Goal: Information Seeking & Learning: Learn about a topic

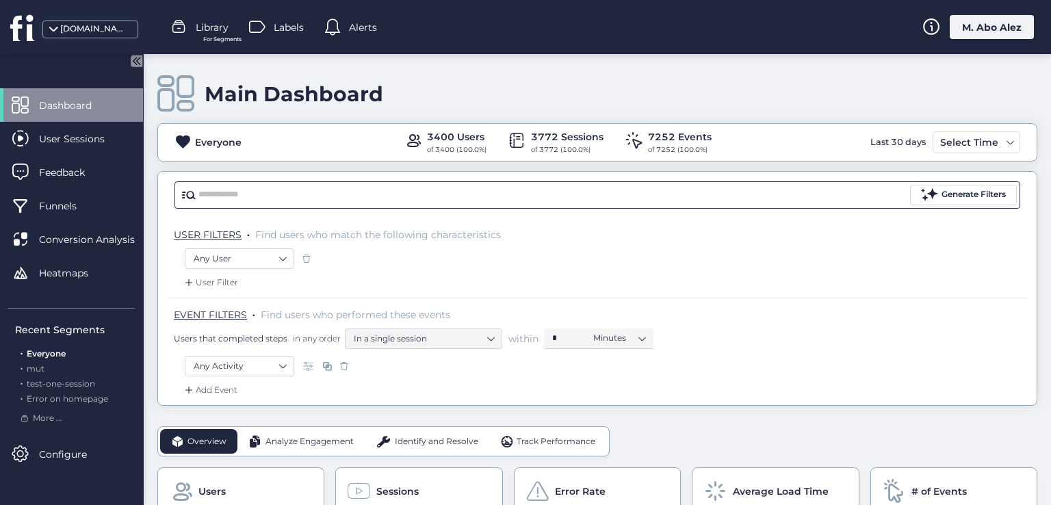
click at [320, 200] on input "text" at bounding box center [552, 195] width 709 height 21
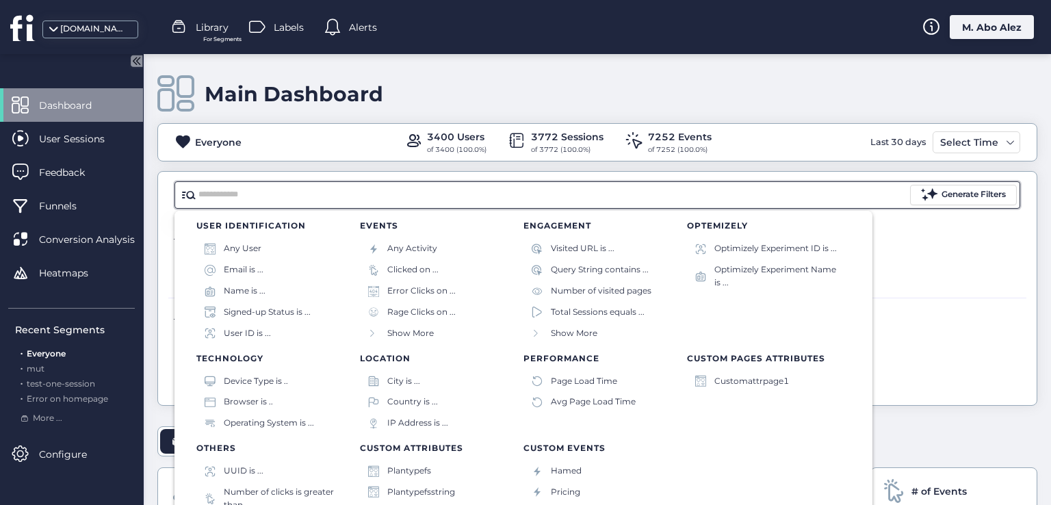
click at [919, 337] on div "Users that completed steps in any order In a single session within * Minutes" at bounding box center [600, 338] width 852 height 21
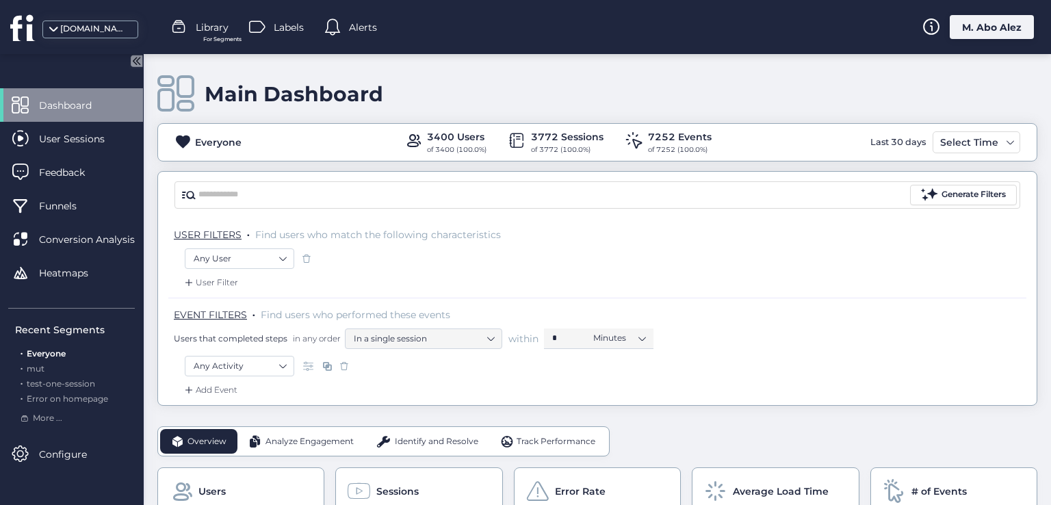
drag, startPoint x: 472, startPoint y: 415, endPoint x: 465, endPoint y: 419, distance: 8.3
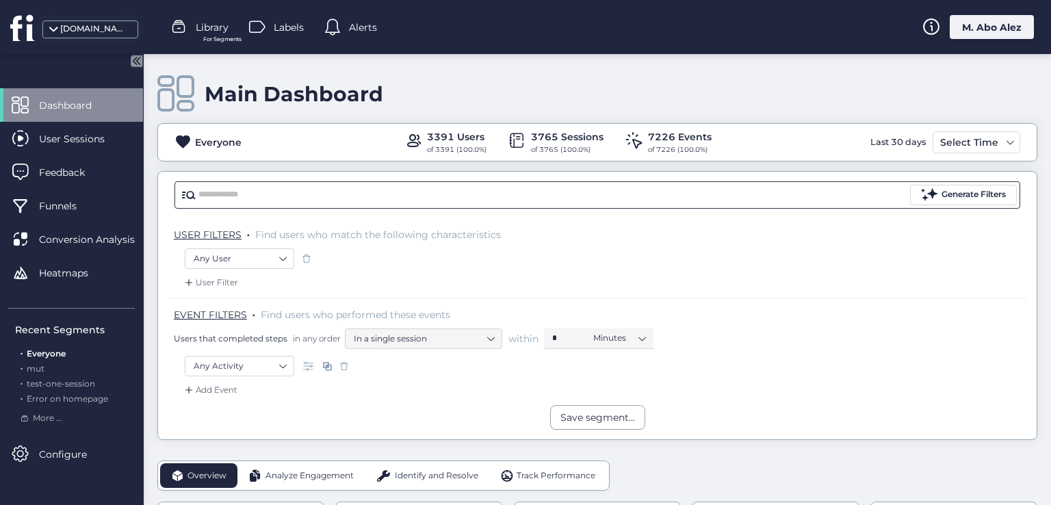
click at [255, 194] on input "text" at bounding box center [552, 195] width 709 height 21
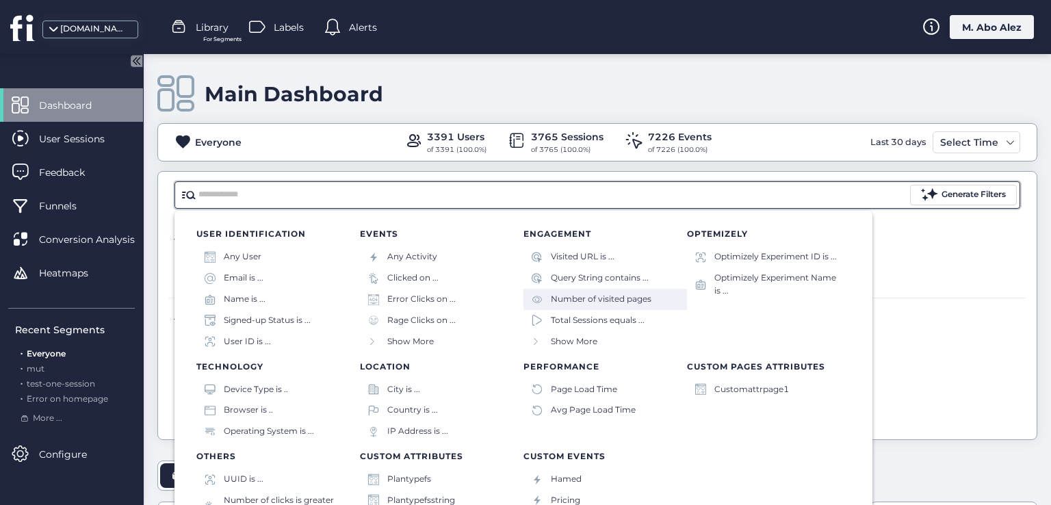
scroll to position [8, 0]
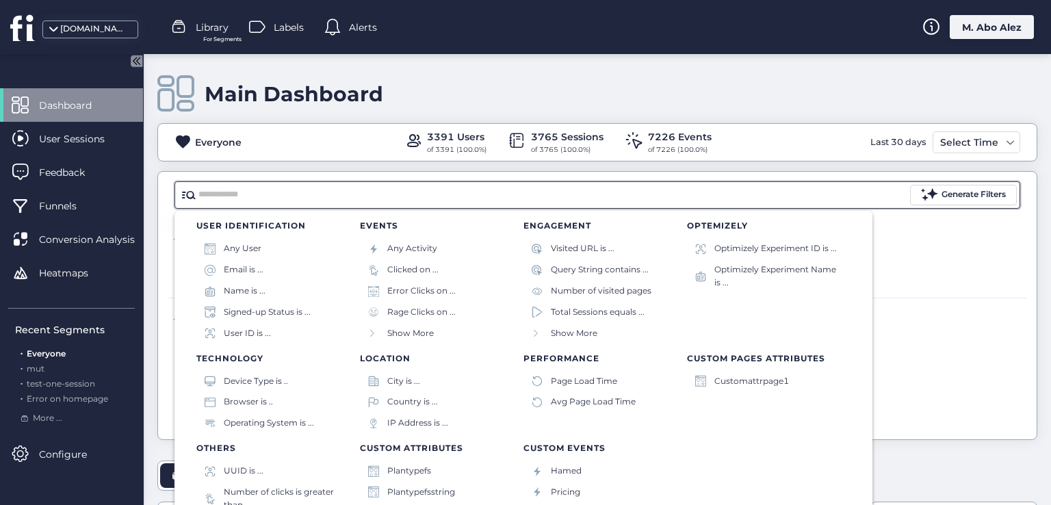
click at [941, 252] on div "Any User" at bounding box center [597, 259] width 825 height 23
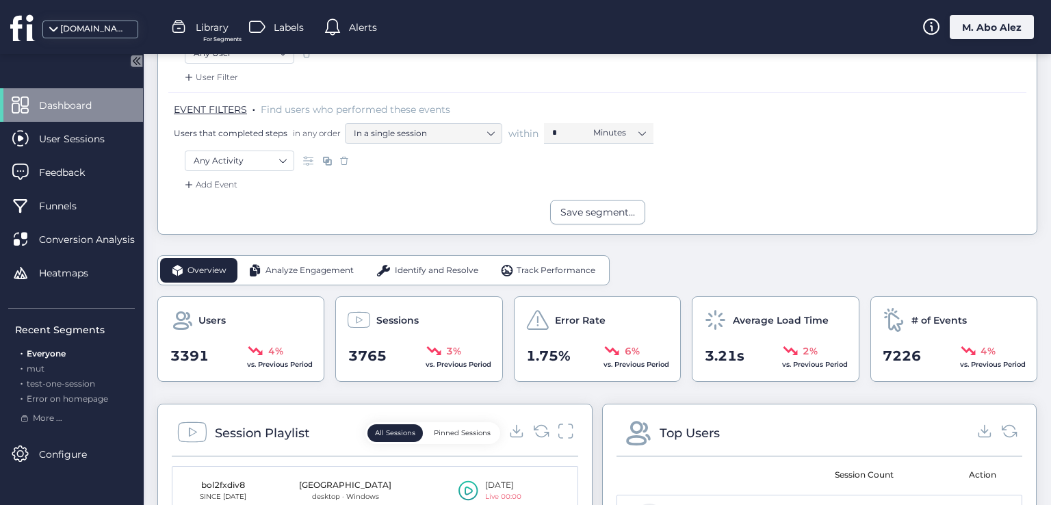
scroll to position [0, 0]
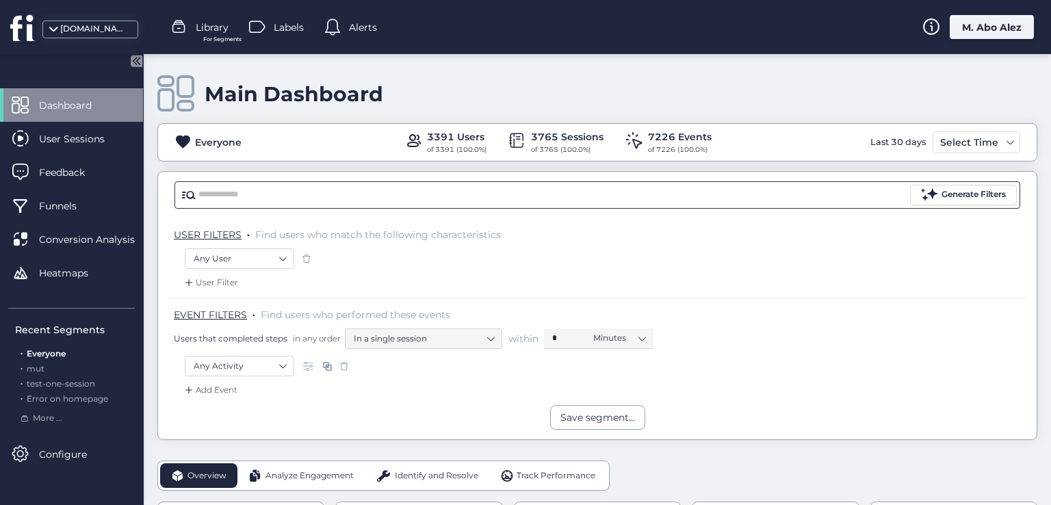
click at [263, 187] on input "text" at bounding box center [552, 195] width 709 height 21
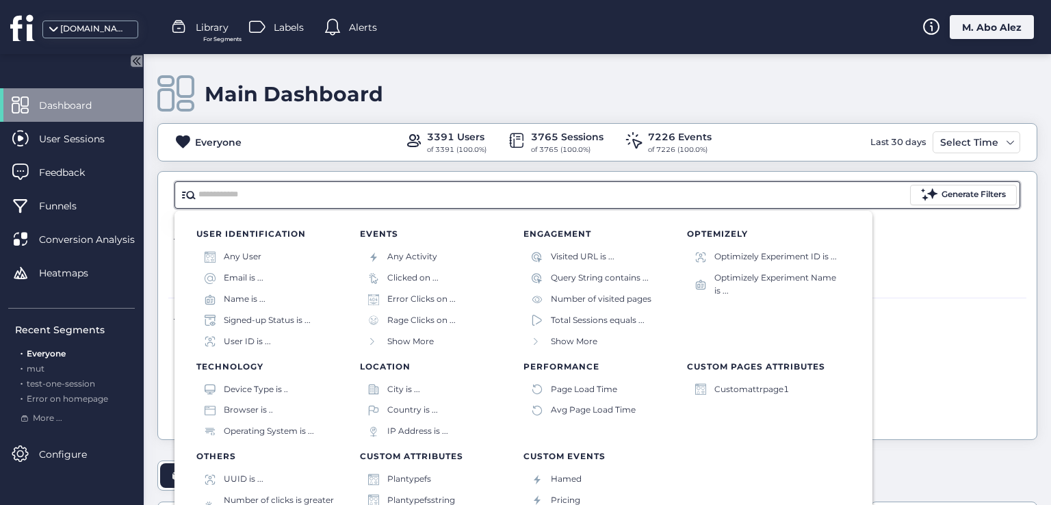
click at [168, 220] on div "USER FILTERS . Find users who match the following characteristics" at bounding box center [597, 233] width 858 height 30
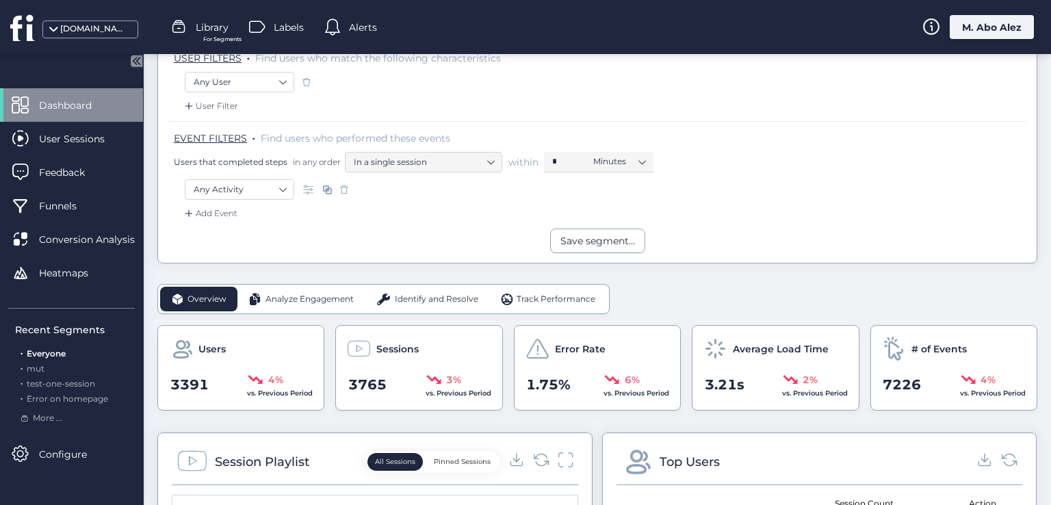
scroll to position [205, 0]
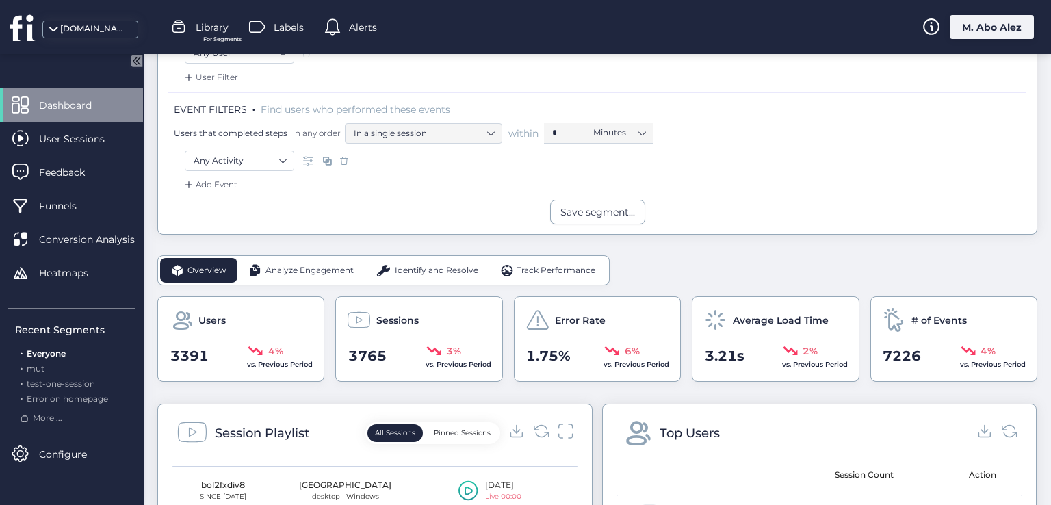
click at [252, 334] on div "Users 3391 4% vs. Previous Period" at bounding box center [240, 339] width 167 height 86
drag, startPoint x: 232, startPoint y: 321, endPoint x: 163, endPoint y: 330, distance: 69.8
click at [163, 330] on div "Users 3391 4% vs. Previous Period" at bounding box center [240, 339] width 167 height 86
click at [189, 350] on span "3391" at bounding box center [189, 356] width 38 height 21
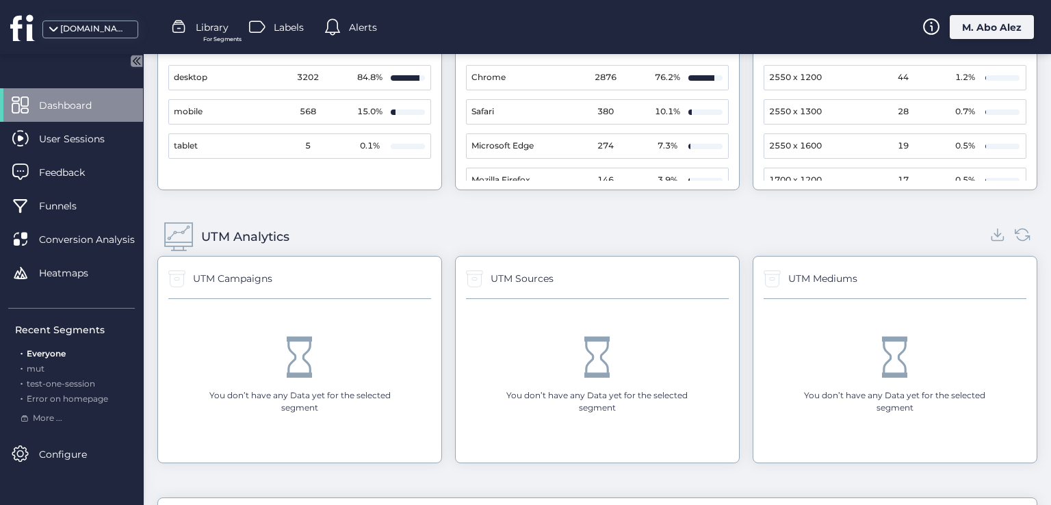
scroll to position [1505, 0]
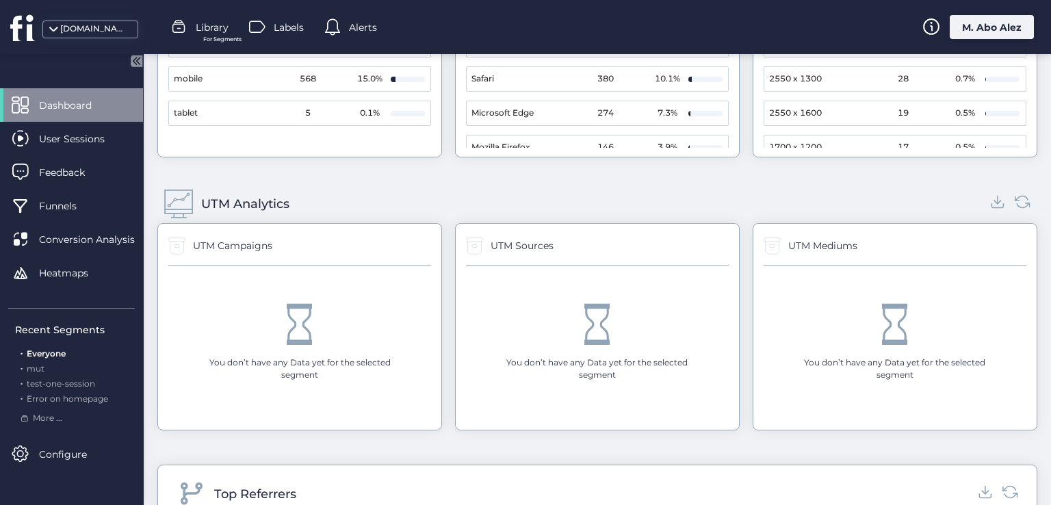
click at [252, 241] on div "UTM Campaigns" at bounding box center [232, 245] width 79 height 15
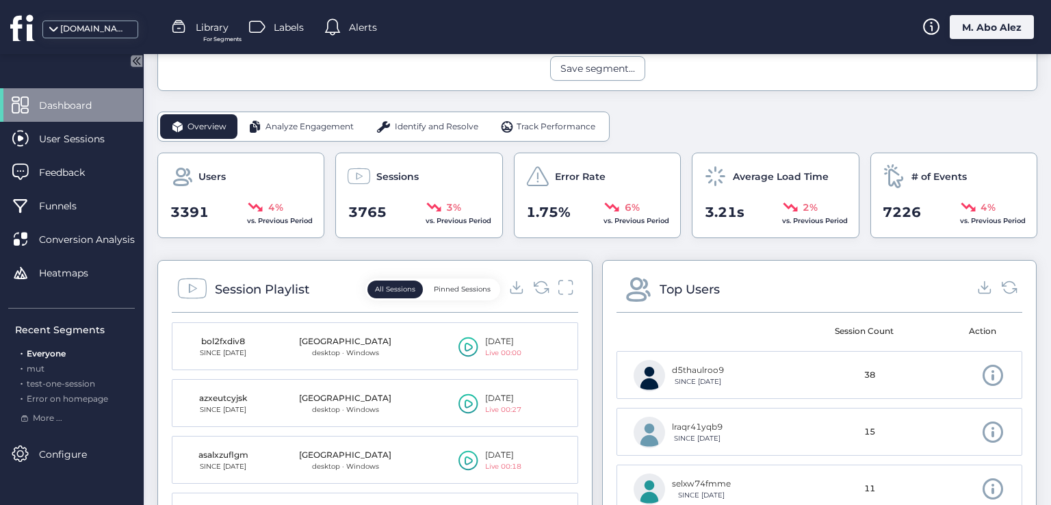
scroll to position [417, 0]
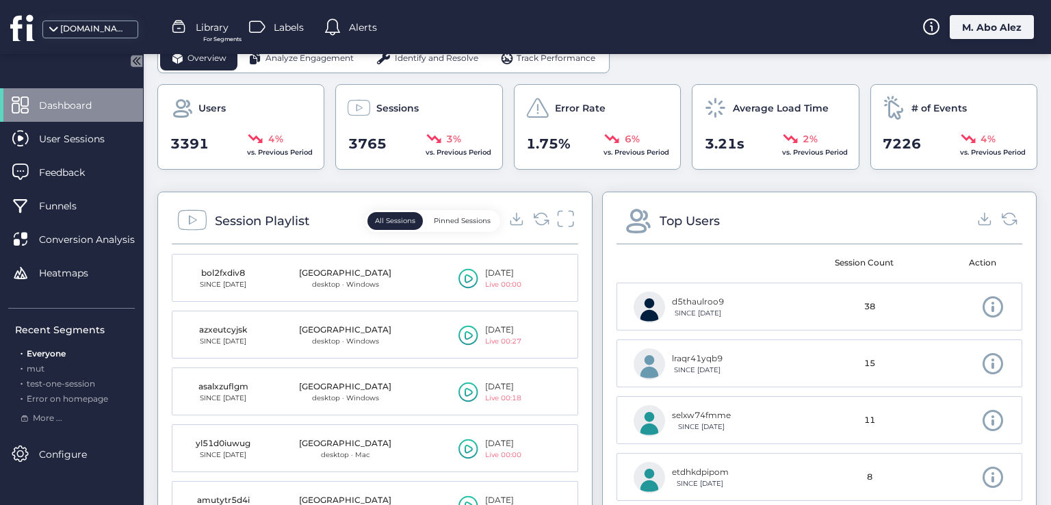
click at [562, 219] on icon at bounding box center [565, 218] width 18 height 18
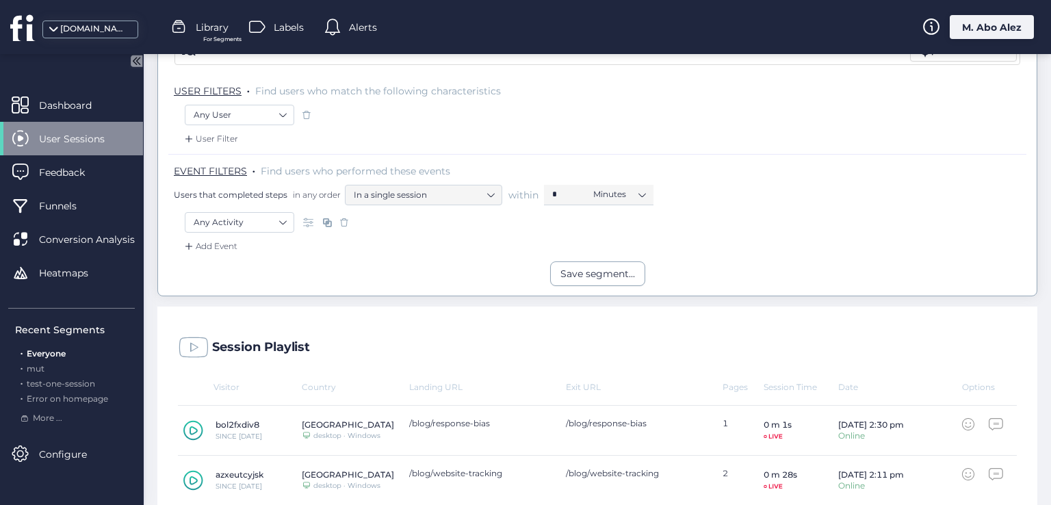
scroll to position [47, 0]
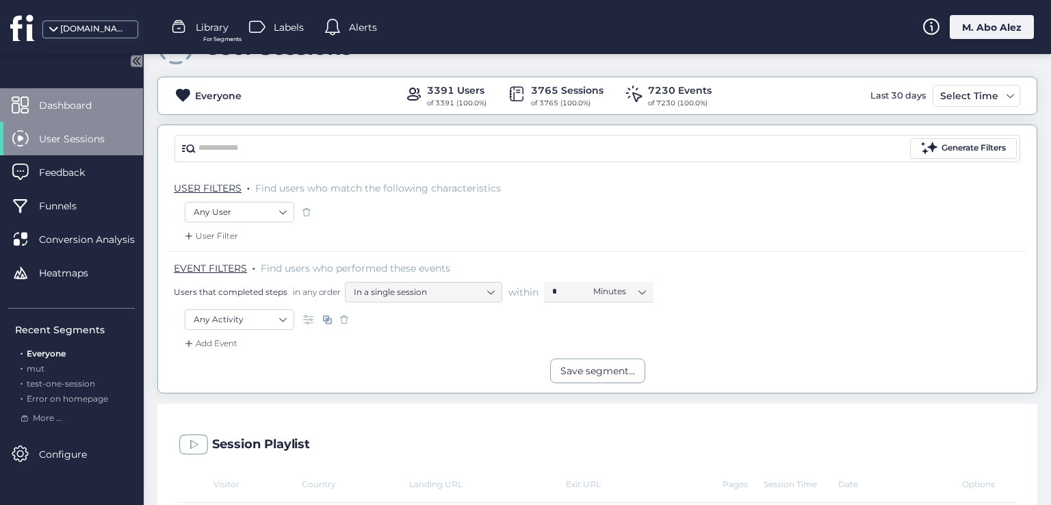
click at [71, 110] on span "Dashboard" at bounding box center [75, 105] width 73 height 15
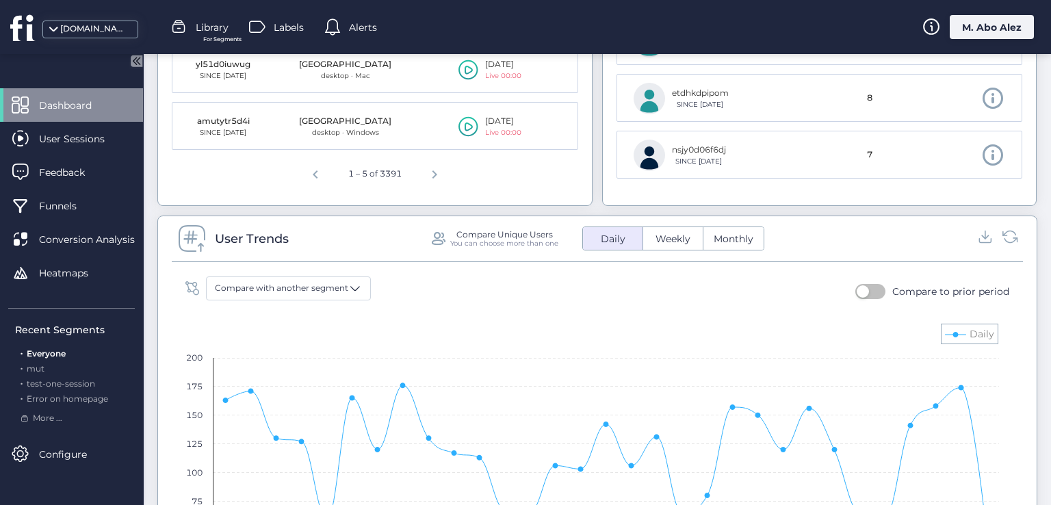
scroll to position [799, 0]
click at [196, 234] on span at bounding box center [192, 235] width 31 height 31
drag, startPoint x: 249, startPoint y: 237, endPoint x: 274, endPoint y: 233, distance: 25.0
click at [250, 237] on div "User Trends" at bounding box center [252, 235] width 74 height 19
drag, startPoint x: 435, startPoint y: 231, endPoint x: 454, endPoint y: 236, distance: 19.9
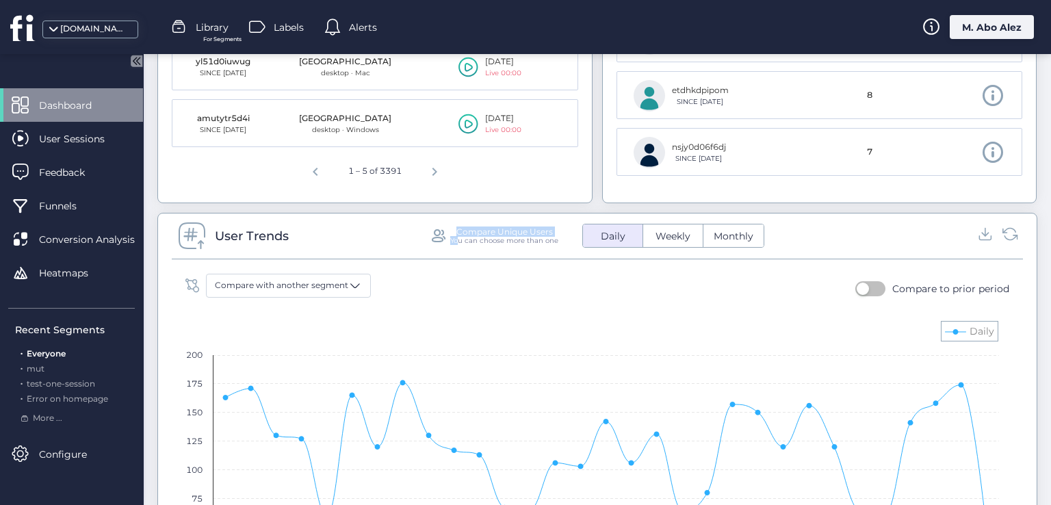
click at [454, 236] on div "Compare Unique Users You can choose more than one" at bounding box center [493, 236] width 129 height 18
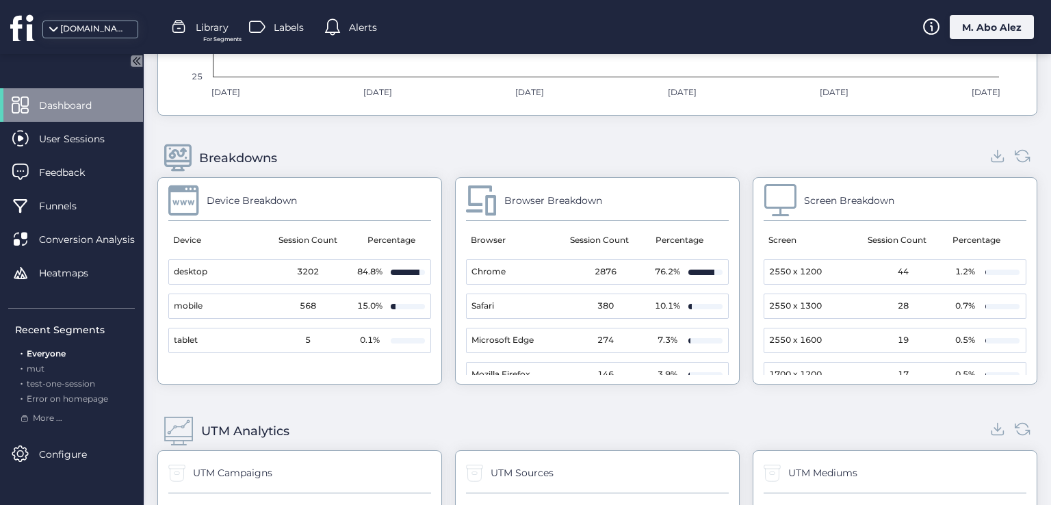
scroll to position [1552, 0]
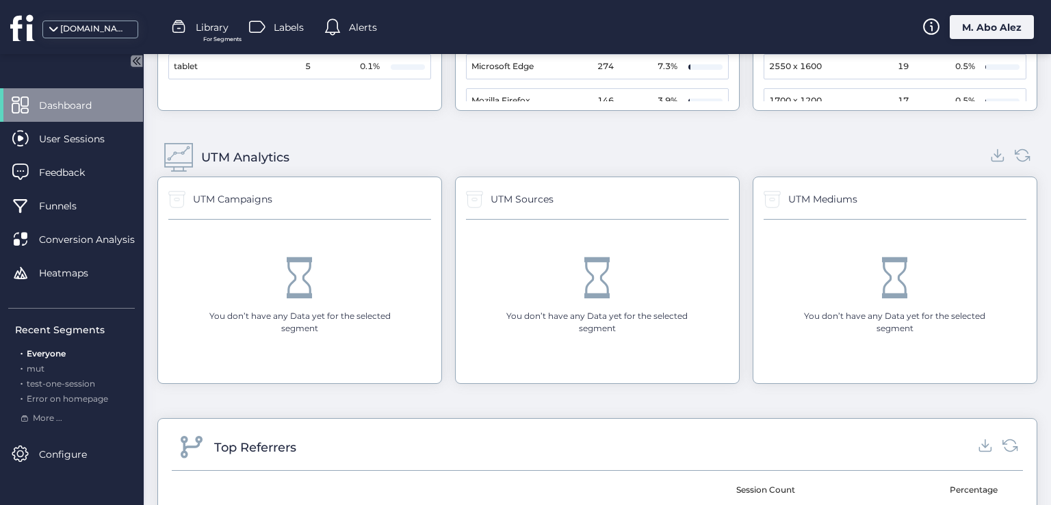
drag, startPoint x: 460, startPoint y: 197, endPoint x: 473, endPoint y: 200, distance: 14.0
click at [473, 200] on div "UTM Sources You don’t have any Data yet for the selected segment" at bounding box center [597, 280] width 285 height 207
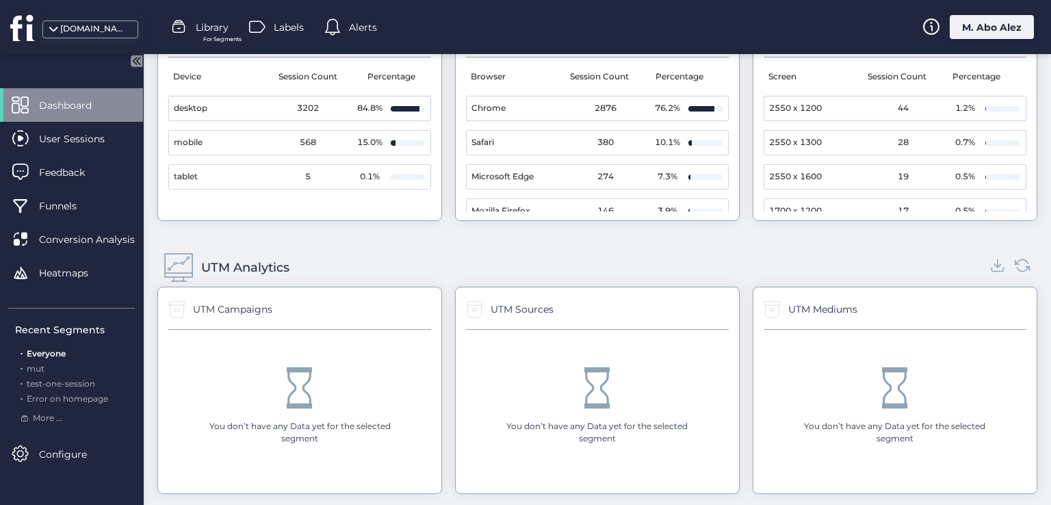
scroll to position [1346, 0]
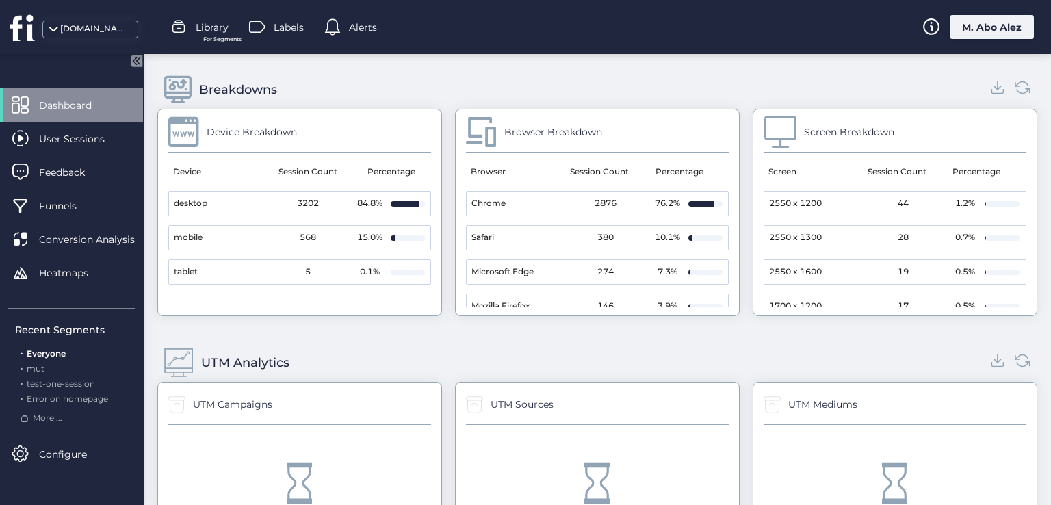
click at [467, 411] on div "UTM Sources" at bounding box center [510, 404] width 88 height 23
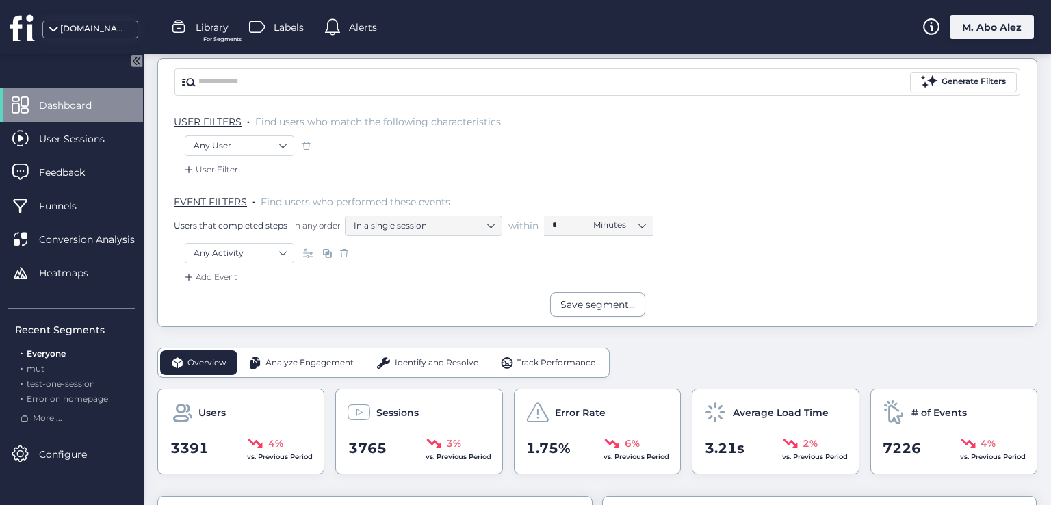
scroll to position [75, 0]
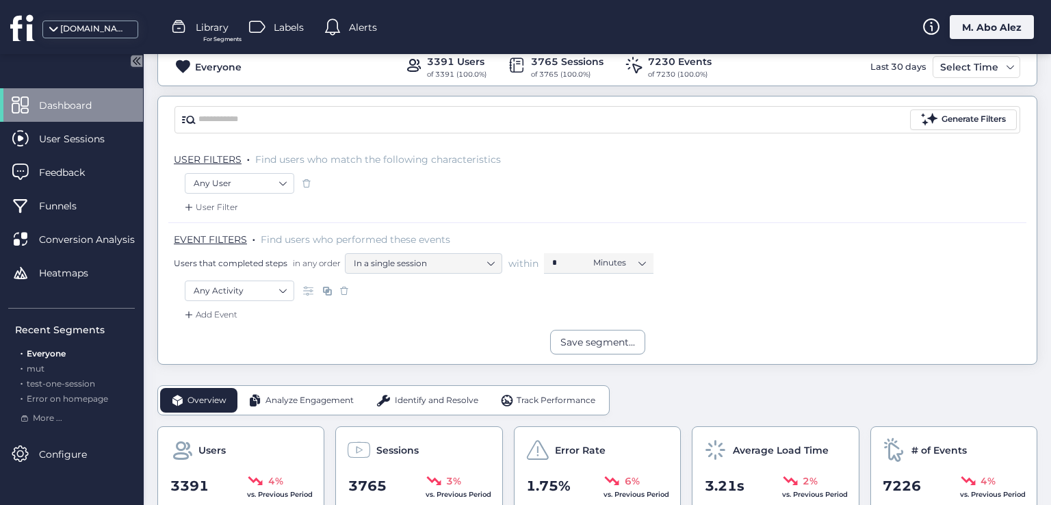
click at [545, 400] on span "Track Performance" at bounding box center [556, 400] width 79 height 13
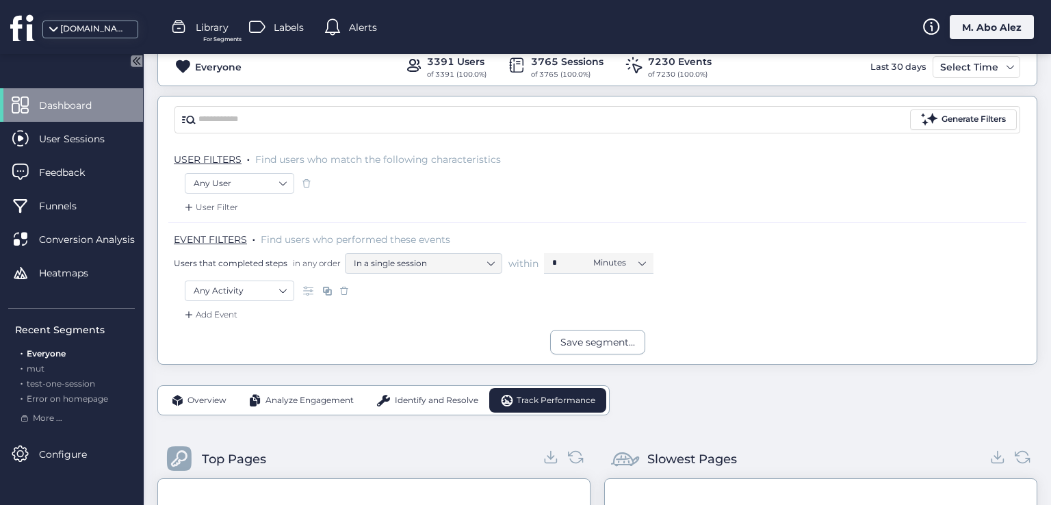
click at [470, 398] on span "Identify and Resolve" at bounding box center [436, 400] width 83 height 13
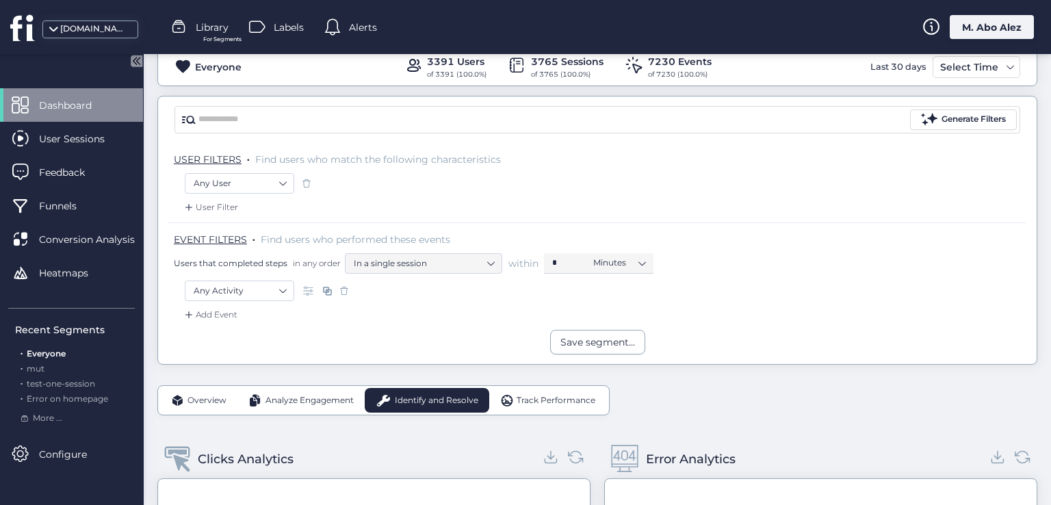
click at [374, 395] on div "Identify and Resolve" at bounding box center [427, 400] width 125 height 25
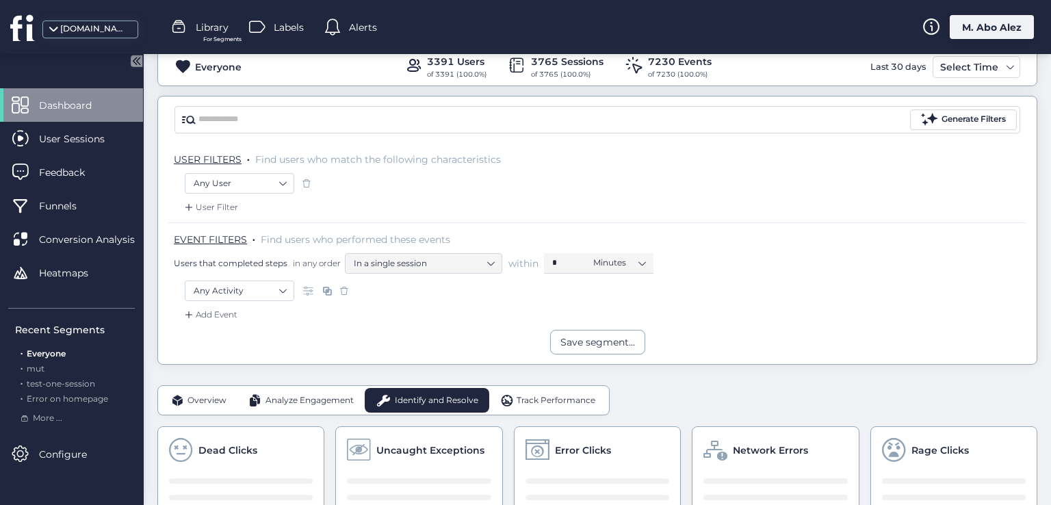
drag, startPoint x: 304, startPoint y: 397, endPoint x: 229, endPoint y: 397, distance: 74.6
click at [291, 397] on span "Analyze Engagement" at bounding box center [309, 400] width 88 height 13
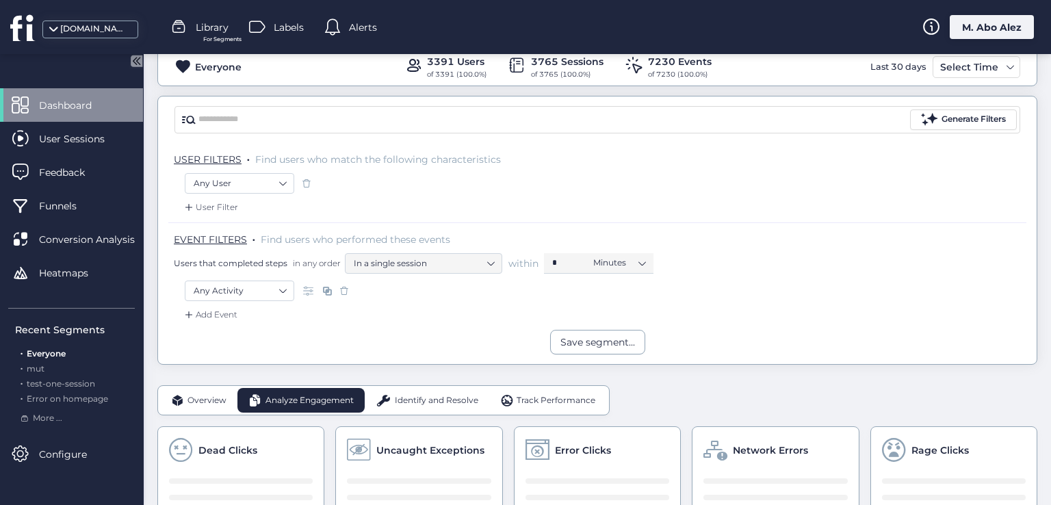
drag, startPoint x: 229, startPoint y: 397, endPoint x: 278, endPoint y: 391, distance: 49.1
click at [227, 397] on div "Overview" at bounding box center [198, 400] width 77 height 25
click at [192, 398] on span "Overview" at bounding box center [206, 400] width 39 height 13
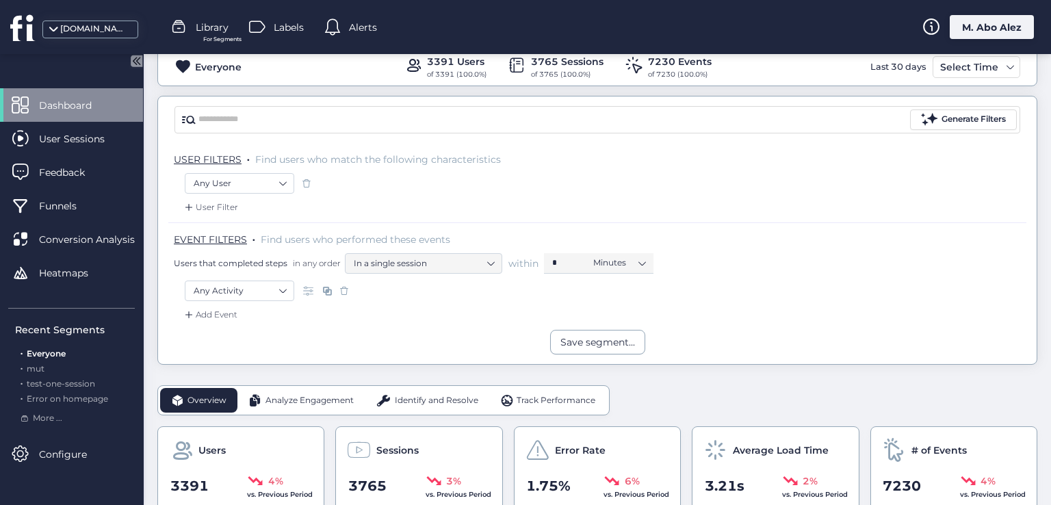
click at [305, 403] on span "Analyze Engagement" at bounding box center [309, 400] width 88 height 13
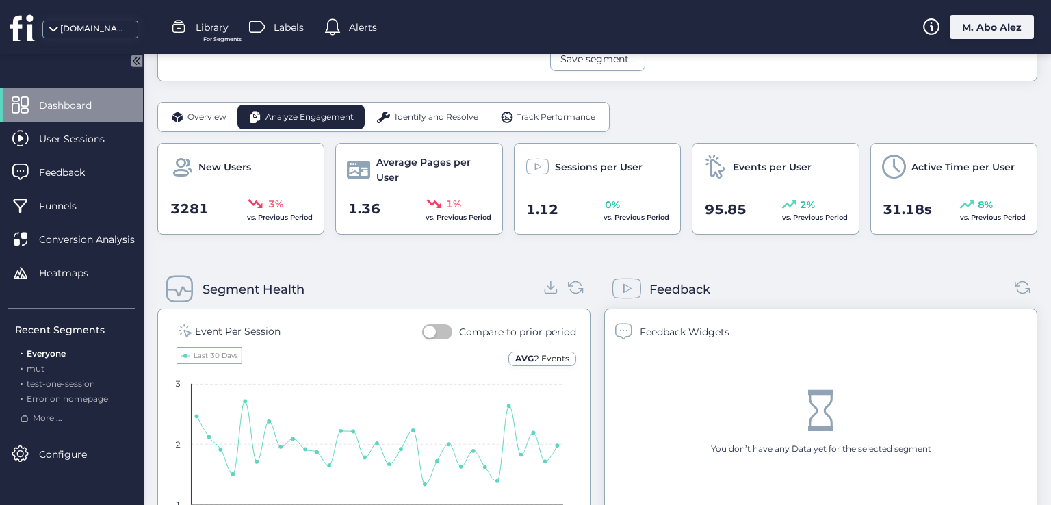
scroll to position [417, 0]
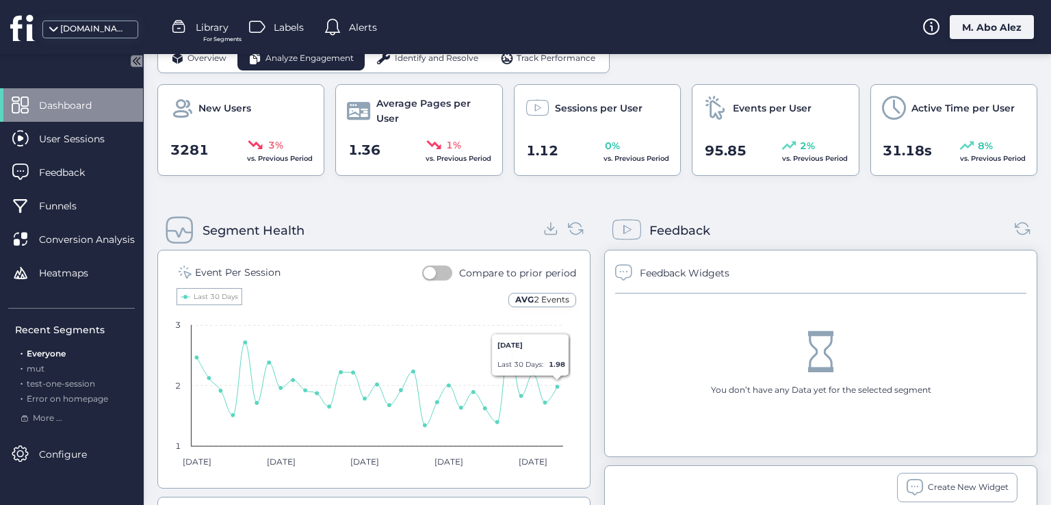
click at [613, 222] on span at bounding box center [626, 230] width 31 height 31
click at [628, 226] on span at bounding box center [626, 230] width 31 height 31
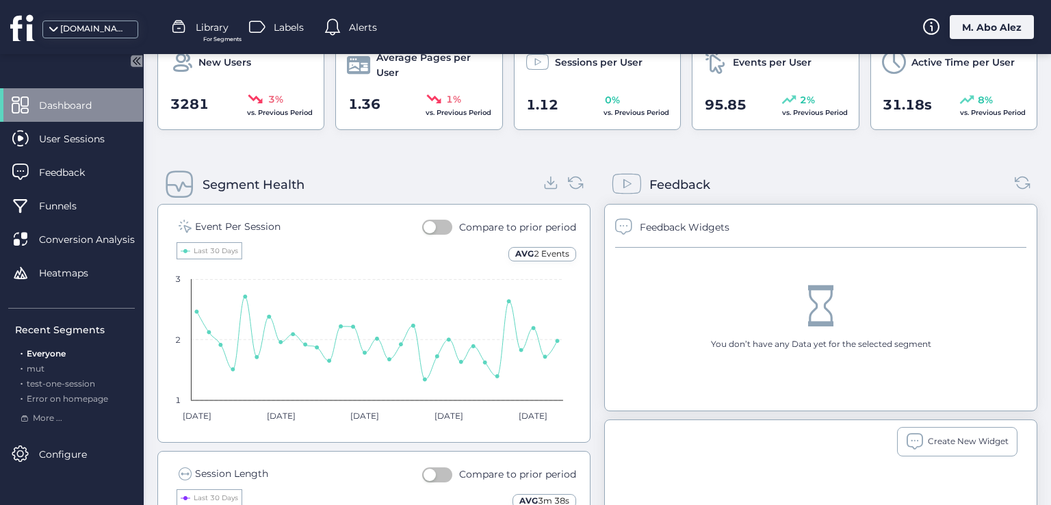
scroll to position [554, 0]
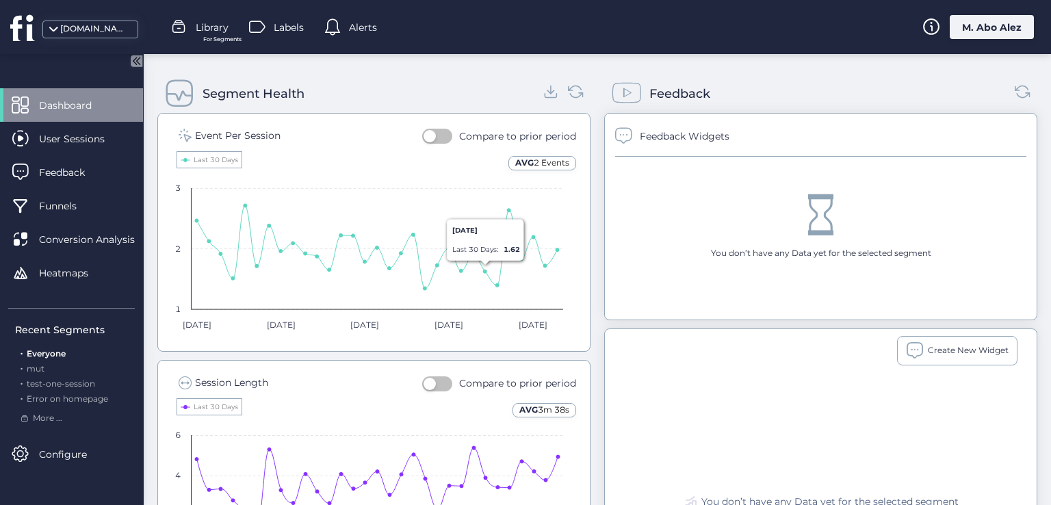
click at [520, 161] on div "AVG 2 Events" at bounding box center [542, 163] width 68 height 14
click at [219, 144] on rect at bounding box center [369, 242] width 402 height 198
click at [218, 155] on text "Last 30 Days" at bounding box center [216, 159] width 44 height 9
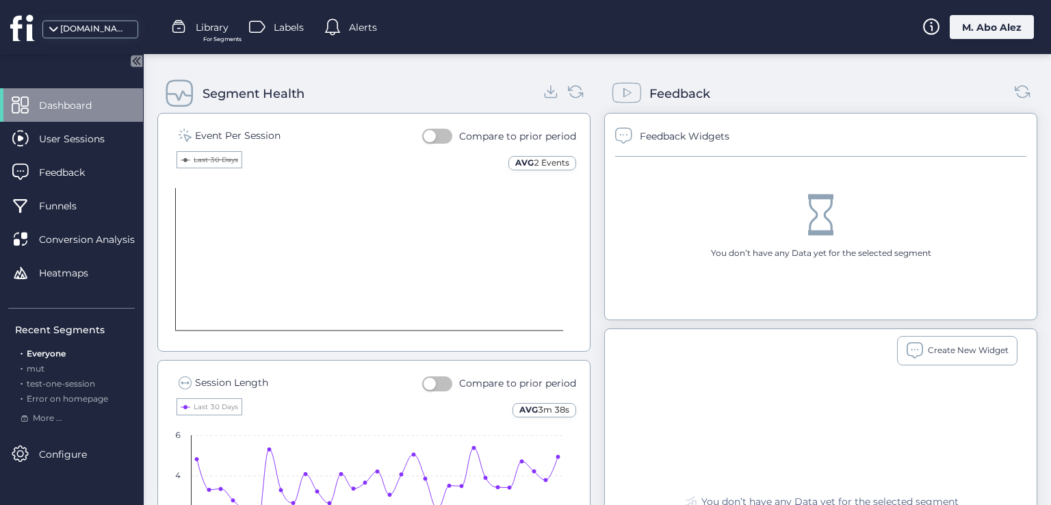
click at [218, 155] on text "Last 30 Days" at bounding box center [216, 159] width 44 height 9
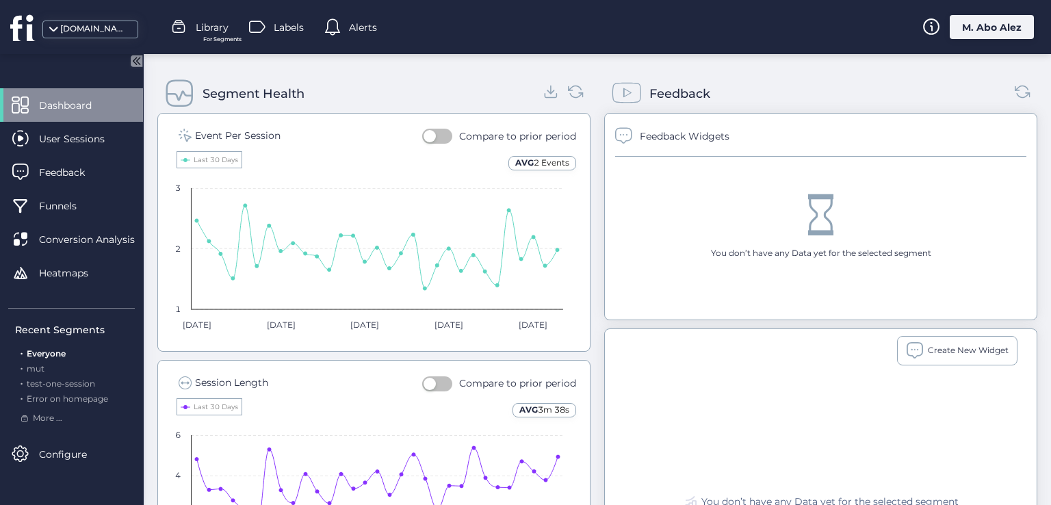
click at [218, 155] on text "Last 30 Days" at bounding box center [216, 159] width 44 height 9
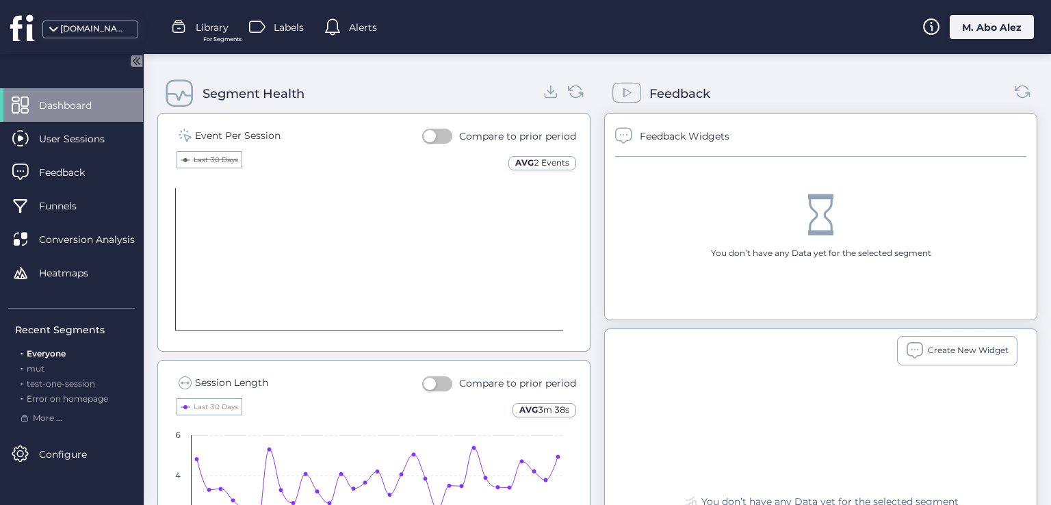
click at [218, 155] on text "Last 30 Days" at bounding box center [216, 159] width 44 height 9
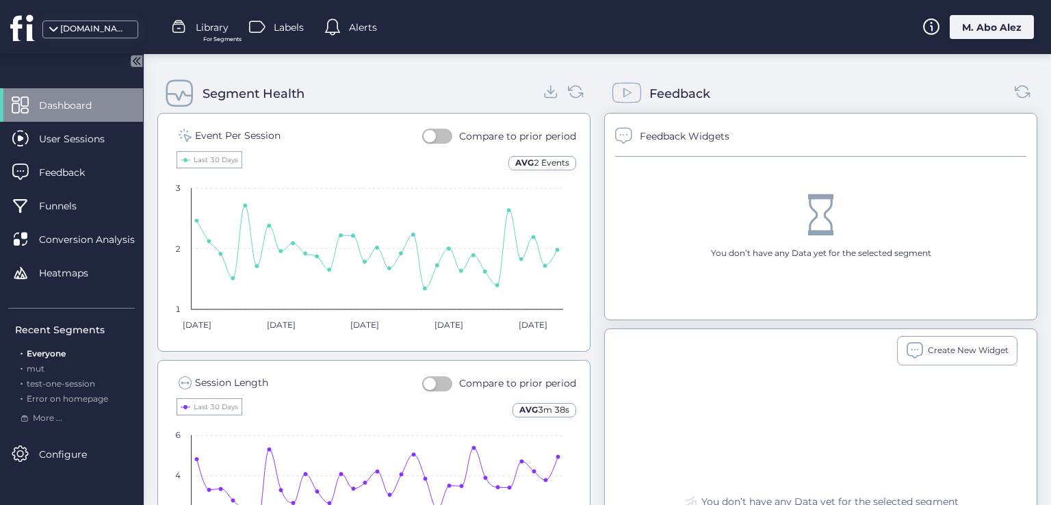
click at [185, 133] on span at bounding box center [185, 135] width 13 height 13
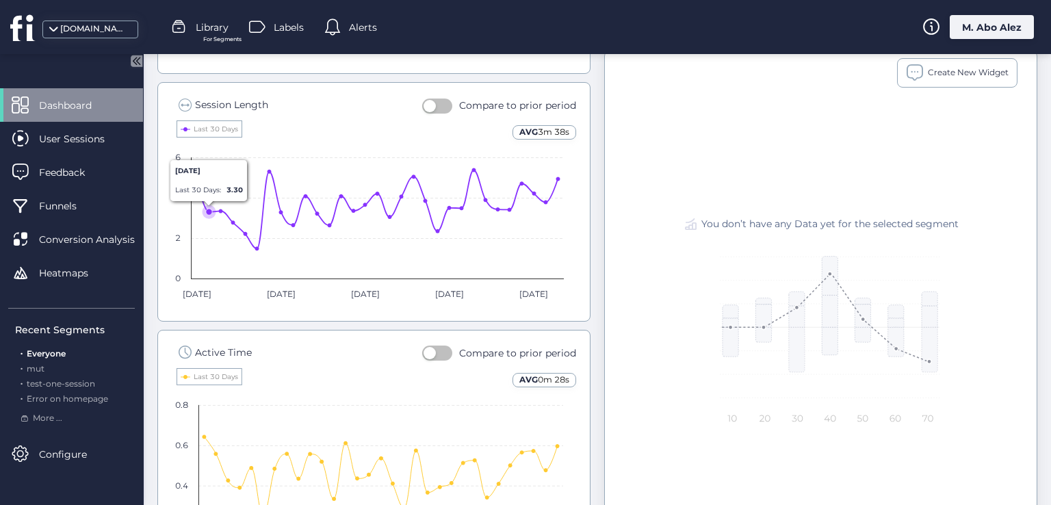
scroll to position [941, 0]
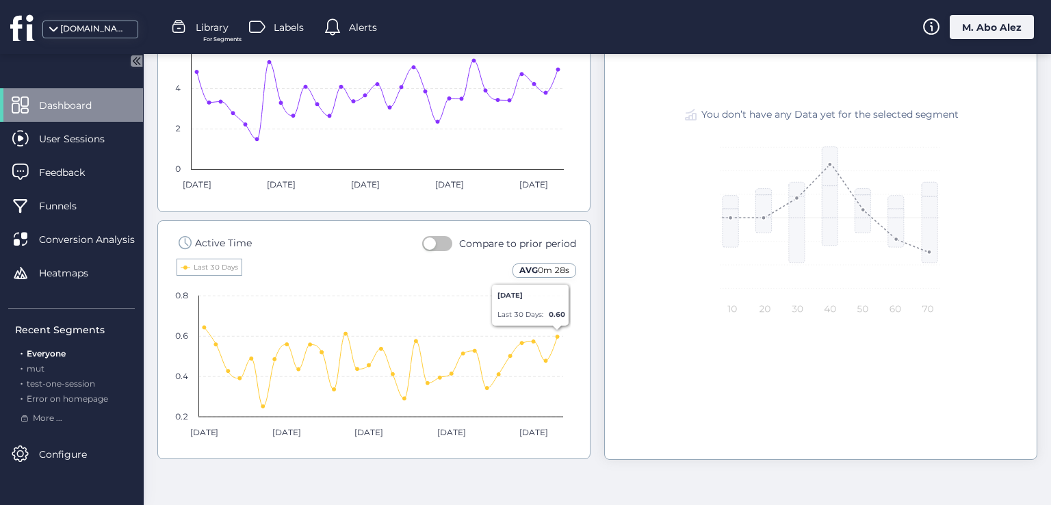
click at [446, 242] on div "Compare to prior period" at bounding box center [499, 243] width 154 height 16
click at [446, 242] on button "button" at bounding box center [437, 243] width 30 height 15
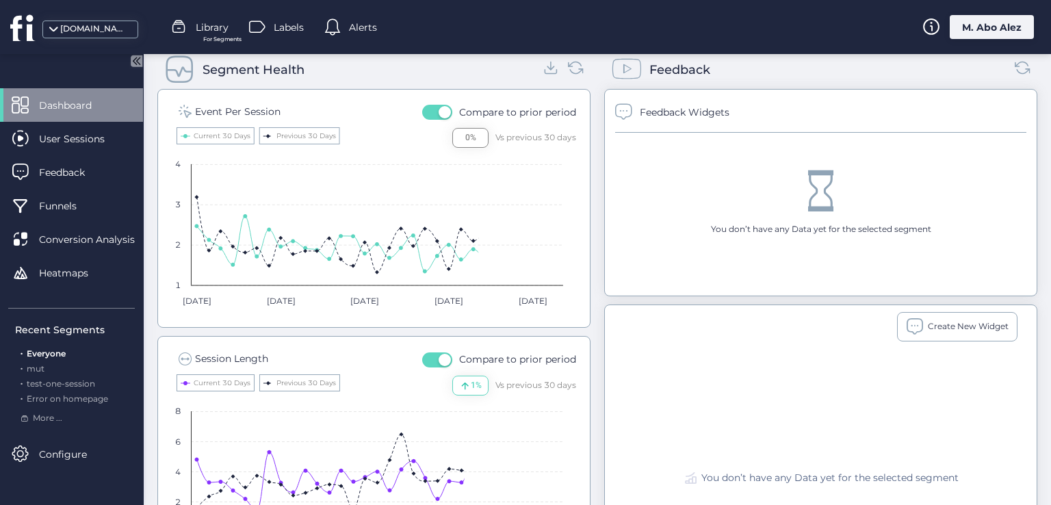
scroll to position [498, 0]
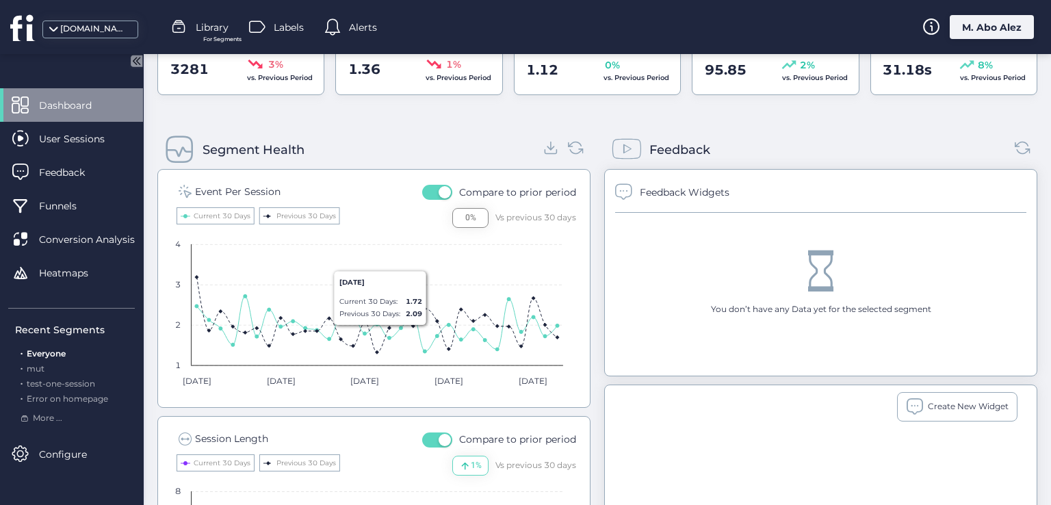
click at [426, 435] on button "button" at bounding box center [437, 439] width 30 height 15
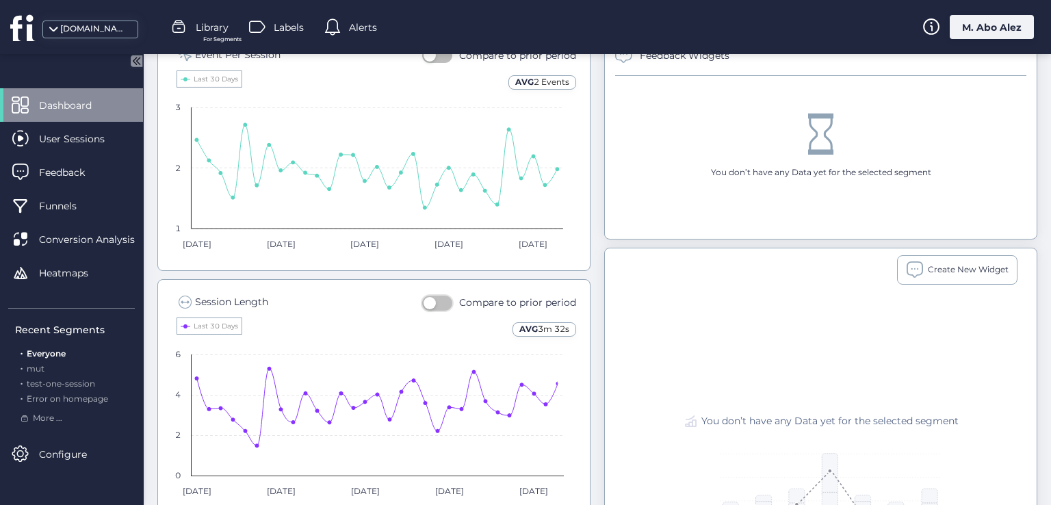
scroll to position [840, 0]
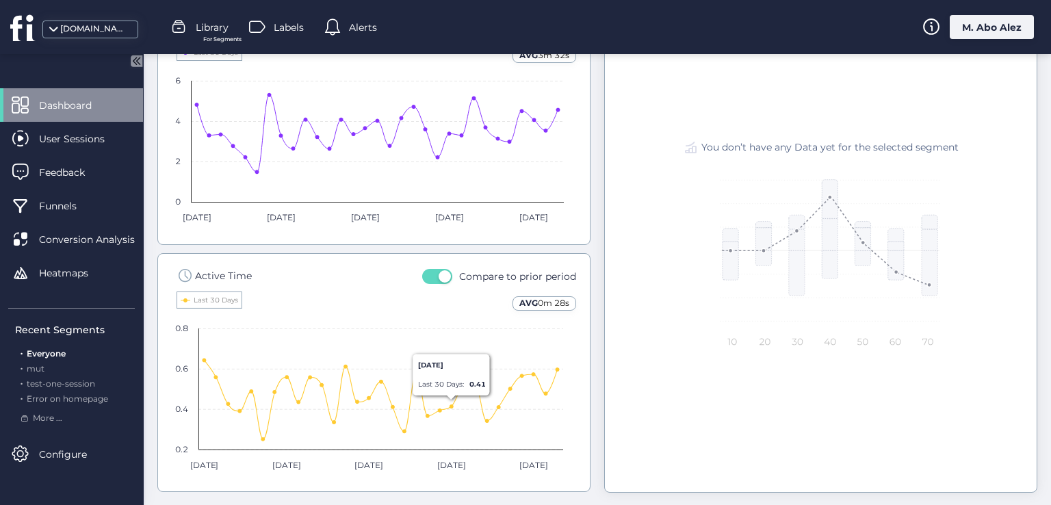
click at [427, 275] on button "button" at bounding box center [437, 276] width 30 height 15
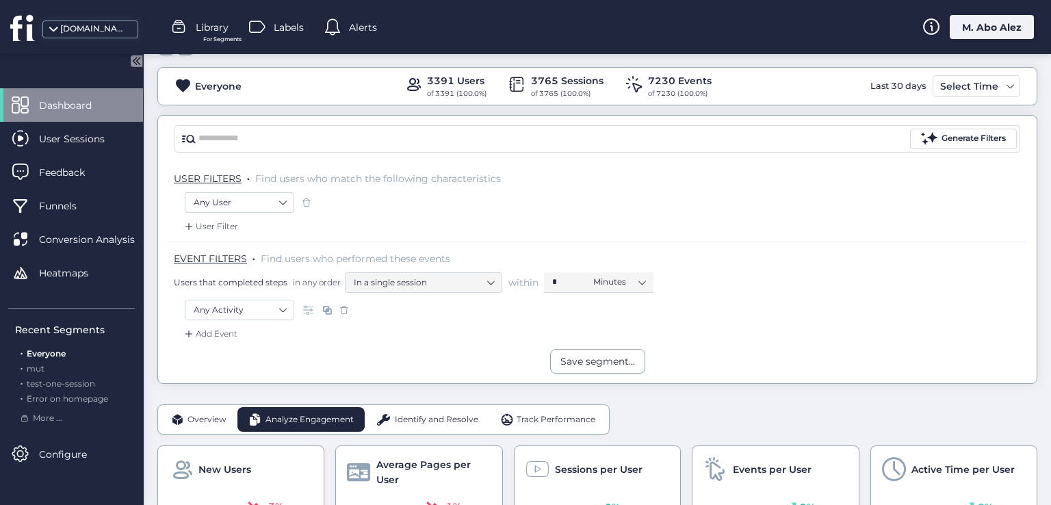
scroll to position [137, 0]
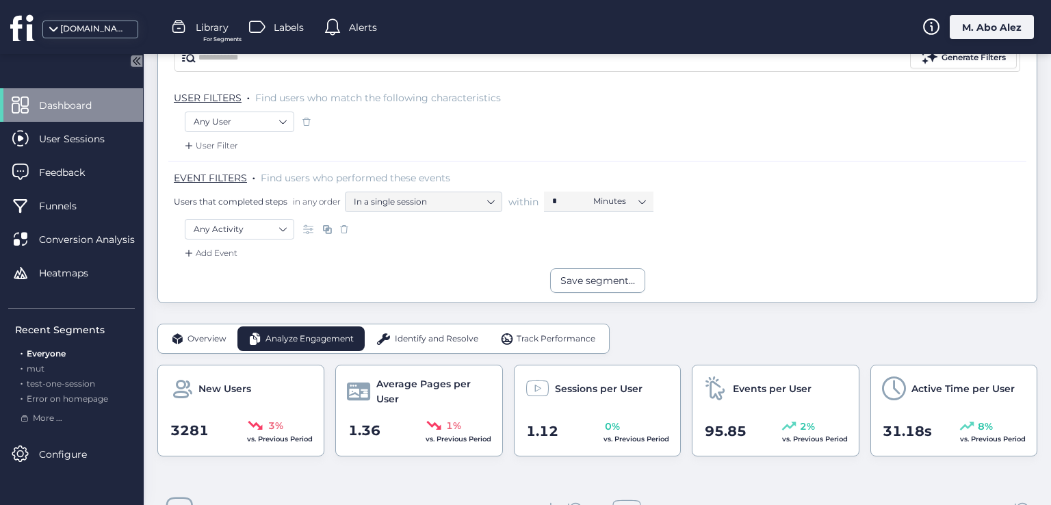
click at [419, 343] on span "Identify and Resolve" at bounding box center [436, 339] width 83 height 13
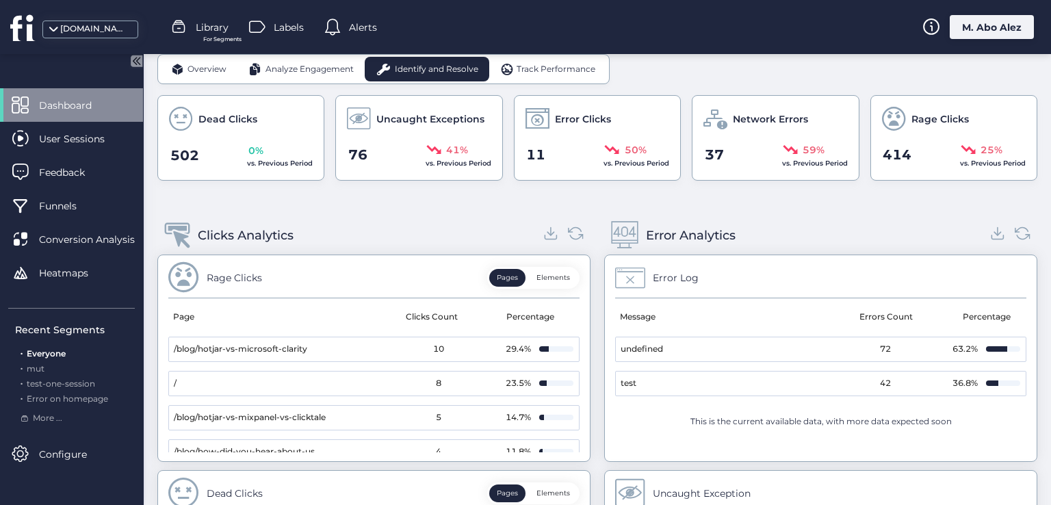
scroll to position [410, 0]
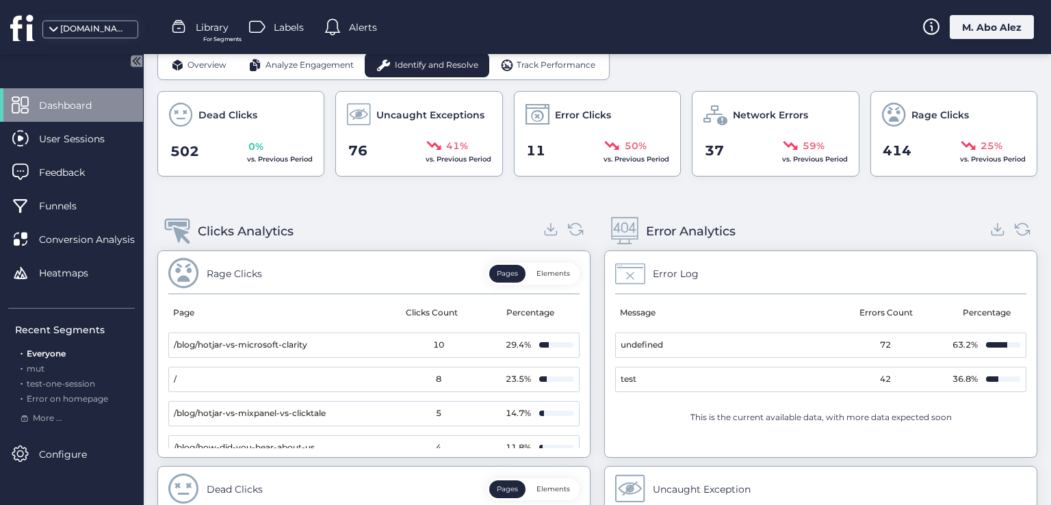
click at [185, 277] on span at bounding box center [183, 273] width 31 height 31
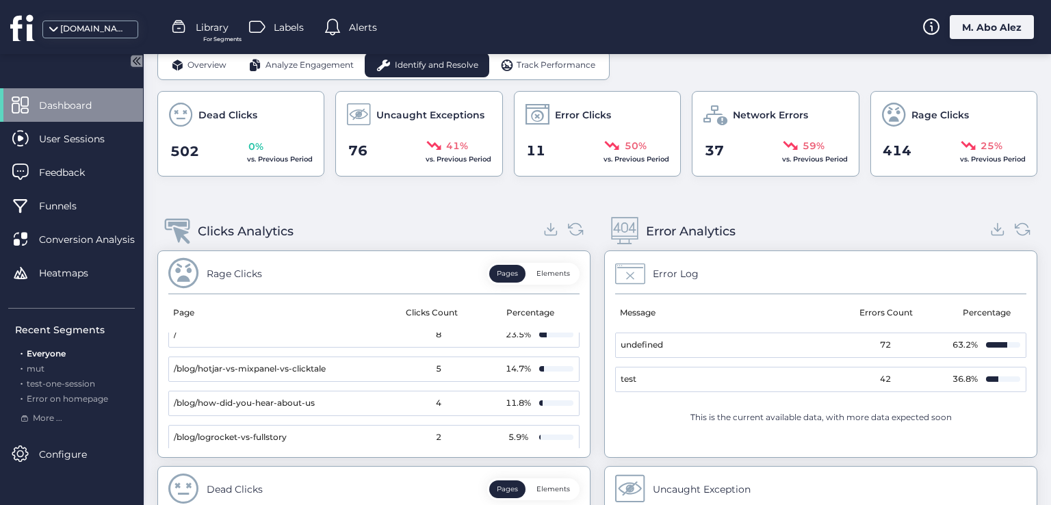
scroll to position [68, 0]
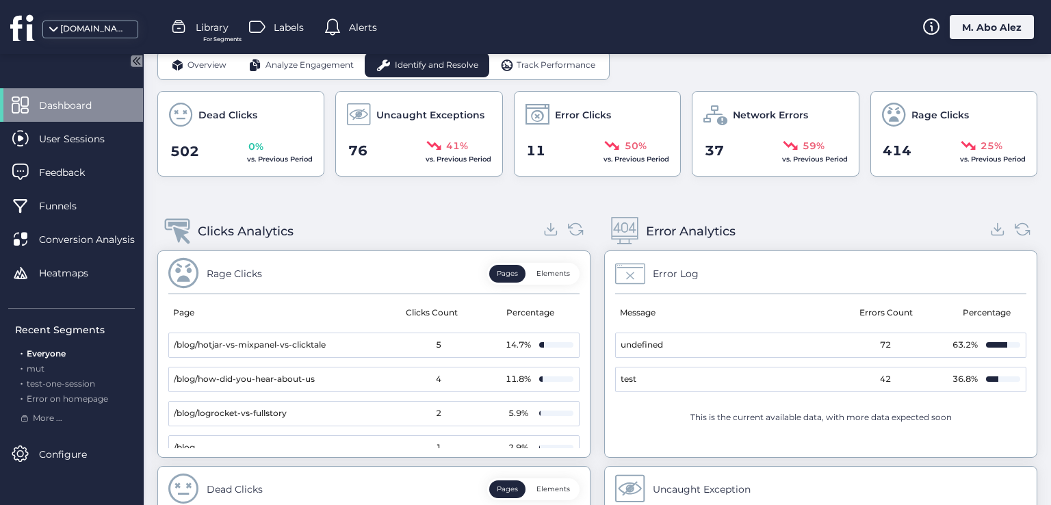
click at [505, 342] on div "14.7%" at bounding box center [518, 345] width 27 height 13
click at [557, 274] on button "Elements" at bounding box center [553, 274] width 49 height 18
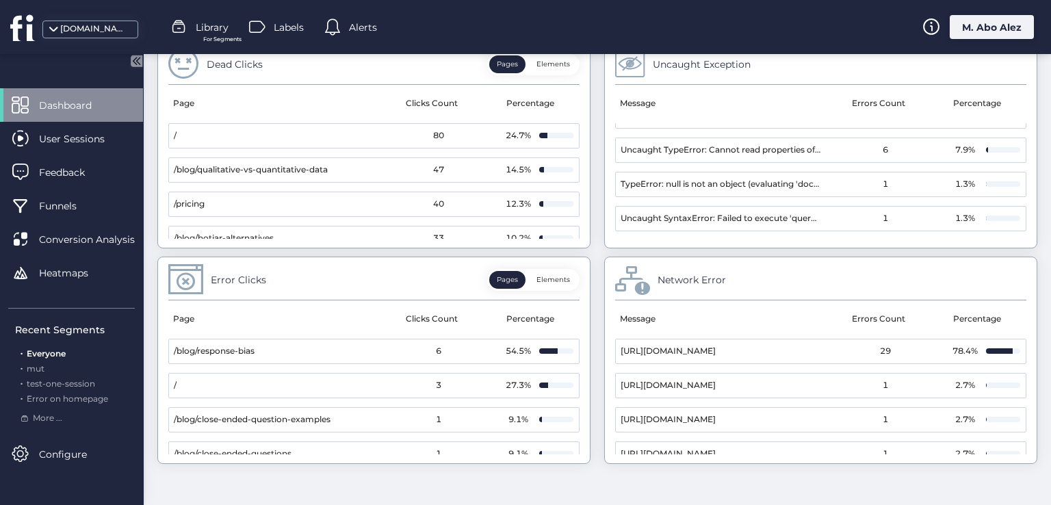
scroll to position [840, 0]
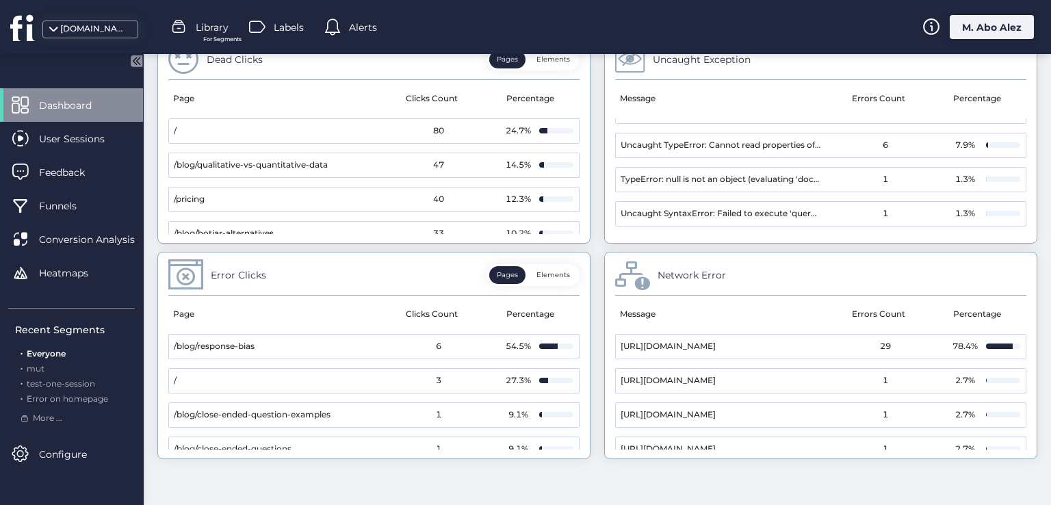
click at [546, 278] on button "Elements" at bounding box center [553, 275] width 49 height 18
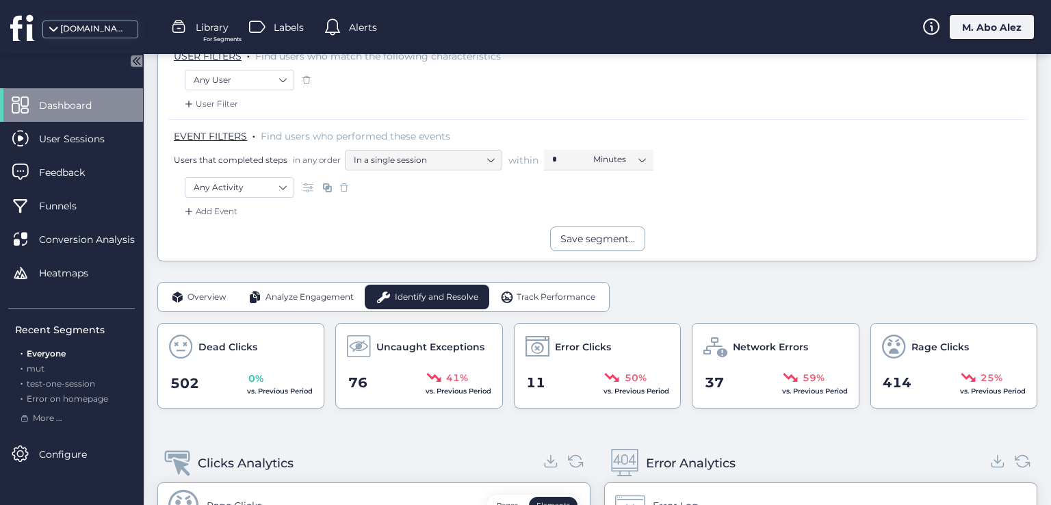
scroll to position [156, 0]
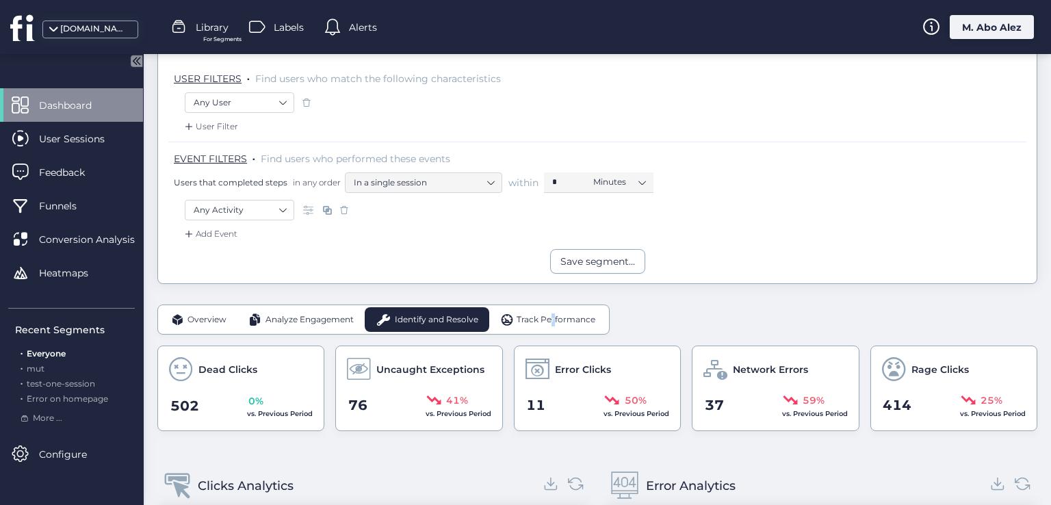
click at [552, 318] on span "Track Performance" at bounding box center [556, 319] width 79 height 13
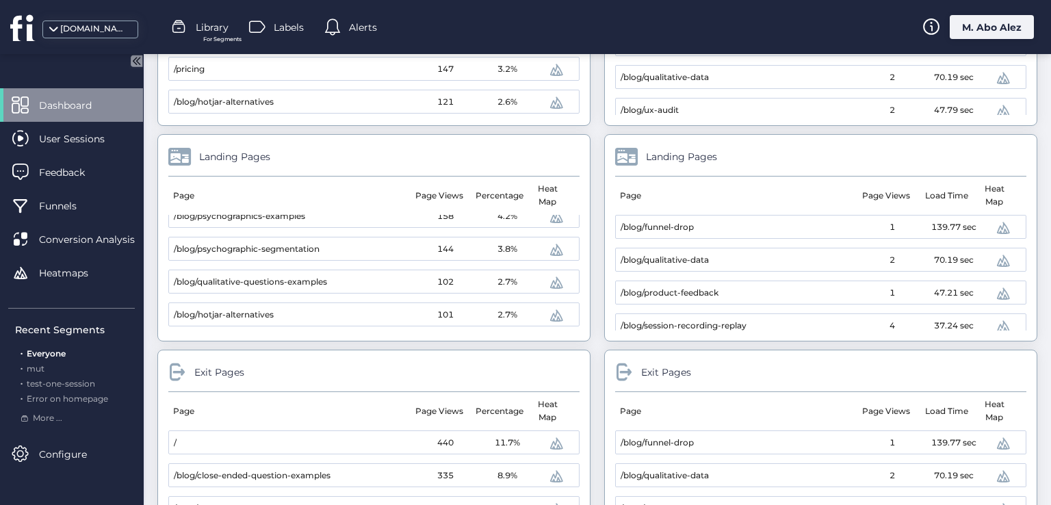
scroll to position [212, 0]
click at [618, 370] on span at bounding box center [624, 372] width 18 height 18
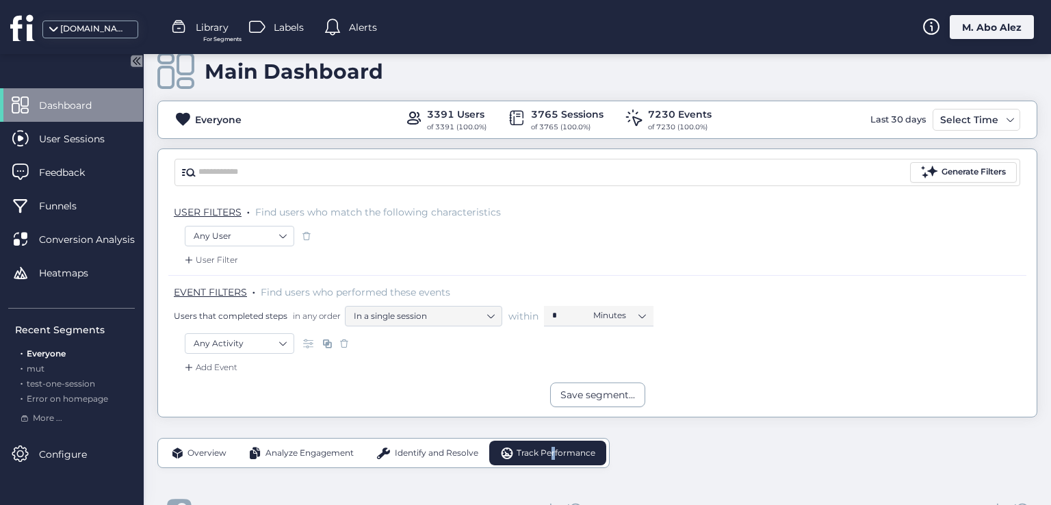
scroll to position [0, 0]
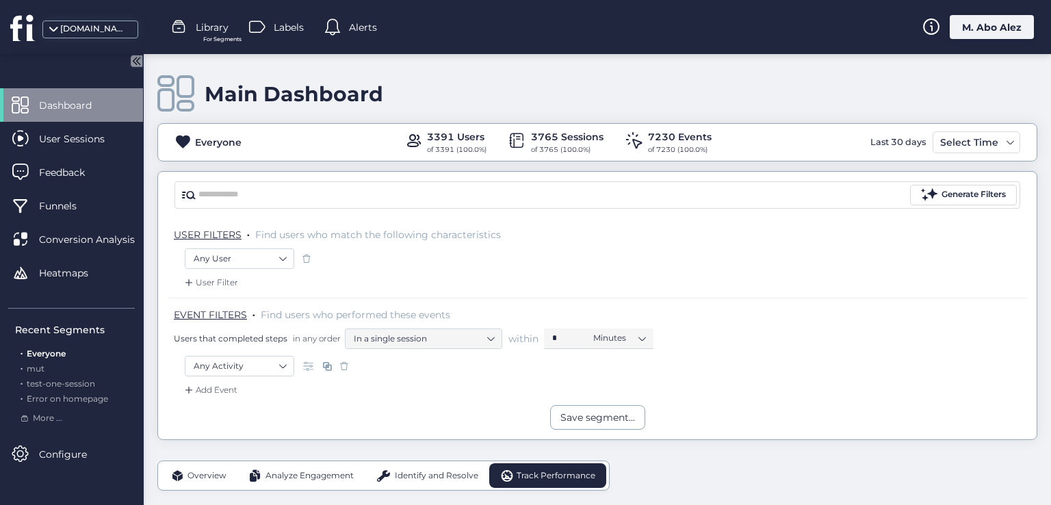
click at [205, 469] on span "Overview" at bounding box center [206, 475] width 39 height 13
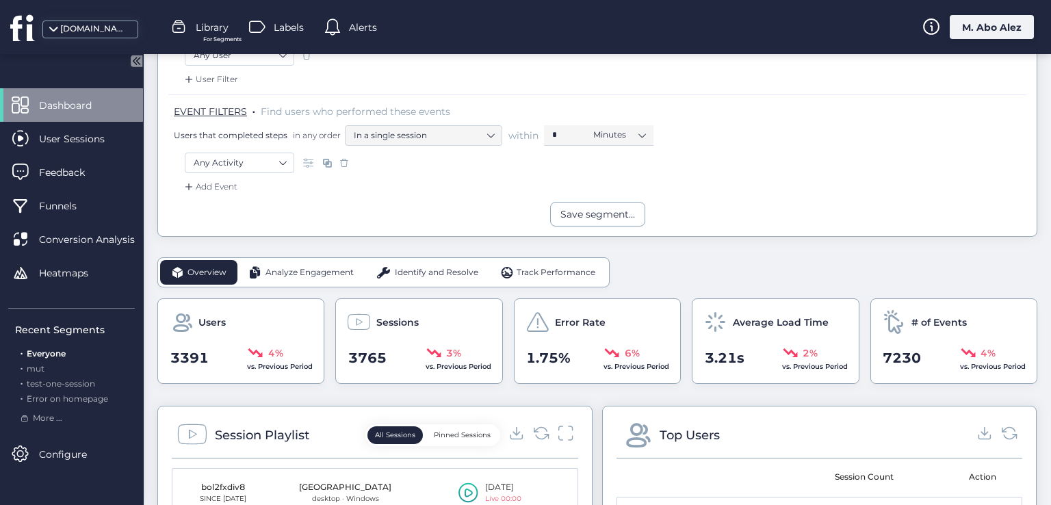
scroll to position [205, 0]
click at [213, 309] on div "Users" at bounding box center [241, 320] width 144 height 24
click at [347, 313] on span at bounding box center [359, 320] width 24 height 24
click at [594, 314] on span "Error Rate" at bounding box center [580, 320] width 51 height 15
drag, startPoint x: 769, startPoint y: 302, endPoint x: 847, endPoint y: 300, distance: 78.0
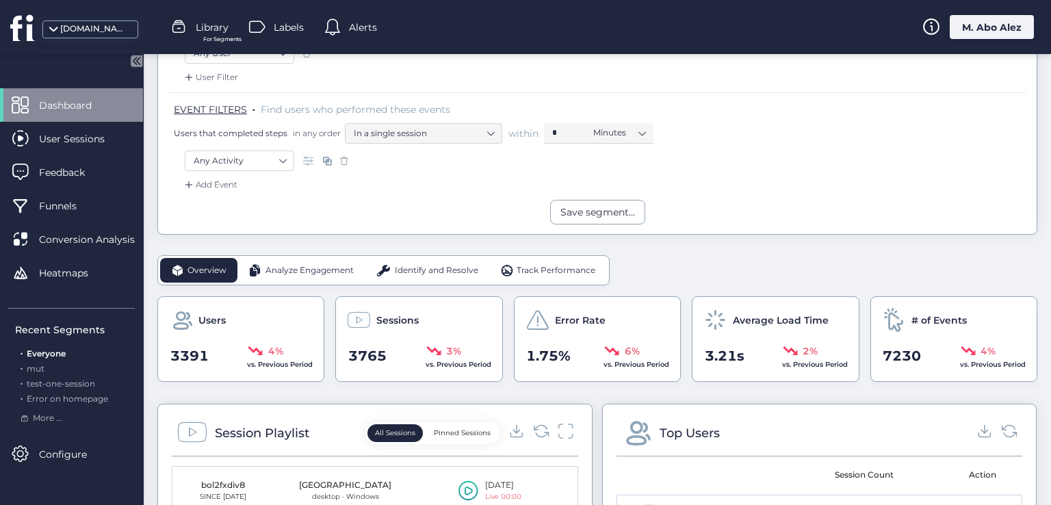
click at [772, 302] on div "Average Load Time 3.21s 2% vs. Previous Period" at bounding box center [775, 339] width 167 height 86
click at [882, 308] on span at bounding box center [894, 320] width 24 height 24
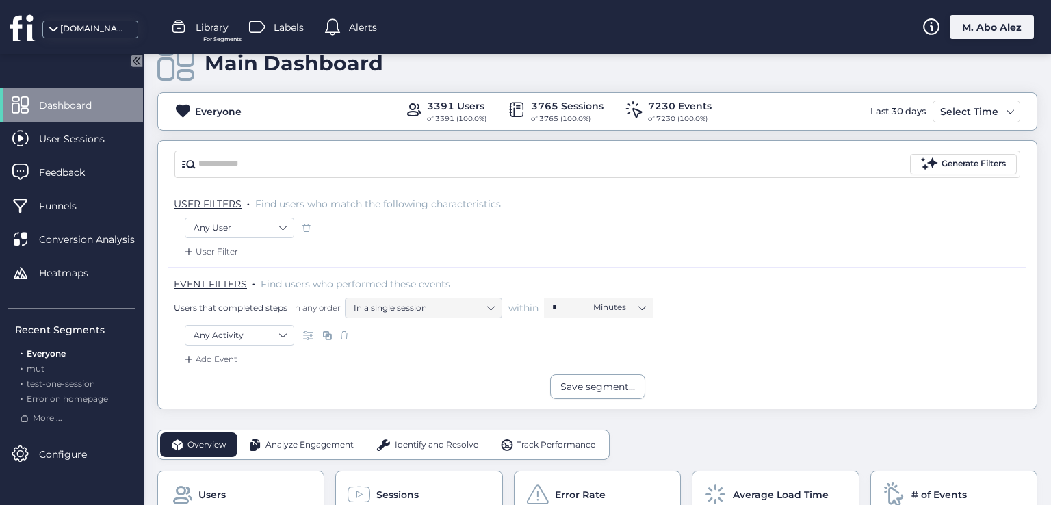
scroll to position [0, 0]
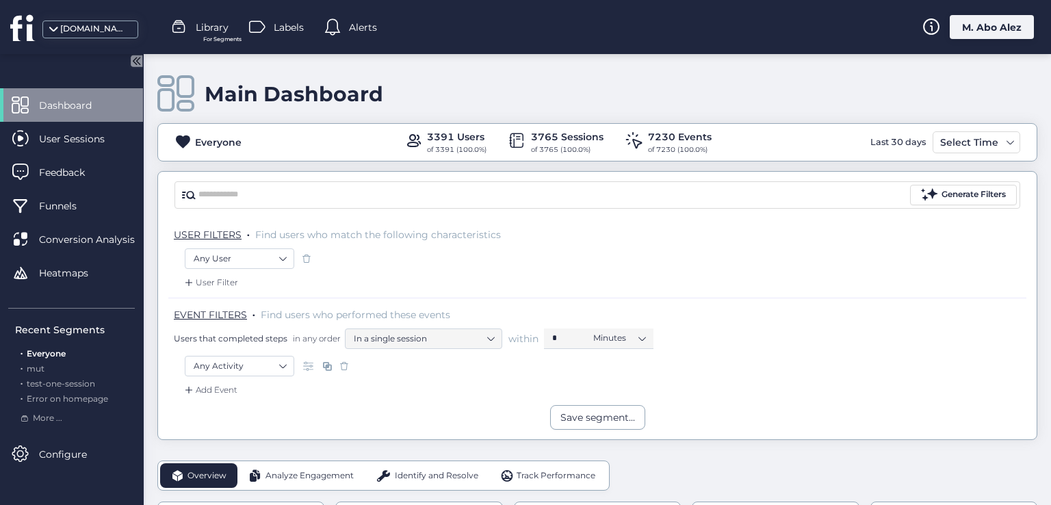
click at [153, 92] on div "Main Dashboard Everyone 3391 Users of 3391 (100.0%) 3765 Sessions of 3765 (100.…" at bounding box center [597, 279] width 907 height 451
click at [134, 58] on icon at bounding box center [134, 60] width 3 height 7
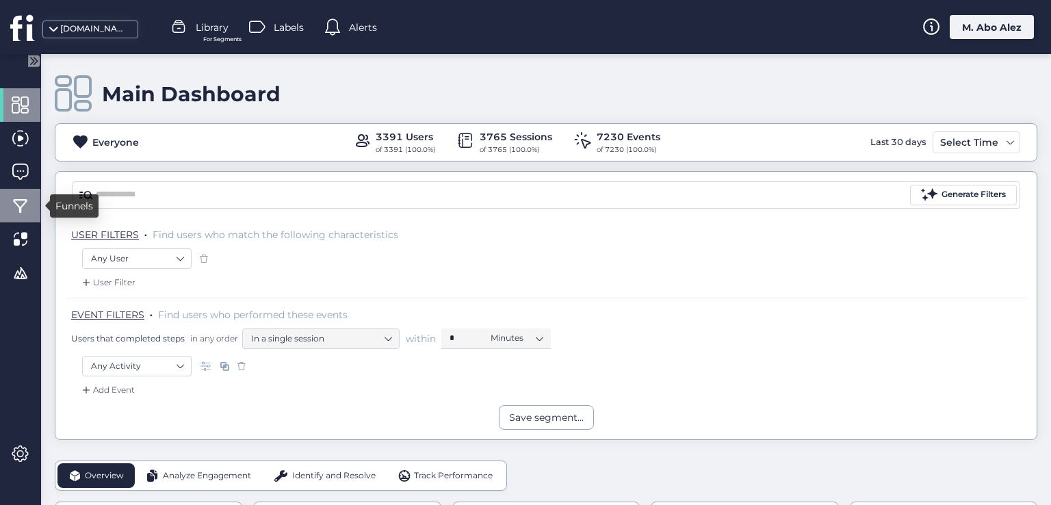
click at [14, 195] on div at bounding box center [20, 206] width 40 height 34
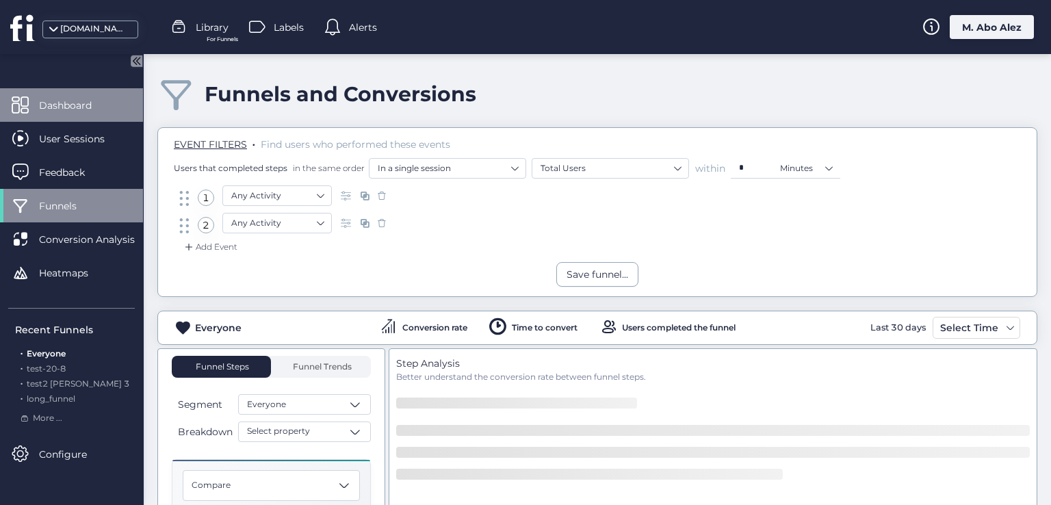
click at [64, 106] on span "Dashboard" at bounding box center [75, 105] width 73 height 15
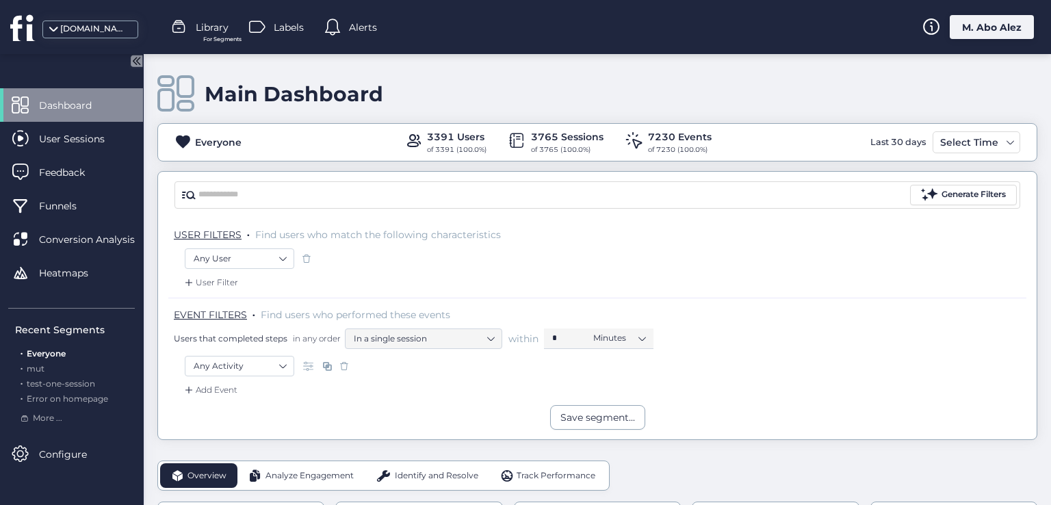
click at [633, 144] on span at bounding box center [633, 140] width 17 height 17
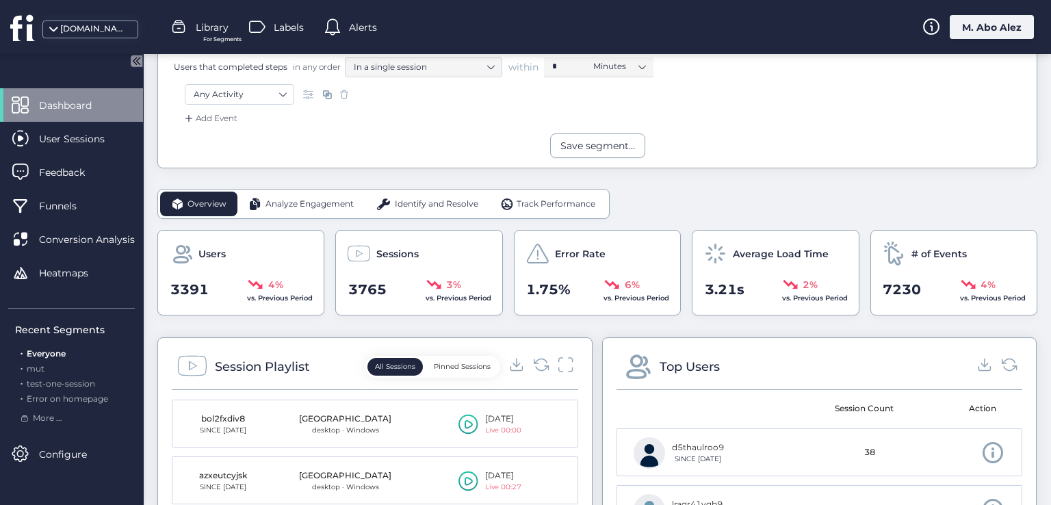
scroll to position [274, 0]
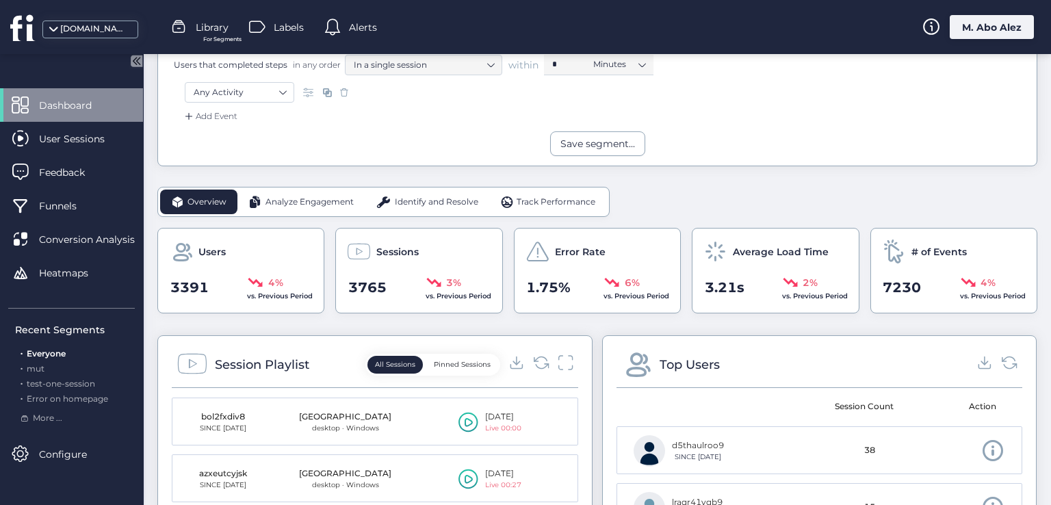
drag, startPoint x: 411, startPoint y: 274, endPoint x: 436, endPoint y: 281, distance: 25.4
click at [436, 281] on div "3765 3% vs. Previous Period" at bounding box center [419, 287] width 144 height 27
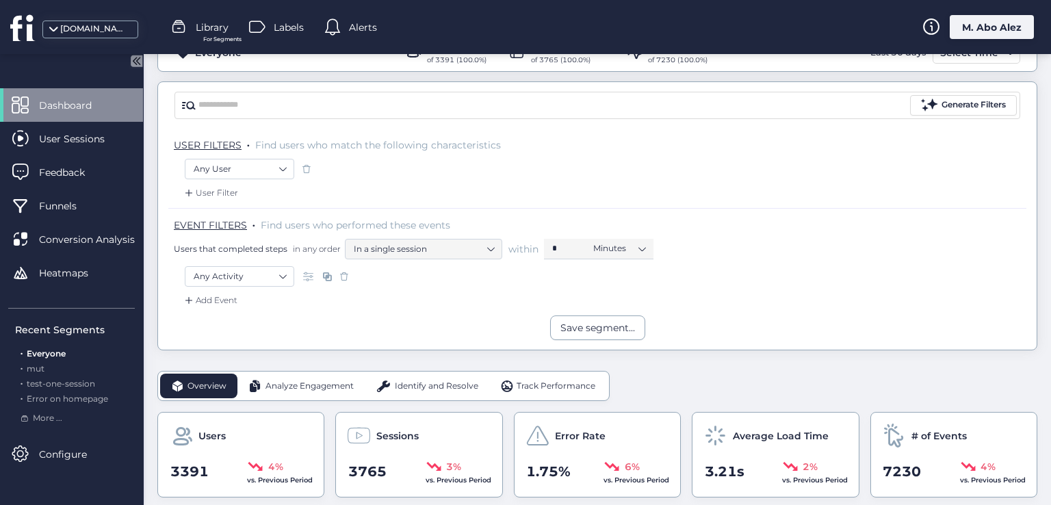
scroll to position [205, 0]
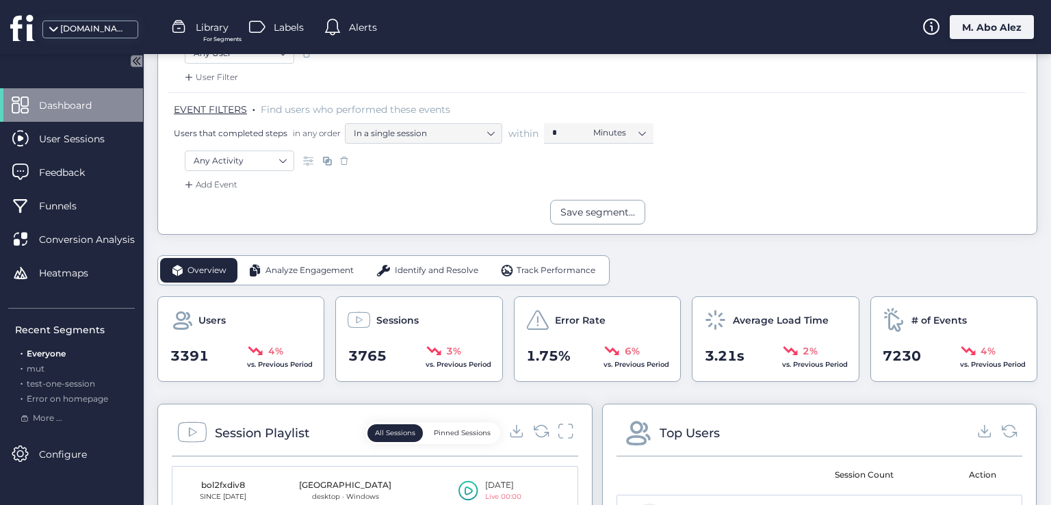
click at [276, 264] on span "Analyze Engagement" at bounding box center [309, 270] width 88 height 13
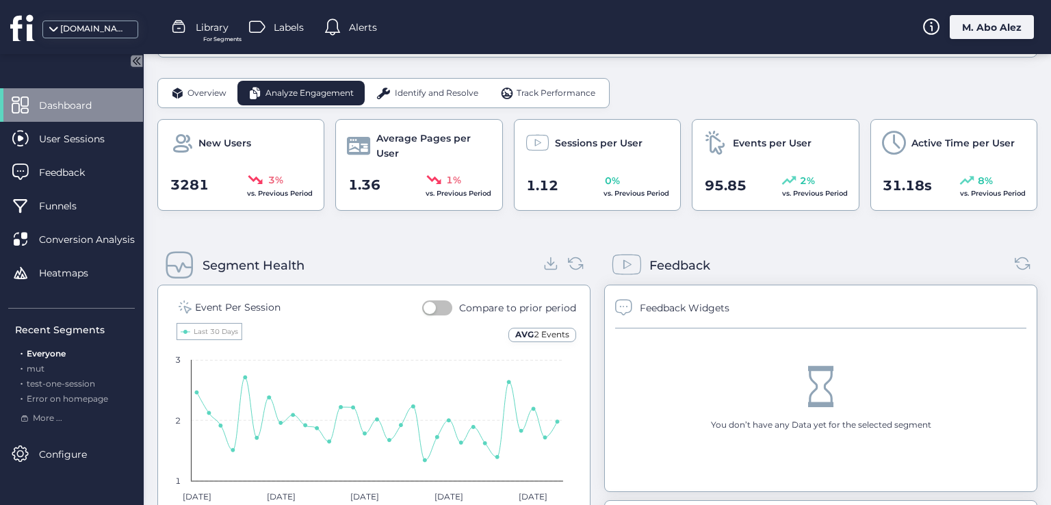
scroll to position [394, 0]
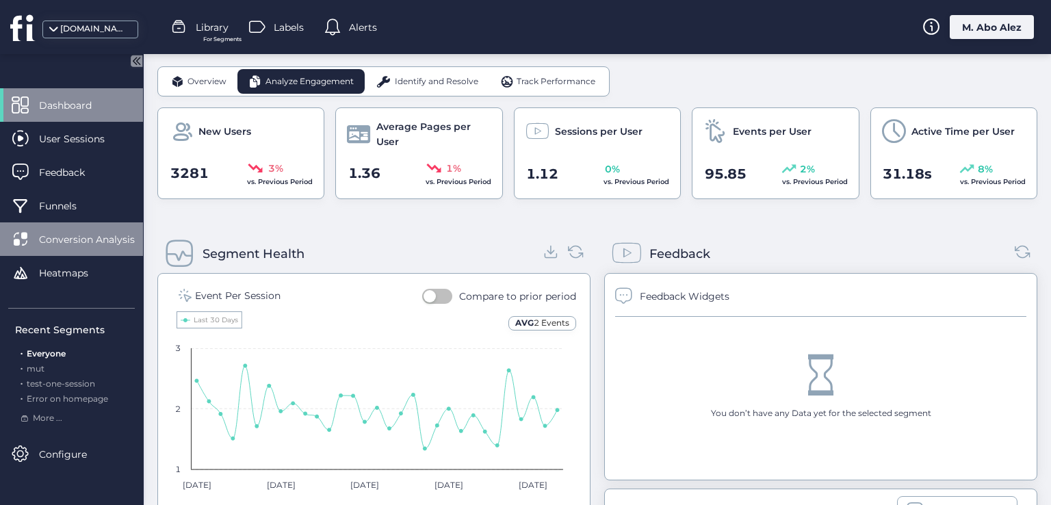
click at [83, 223] on div "Conversion Analysis" at bounding box center [71, 239] width 143 height 34
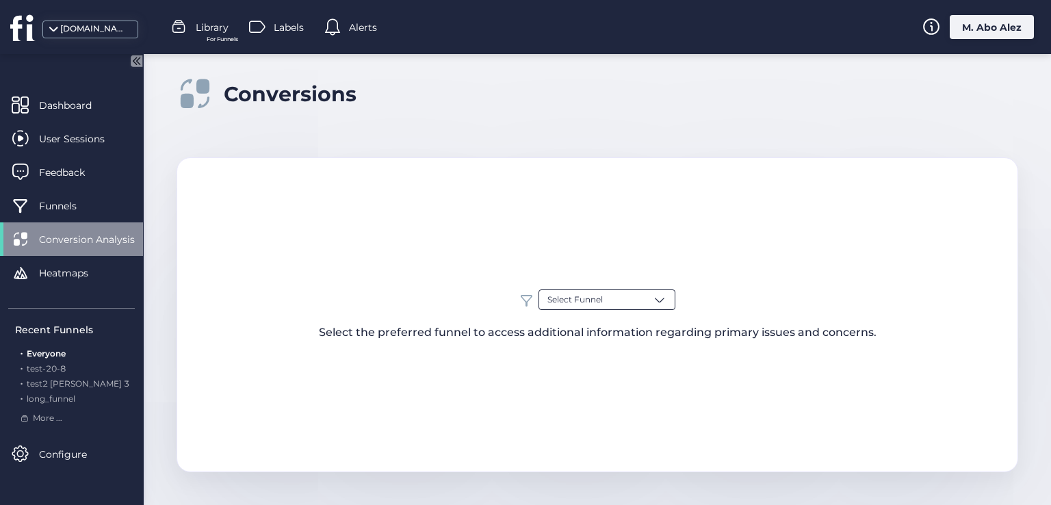
click at [613, 309] on div "Select Funnel" at bounding box center [606, 299] width 137 height 21
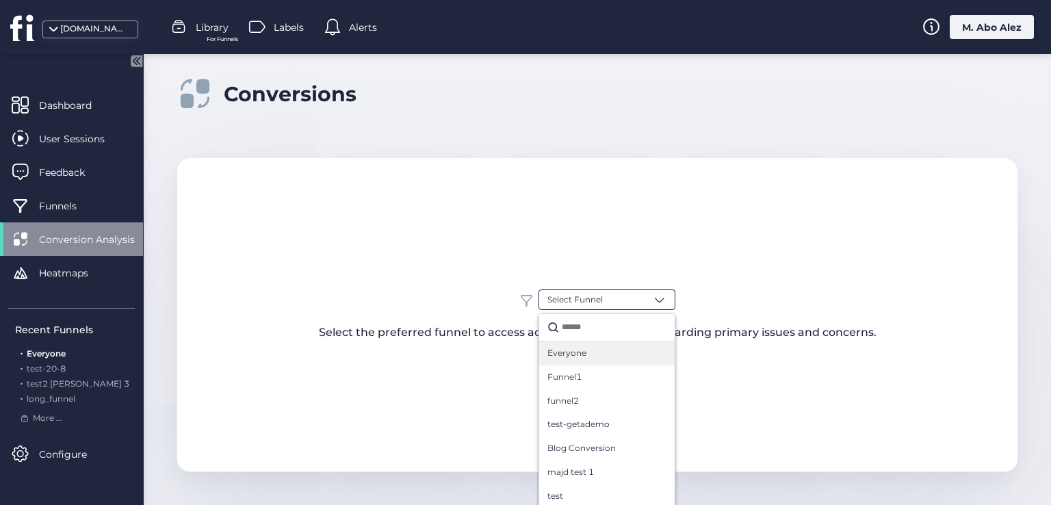
click at [588, 347] on div "Everyone" at bounding box center [606, 353] width 119 height 13
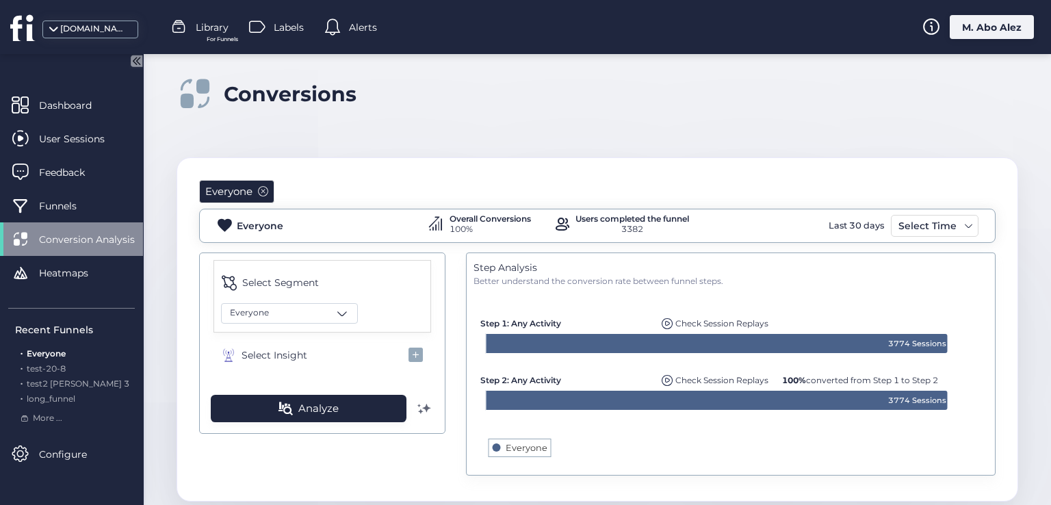
scroll to position [28, 0]
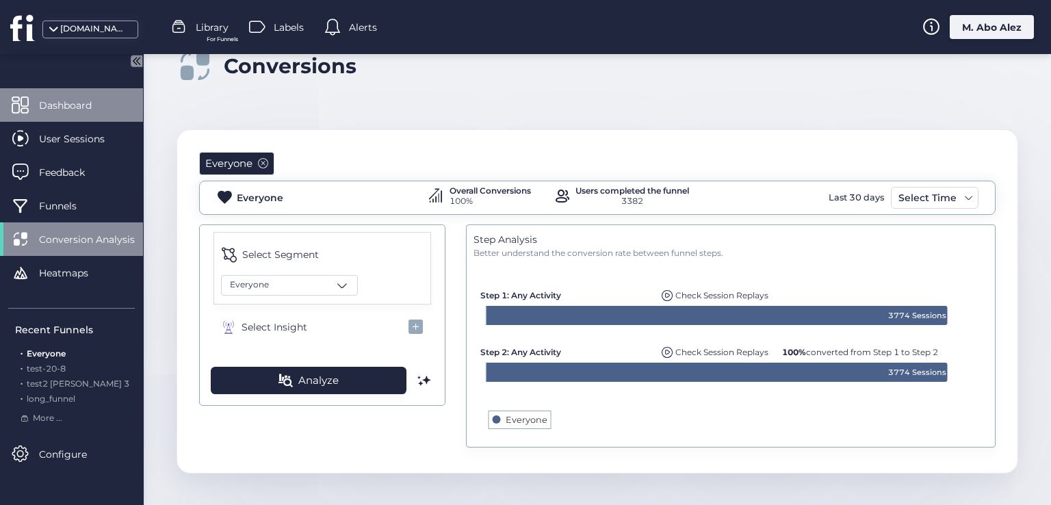
click at [62, 112] on span "Dashboard" at bounding box center [75, 105] width 73 height 15
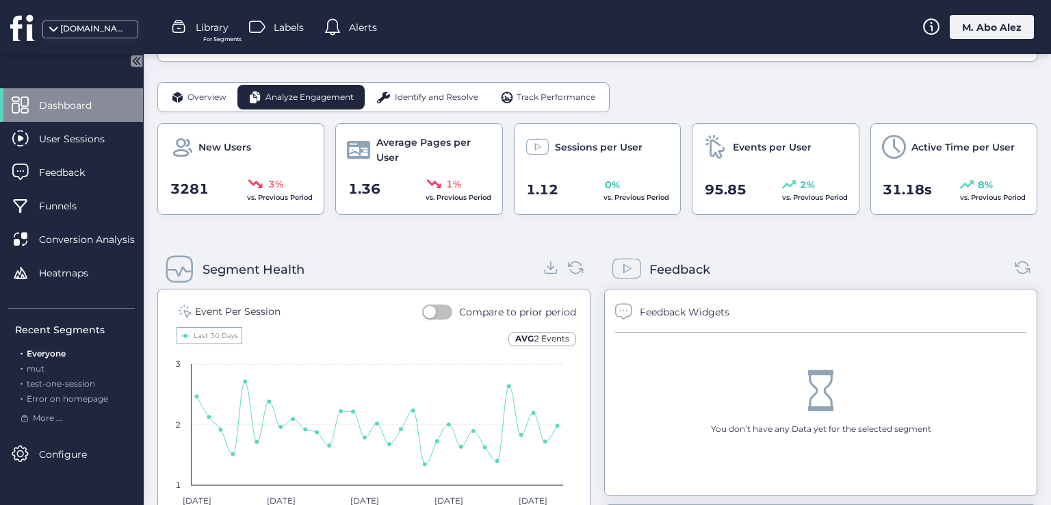
scroll to position [439, 0]
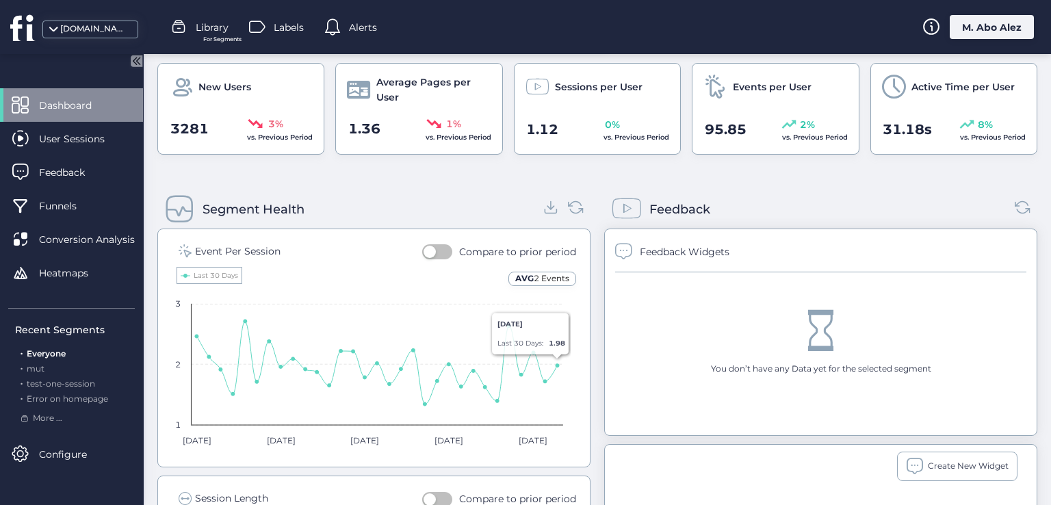
drag, startPoint x: 806, startPoint y: 332, endPoint x: 769, endPoint y: 358, distance: 45.2
click at [771, 356] on div "You don’t have any Data yet for the selected segment" at bounding box center [820, 342] width 411 height 141
drag, startPoint x: 755, startPoint y: 365, endPoint x: 770, endPoint y: 366, distance: 14.4
click at [770, 366] on div "You don’t have any Data yet for the selected segment" at bounding box center [821, 369] width 220 height 13
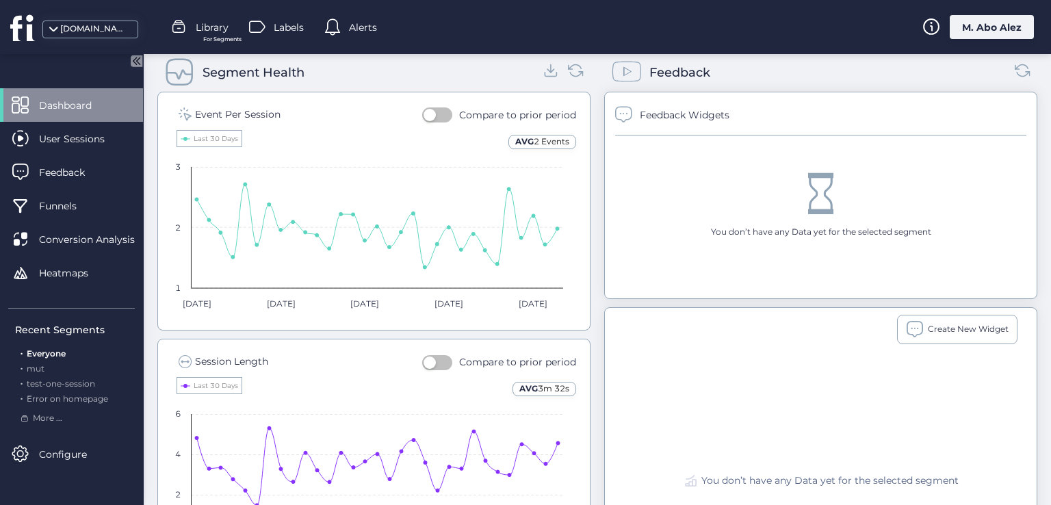
click at [624, 106] on span at bounding box center [623, 114] width 17 height 17
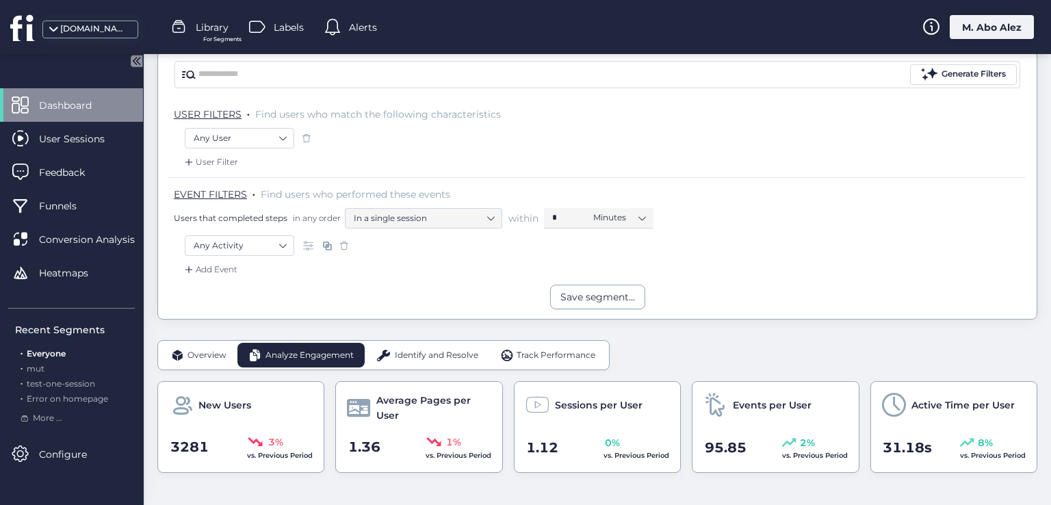
scroll to position [0, 0]
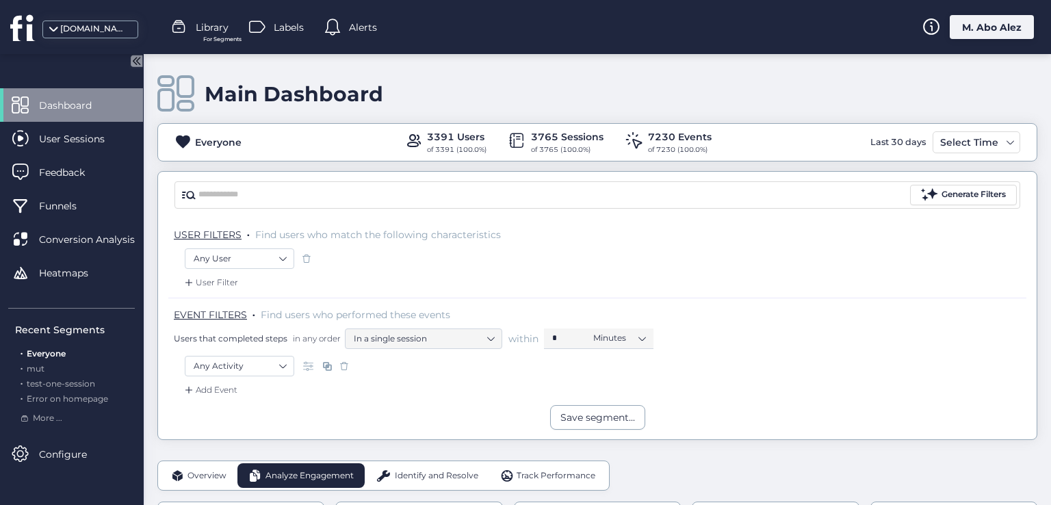
click at [361, 27] on span "Alerts" at bounding box center [363, 27] width 28 height 15
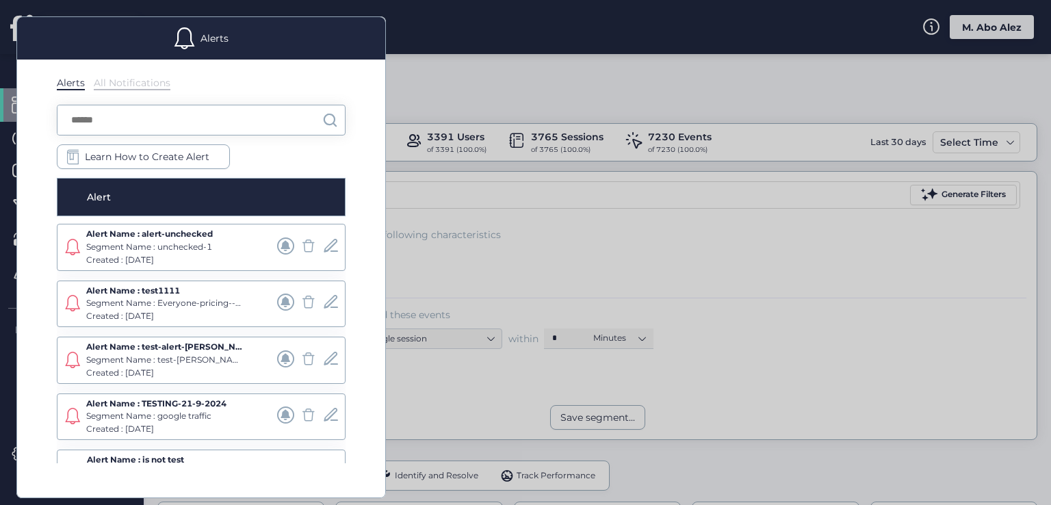
click at [125, 86] on div "All Notifications" at bounding box center [132, 84] width 77 height 14
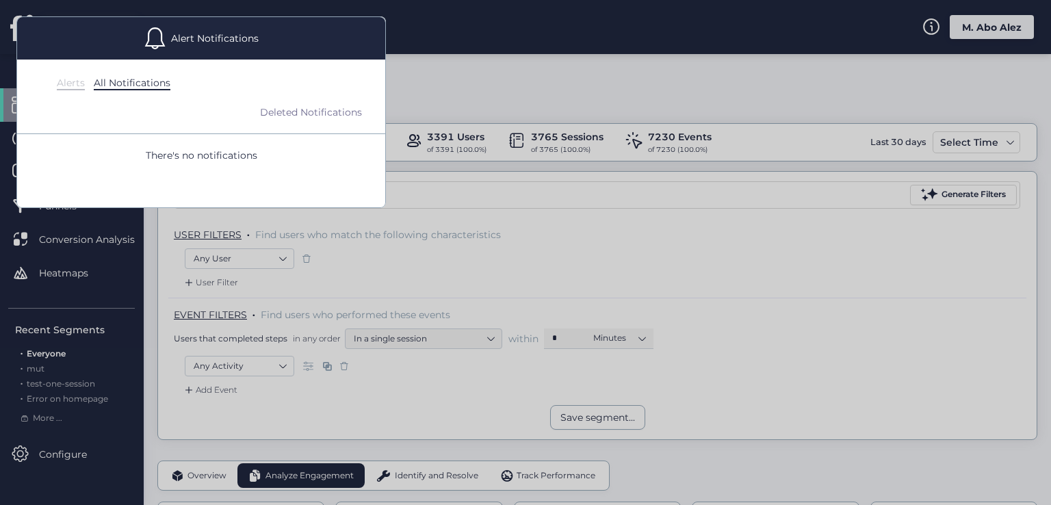
click at [71, 86] on div "Alerts" at bounding box center [71, 84] width 28 height 14
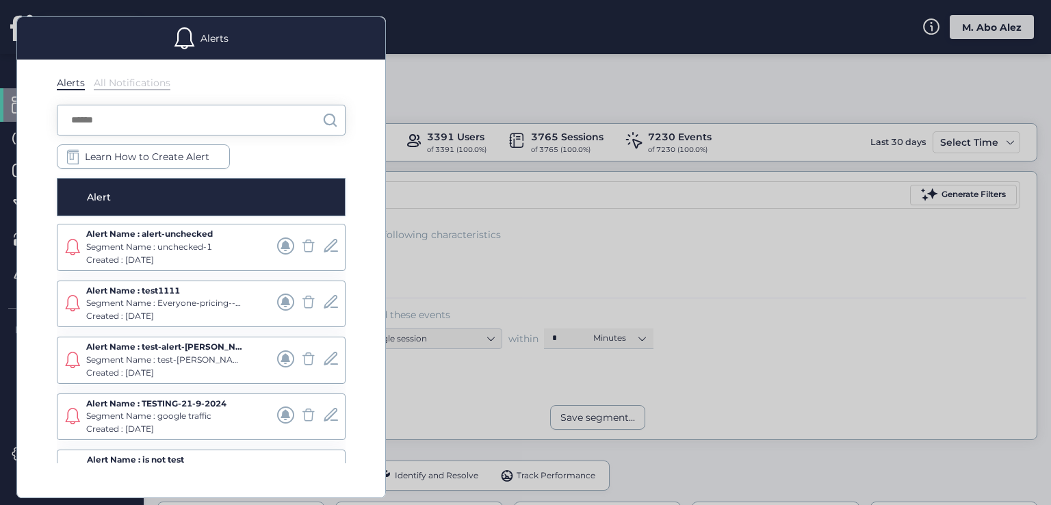
click at [116, 77] on div "All Notifications" at bounding box center [132, 84] width 77 height 14
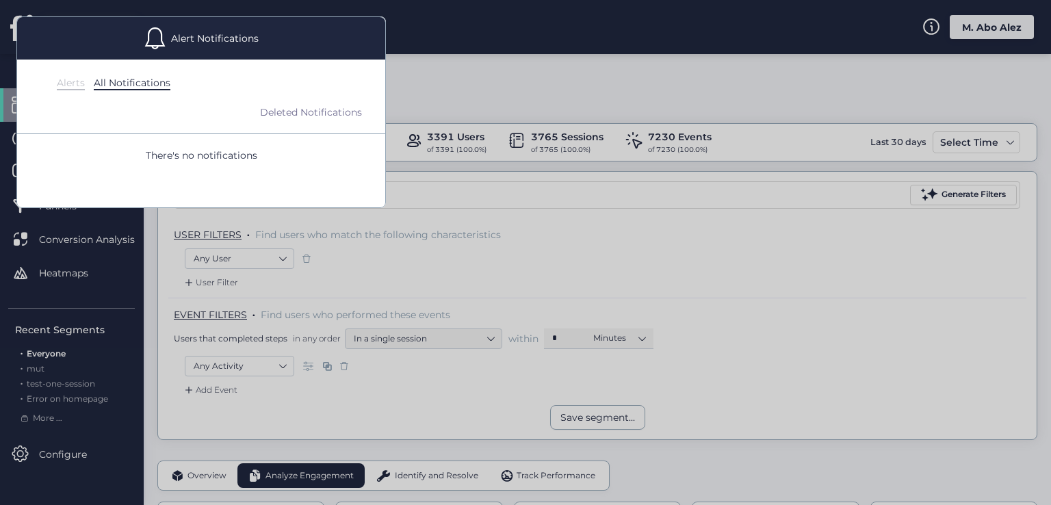
click at [474, 80] on div at bounding box center [525, 252] width 1051 height 505
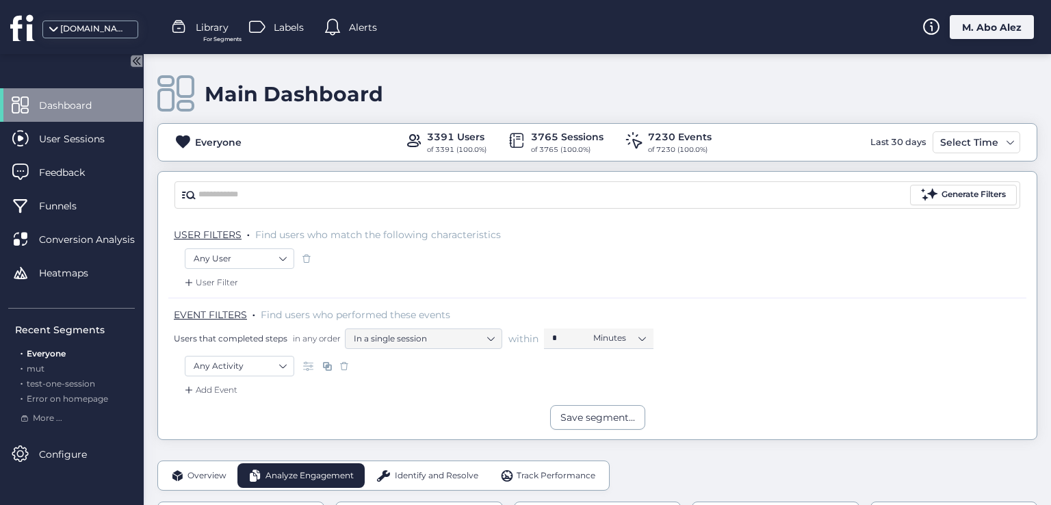
click at [181, 26] on span at bounding box center [179, 27] width 16 height 16
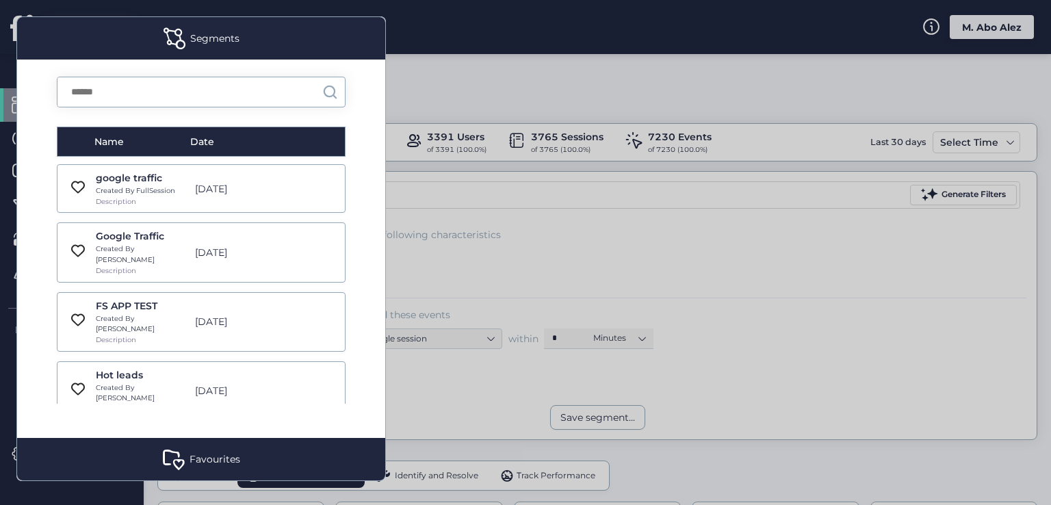
click at [172, 445] on div "Favourites" at bounding box center [201, 459] width 368 height 42
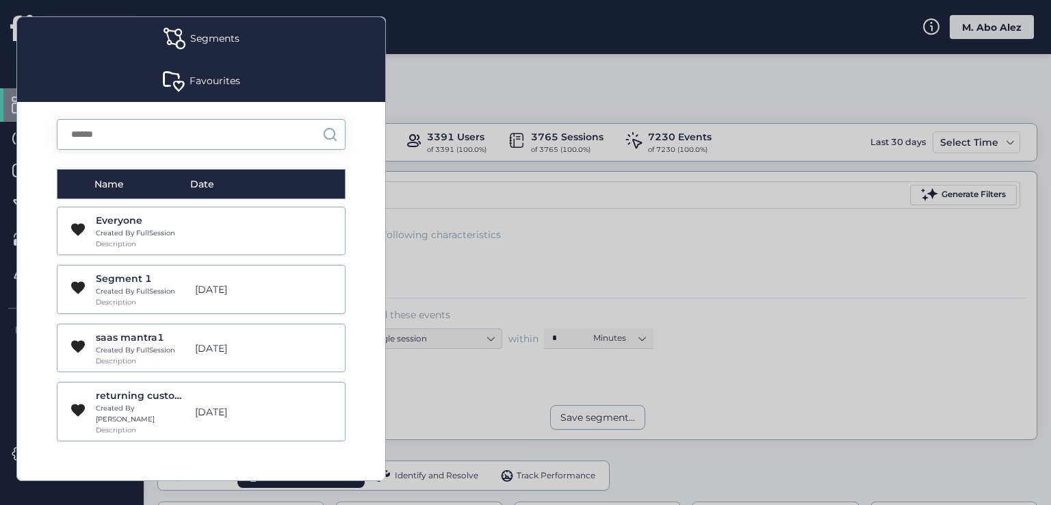
click at [220, 84] on div "Favourites" at bounding box center [215, 80] width 51 height 15
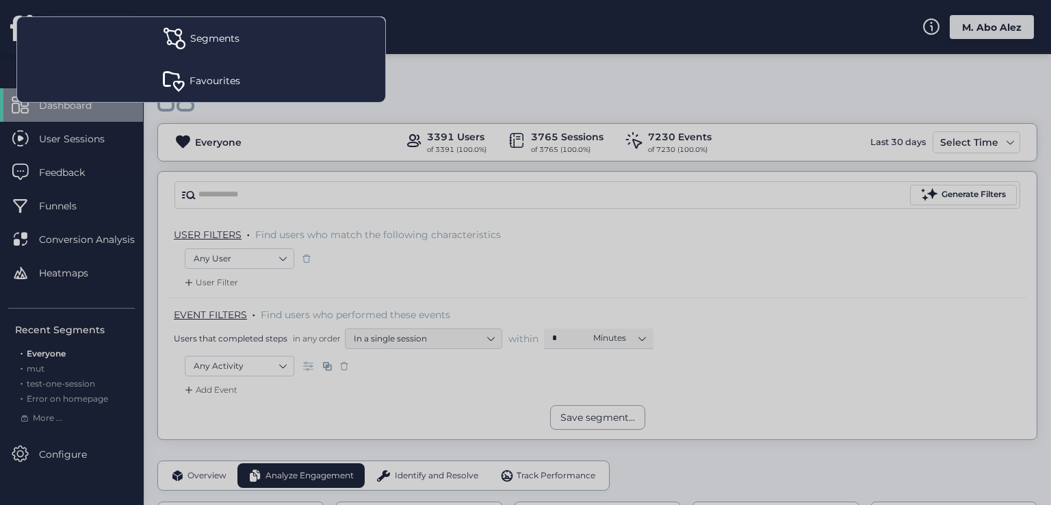
click at [220, 84] on div "Favourites" at bounding box center [215, 80] width 51 height 15
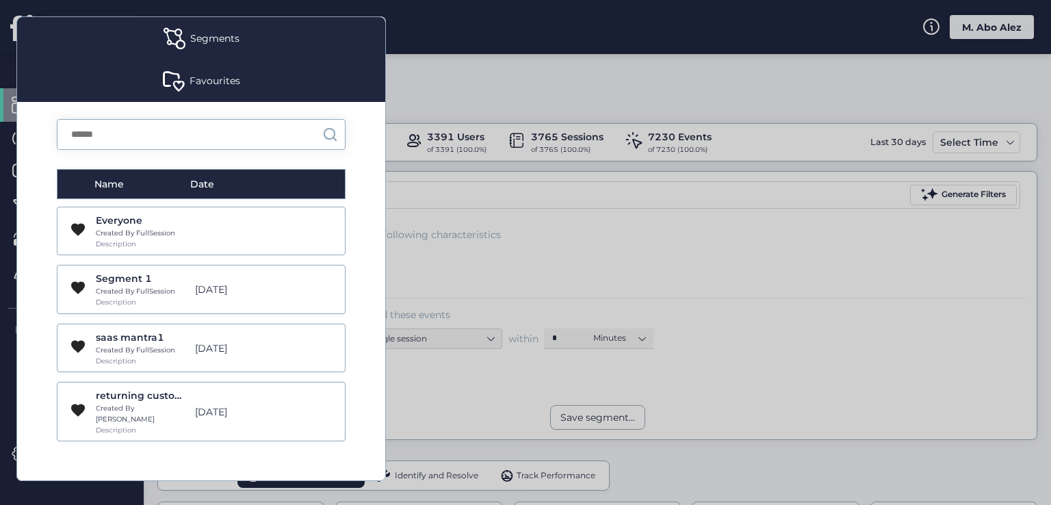
click at [430, 74] on div at bounding box center [525, 252] width 1051 height 505
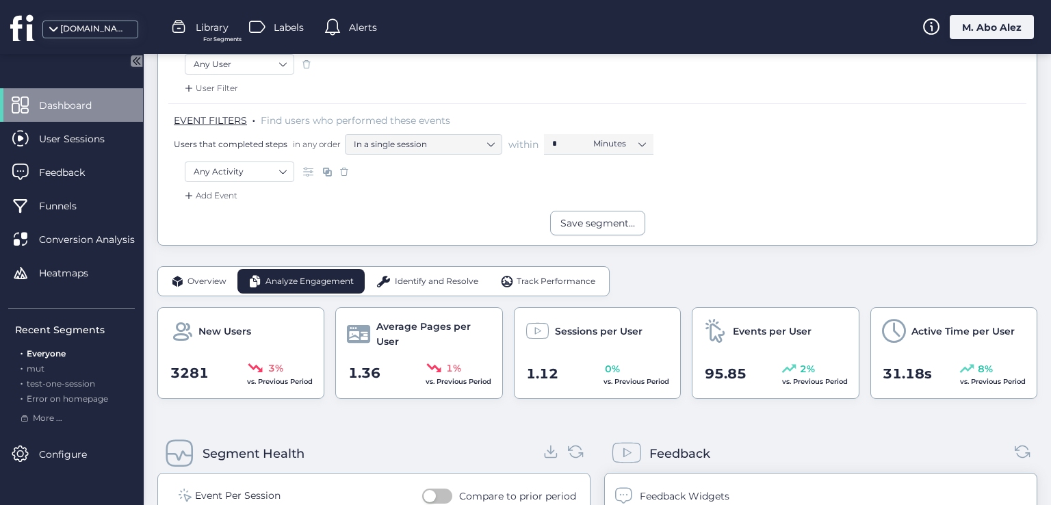
scroll to position [274, 0]
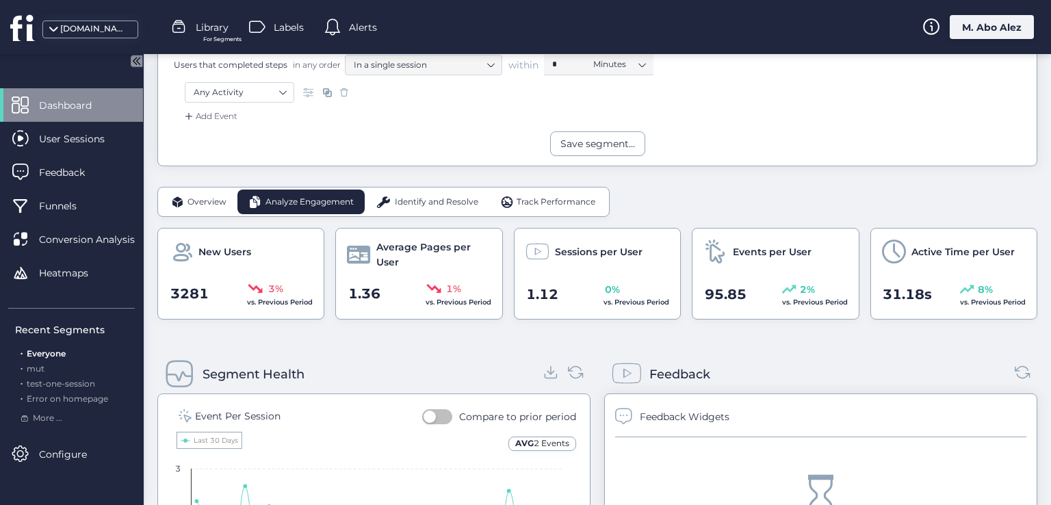
drag, startPoint x: 524, startPoint y: 252, endPoint x: 545, endPoint y: 252, distance: 21.2
click at [545, 252] on div "Sessions per User" at bounding box center [597, 251] width 144 height 24
click at [417, 196] on span "Identify and Resolve" at bounding box center [436, 202] width 83 height 13
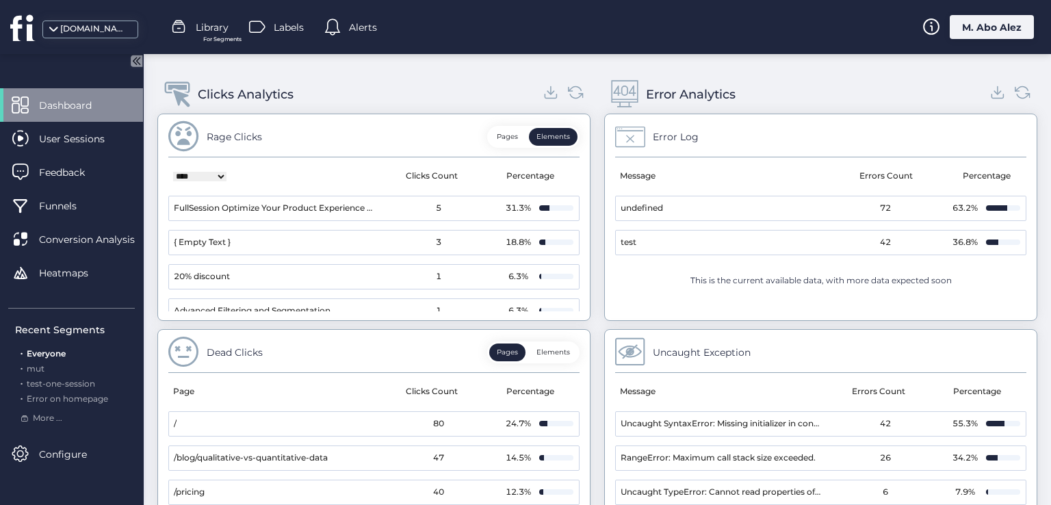
scroll to position [68, 0]
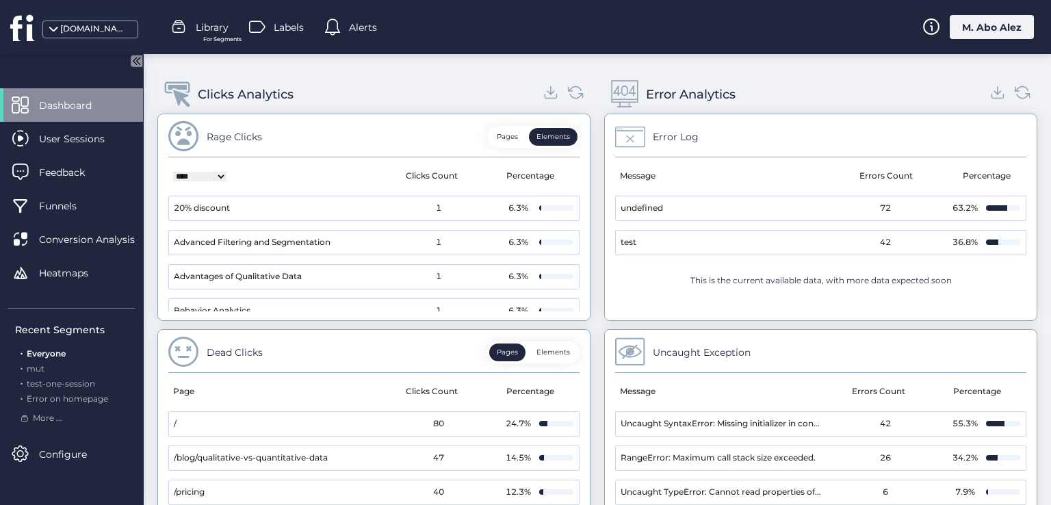
drag, startPoint x: 953, startPoint y: 280, endPoint x: 716, endPoint y: 280, distance: 237.4
click at [716, 280] on div "This is the current available data, with more data expected soon" at bounding box center [820, 281] width 411 height 34
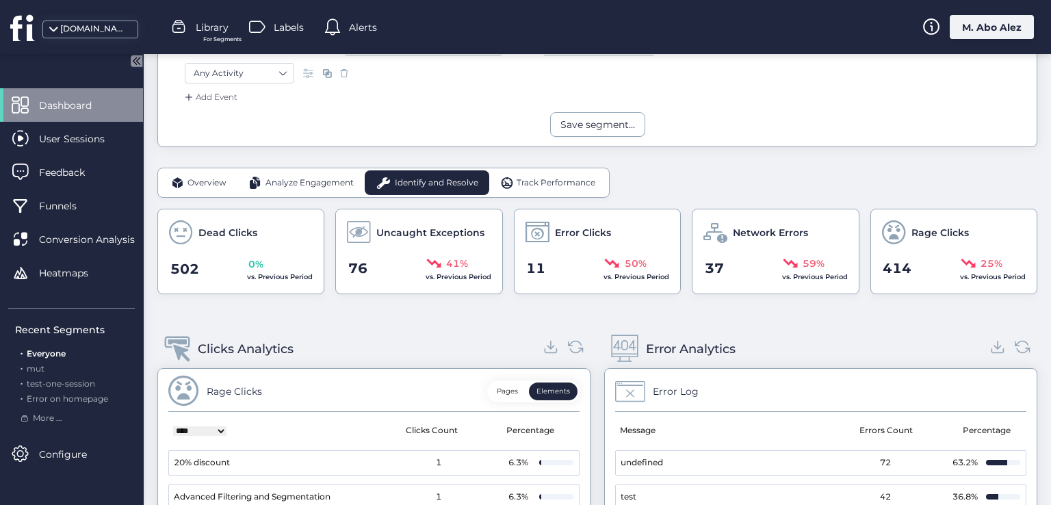
scroll to position [293, 0]
click at [193, 185] on span "Overview" at bounding box center [206, 183] width 39 height 13
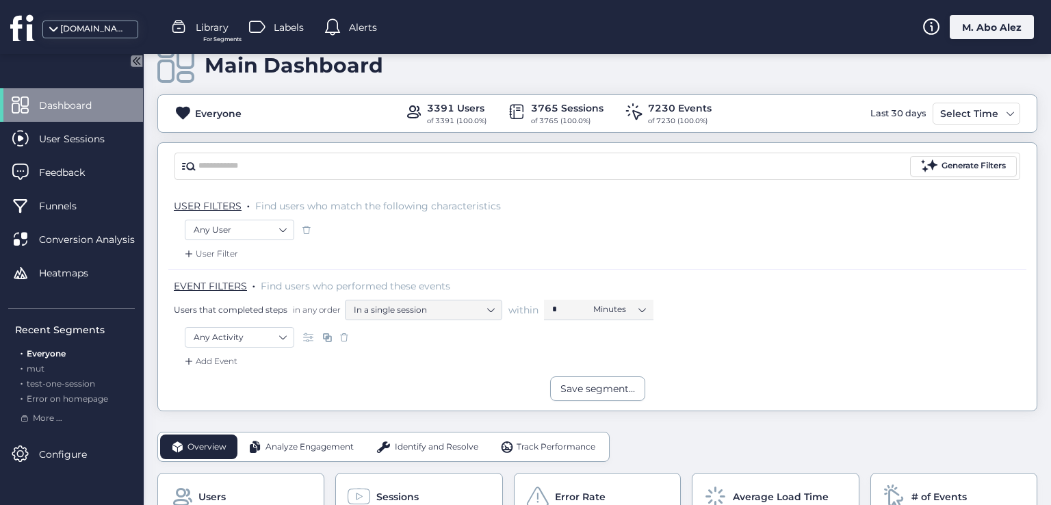
scroll to position [19, 0]
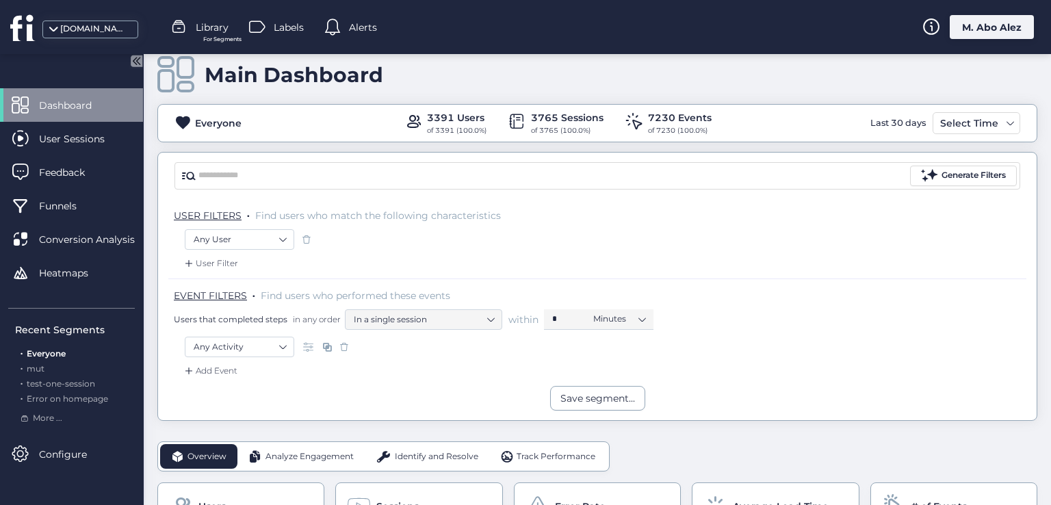
click at [326, 345] on span at bounding box center [327, 347] width 14 height 14
click at [307, 346] on span at bounding box center [310, 347] width 14 height 14
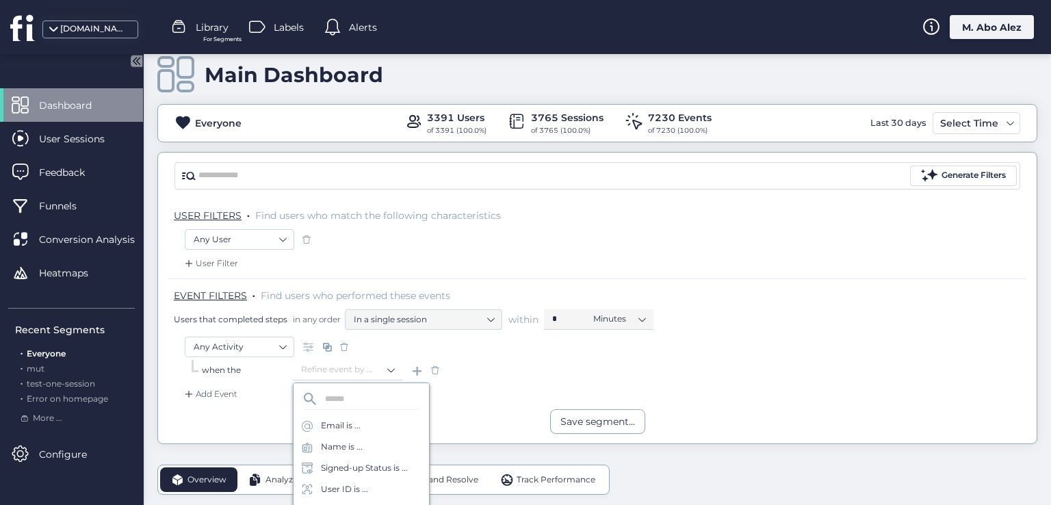
click at [268, 417] on div "Save segment..." at bounding box center [597, 421] width 878 height 25
click at [370, 372] on input at bounding box center [342, 370] width 85 height 21
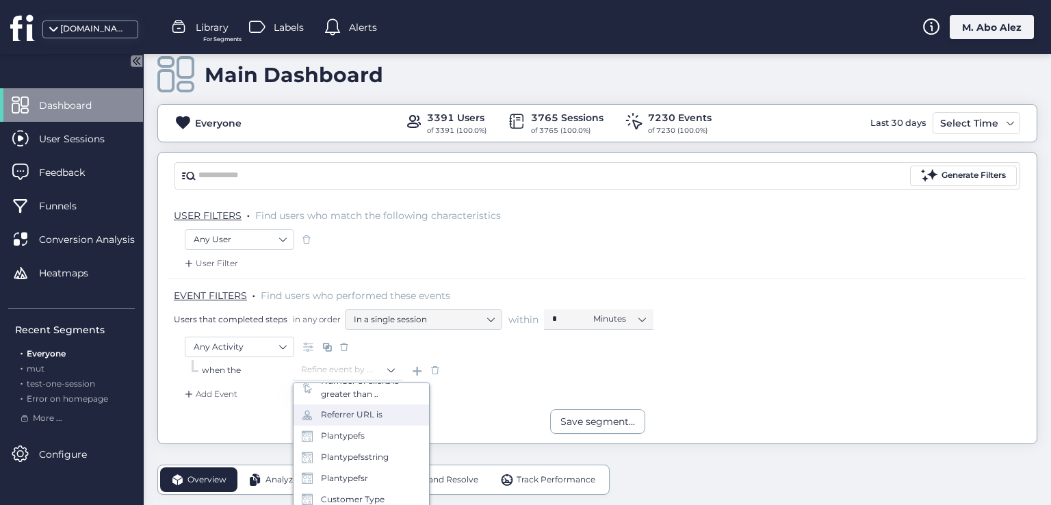
scroll to position [746, 0]
click at [241, 434] on div "Generate Filters USER FILTERS . Find users who match the following characterist…" at bounding box center [597, 298] width 880 height 292
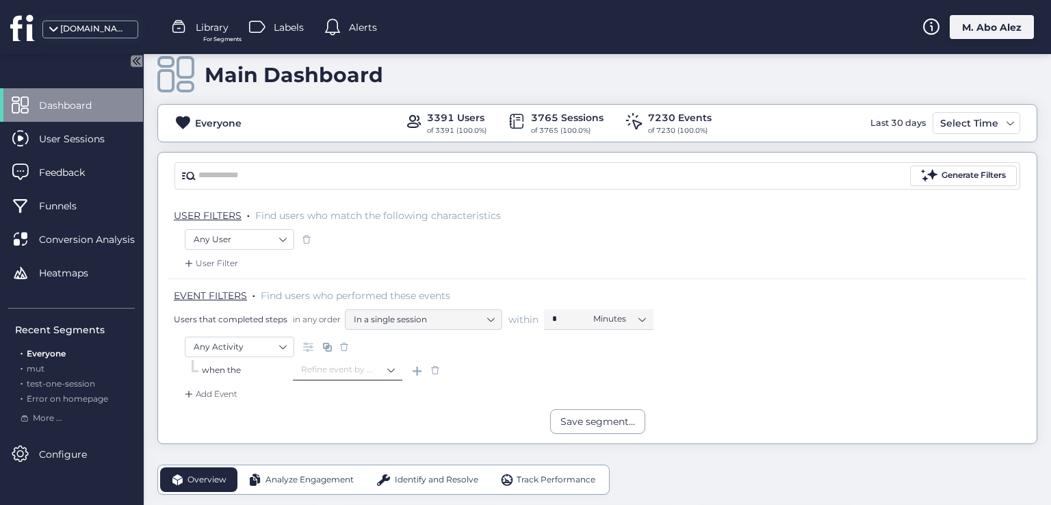
click at [372, 367] on input at bounding box center [342, 370] width 85 height 21
click at [494, 411] on div "Save segment..." at bounding box center [597, 421] width 878 height 25
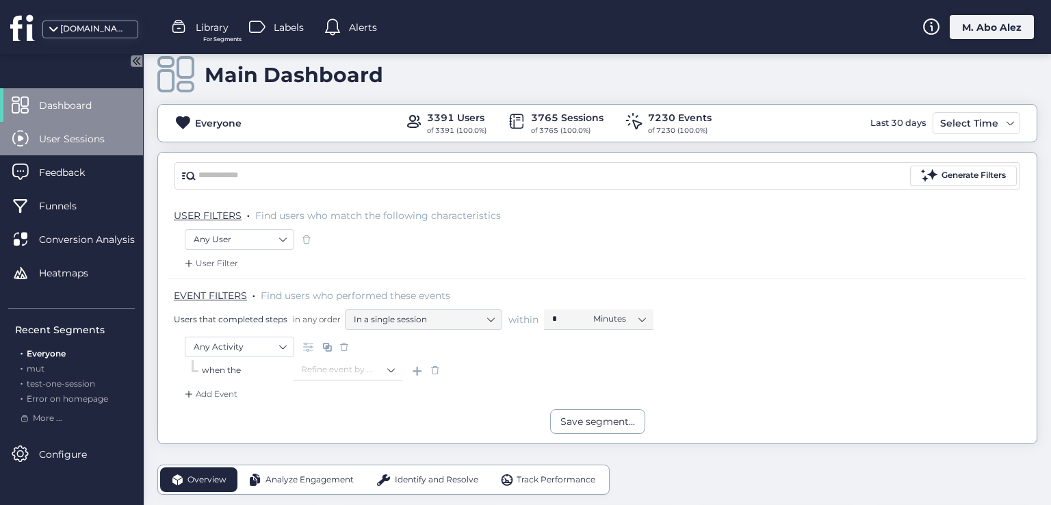
click at [115, 140] on span "User Sessions" at bounding box center [82, 138] width 86 height 15
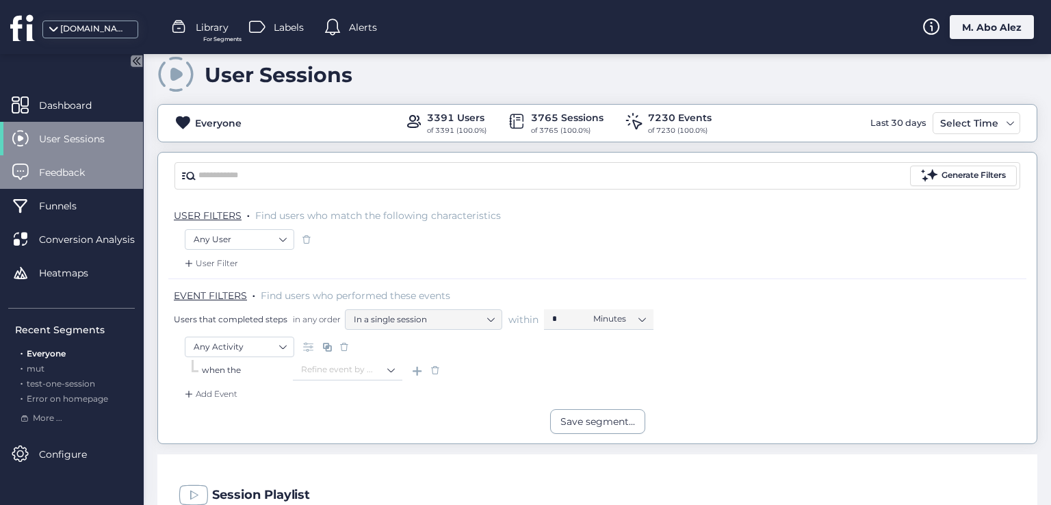
click at [88, 170] on span "Feedback" at bounding box center [72, 172] width 66 height 15
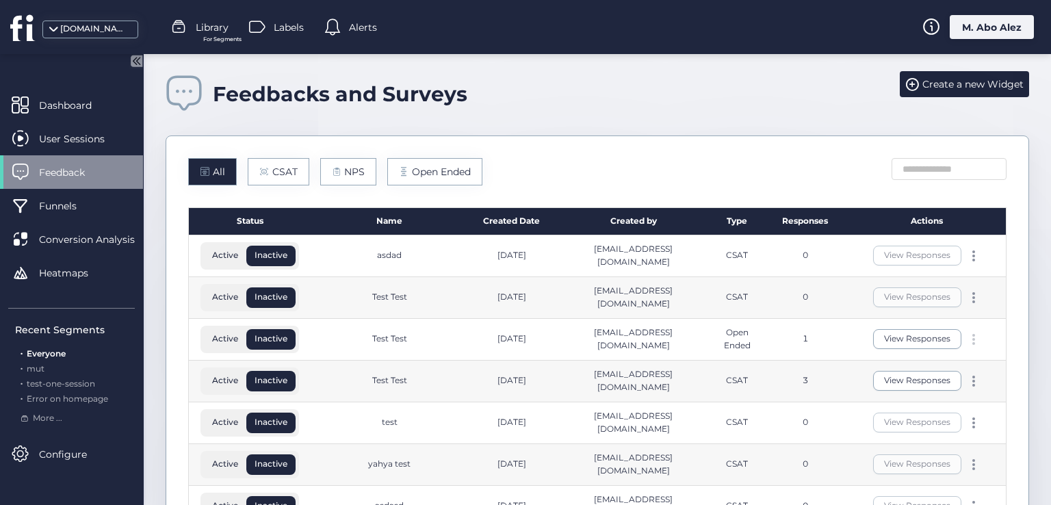
click at [967, 337] on div at bounding box center [974, 339] width 14 height 11
click at [908, 320] on div "Edit" at bounding box center [901, 316] width 66 height 15
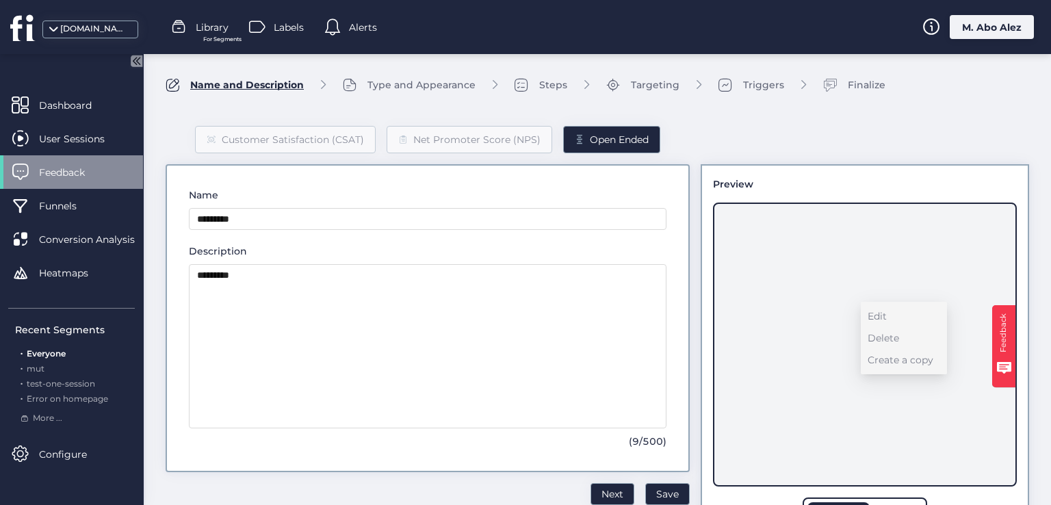
click at [74, 157] on div "Feedback" at bounding box center [71, 172] width 143 height 34
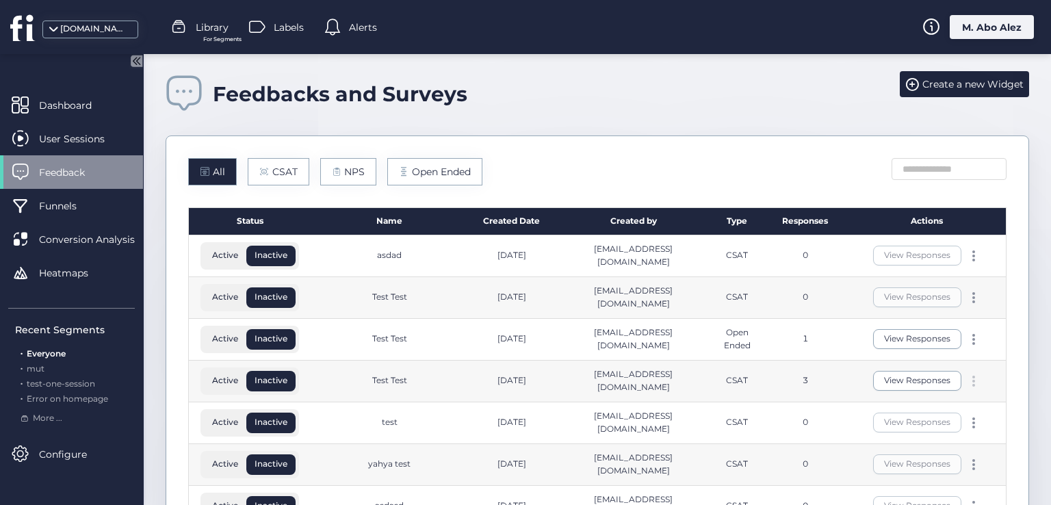
click at [971, 376] on div at bounding box center [974, 381] width 14 height 11
click at [539, 173] on div "All CSAT NPS Open Ended" at bounding box center [597, 171] width 818 height 27
click at [125, 211] on div "Funnels" at bounding box center [71, 206] width 143 height 34
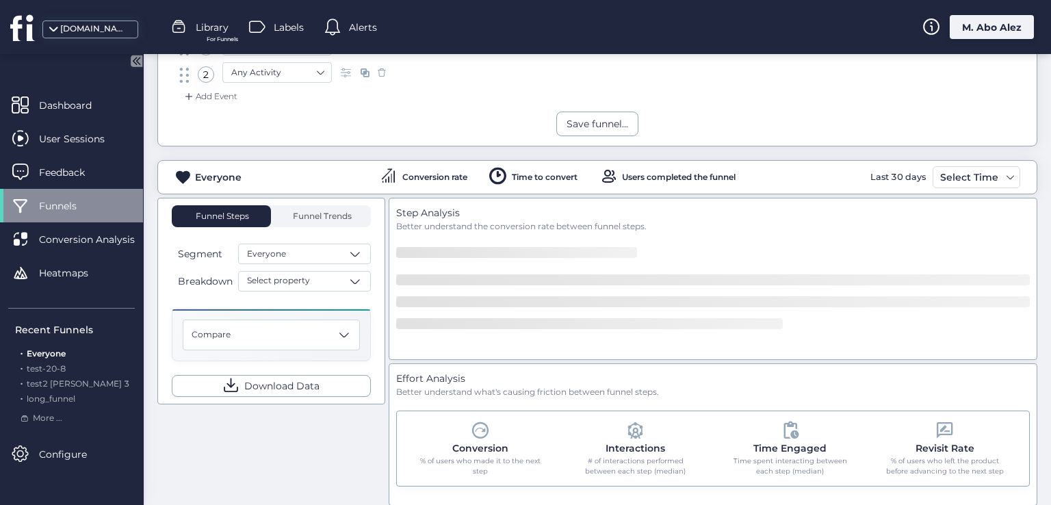
scroll to position [163, 0]
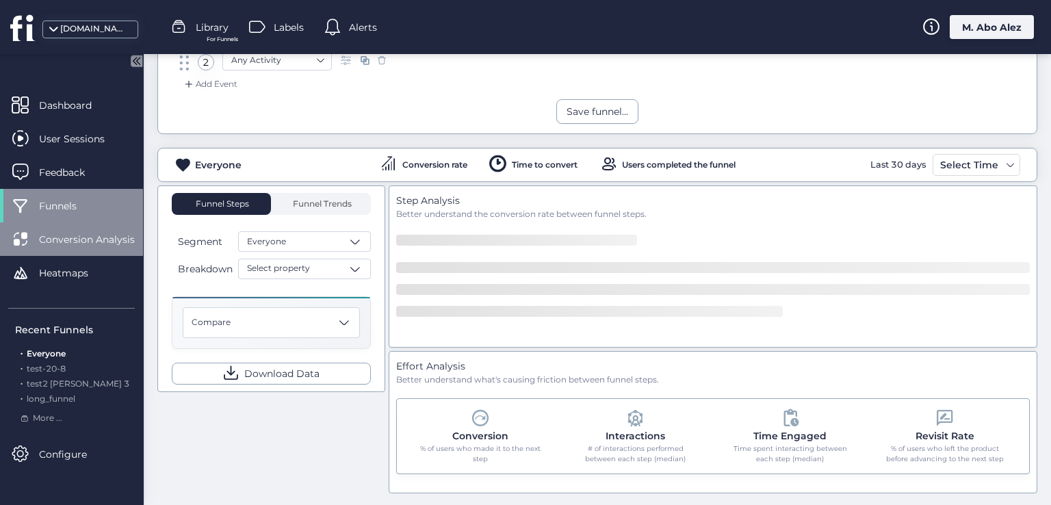
click at [81, 223] on div "Conversion Analysis" at bounding box center [71, 239] width 143 height 34
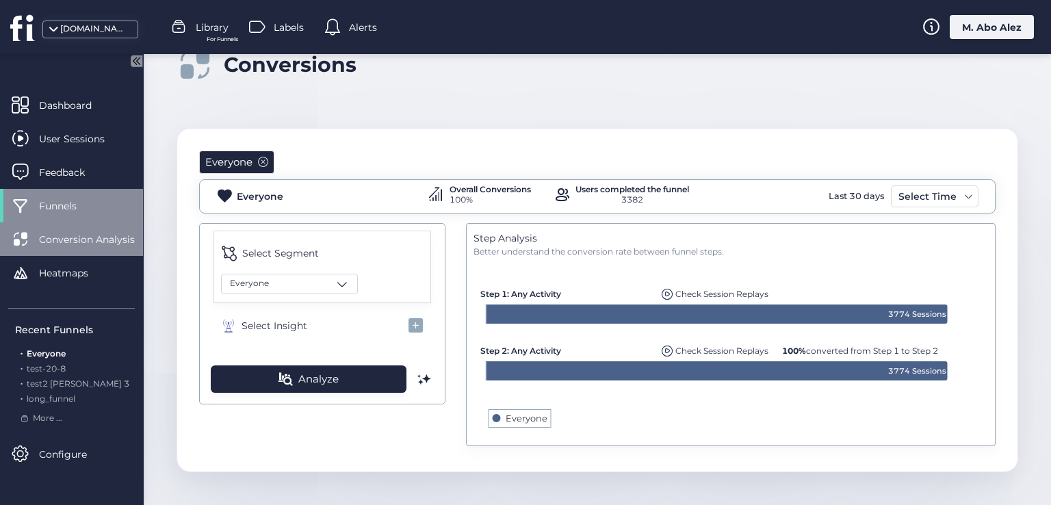
scroll to position [28, 0]
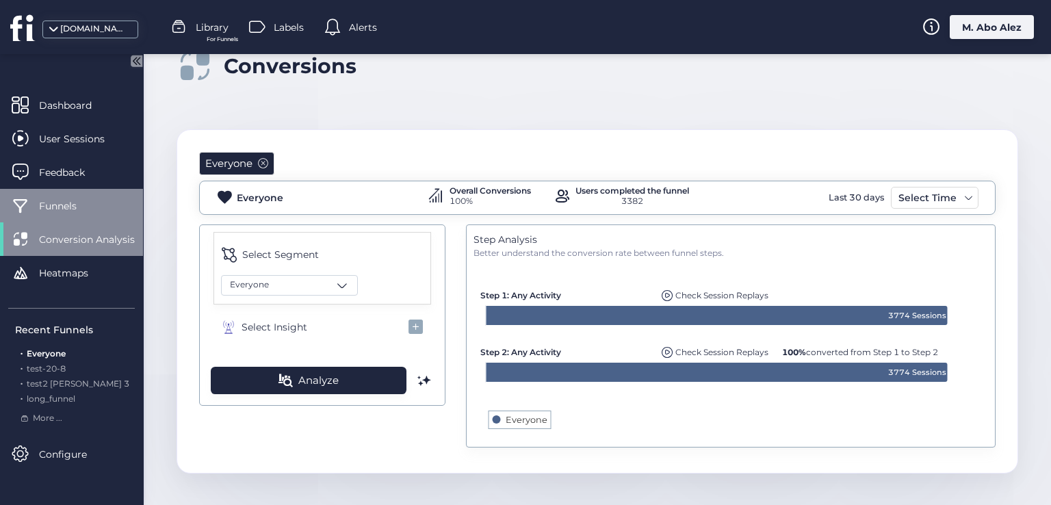
click at [92, 198] on span "Funnels" at bounding box center [68, 205] width 58 height 15
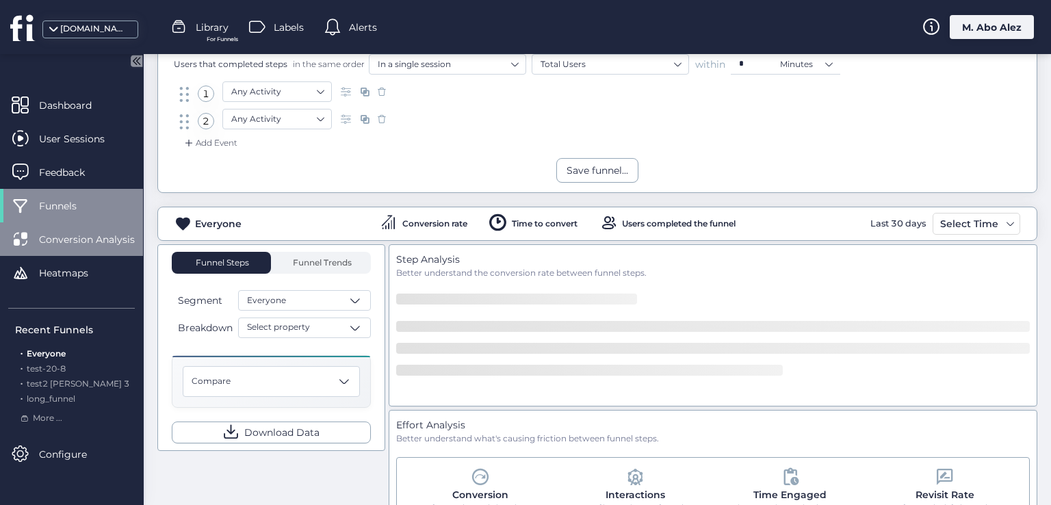
scroll to position [26, 0]
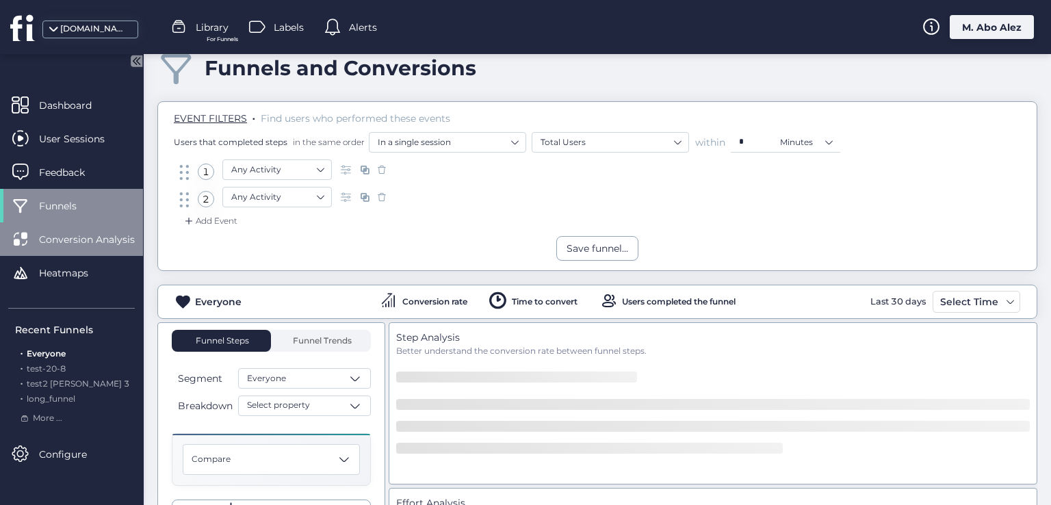
click at [118, 244] on span "Conversion Analysis" at bounding box center [97, 239] width 116 height 15
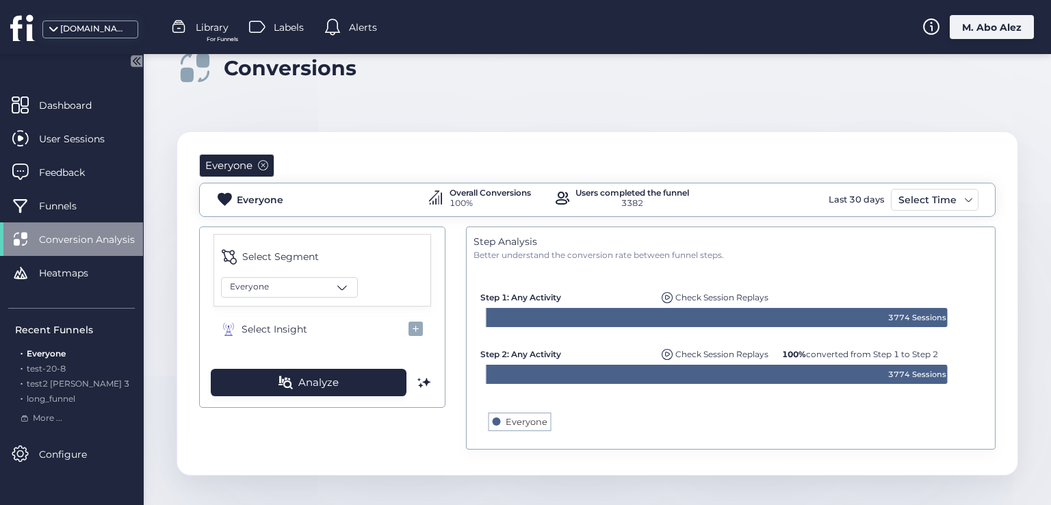
click at [263, 160] on span at bounding box center [263, 165] width 10 height 10
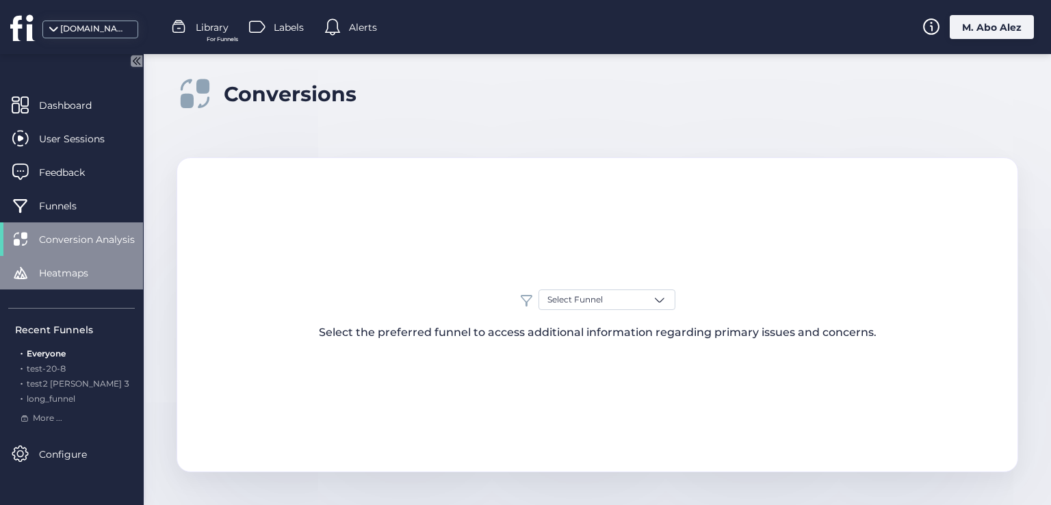
click at [78, 263] on div "Heatmaps" at bounding box center [71, 273] width 143 height 34
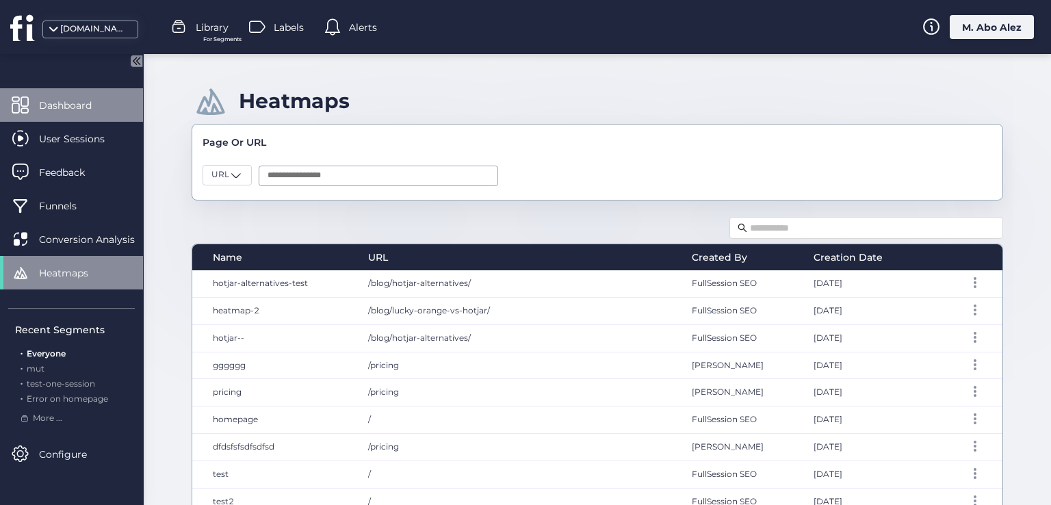
click at [84, 110] on span "Dashboard" at bounding box center [75, 105] width 73 height 15
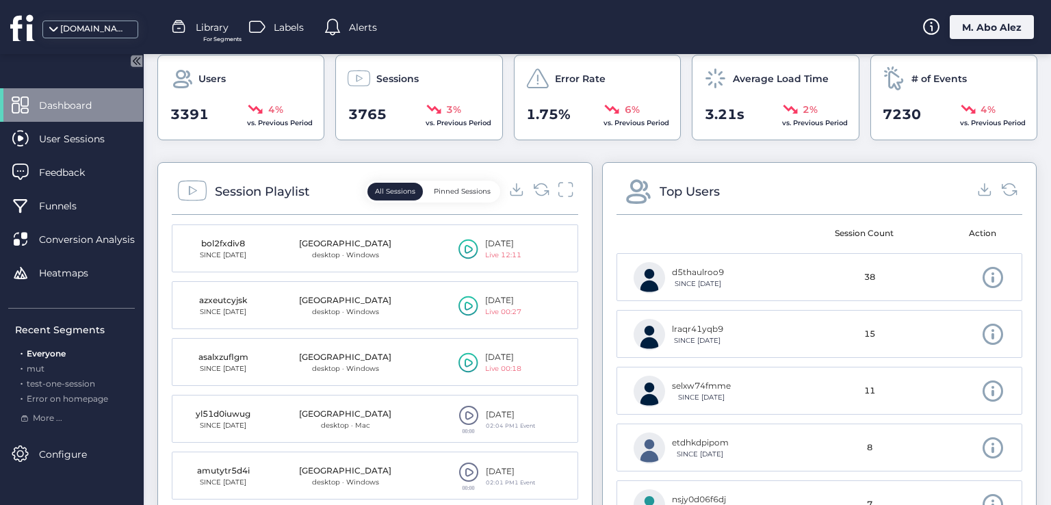
scroll to position [410, 0]
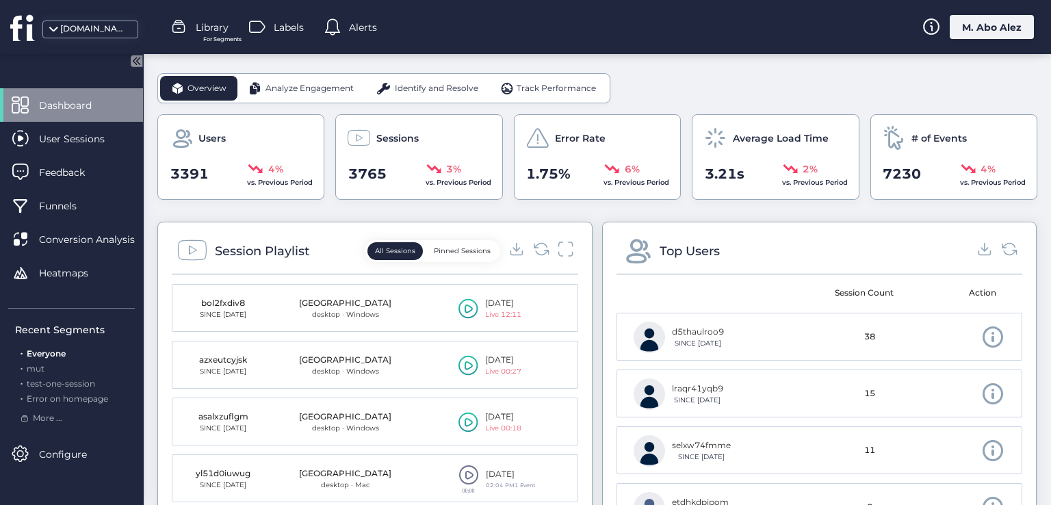
click at [290, 94] on div "Analyze Engagement" at bounding box center [300, 88] width 127 height 25
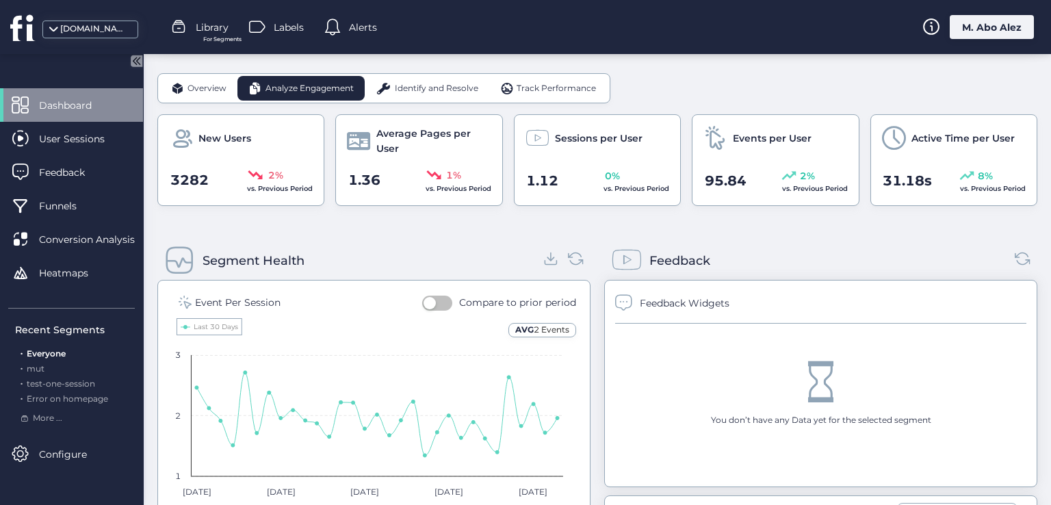
click at [281, 254] on div "Segment Health" at bounding box center [254, 260] width 102 height 19
click at [217, 255] on div "Segment Health" at bounding box center [254, 260] width 102 height 19
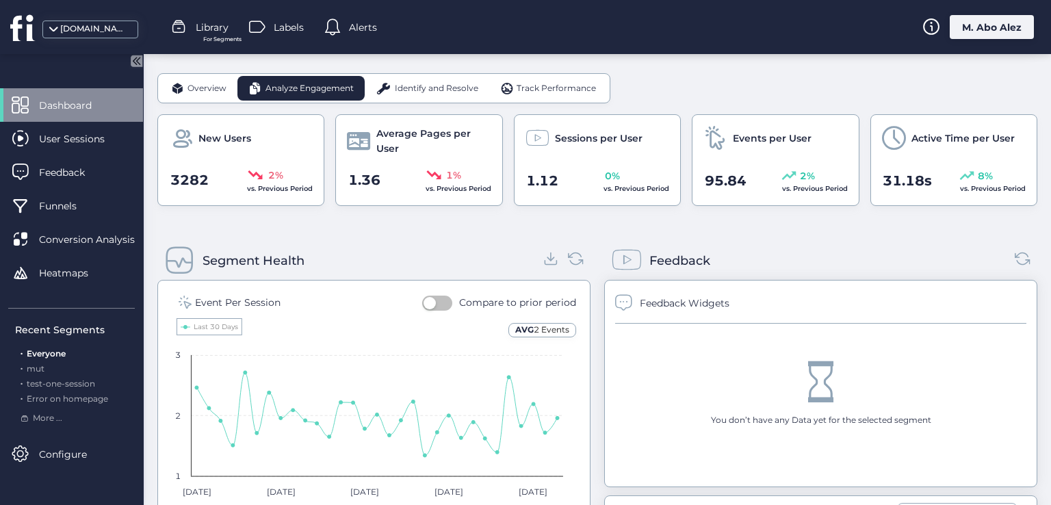
click at [254, 253] on div "Segment Health" at bounding box center [254, 260] width 102 height 19
copy div "Segment Health Event Per Session Compare to prior period AVG 2 Events Created w…"
click at [263, 298] on div "Event Per Session" at bounding box center [238, 302] width 86 height 15
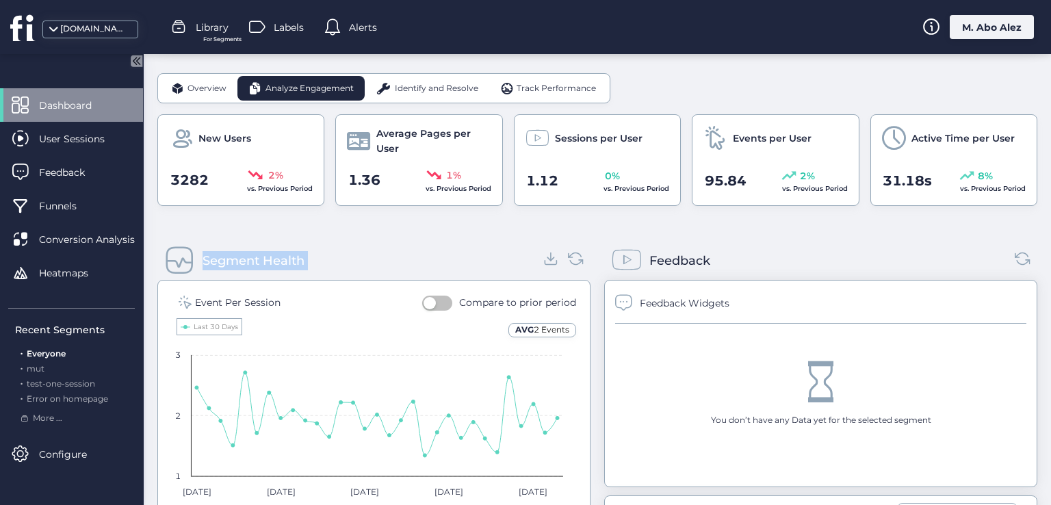
click at [263, 298] on div "Event Per Session" at bounding box center [238, 302] width 86 height 15
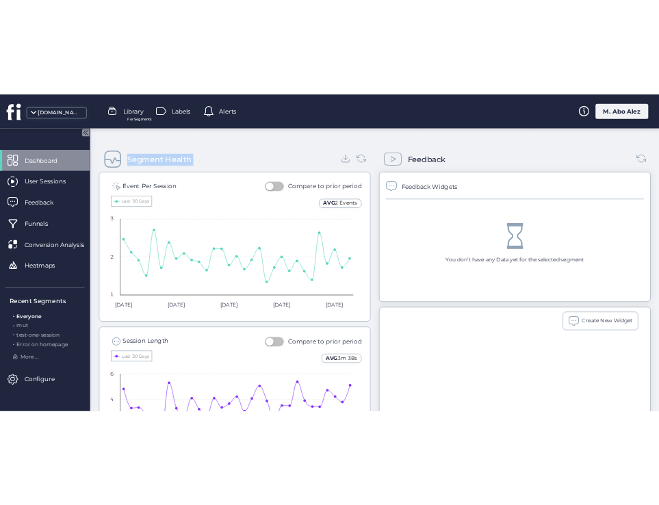
scroll to position [486, 0]
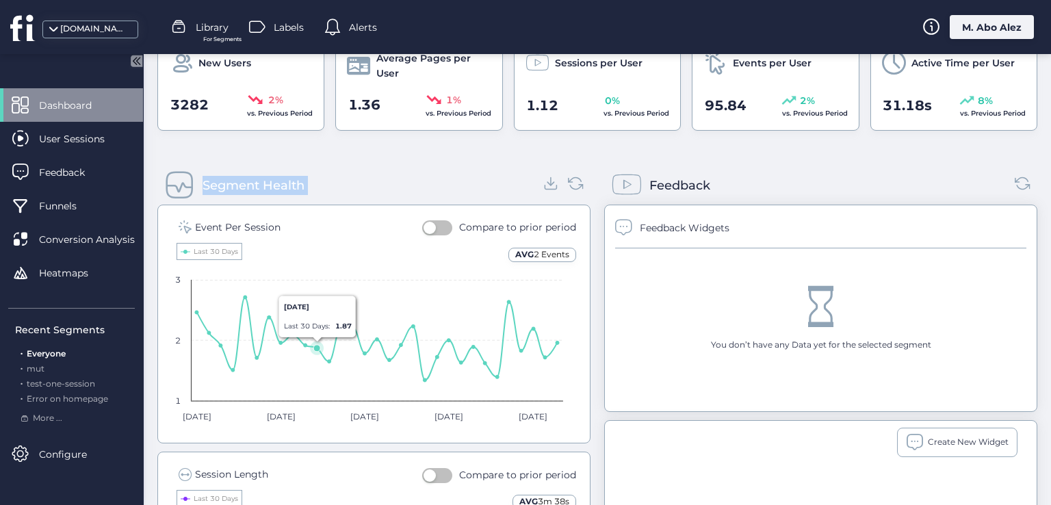
click at [320, 261] on rect at bounding box center [369, 334] width 402 height 198
click at [322, 258] on rect at bounding box center [369, 334] width 402 height 198
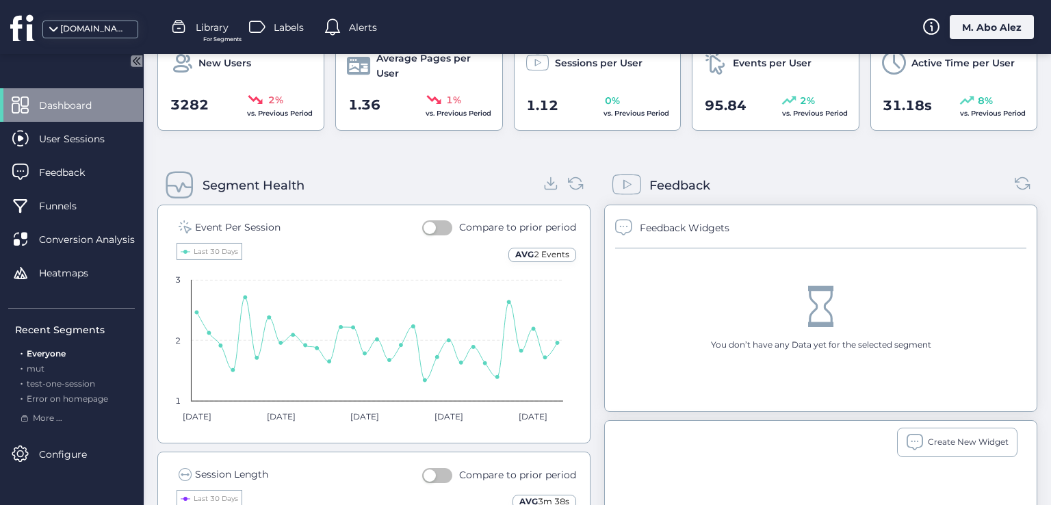
click at [316, 281] on rect at bounding box center [369, 334] width 402 height 198
click at [260, 222] on div "Event Per Session" at bounding box center [238, 227] width 86 height 15
click at [194, 222] on div "Event Per Session" at bounding box center [230, 227] width 102 height 15
click at [195, 222] on div "Event Per Session" at bounding box center [238, 227] width 86 height 15
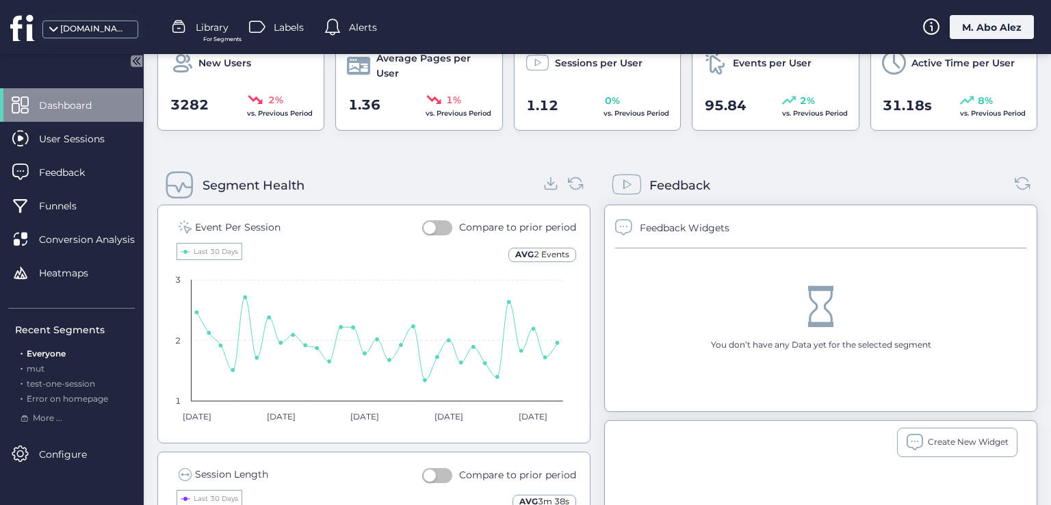
click at [211, 222] on div "Event Per Session" at bounding box center [238, 227] width 86 height 15
click at [204, 225] on div "Event Per Session" at bounding box center [238, 227] width 86 height 15
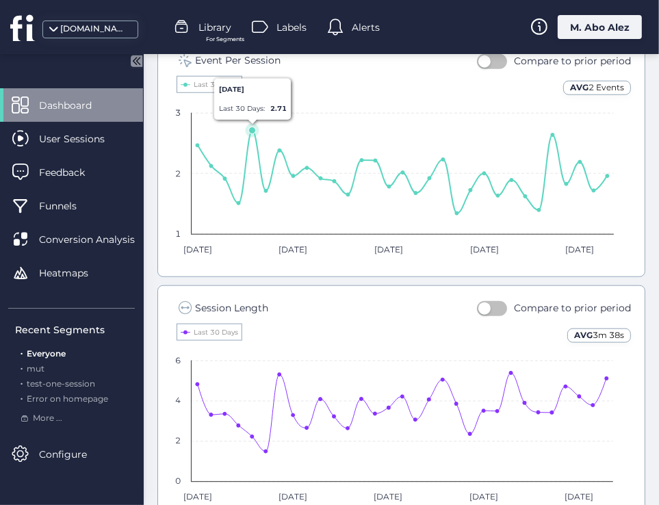
scroll to position [857, 0]
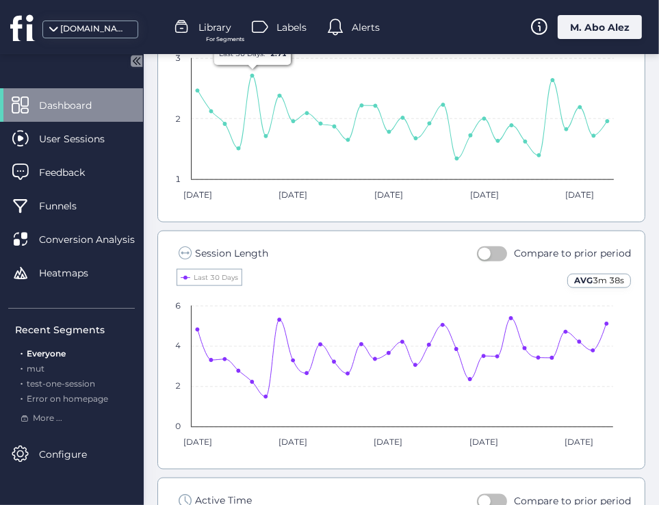
drag, startPoint x: 255, startPoint y: 255, endPoint x: 263, endPoint y: 250, distance: 10.4
click at [255, 256] on div "Session Length" at bounding box center [231, 253] width 73 height 15
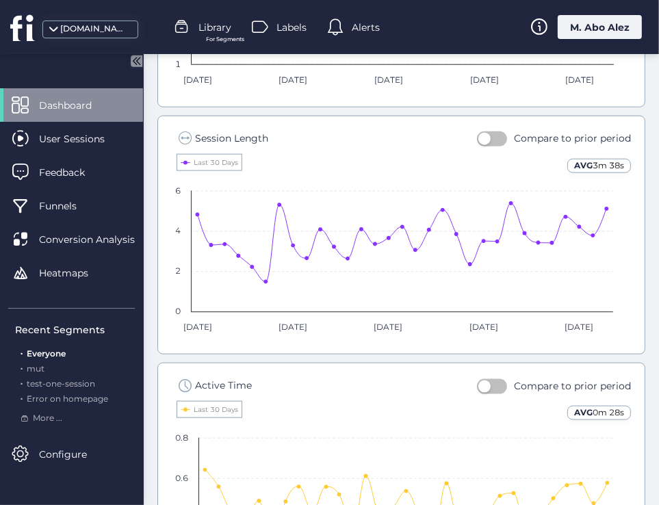
scroll to position [993, 0]
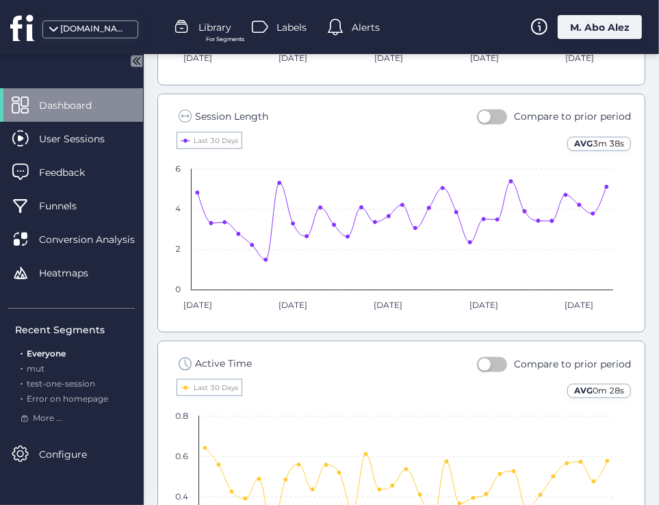
click at [575, 113] on div "Compare to prior period" at bounding box center [572, 116] width 117 height 15
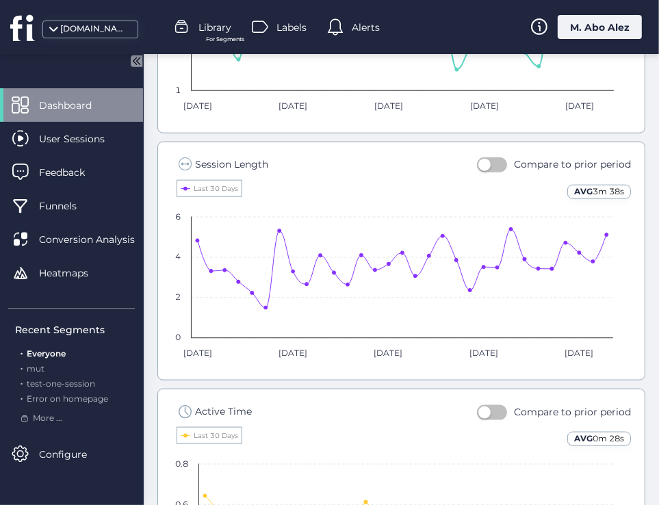
scroll to position [788, 0]
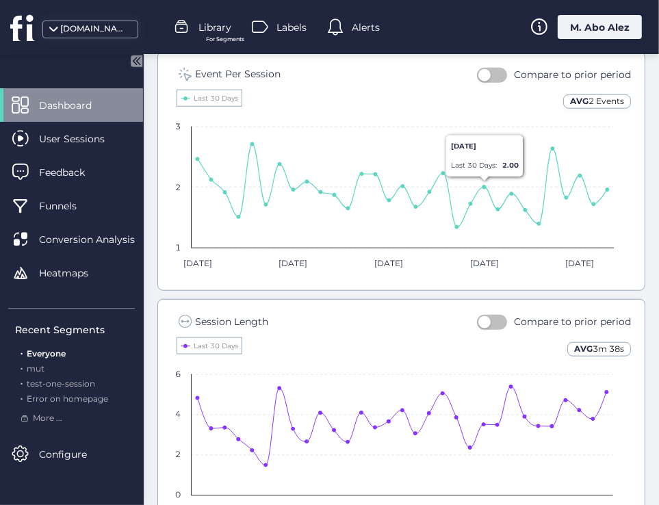
click at [482, 68] on button "button" at bounding box center [492, 75] width 30 height 15
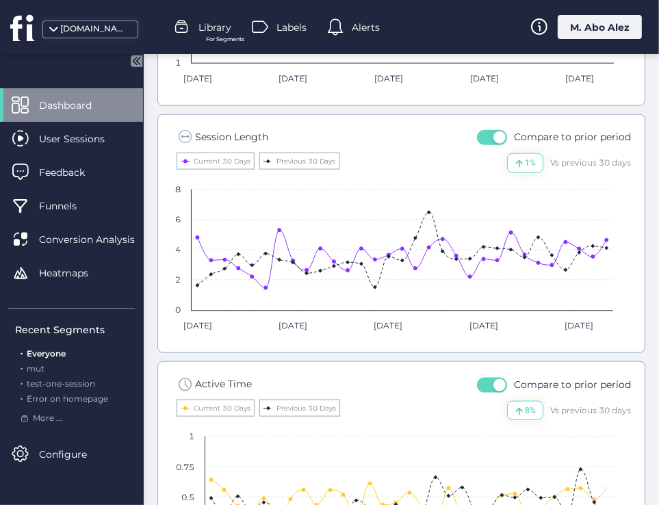
scroll to position [993, 0]
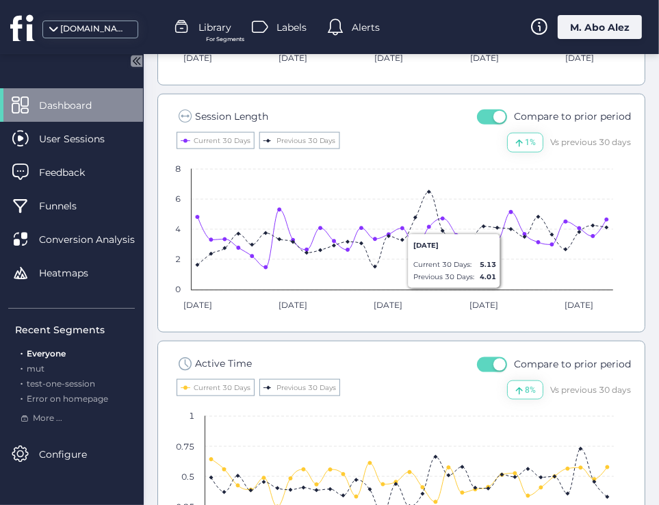
click at [493, 366] on span "button" at bounding box center [499, 365] width 12 height 12
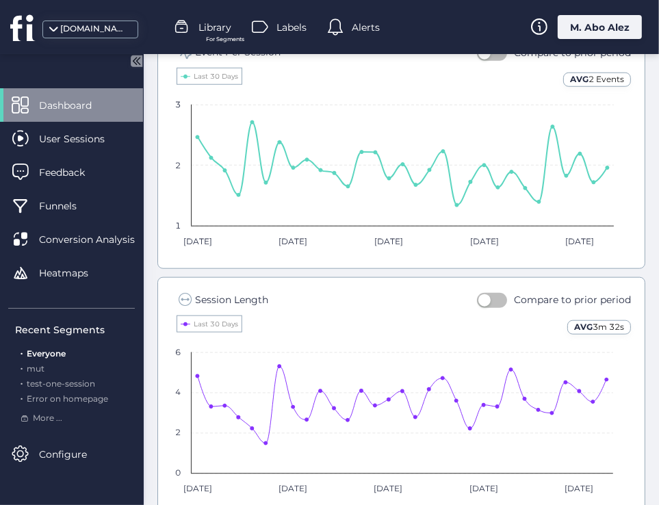
scroll to position [925, 0]
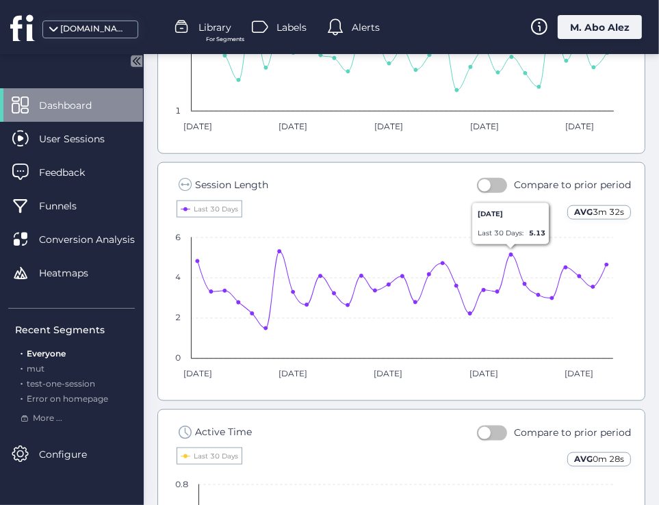
click at [495, 424] on nz-switch at bounding box center [492, 432] width 30 height 16
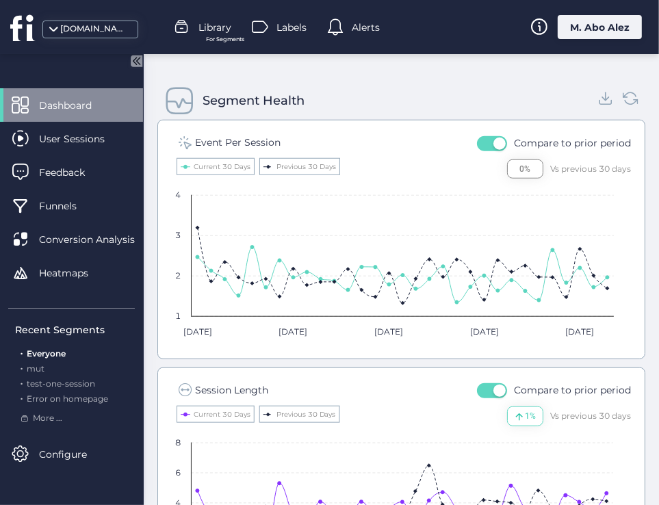
scroll to position [788, 0]
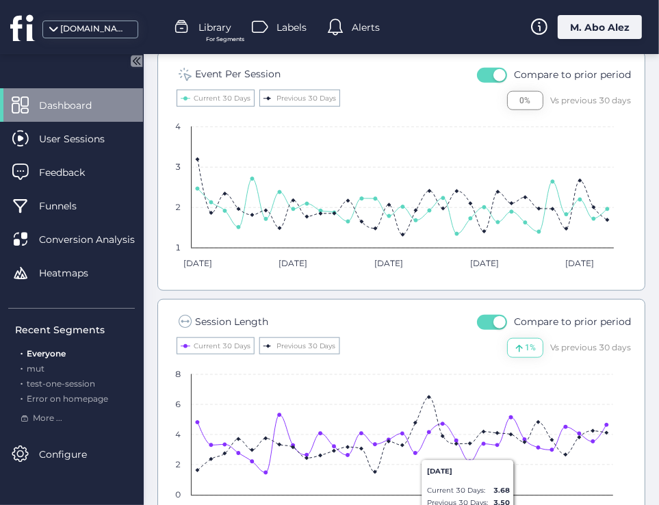
click at [493, 317] on span "button" at bounding box center [499, 322] width 12 height 12
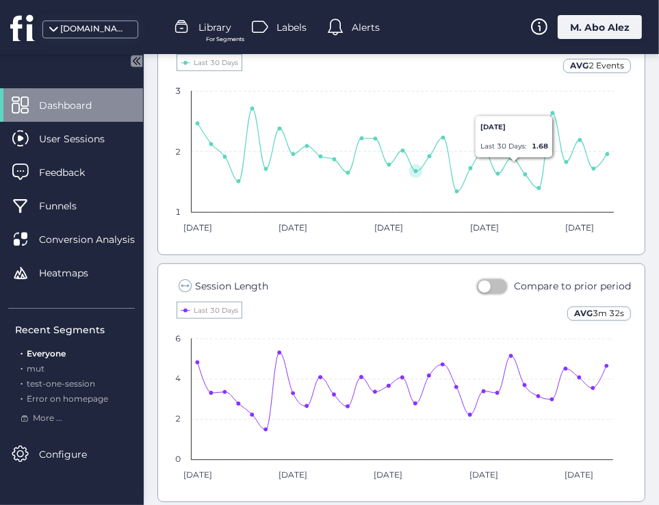
scroll to position [720, 0]
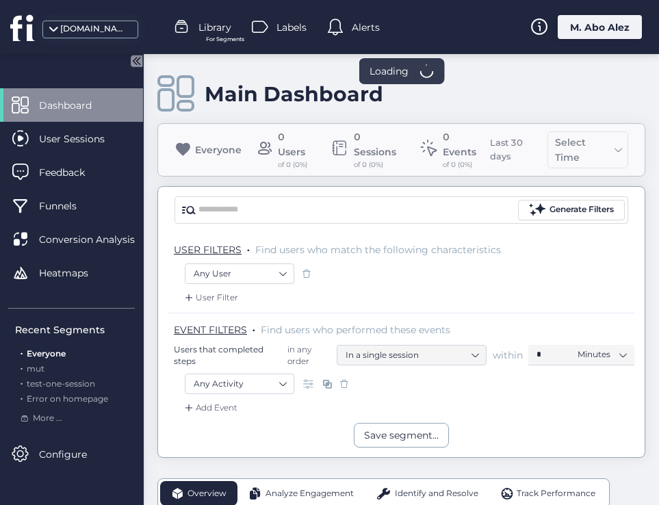
click at [278, 487] on span "Analyze Engagement" at bounding box center [309, 493] width 88 height 13
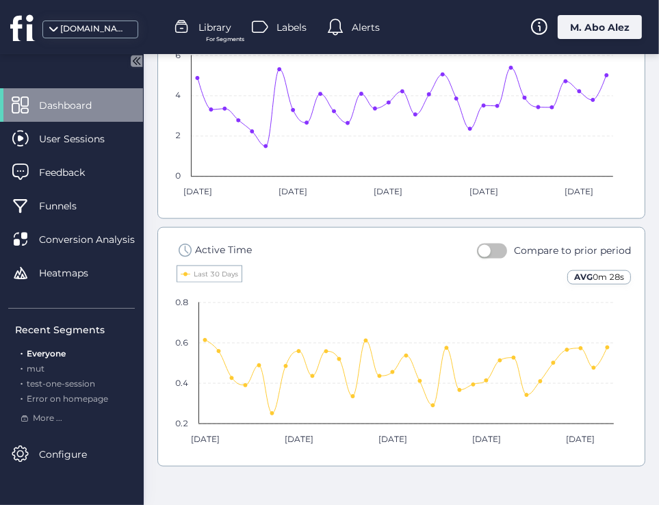
click at [485, 250] on button "button" at bounding box center [492, 251] width 30 height 15
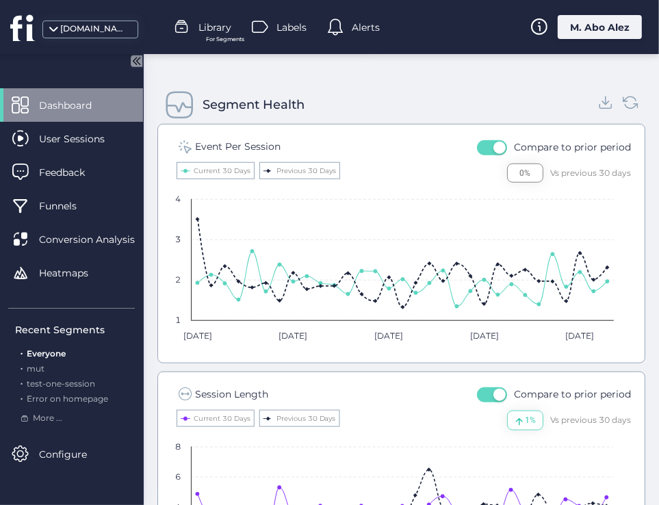
scroll to position [673, 0]
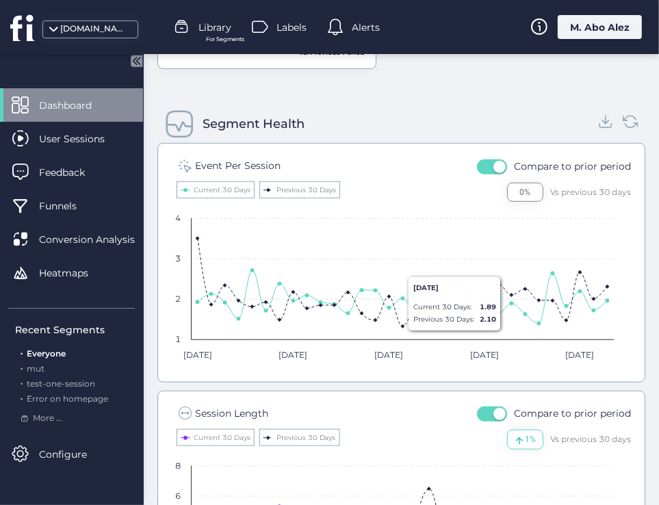
click at [493, 408] on span "button" at bounding box center [499, 414] width 12 height 12
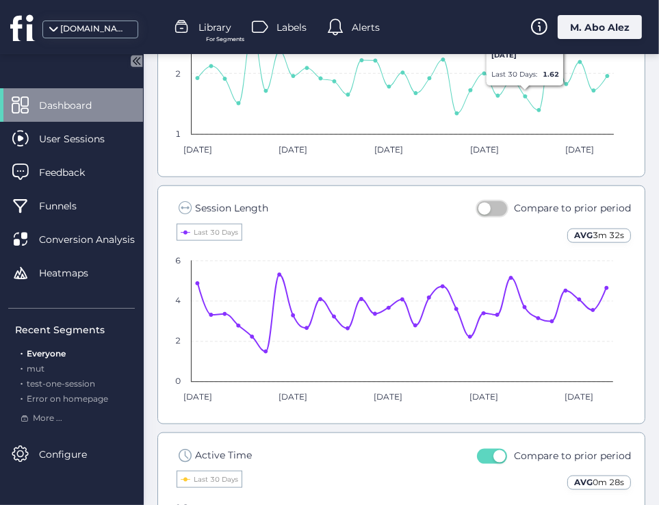
scroll to position [947, 0]
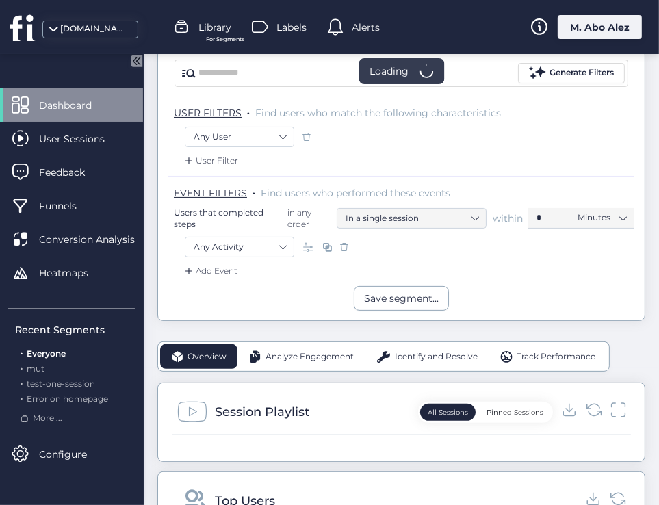
scroll to position [205, 0]
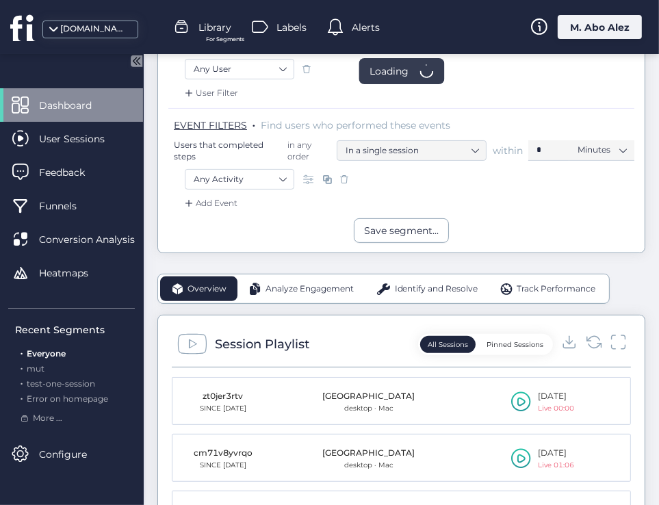
click at [291, 301] on div "Analyze Engagement" at bounding box center [300, 288] width 127 height 25
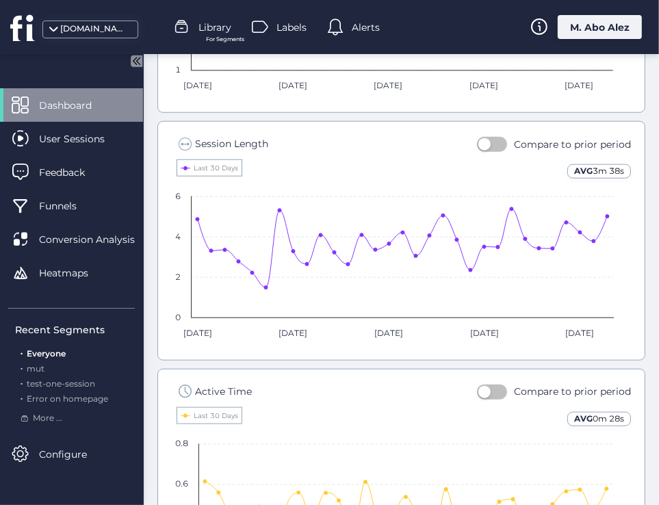
scroll to position [1038, 0]
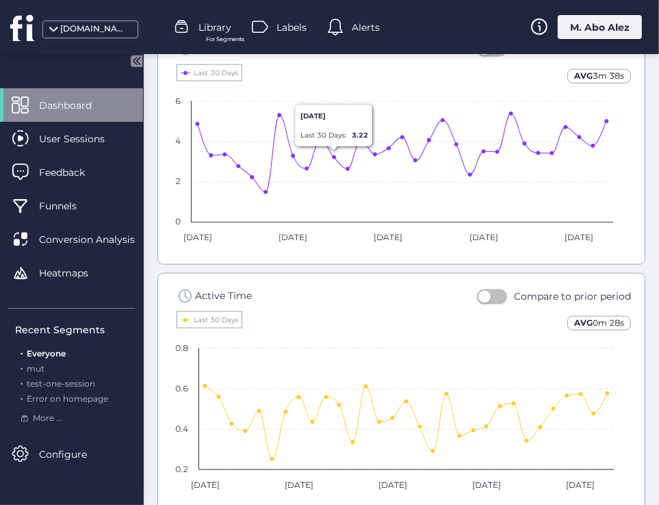
click at [500, 291] on div "Compare to prior period" at bounding box center [554, 296] width 154 height 16
click at [493, 291] on button "button" at bounding box center [492, 296] width 30 height 15
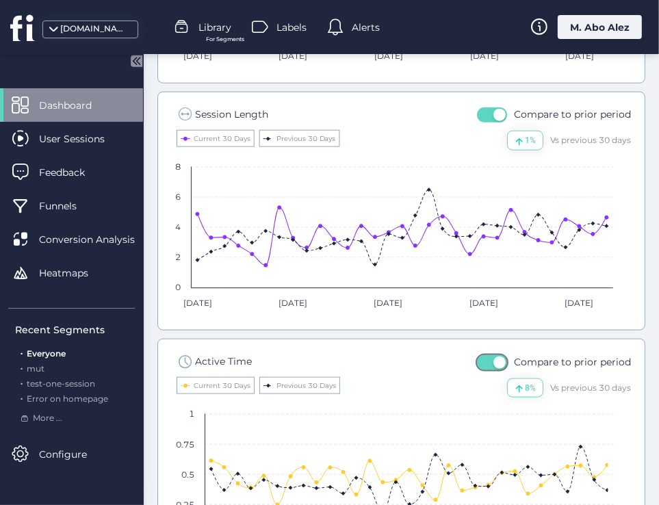
scroll to position [833, 0]
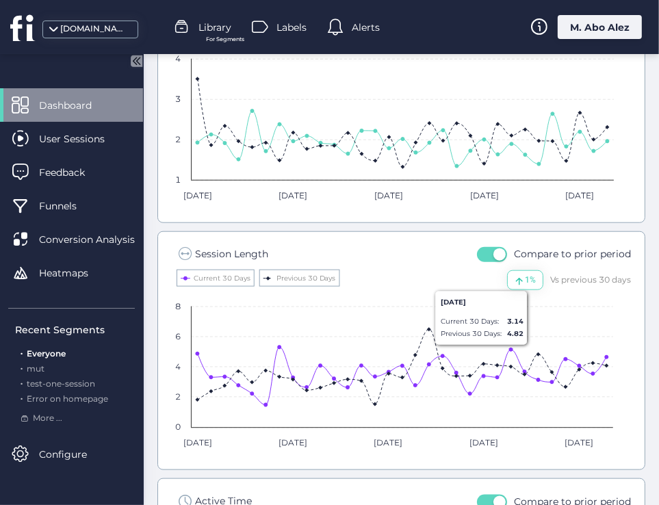
click at [480, 247] on button "button" at bounding box center [492, 254] width 30 height 15
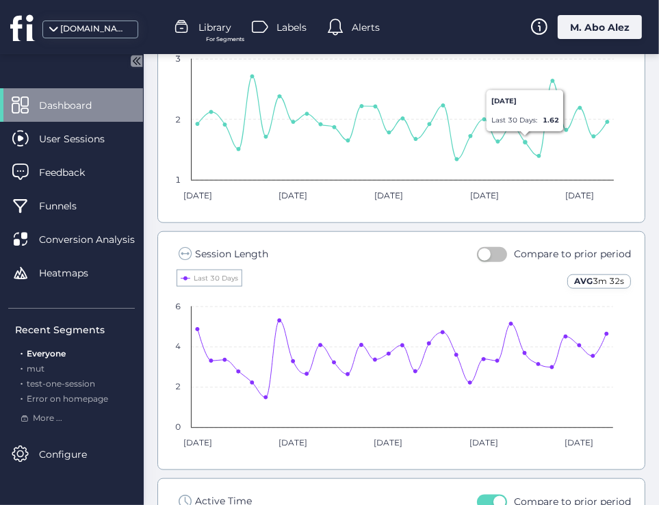
click at [491, 250] on button "button" at bounding box center [492, 254] width 30 height 15
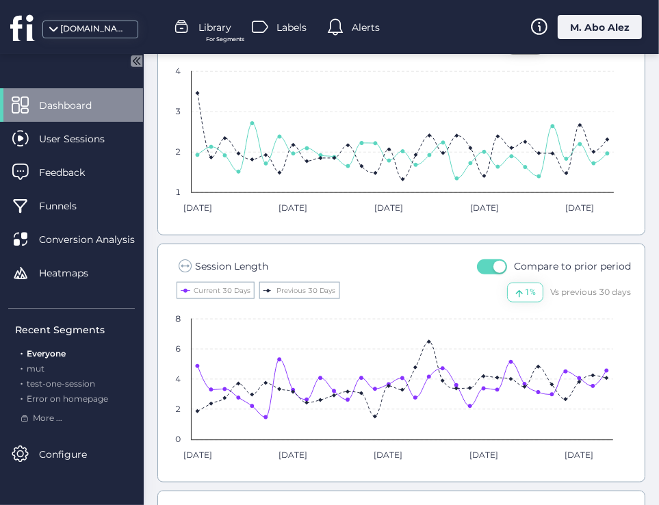
scroll to position [729, 0]
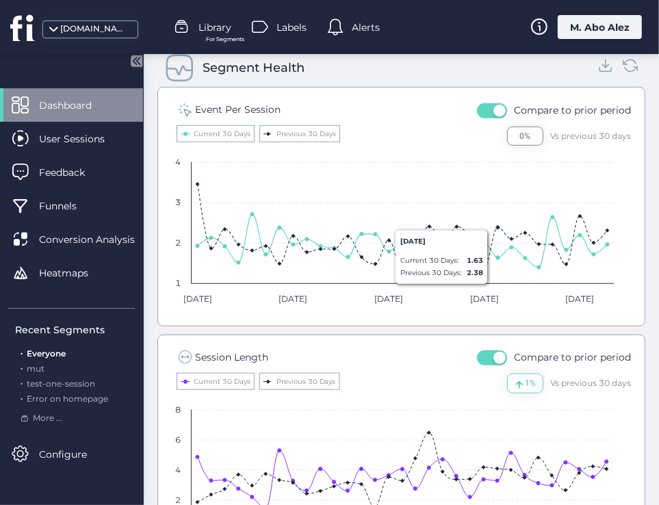
click at [493, 354] on span "button" at bounding box center [499, 358] width 12 height 12
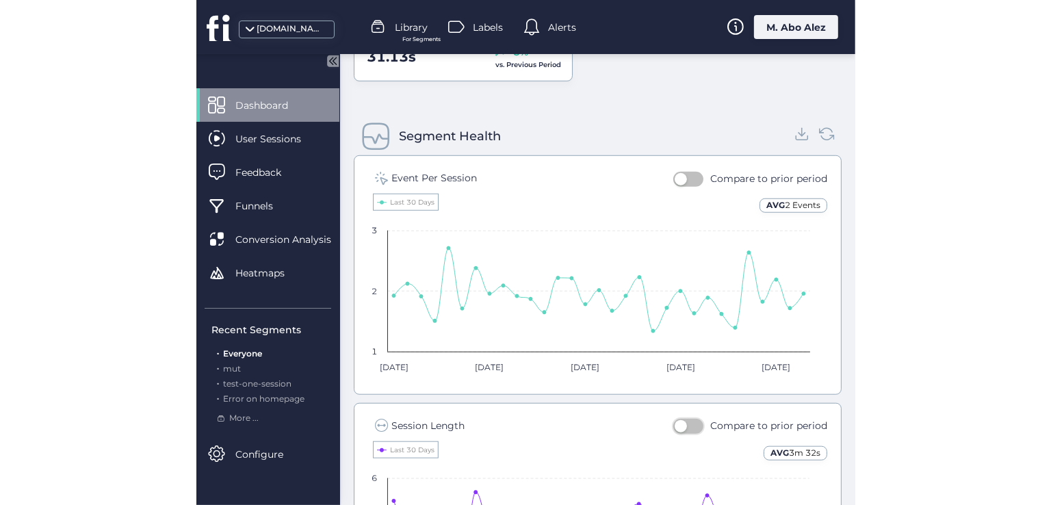
scroll to position [512, 0]
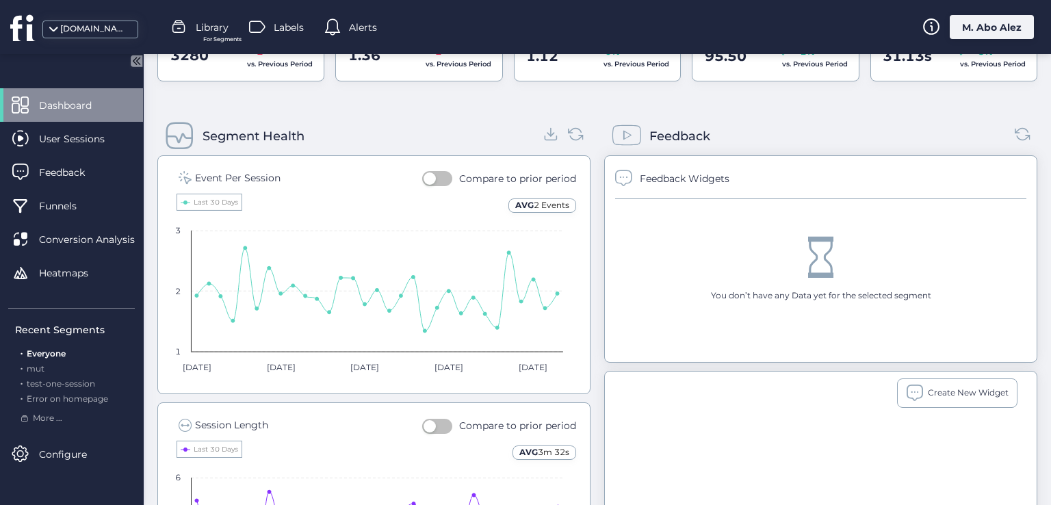
click at [94, 103] on span "Dashboard" at bounding box center [75, 105] width 73 height 15
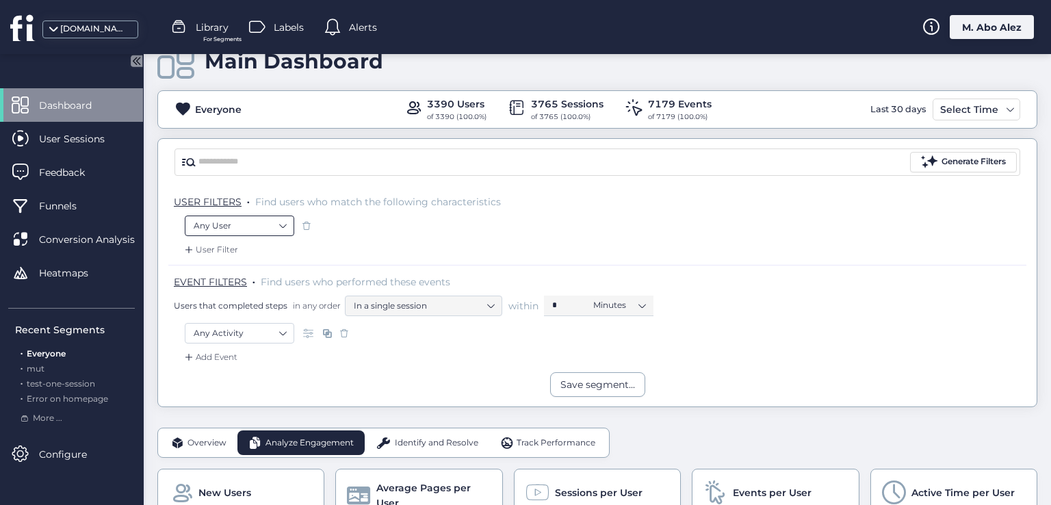
scroll to position [0, 0]
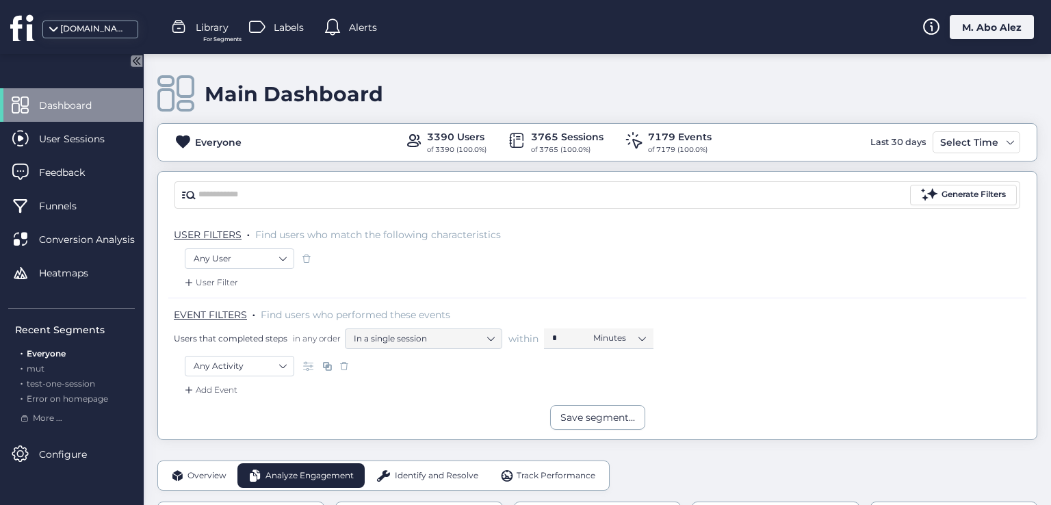
click at [83, 91] on div "Dashboard" at bounding box center [71, 105] width 143 height 34
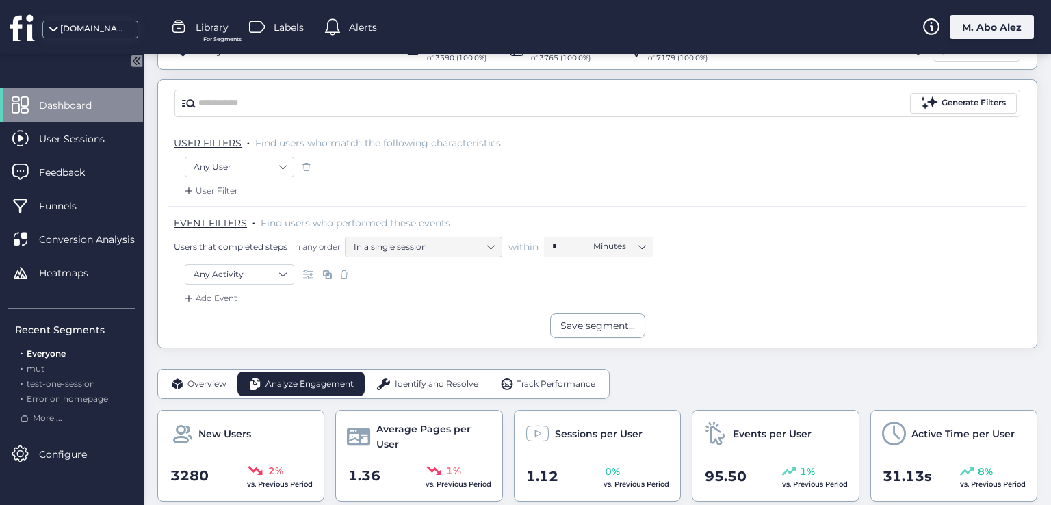
scroll to position [205, 0]
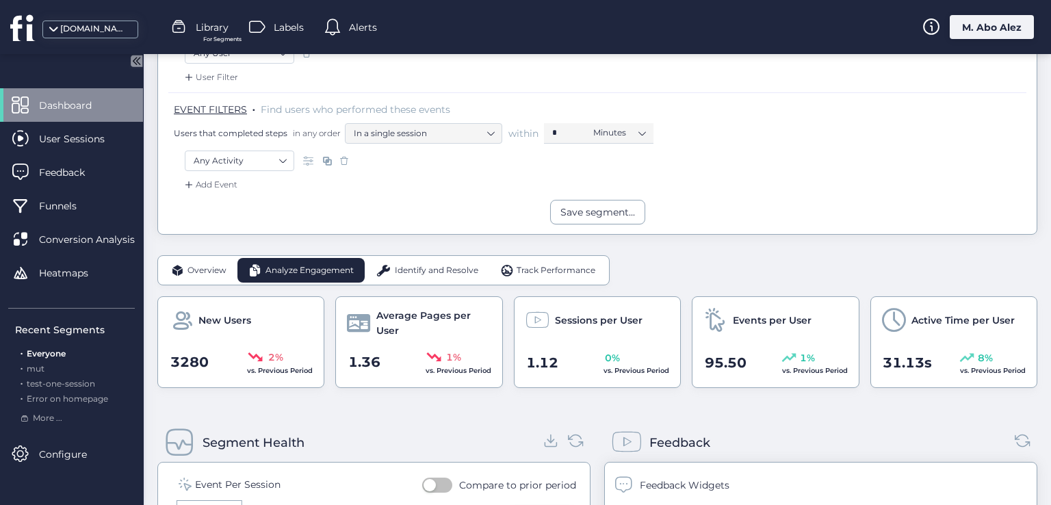
click at [195, 266] on span "Overview" at bounding box center [206, 270] width 39 height 13
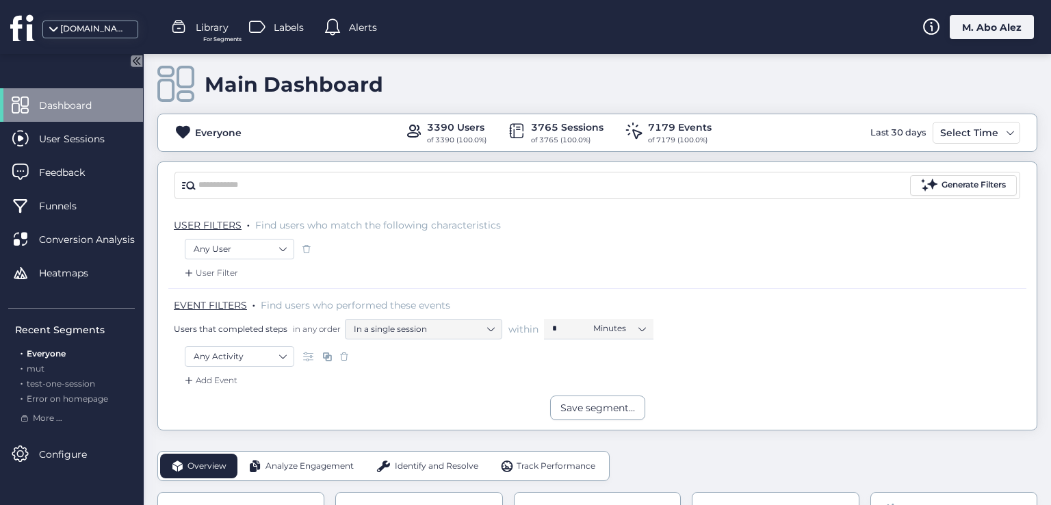
scroll to position [0, 0]
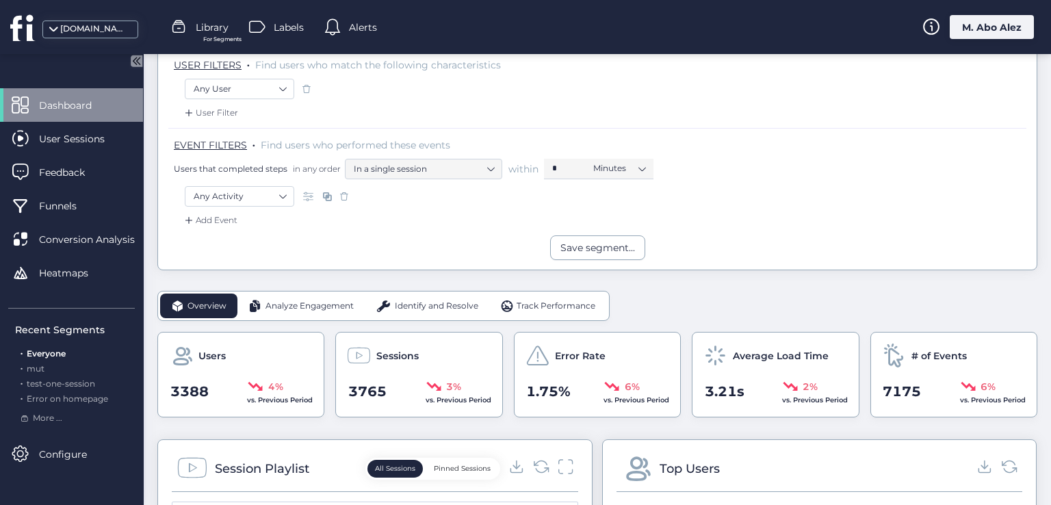
scroll to position [205, 0]
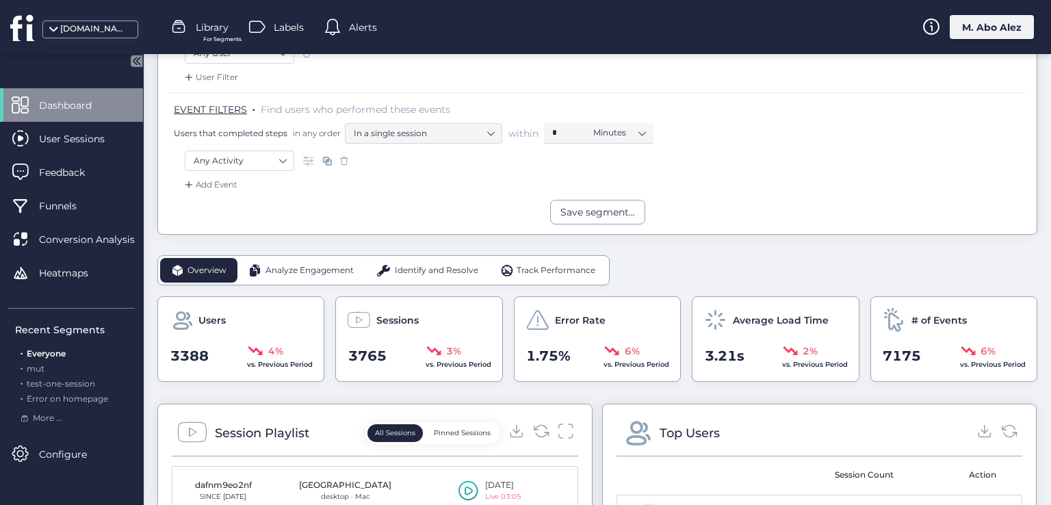
click at [304, 267] on span "Analyze Engagement" at bounding box center [309, 270] width 88 height 13
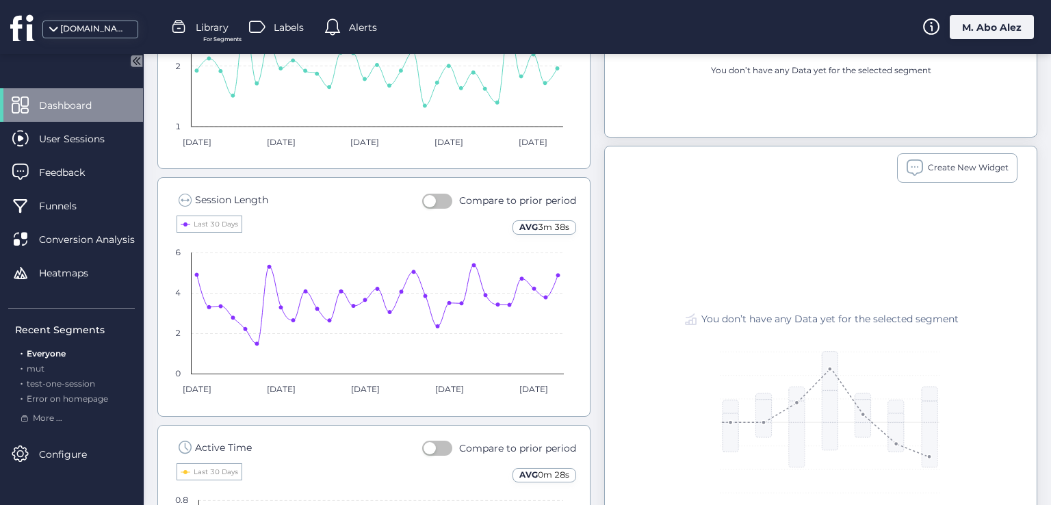
scroll to position [895, 0]
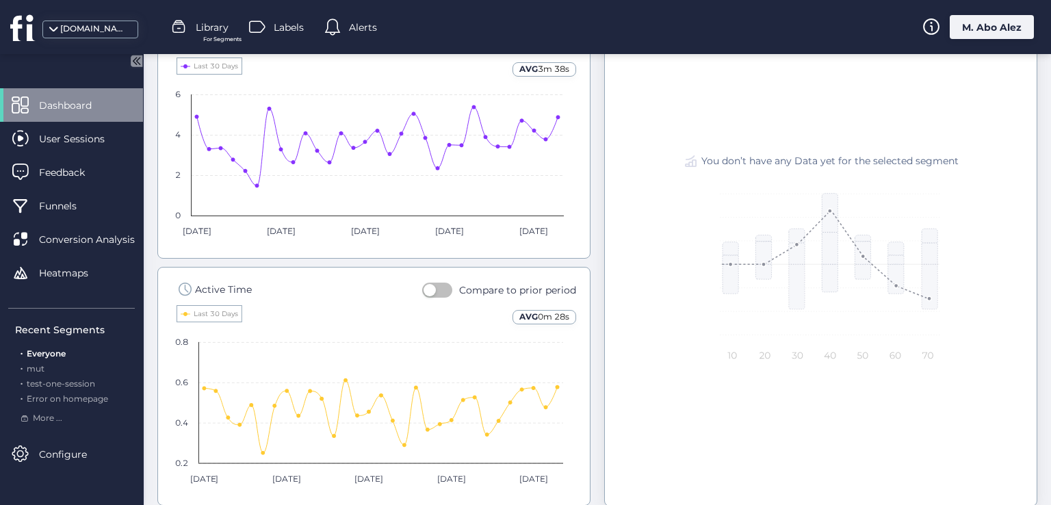
click at [440, 286] on button "button" at bounding box center [437, 290] width 30 height 15
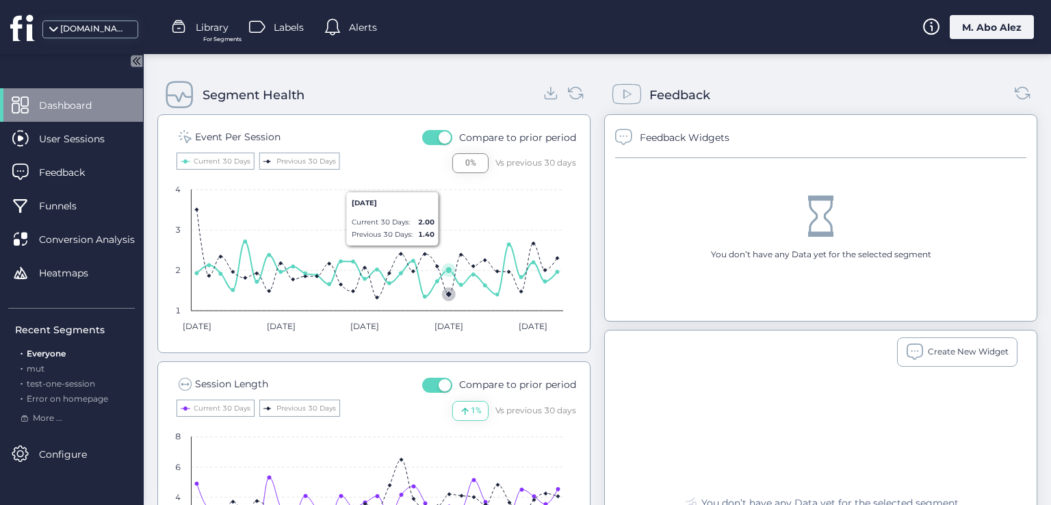
scroll to position [690, 0]
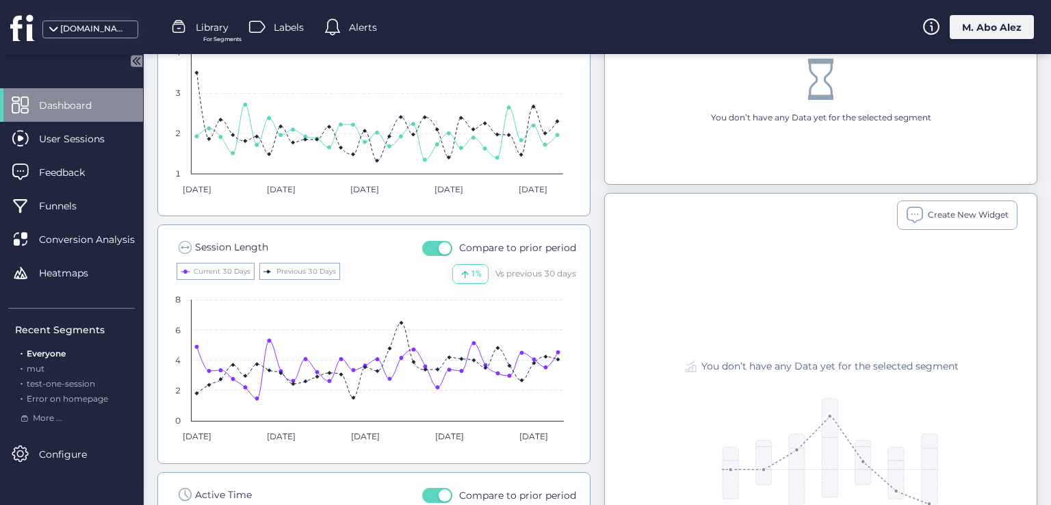
click at [428, 247] on button "button" at bounding box center [437, 248] width 30 height 15
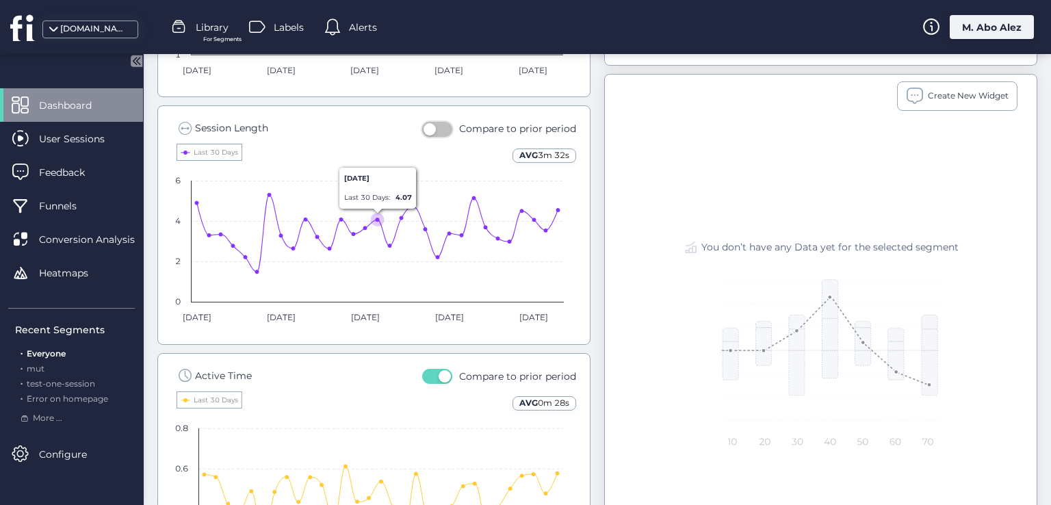
scroll to position [873, 0]
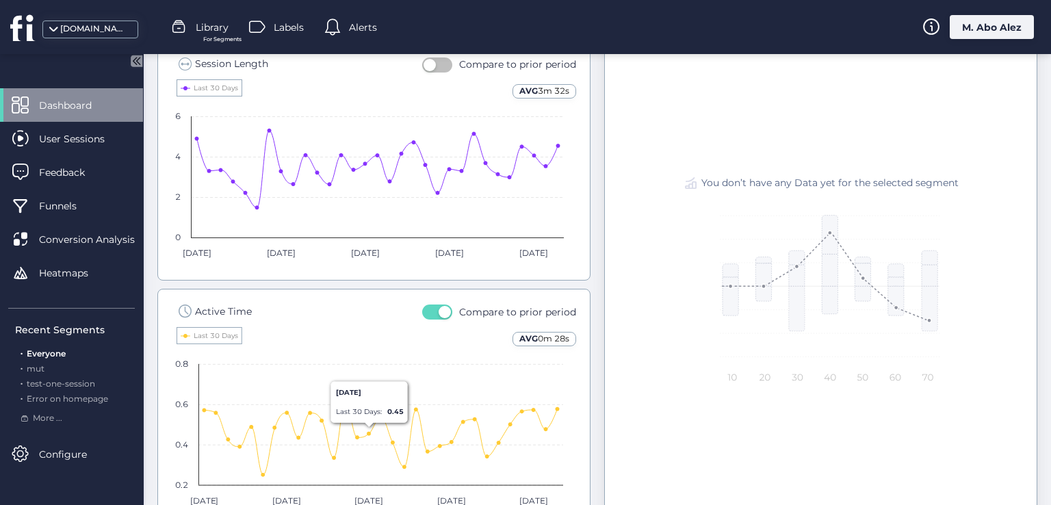
click at [439, 306] on span "button" at bounding box center [445, 312] width 12 height 12
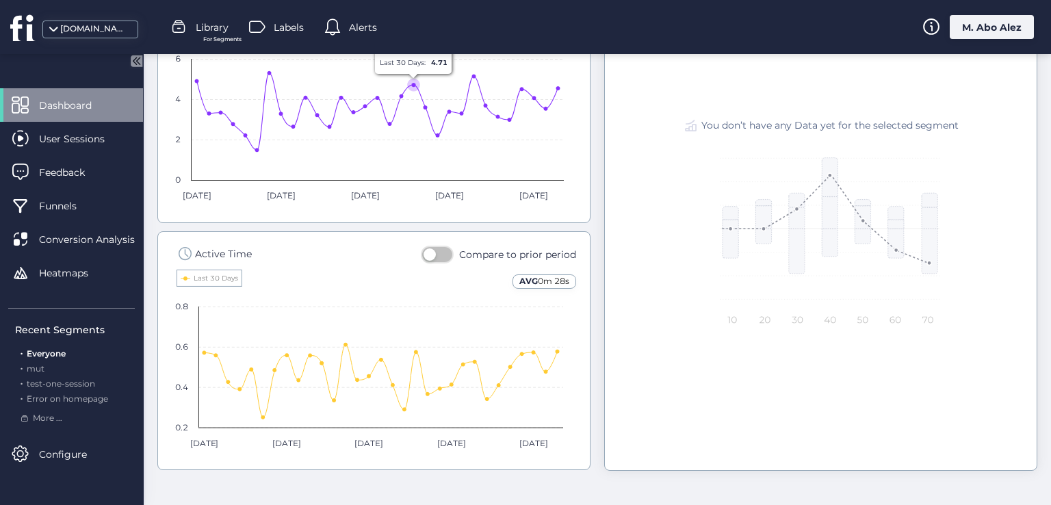
scroll to position [941, 0]
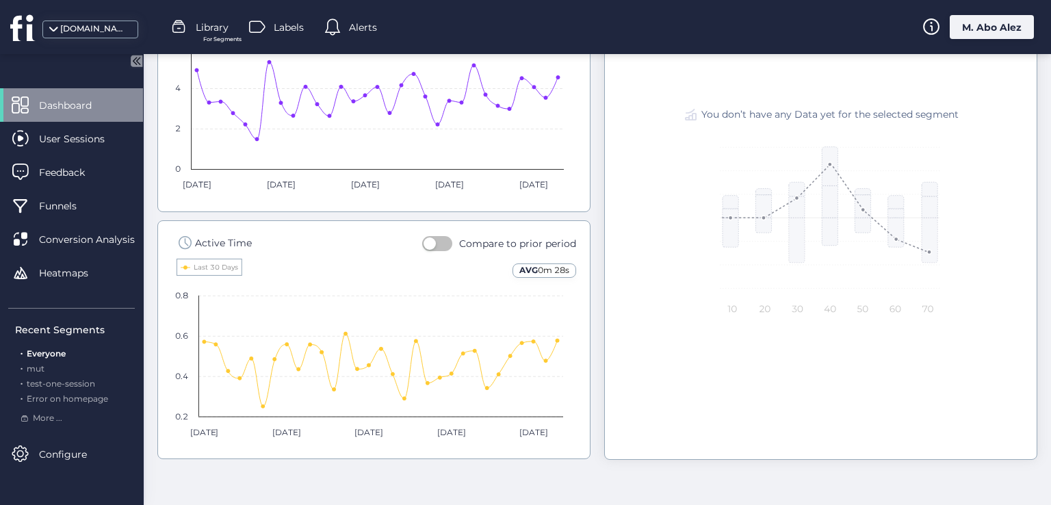
click at [440, 245] on button "button" at bounding box center [437, 243] width 30 height 15
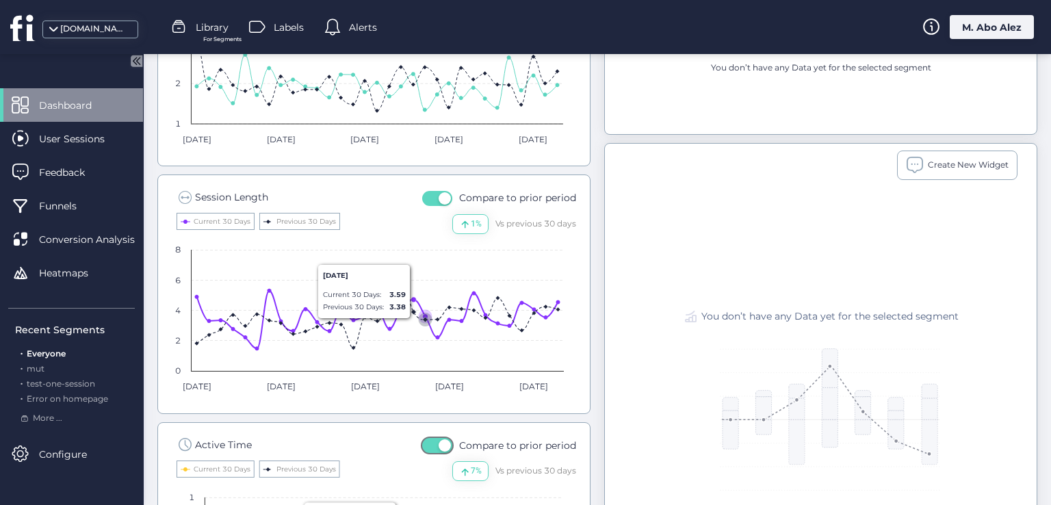
scroll to position [736, 0]
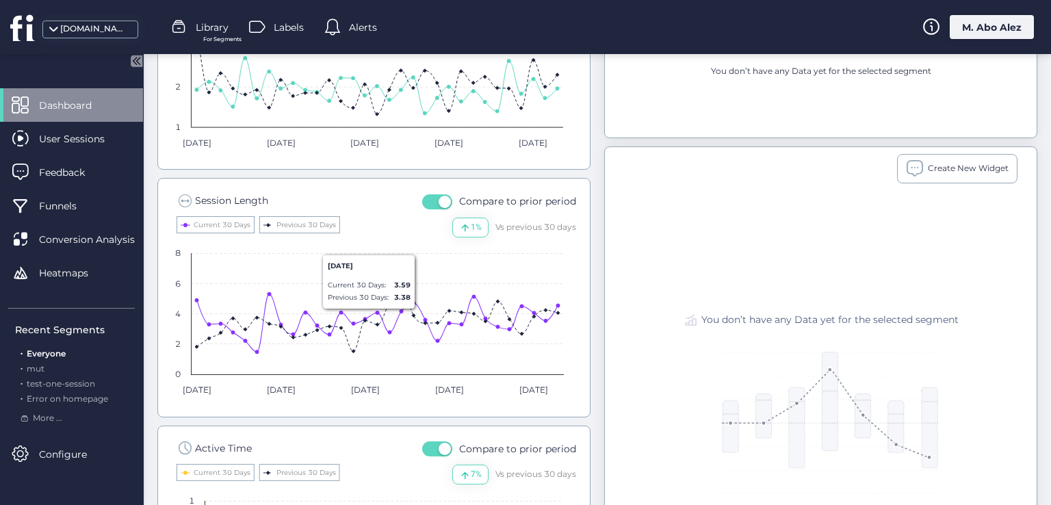
click at [431, 199] on button "button" at bounding box center [437, 201] width 30 height 15
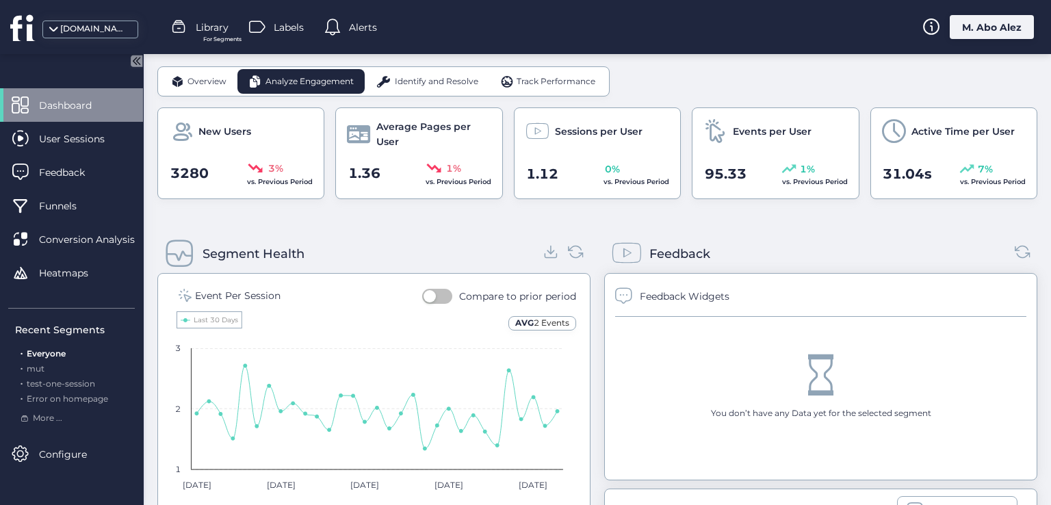
scroll to position [189, 0]
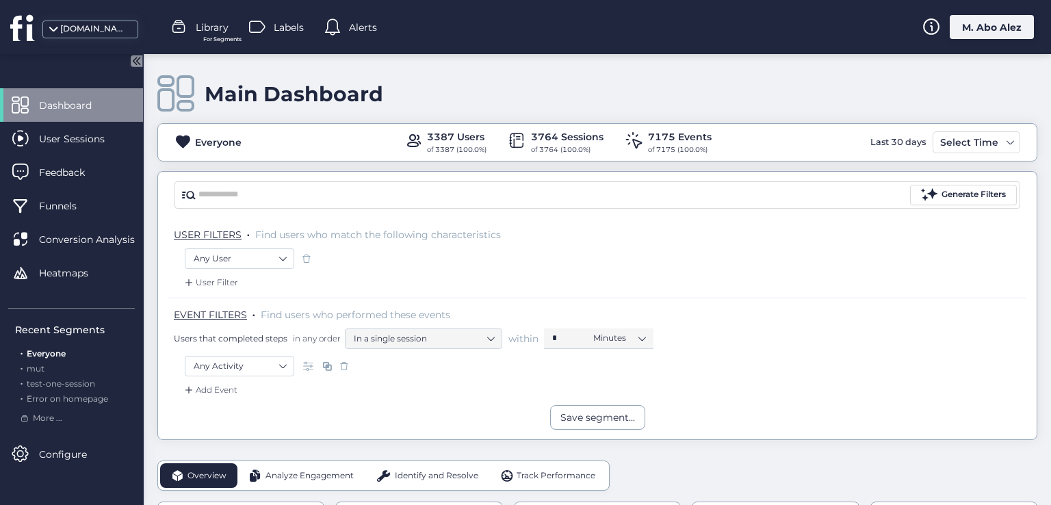
scroll to position [205, 0]
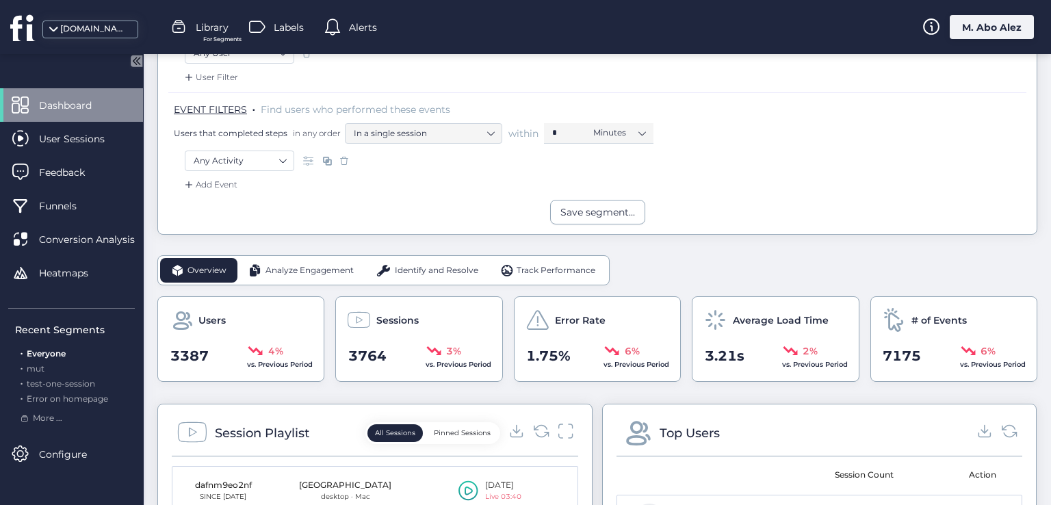
click at [287, 266] on span "Analyze Engagement" at bounding box center [309, 270] width 88 height 13
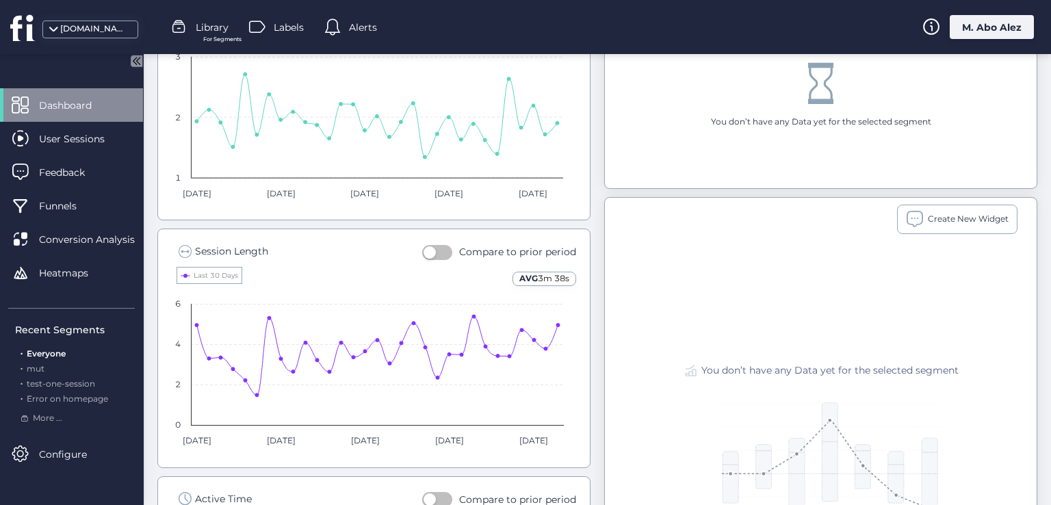
scroll to position [684, 0]
click at [441, 250] on button "button" at bounding box center [437, 253] width 30 height 15
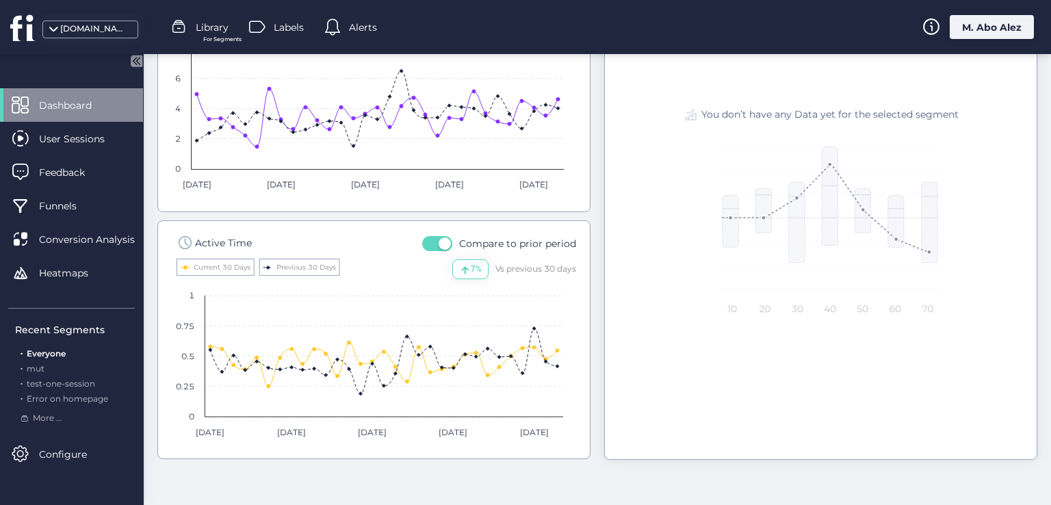
click at [439, 244] on span "button" at bounding box center [445, 243] width 12 height 12
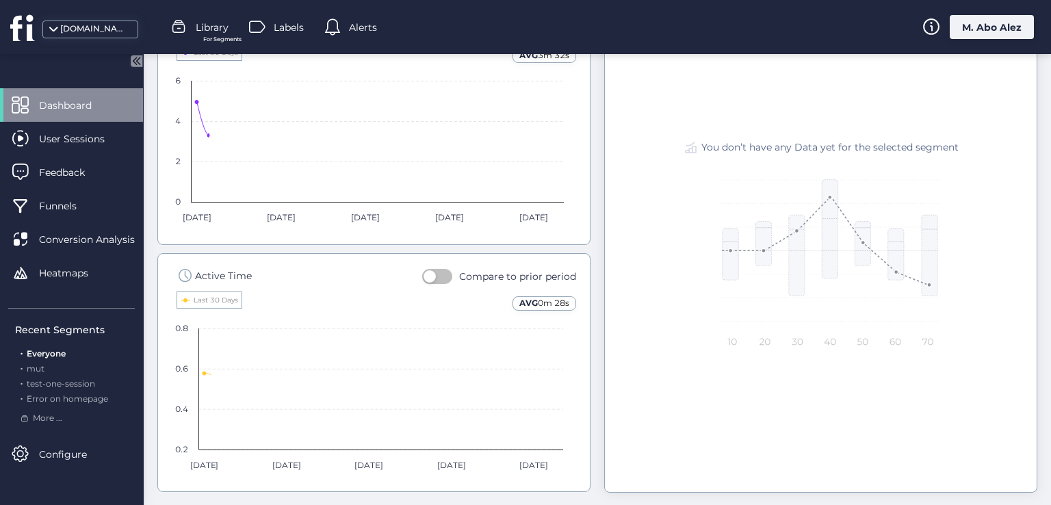
scroll to position [941, 0]
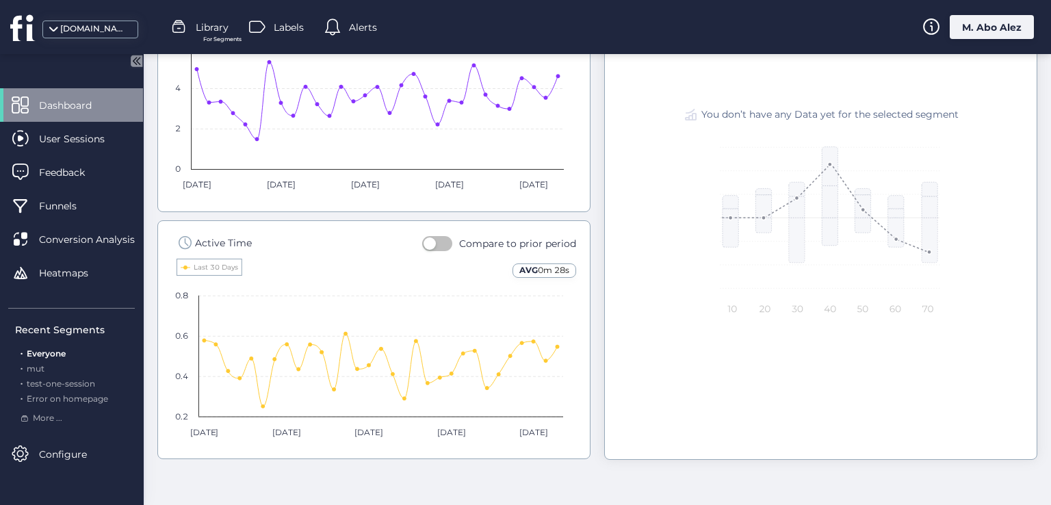
click at [437, 243] on button "button" at bounding box center [437, 243] width 30 height 15
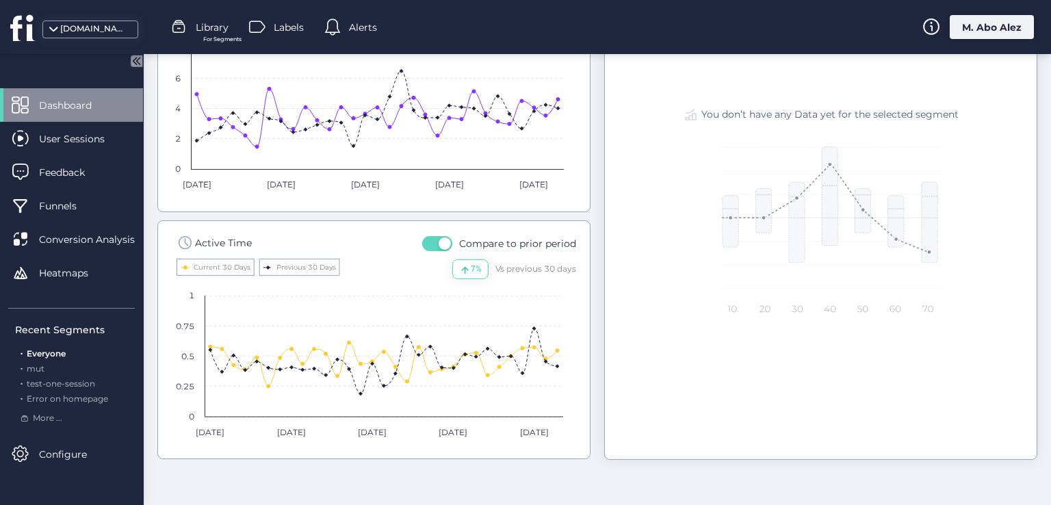
click at [440, 242] on span "button" at bounding box center [445, 243] width 12 height 12
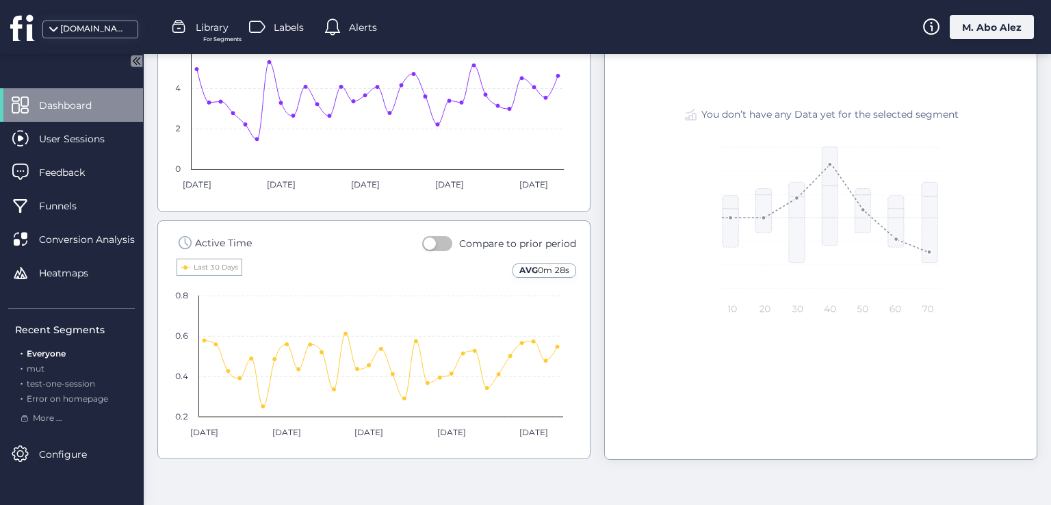
click at [440, 242] on button "button" at bounding box center [437, 243] width 30 height 15
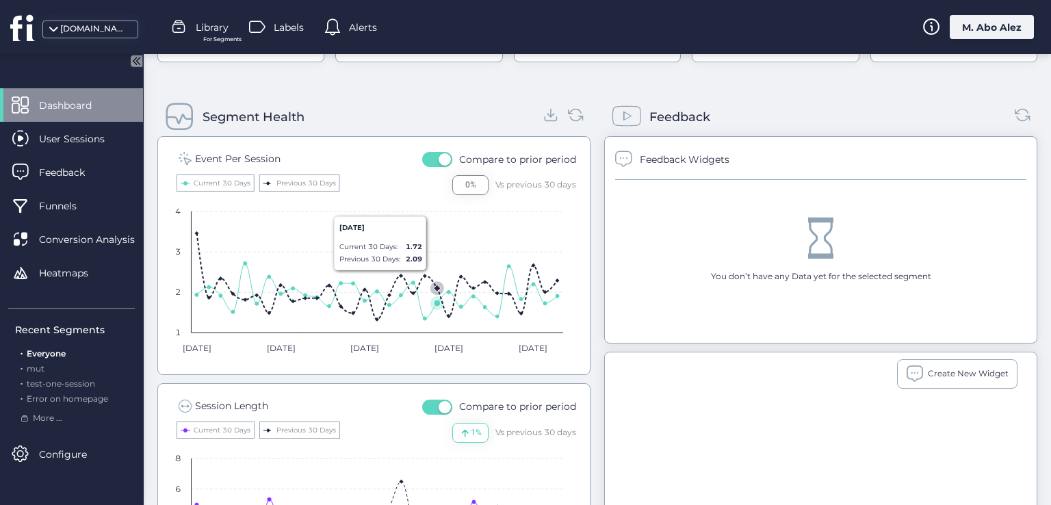
scroll to position [462, 0]
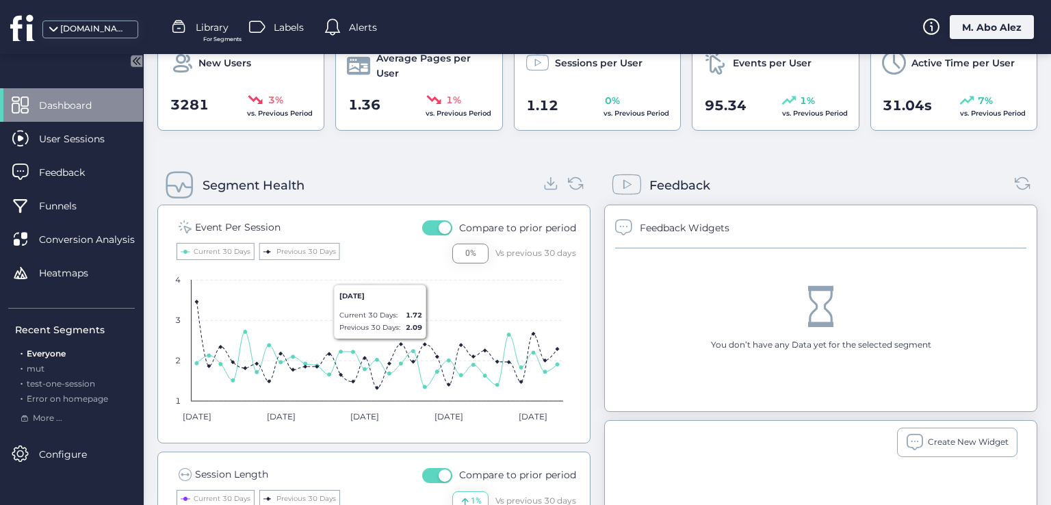
click at [439, 222] on span "button" at bounding box center [445, 228] width 12 height 12
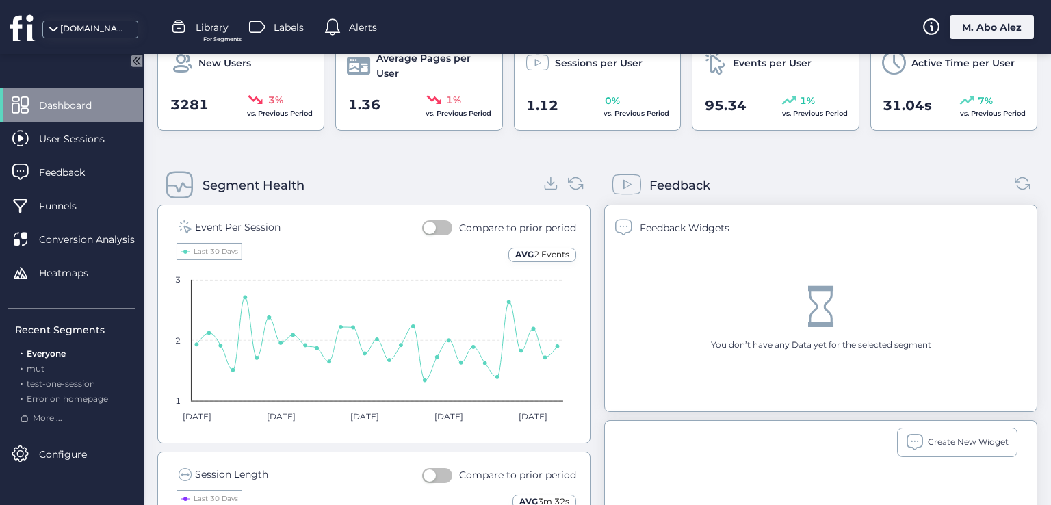
click at [435, 220] on button "button" at bounding box center [437, 227] width 30 height 15
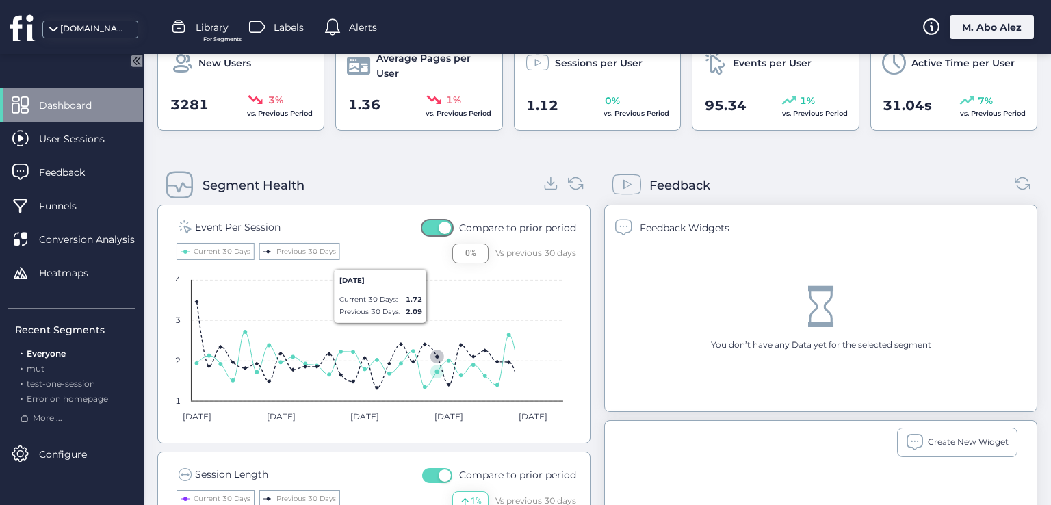
scroll to position [599, 0]
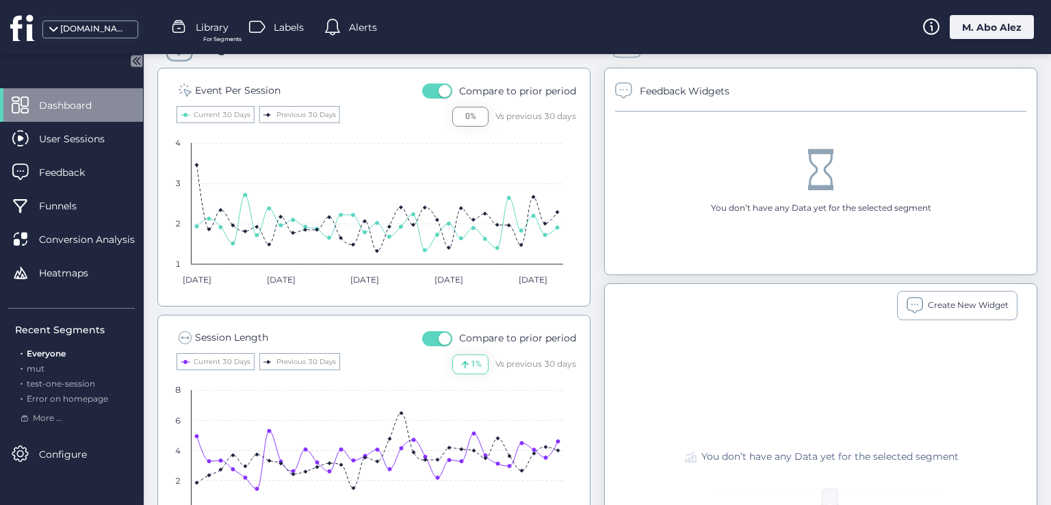
click at [430, 335] on button "button" at bounding box center [437, 338] width 30 height 15
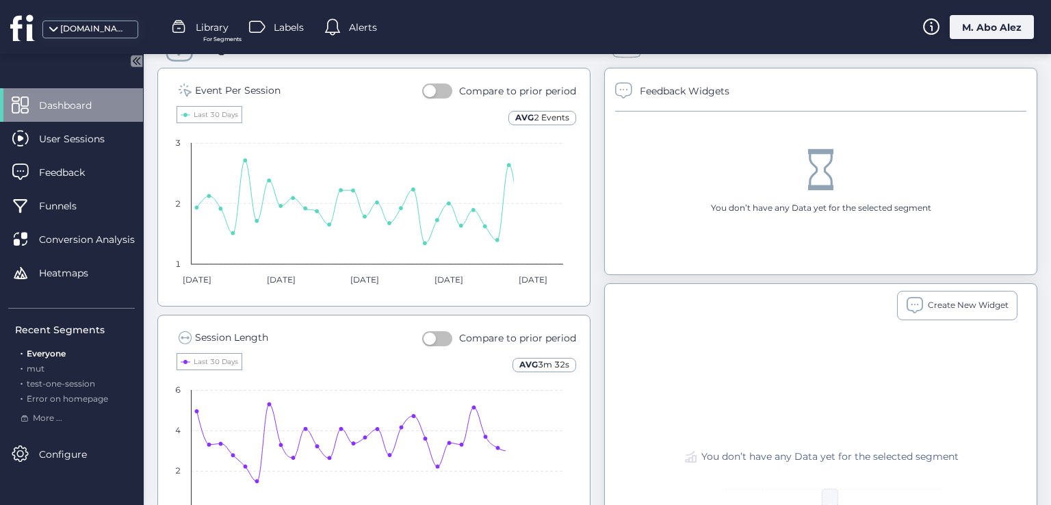
click at [430, 335] on span "button" at bounding box center [429, 339] width 12 height 12
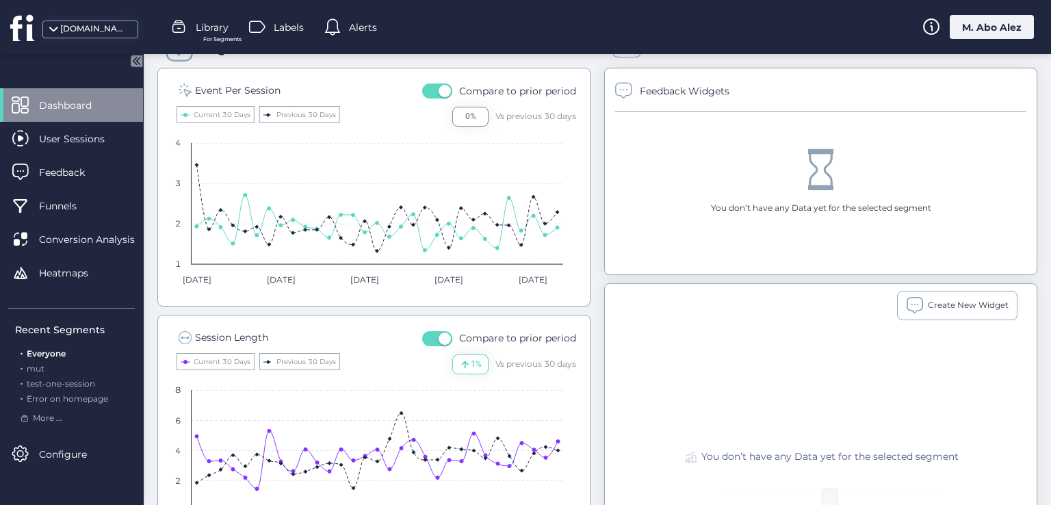
click at [432, 339] on button "button" at bounding box center [437, 338] width 30 height 15
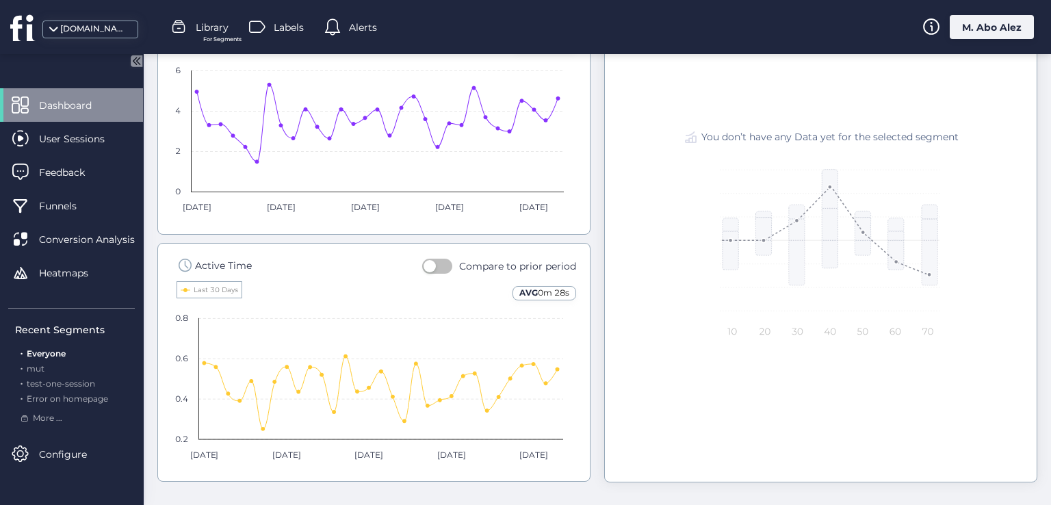
scroll to position [941, 0]
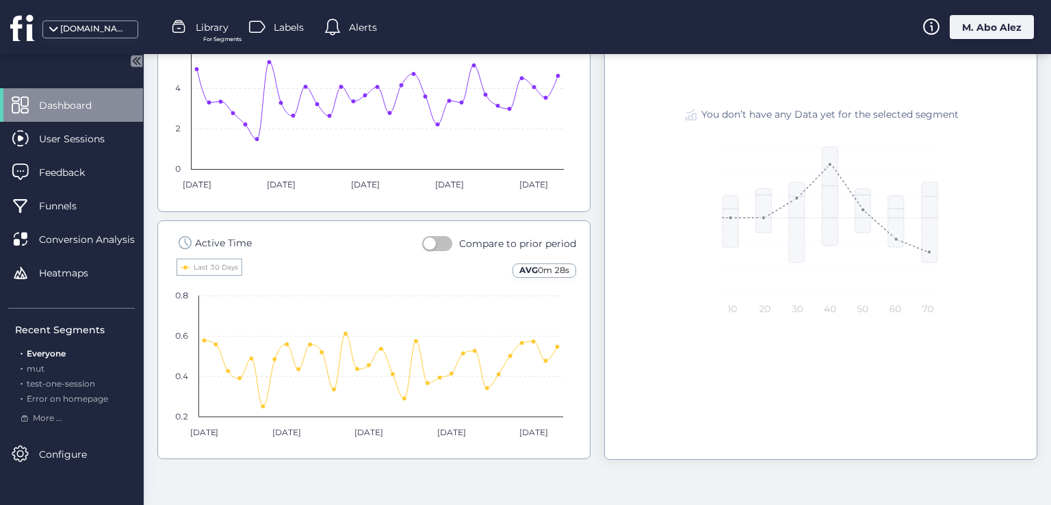
click at [432, 246] on button "button" at bounding box center [437, 243] width 30 height 15
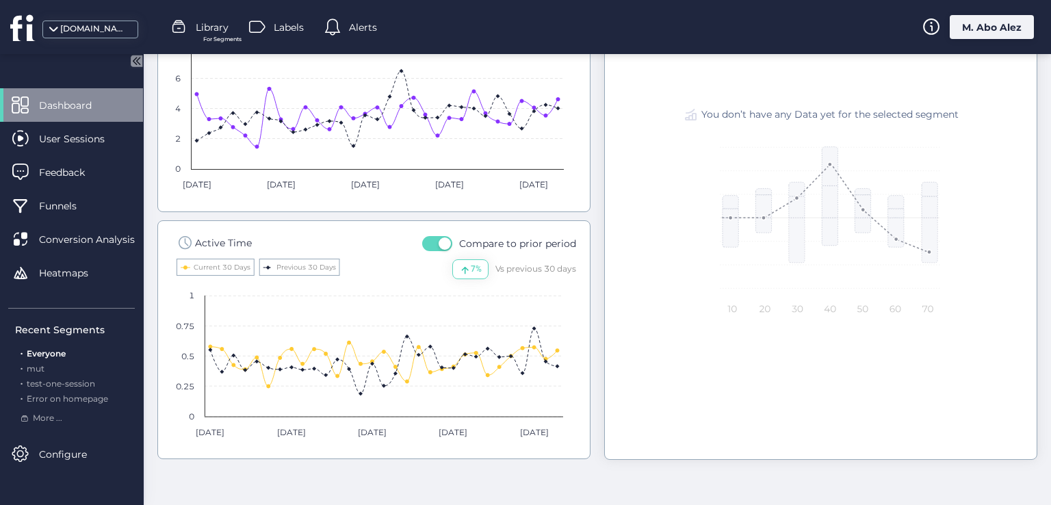
click at [432, 248] on button "button" at bounding box center [437, 243] width 30 height 15
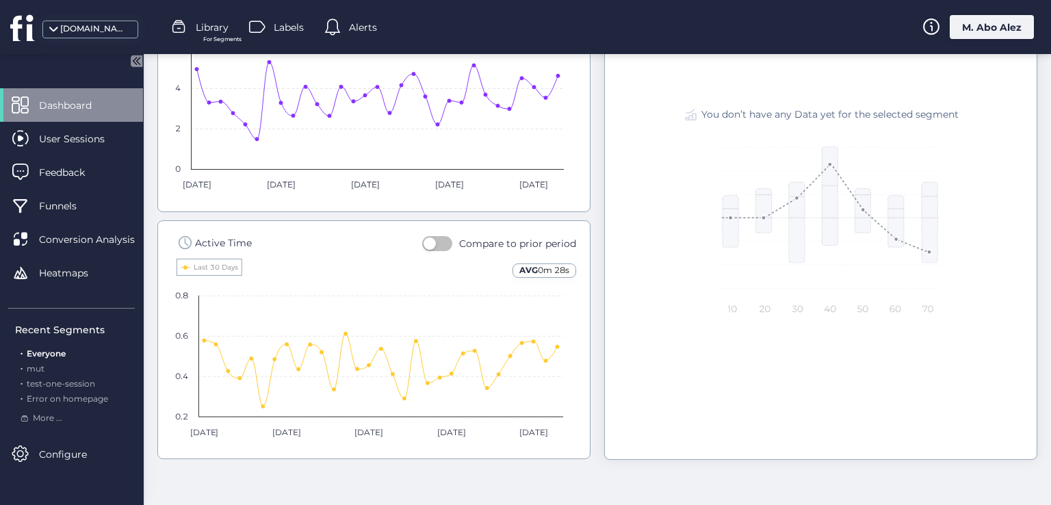
click at [432, 248] on button "button" at bounding box center [437, 243] width 30 height 15
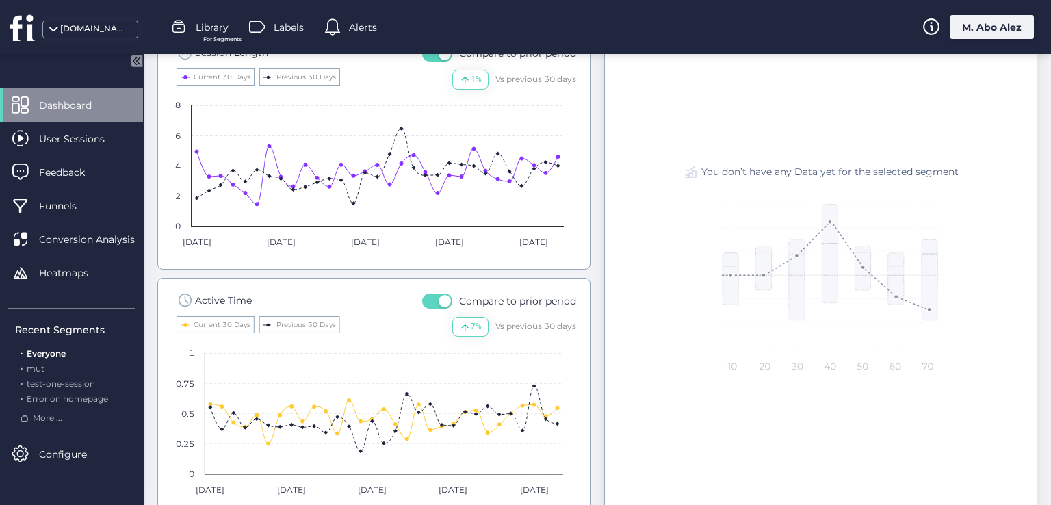
scroll to position [805, 0]
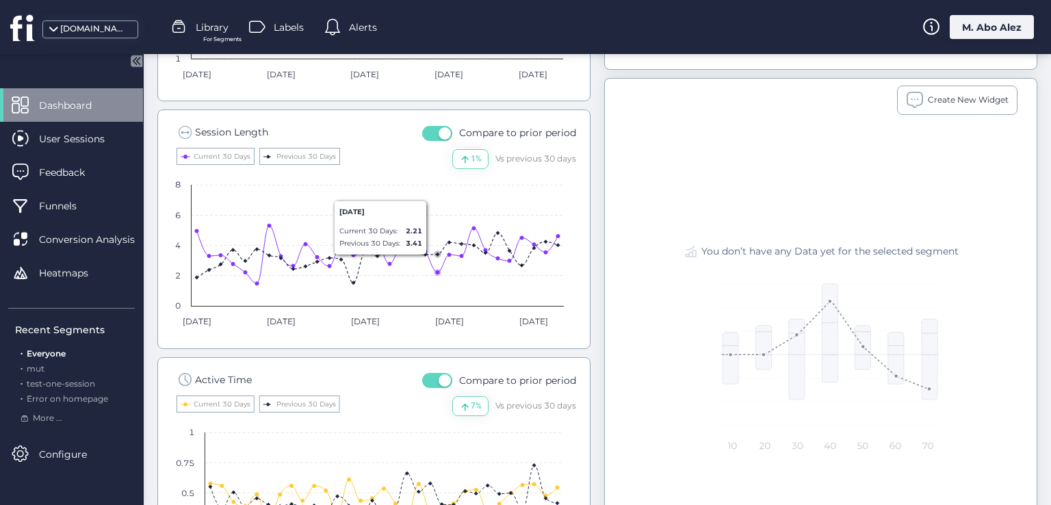
click at [439, 131] on span "button" at bounding box center [445, 133] width 12 height 12
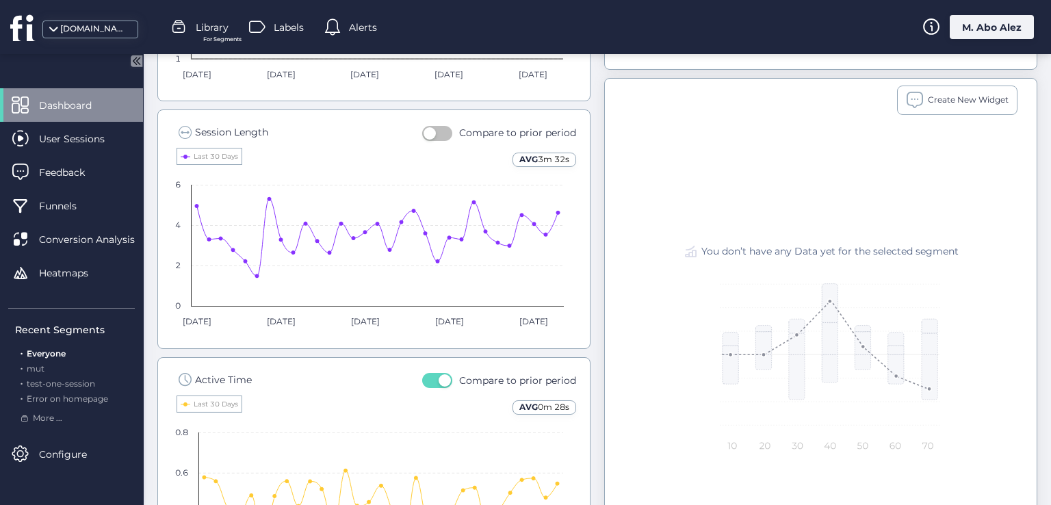
click at [430, 135] on span "button" at bounding box center [429, 133] width 12 height 12
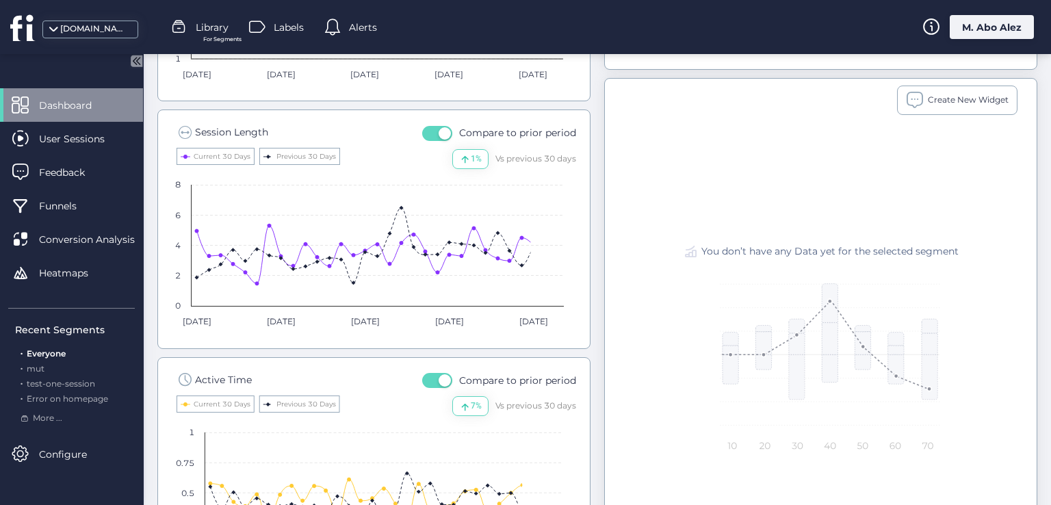
click at [430, 135] on button "button" at bounding box center [437, 133] width 30 height 15
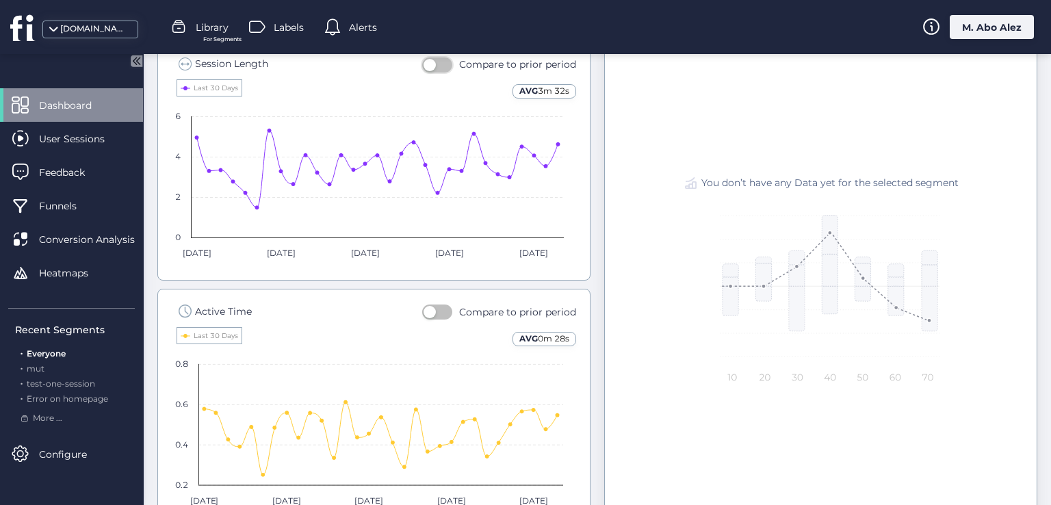
scroll to position [941, 0]
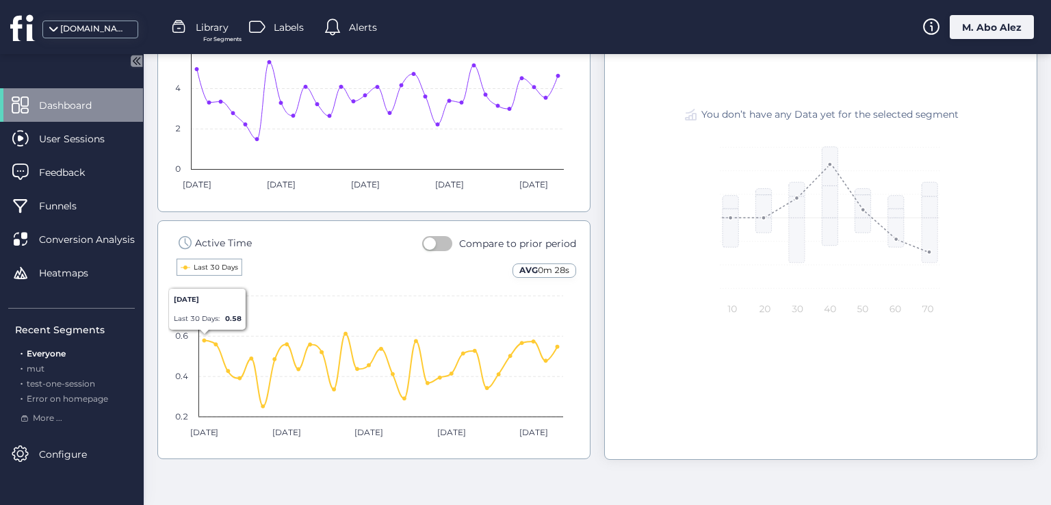
click at [203, 264] on text "Last 30 Days" at bounding box center [216, 267] width 44 height 9
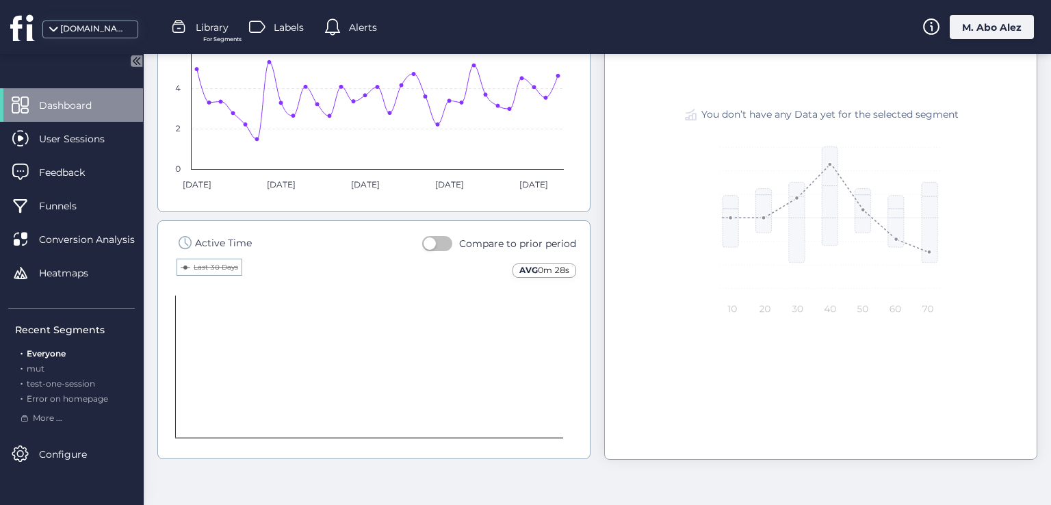
click at [203, 264] on text "Last 30 Days" at bounding box center [216, 267] width 44 height 9
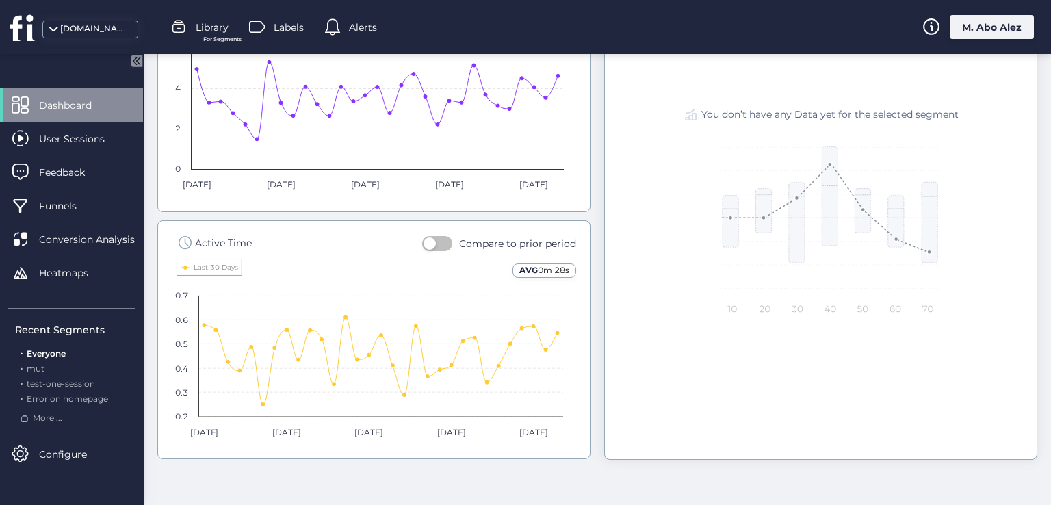
click at [433, 236] on button "button" at bounding box center [437, 243] width 30 height 15
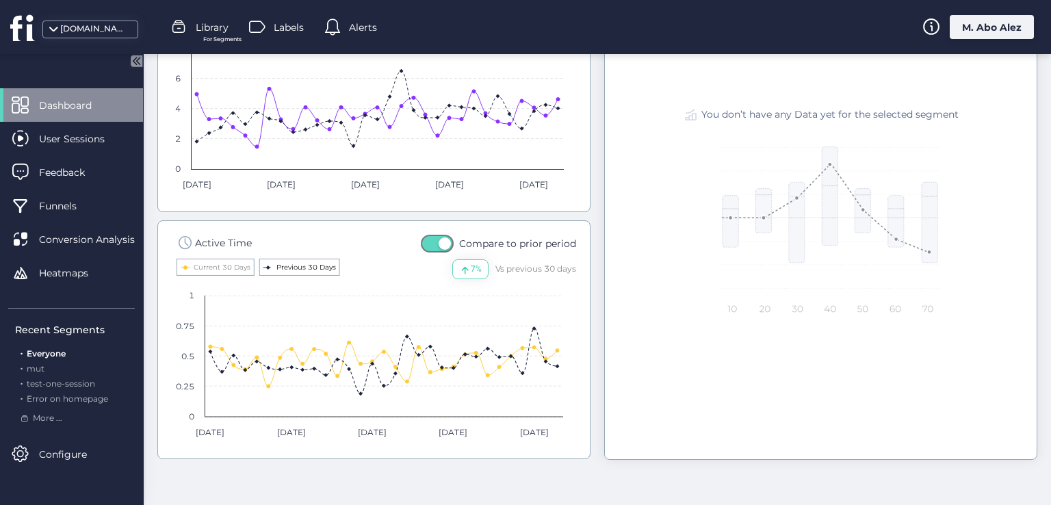
click at [276, 265] on text "Previous 30 Days" at bounding box center [306, 267] width 60 height 9
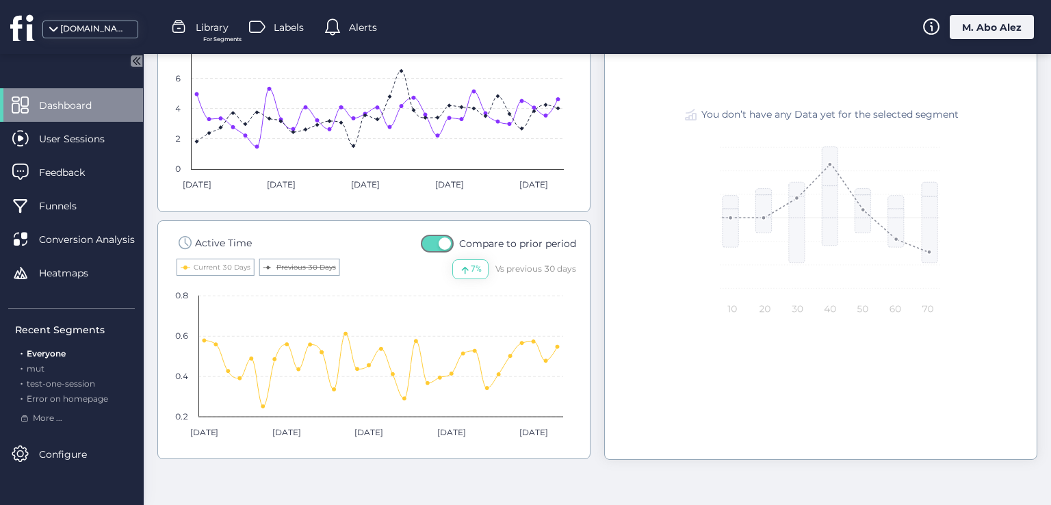
click at [276, 265] on text "Previous 30 Days" at bounding box center [306, 267] width 60 height 9
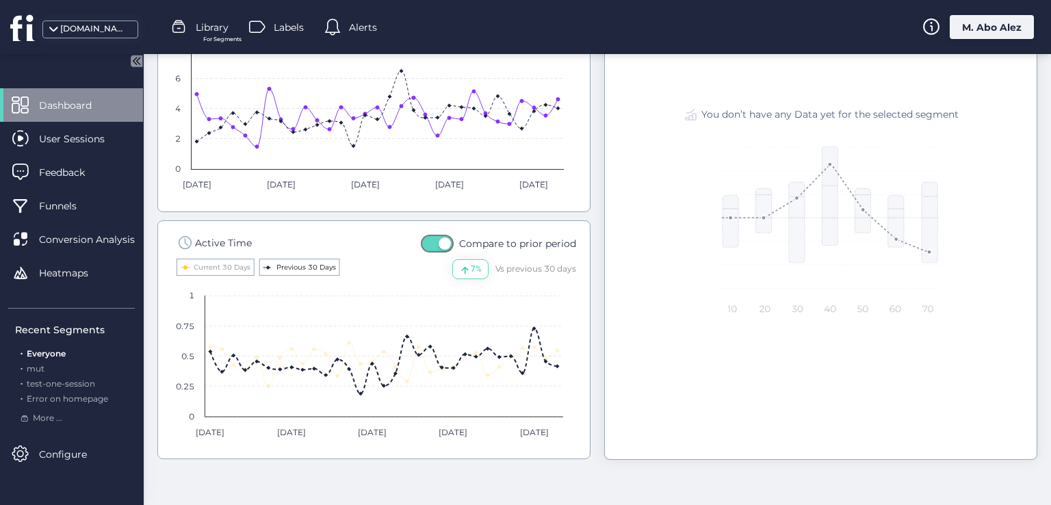
click at [281, 266] on text "Previous 30 Days" at bounding box center [306, 267] width 60 height 9
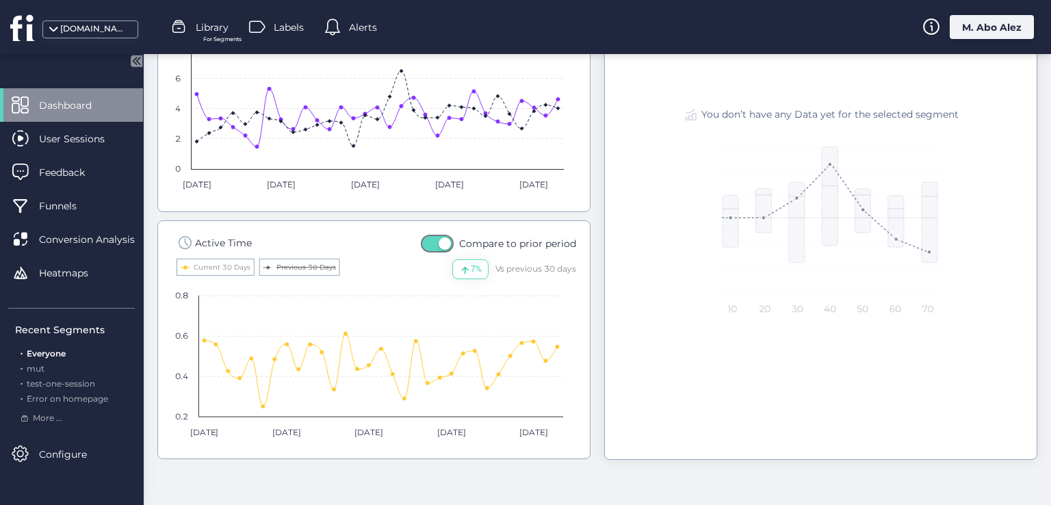
click at [281, 266] on text "Previous 30 Days" at bounding box center [306, 267] width 60 height 9
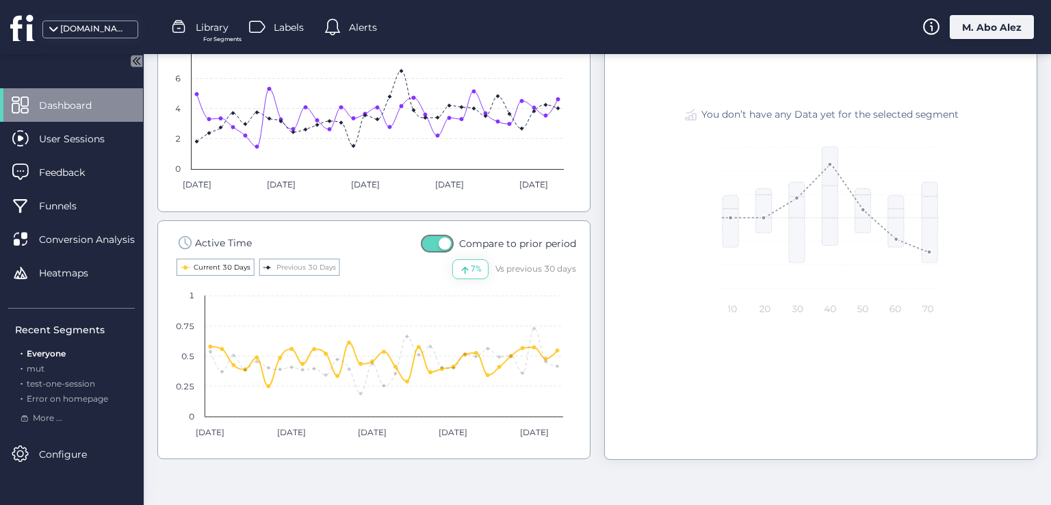
click at [233, 263] on text "Current 30 Days" at bounding box center [222, 267] width 57 height 9
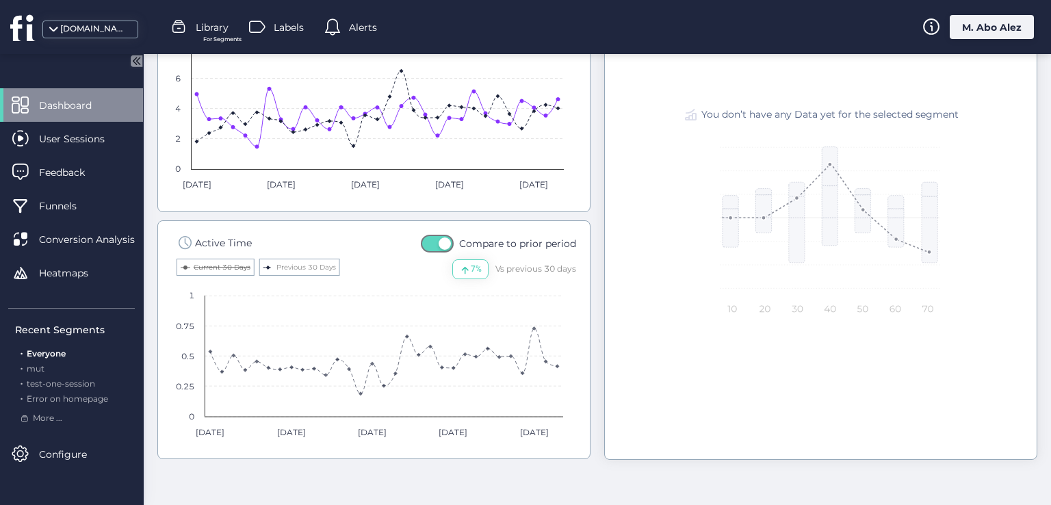
click at [233, 263] on text "Current 30 Days" at bounding box center [222, 267] width 57 height 9
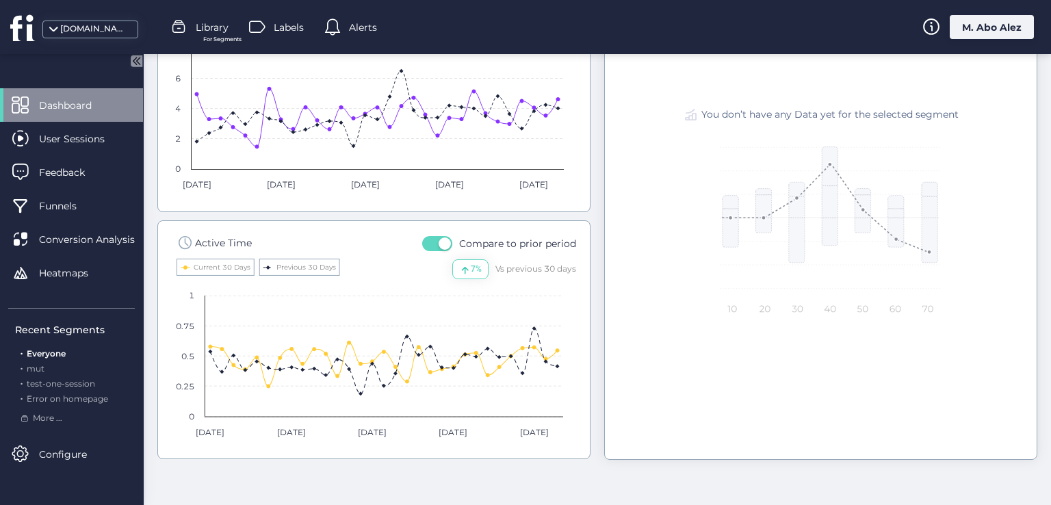
click at [429, 239] on button "button" at bounding box center [437, 243] width 30 height 15
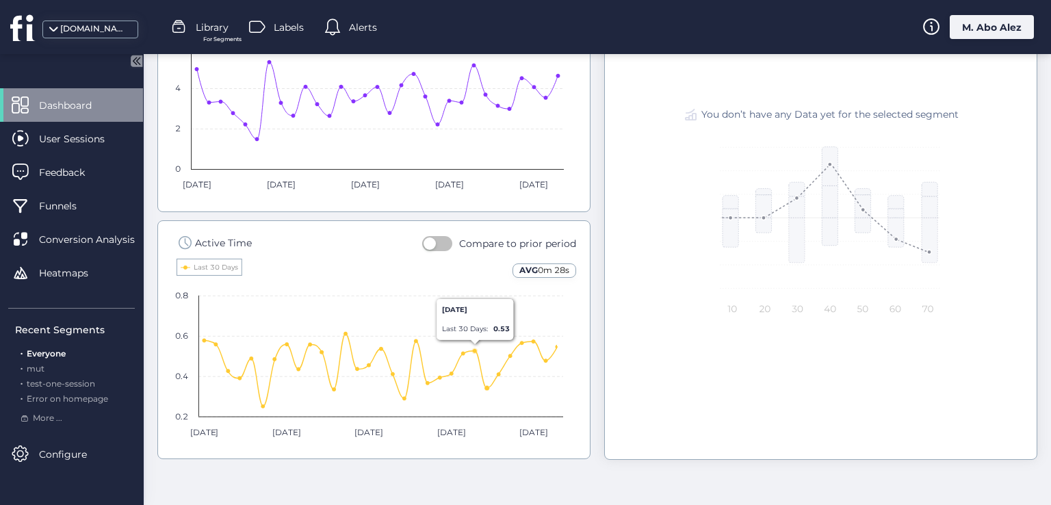
click at [430, 242] on span "button" at bounding box center [429, 243] width 12 height 12
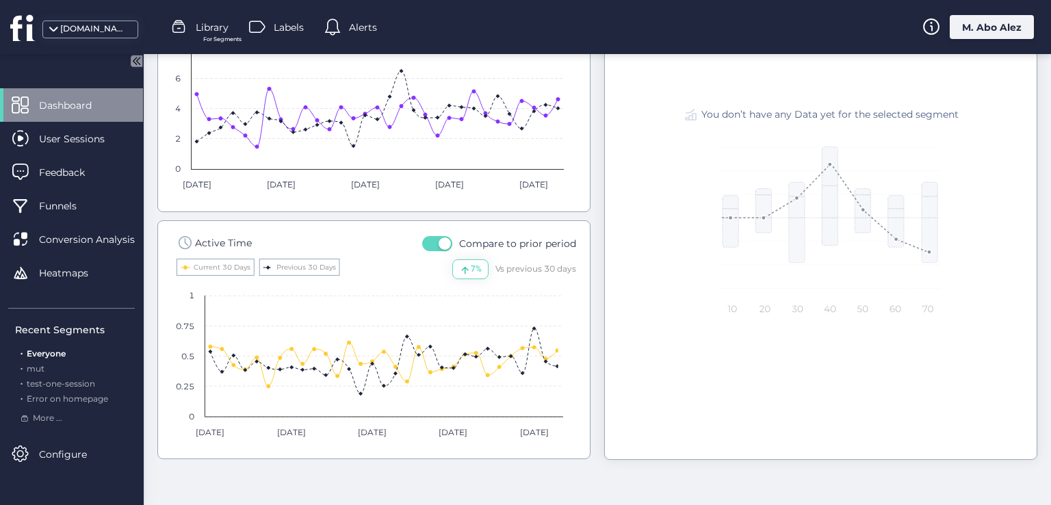
drag, startPoint x: 458, startPoint y: 268, endPoint x: 488, endPoint y: 266, distance: 30.1
click at [471, 268] on div "7%" at bounding box center [470, 269] width 36 height 20
drag, startPoint x: 496, startPoint y: 266, endPoint x: 506, endPoint y: 268, distance: 10.5
click at [504, 268] on div "Vs previous 30 days" at bounding box center [535, 269] width 81 height 13
click at [514, 270] on div "Vs previous 30 days" at bounding box center [535, 269] width 81 height 13
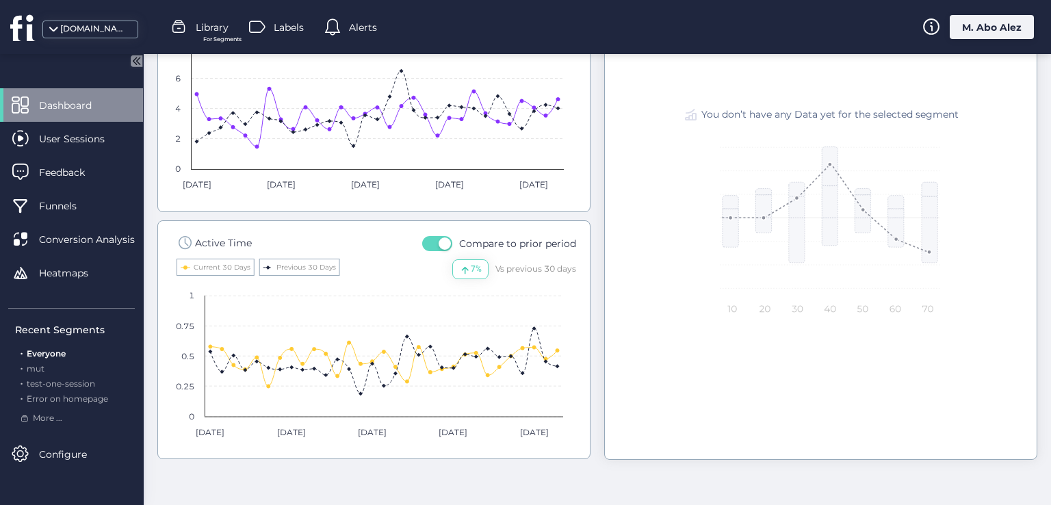
click at [546, 266] on div "Vs previous 30 days" at bounding box center [535, 269] width 81 height 13
click at [432, 239] on button "button" at bounding box center [437, 243] width 30 height 15
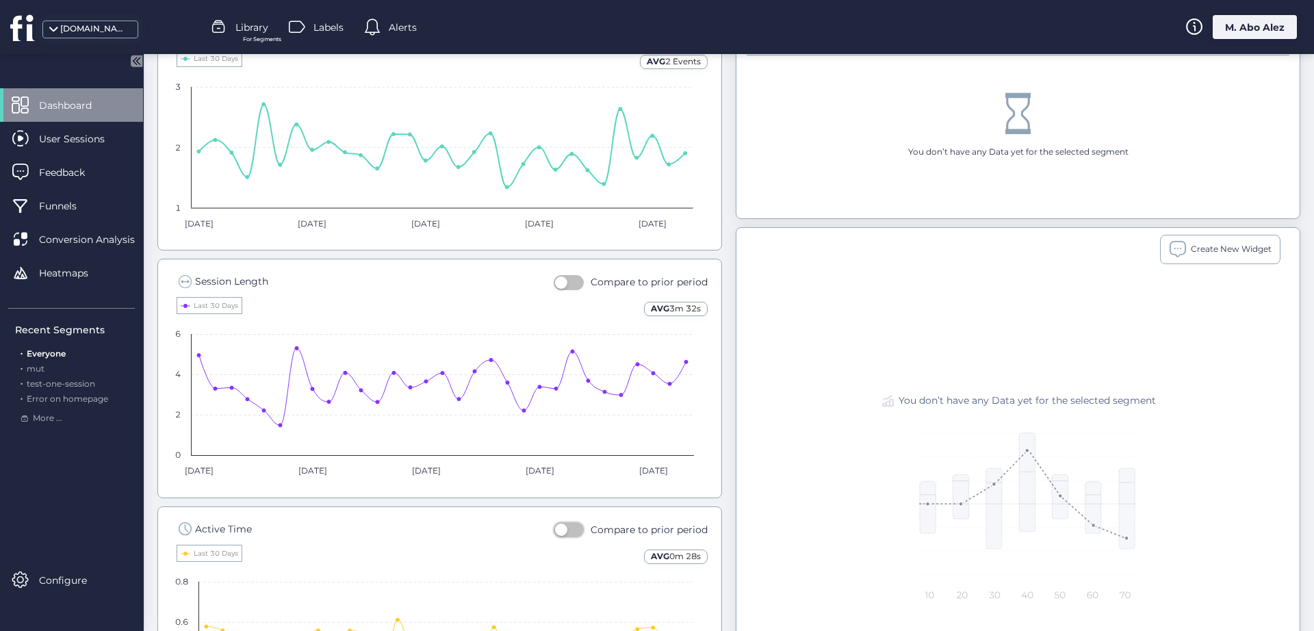
scroll to position [651, 0]
click at [569, 284] on button "button" at bounding box center [568, 281] width 30 height 15
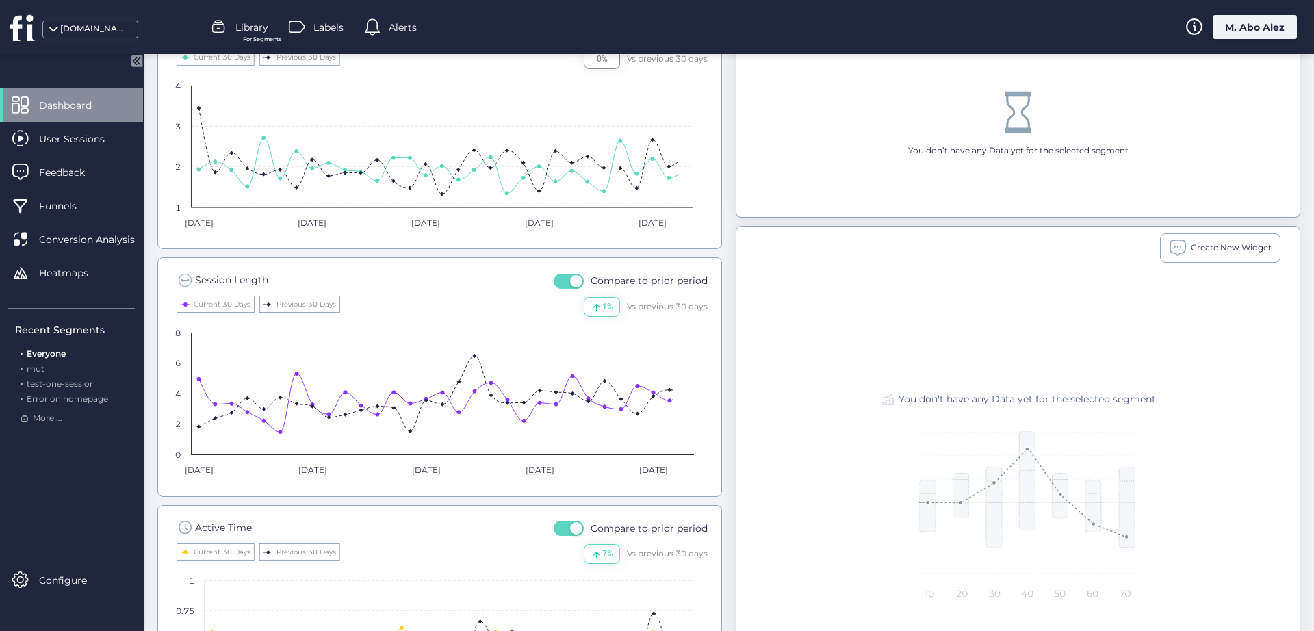
click at [570, 284] on span "button" at bounding box center [576, 281] width 12 height 12
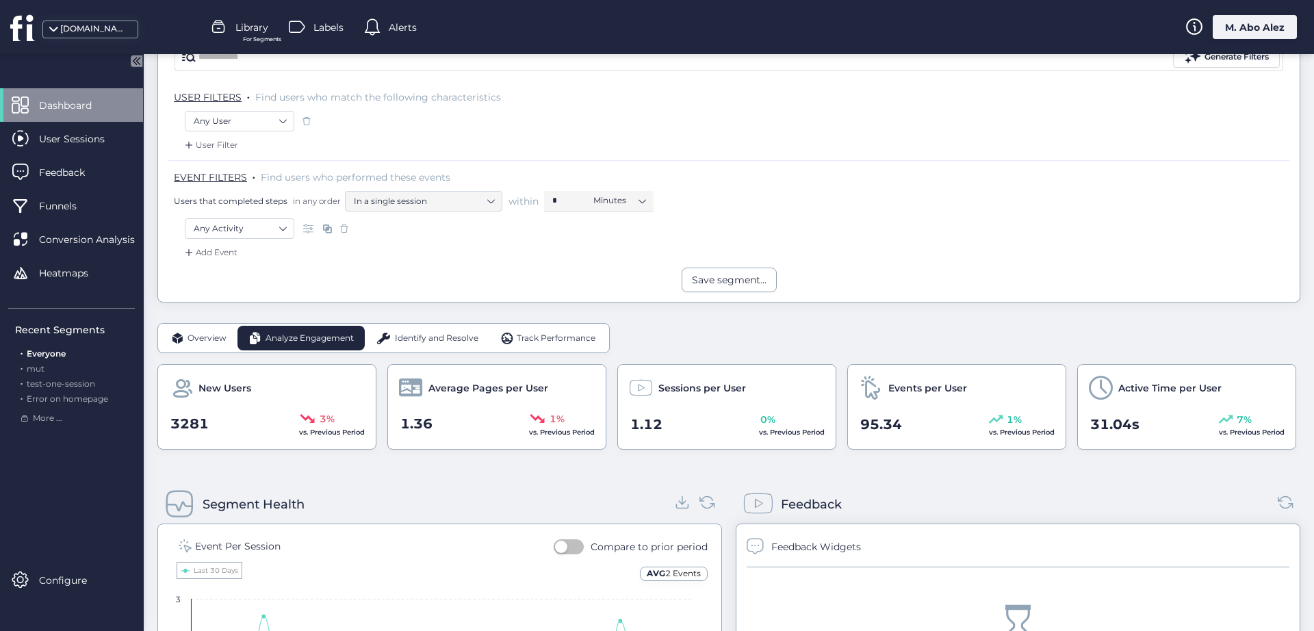
scroll to position [52, 0]
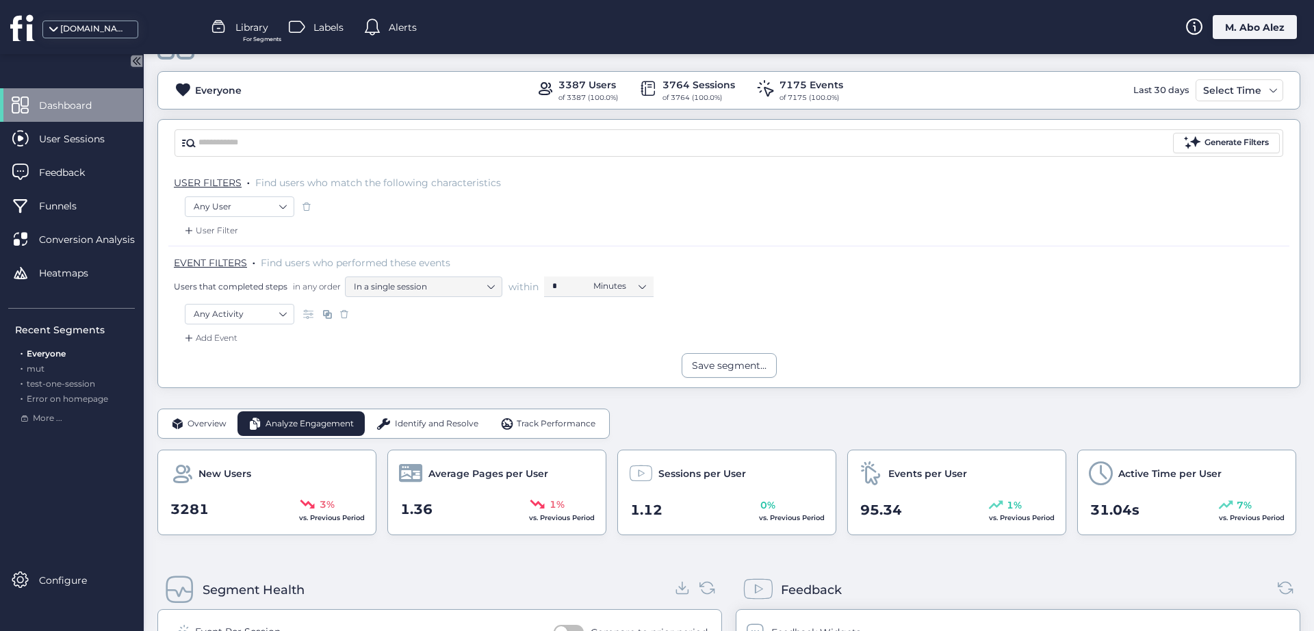
click at [200, 419] on span "Overview" at bounding box center [206, 423] width 39 height 13
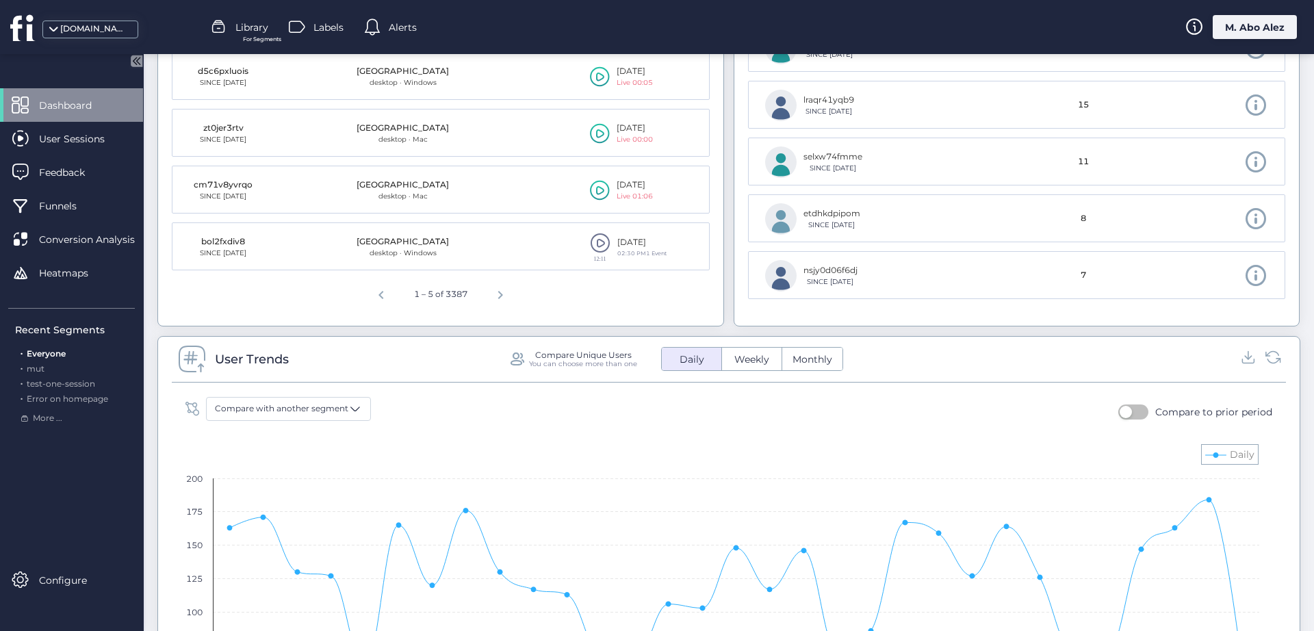
scroll to position [653, 0]
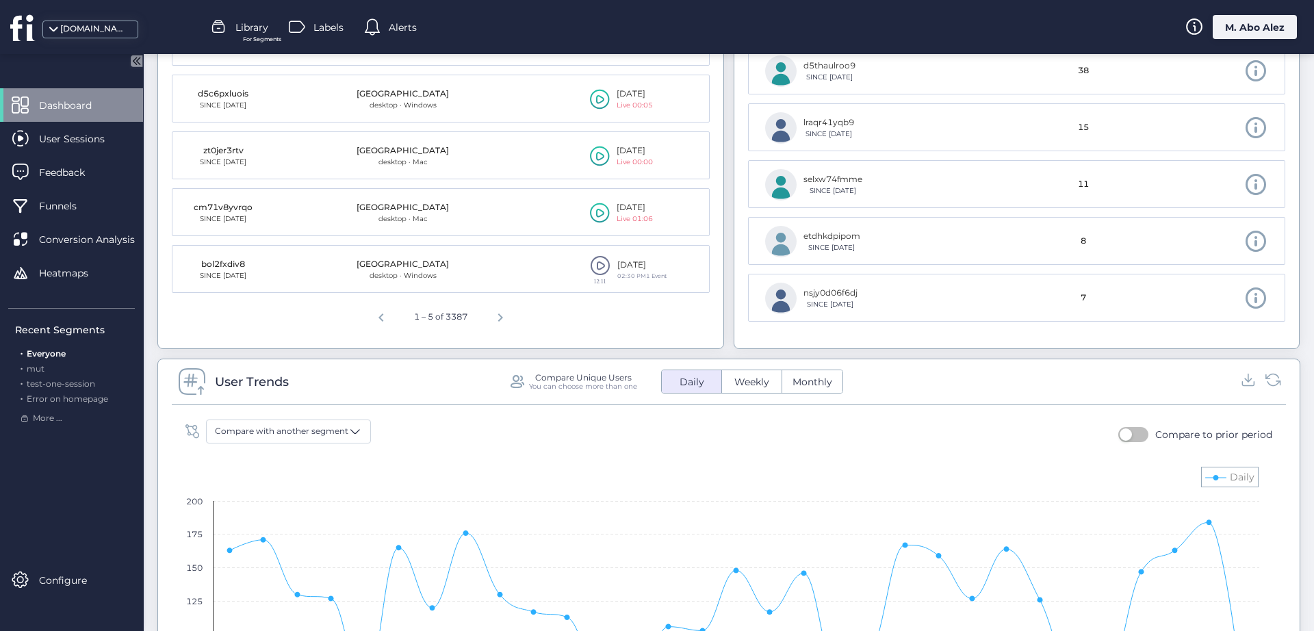
click at [1050, 426] on div "Compare with another segment Compare to prior period" at bounding box center [729, 434] width 1100 height 31
click at [1050, 432] on span "button" at bounding box center [1125, 434] width 12 height 12
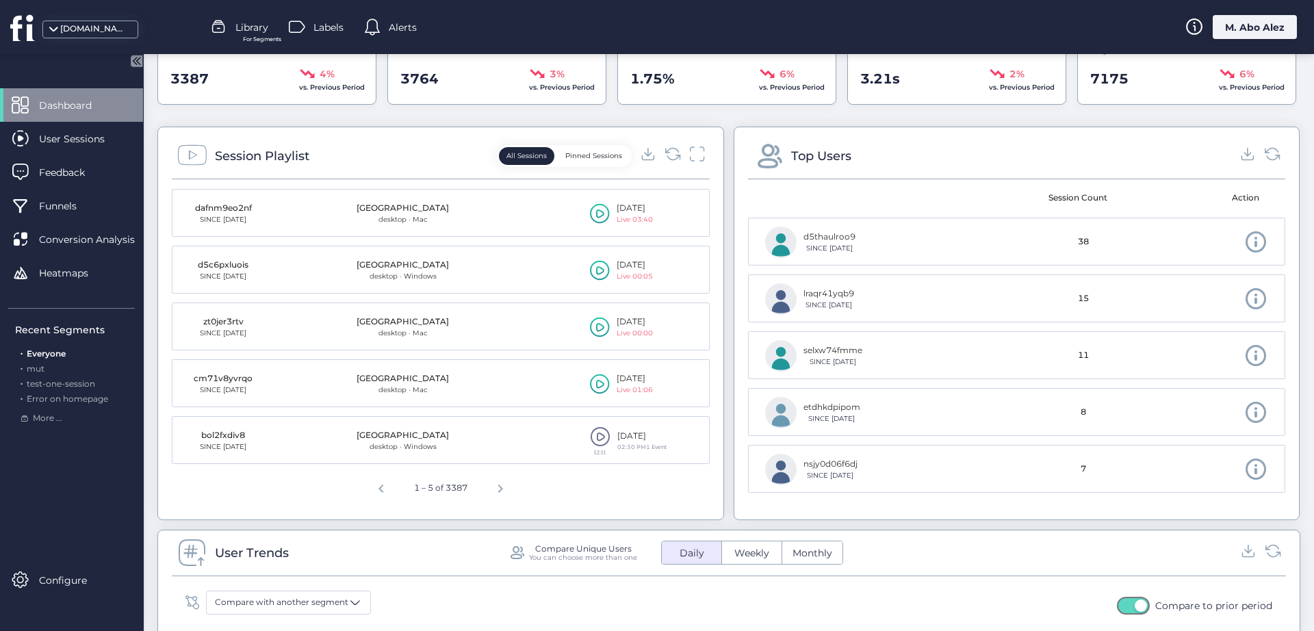
scroll to position [311, 0]
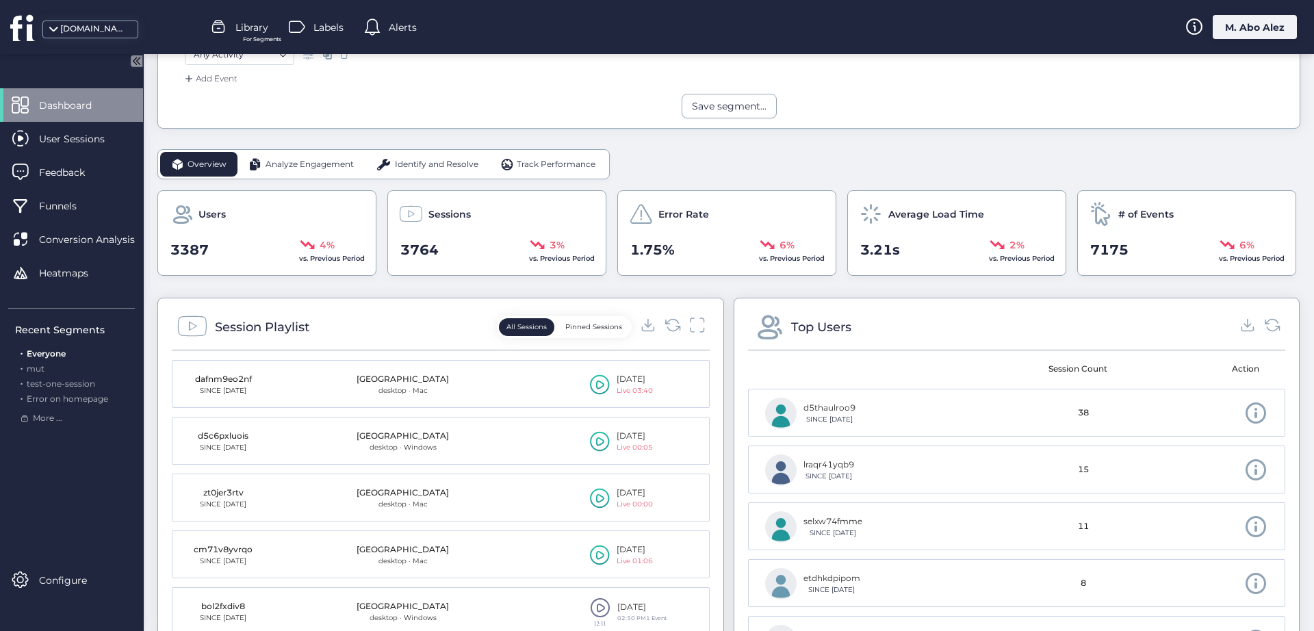
click at [298, 169] on span "Analyze Engagement" at bounding box center [309, 164] width 88 height 13
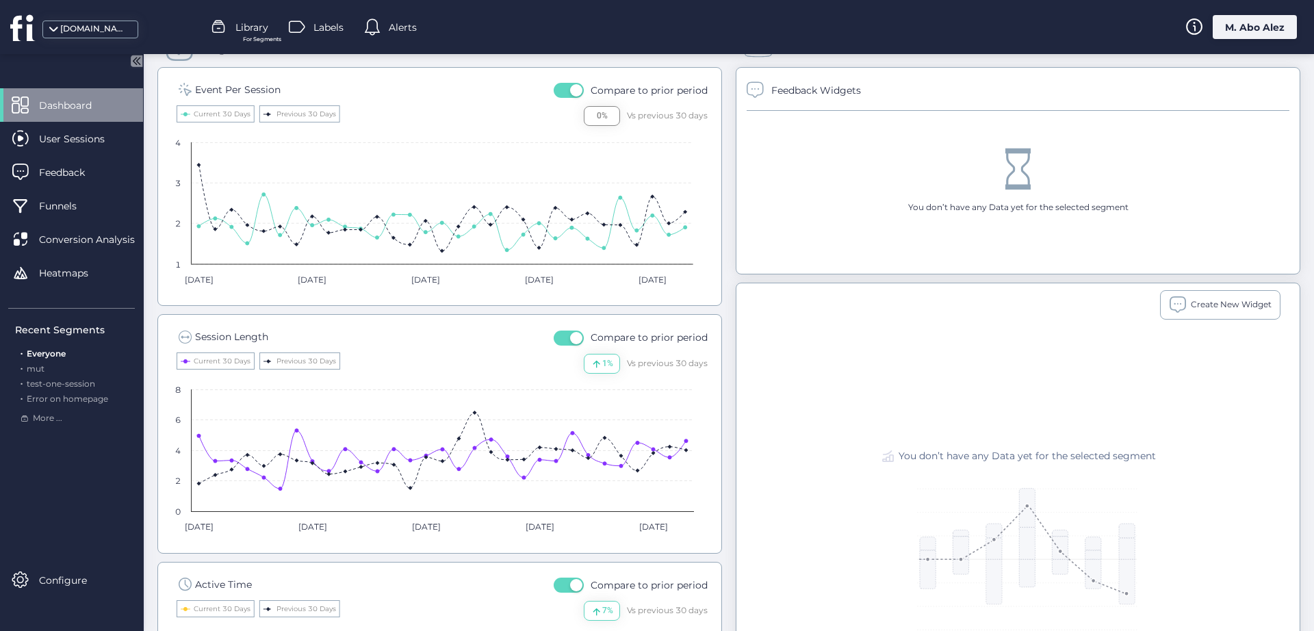
scroll to position [397, 0]
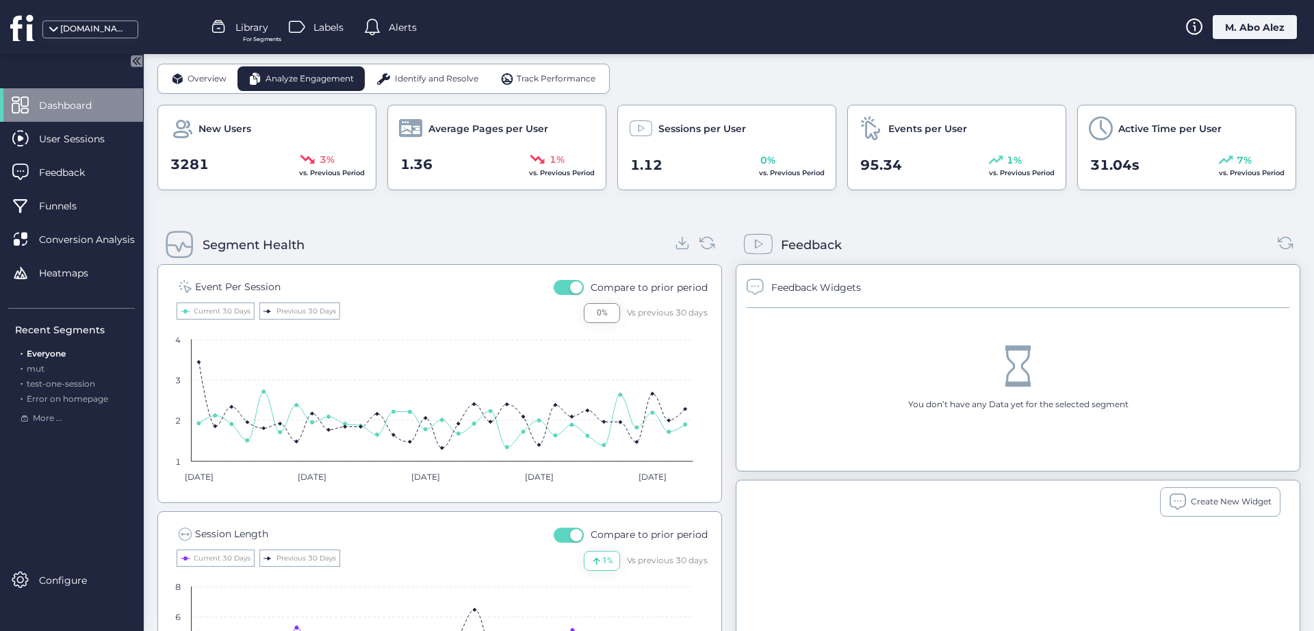
click at [206, 77] on span "Overview" at bounding box center [206, 79] width 39 height 13
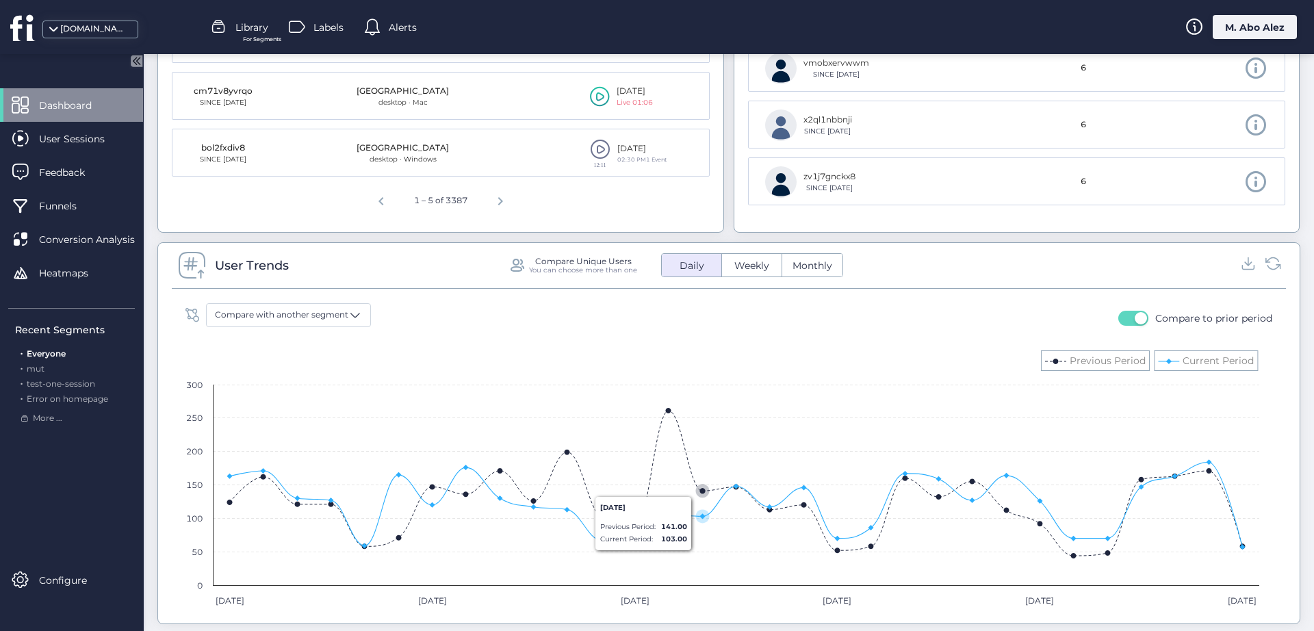
scroll to position [910, 0]
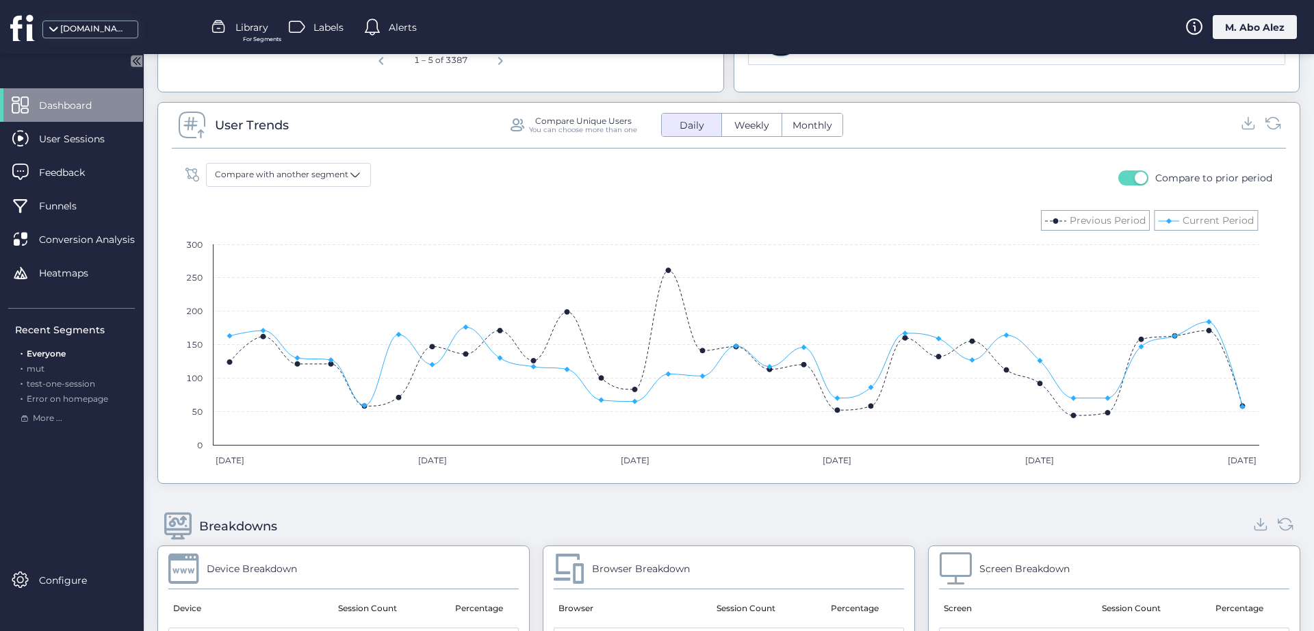
click at [1050, 177] on button "button" at bounding box center [1133, 177] width 30 height 15
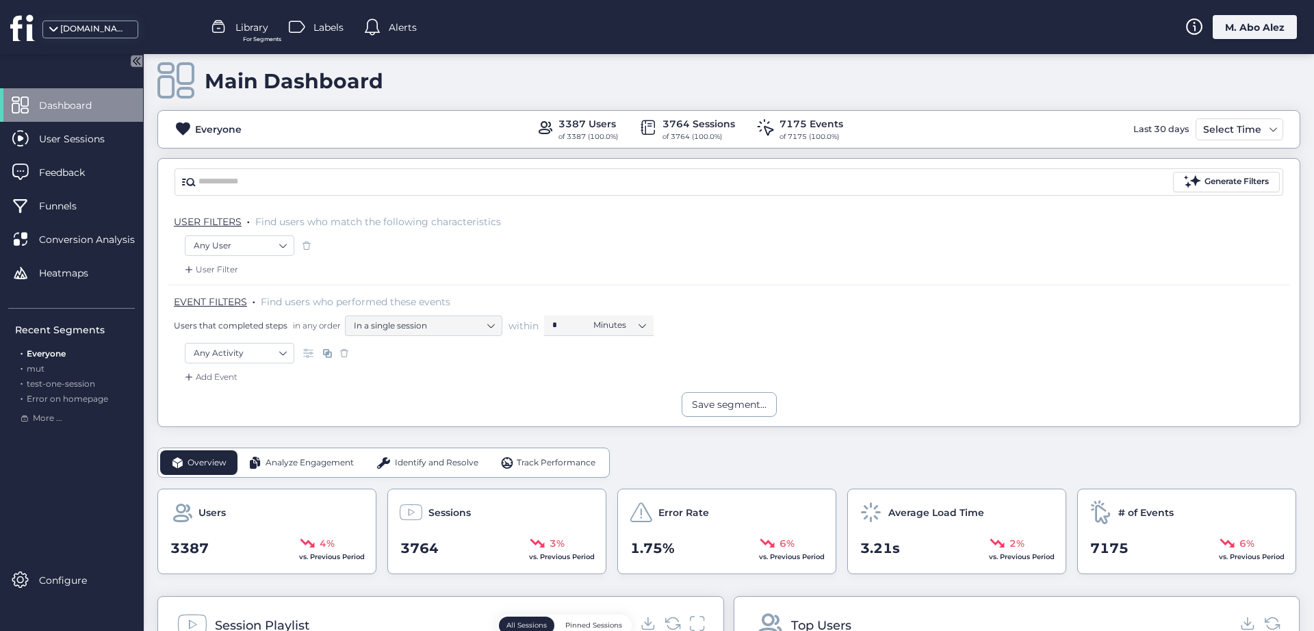
scroll to position [0, 0]
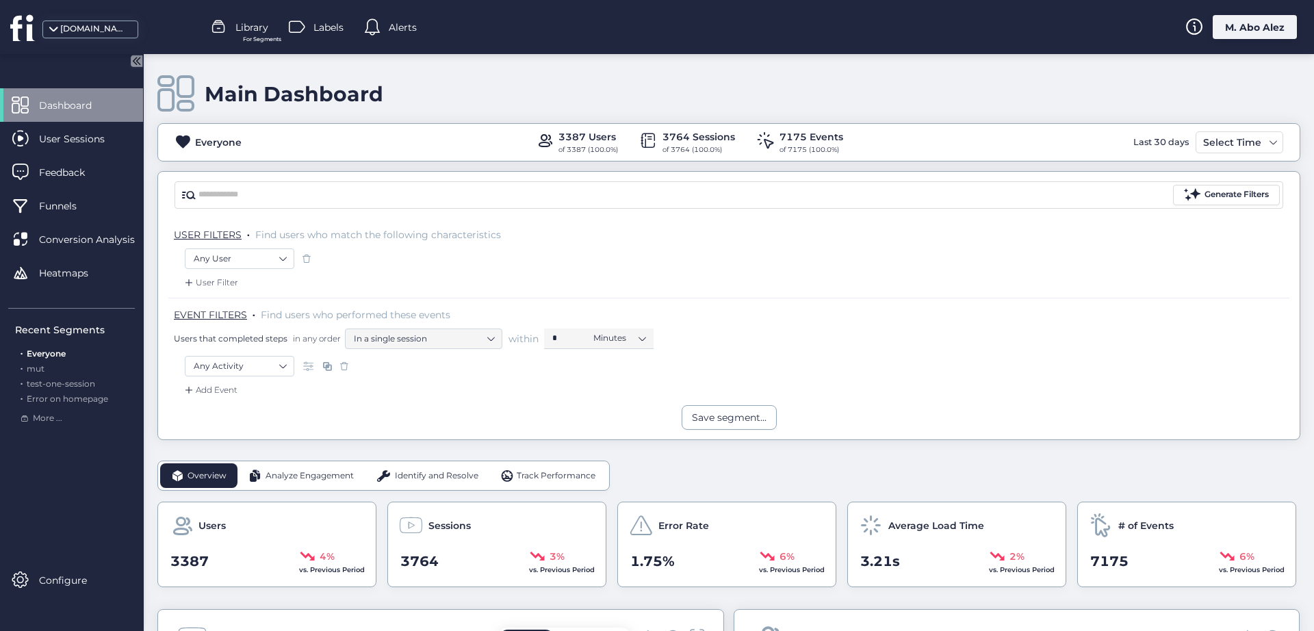
click at [280, 475] on span "Analyze Engagement" at bounding box center [309, 475] width 88 height 13
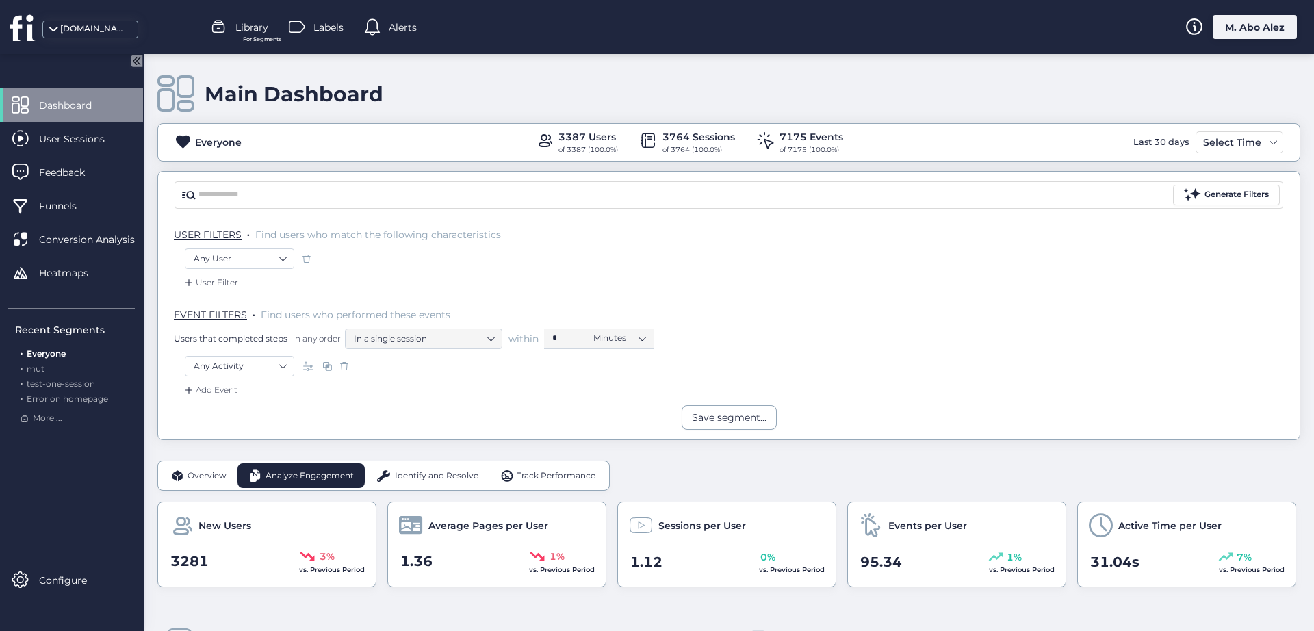
click at [193, 469] on span "Overview" at bounding box center [206, 475] width 39 height 13
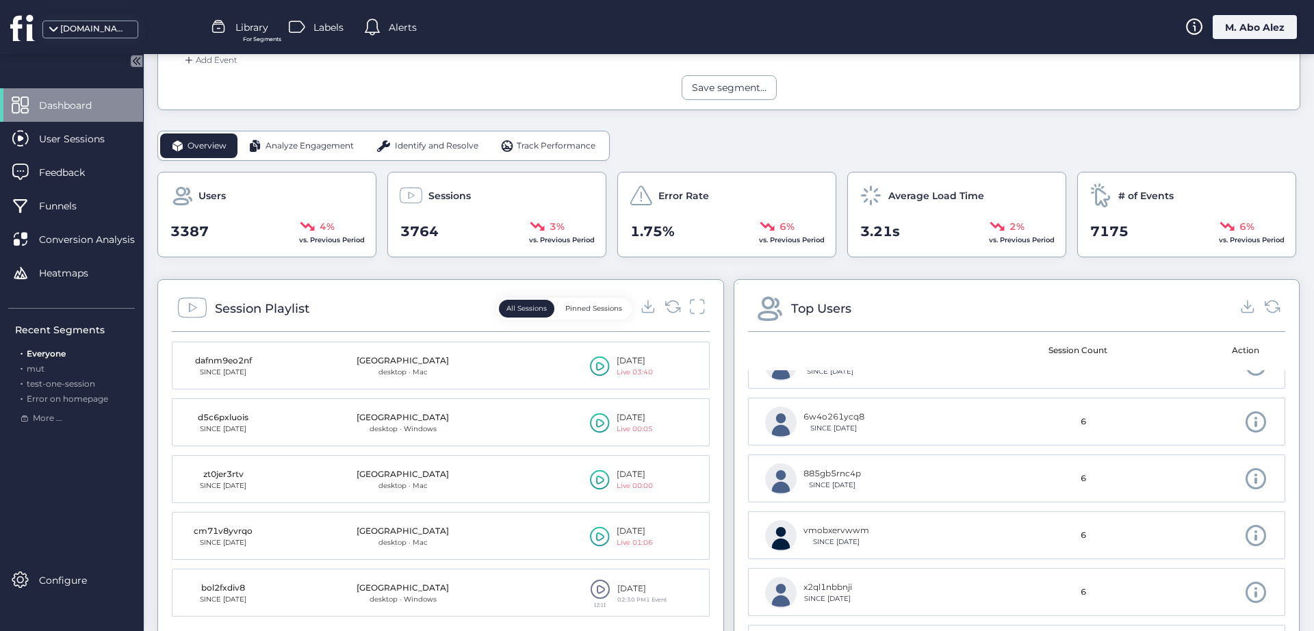
scroll to position [257, 0]
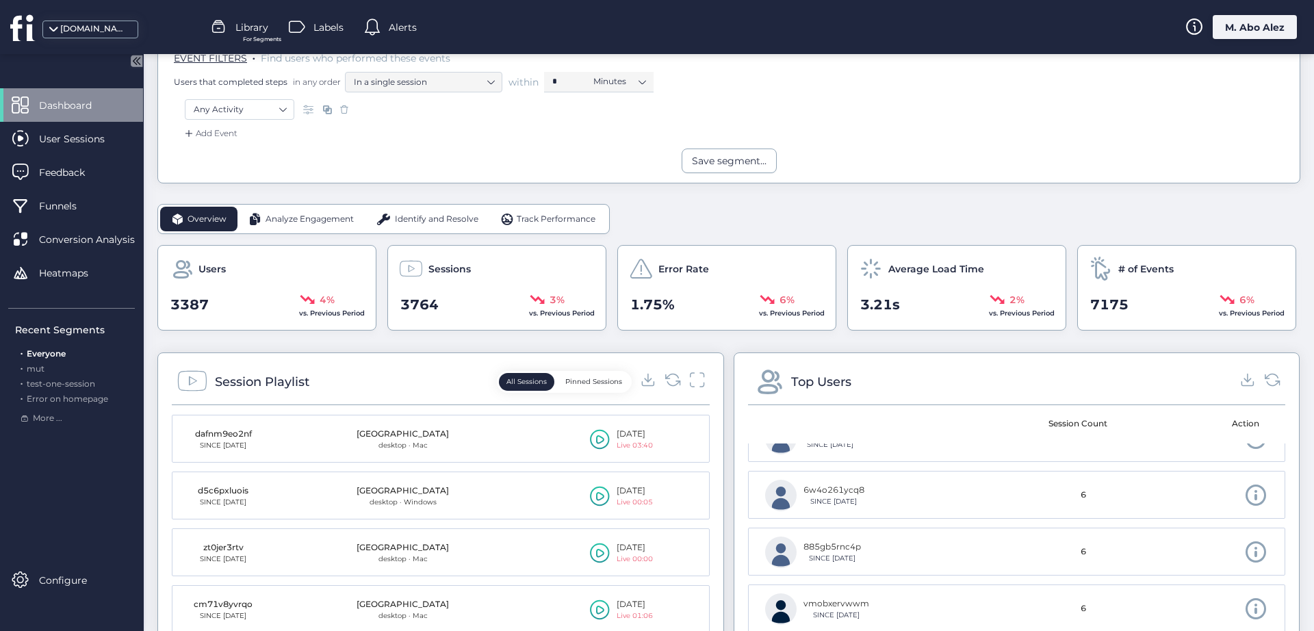
click at [324, 228] on div "Analyze Engagement" at bounding box center [300, 219] width 127 height 25
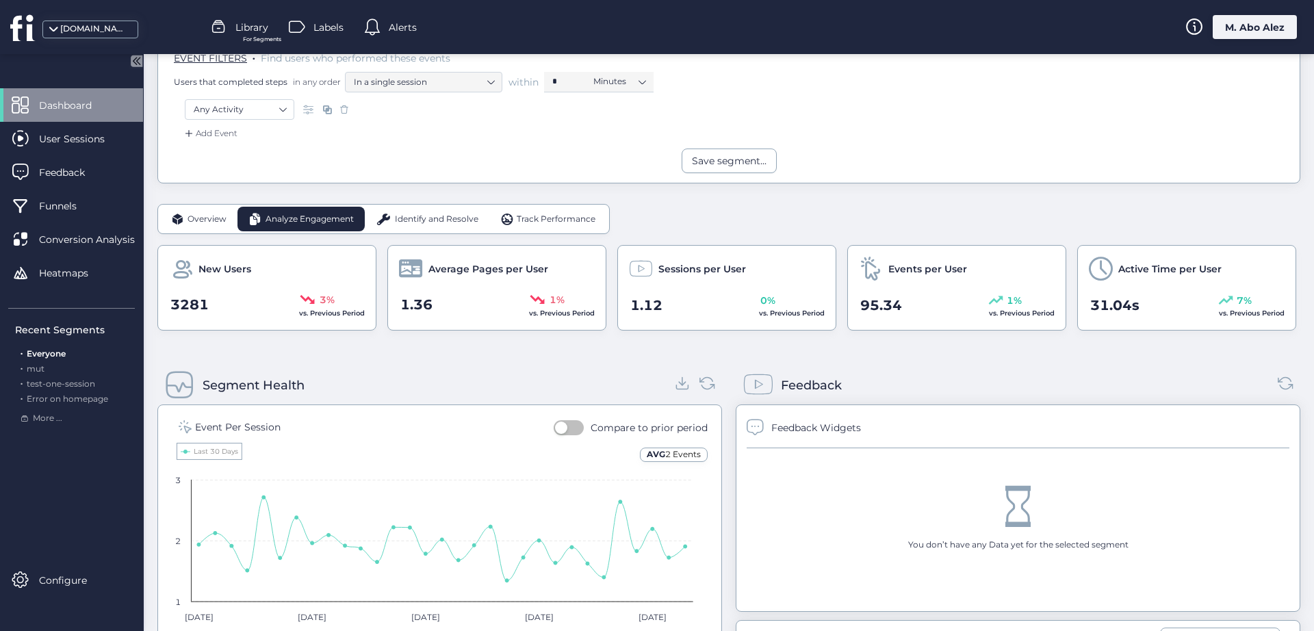
click at [433, 224] on span "Identify and Resolve" at bounding box center [436, 219] width 83 height 13
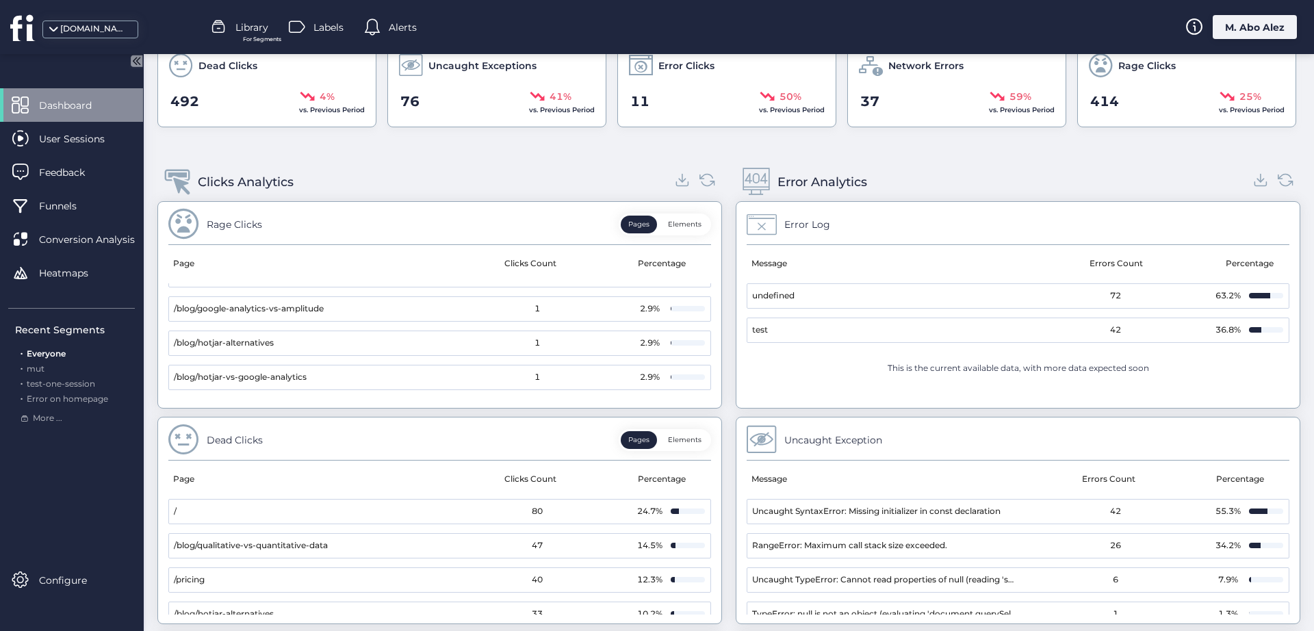
scroll to position [118, 0]
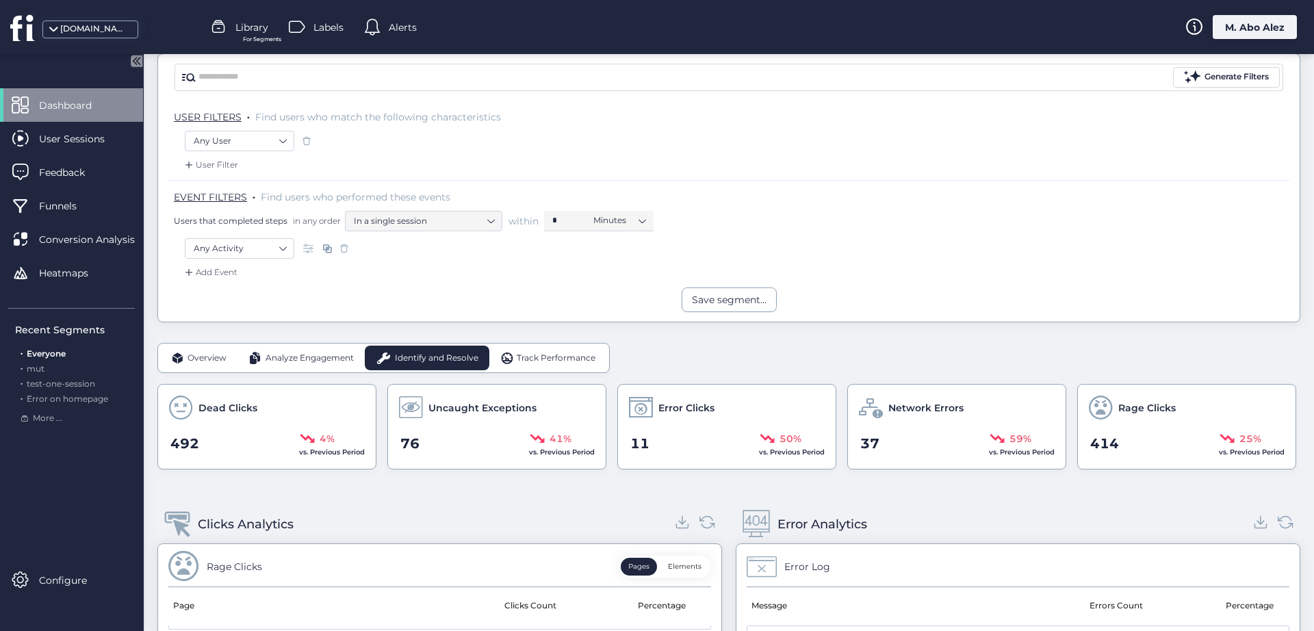
click at [525, 352] on span "Track Performance" at bounding box center [556, 358] width 79 height 13
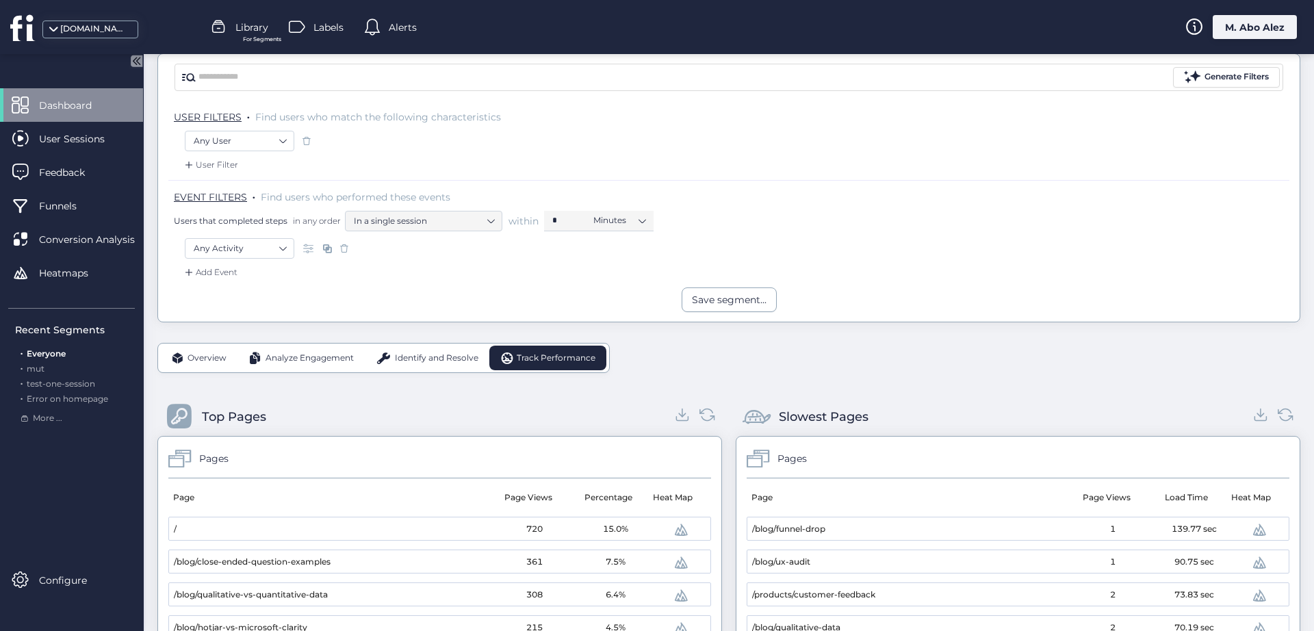
click at [273, 354] on span "Analyze Engagement" at bounding box center [309, 358] width 88 height 13
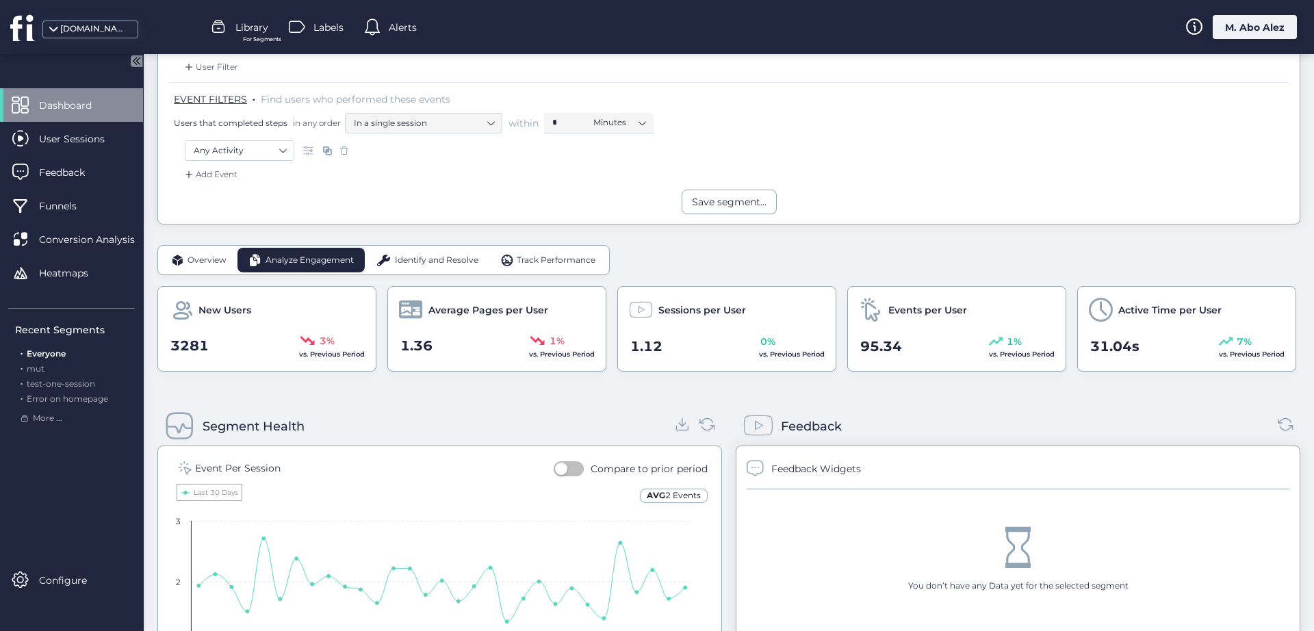
scroll to position [289, 0]
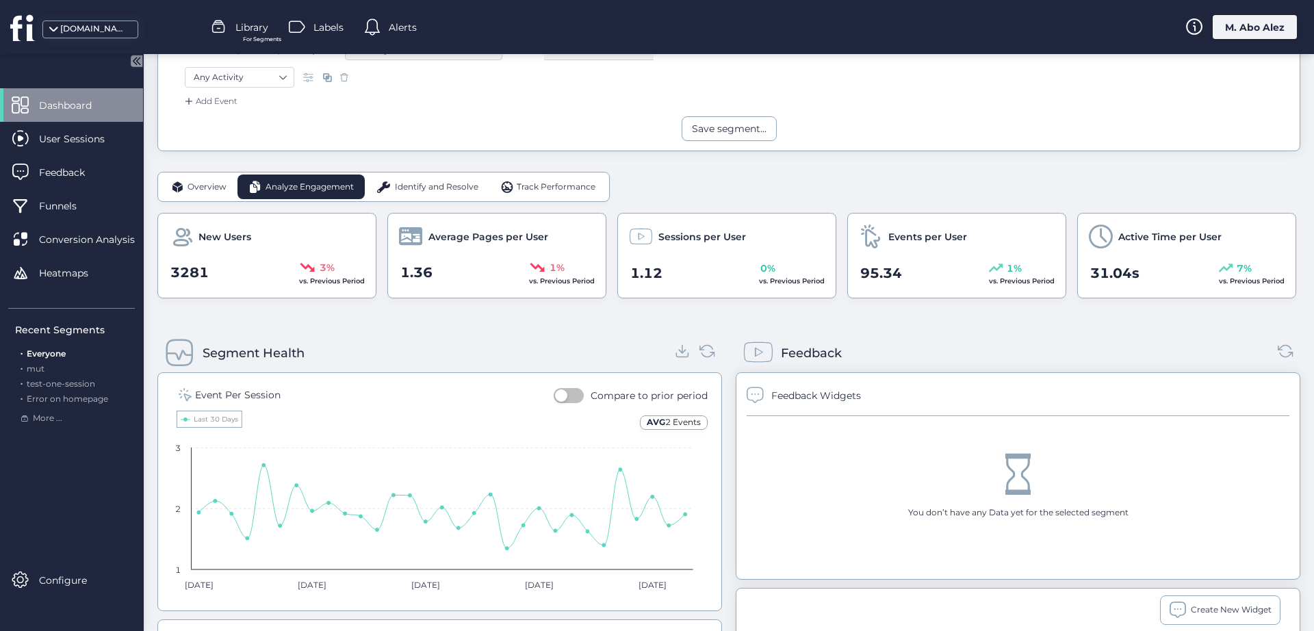
click at [204, 187] on span "Overview" at bounding box center [206, 187] width 39 height 13
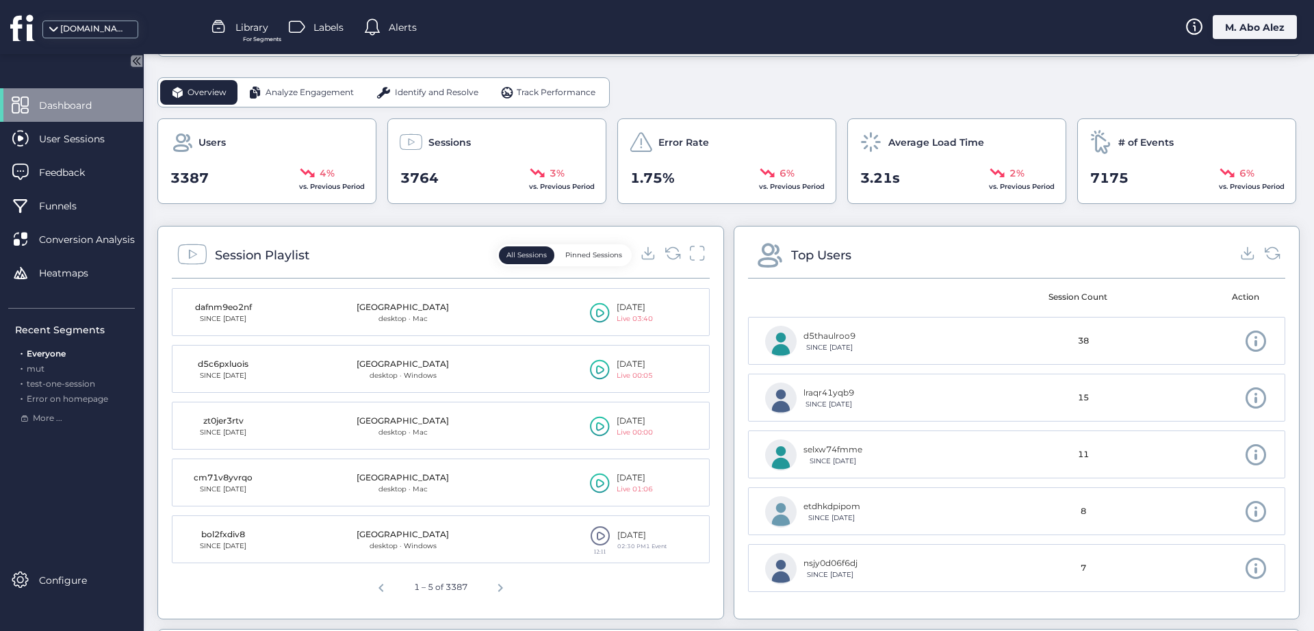
scroll to position [374, 0]
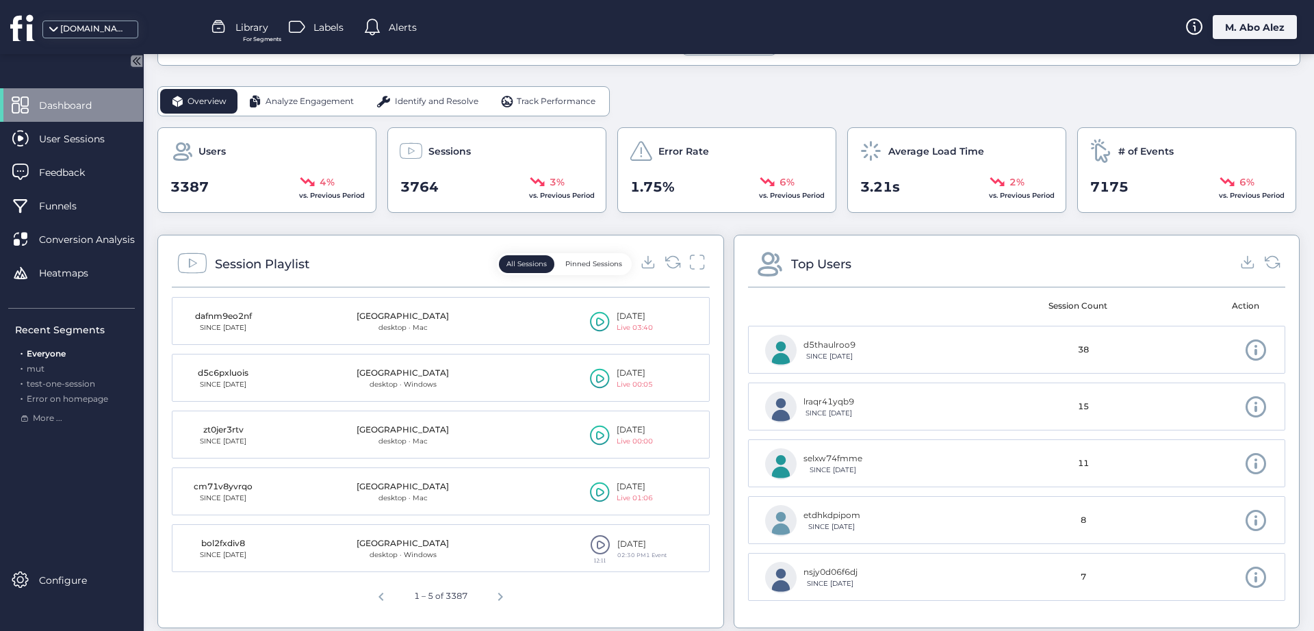
click at [794, 313] on mat-header-cell at bounding box center [880, 306] width 264 height 38
click at [1050, 347] on span at bounding box center [1256, 350] width 24 height 24
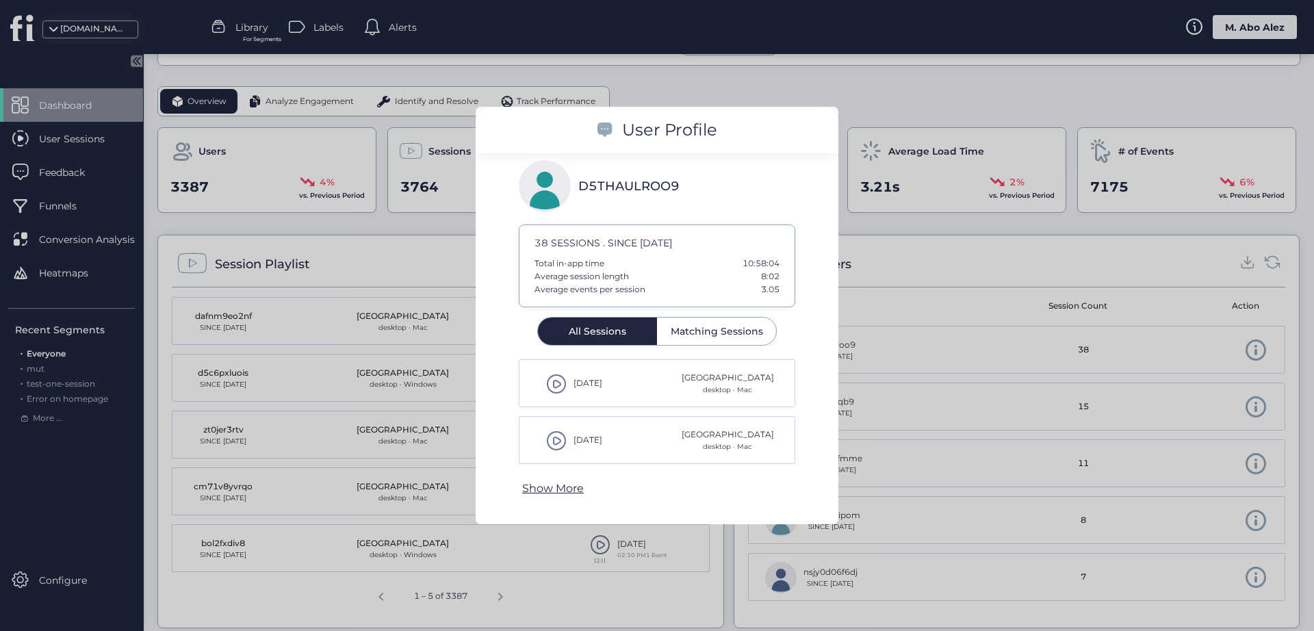
click at [956, 367] on div at bounding box center [657, 315] width 1314 height 631
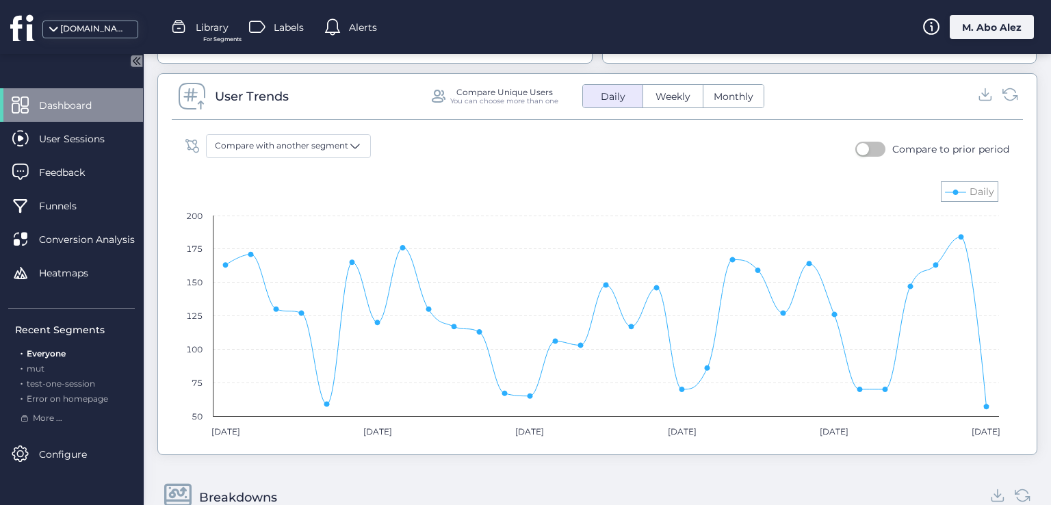
scroll to position [941, 0]
click at [952, 194] on rect at bounding box center [592, 308] width 827 height 274
click at [955, 183] on rect at bounding box center [592, 308] width 827 height 274
click at [957, 183] on rect at bounding box center [592, 308] width 827 height 274
click at [961, 186] on rect at bounding box center [592, 308] width 827 height 274
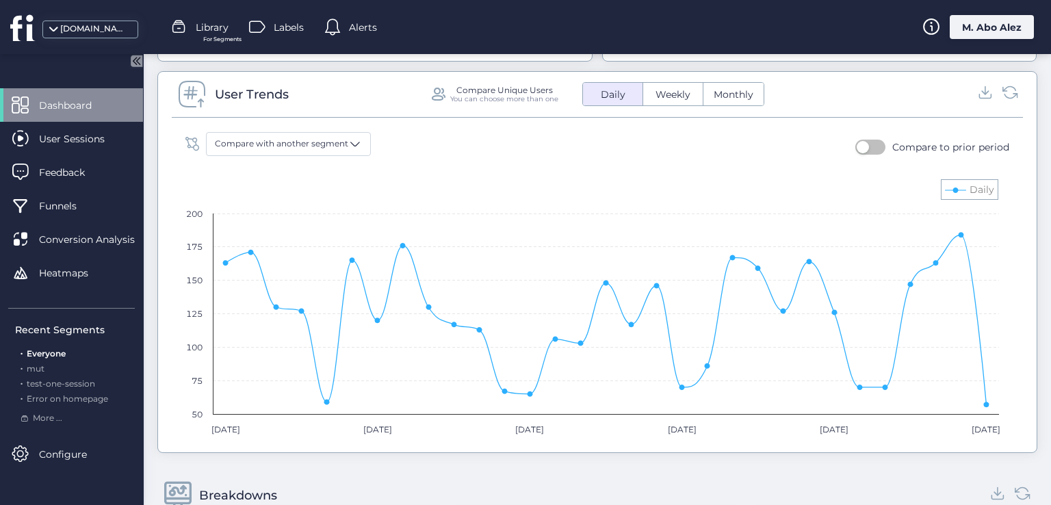
click at [950, 186] on rect at bounding box center [592, 308] width 827 height 274
click at [954, 187] on icon at bounding box center [955, 189] width 5 height 5
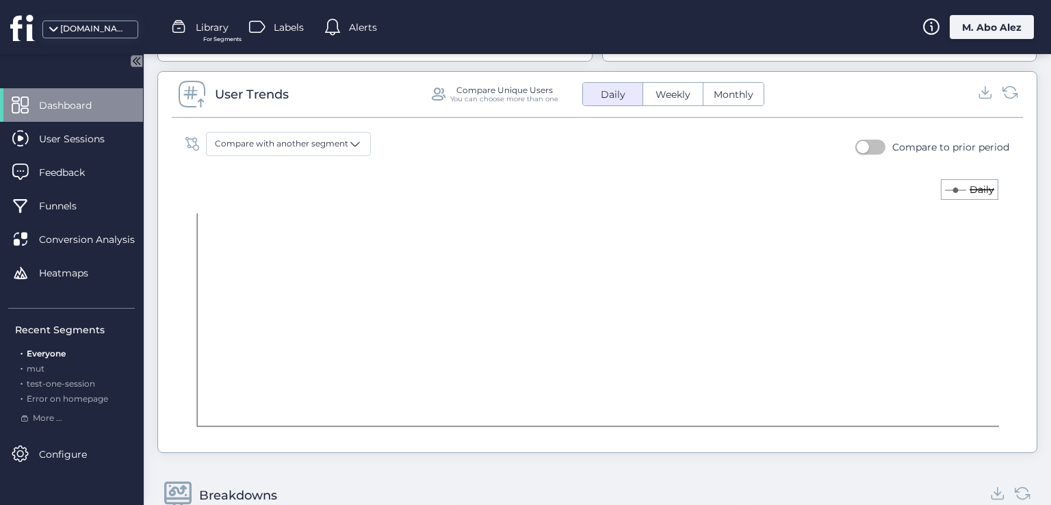
click at [971, 188] on text "Daily" at bounding box center [981, 189] width 25 height 12
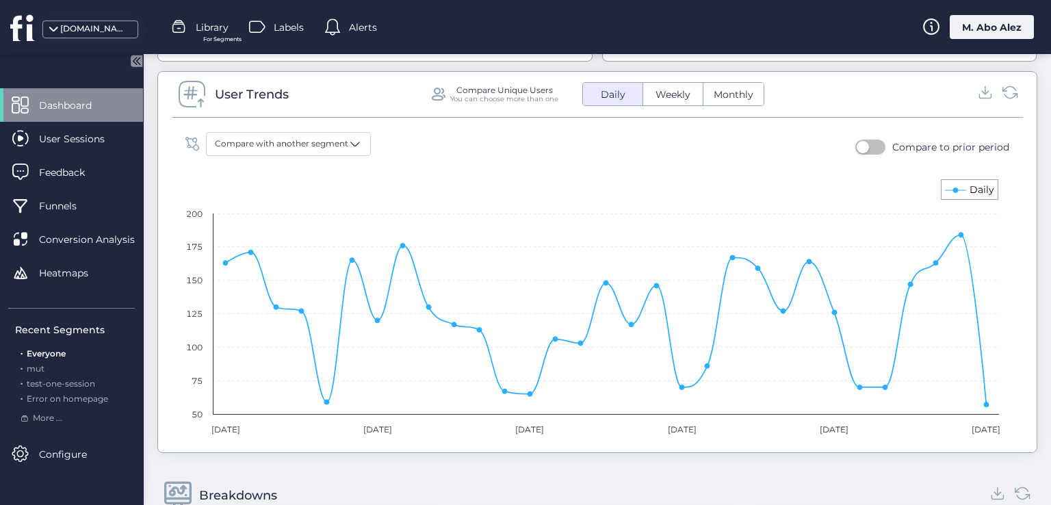
click at [956, 187] on icon at bounding box center [955, 189] width 5 height 5
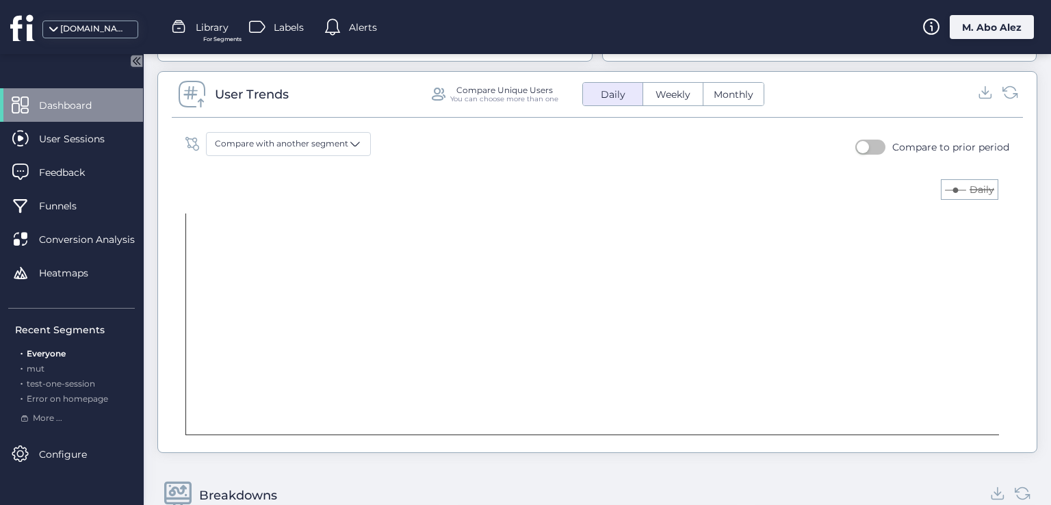
click at [956, 187] on icon at bounding box center [955, 189] width 5 height 5
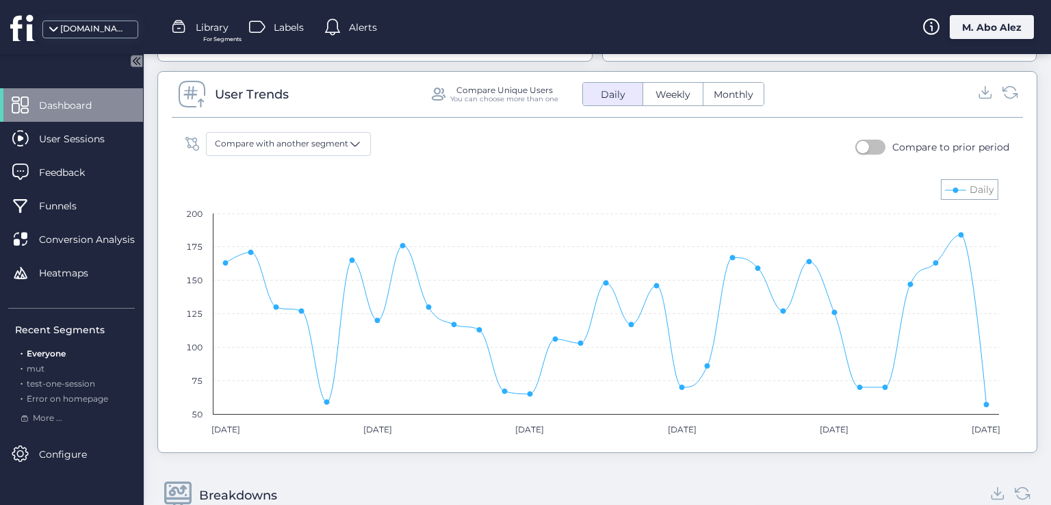
click at [961, 181] on rect at bounding box center [592, 308] width 827 height 274
click at [950, 180] on rect at bounding box center [592, 308] width 827 height 274
click at [952, 190] on rect at bounding box center [592, 308] width 827 height 274
click at [948, 181] on rect at bounding box center [592, 308] width 827 height 274
click at [965, 185] on rect at bounding box center [592, 308] width 827 height 274
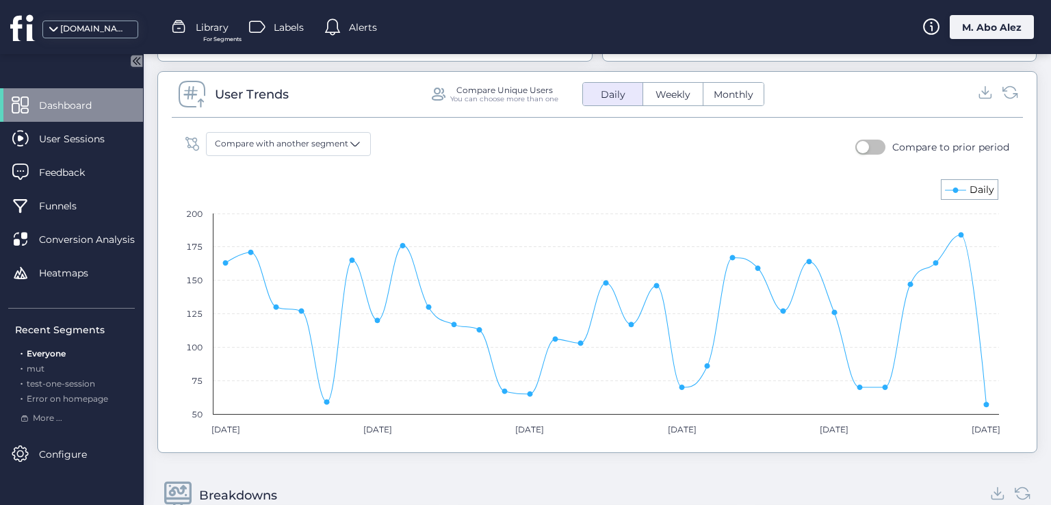
click at [972, 187] on text "Daily" at bounding box center [981, 189] width 25 height 12
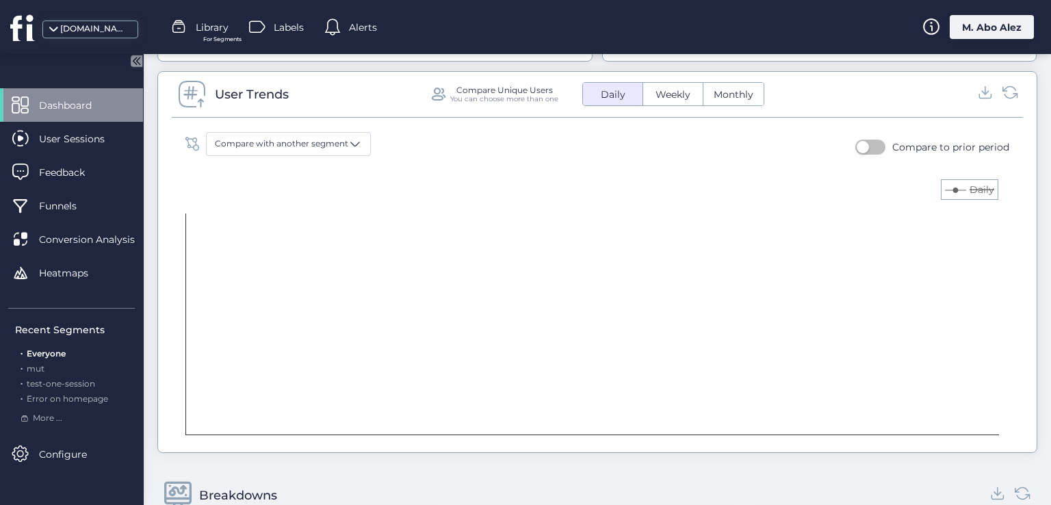
click at [958, 182] on rect at bounding box center [592, 308] width 827 height 274
click at [962, 189] on rect at bounding box center [592, 308] width 827 height 274
click at [948, 190] on rect at bounding box center [592, 308] width 827 height 274
click at [976, 183] on text "Daily" at bounding box center [981, 189] width 25 height 12
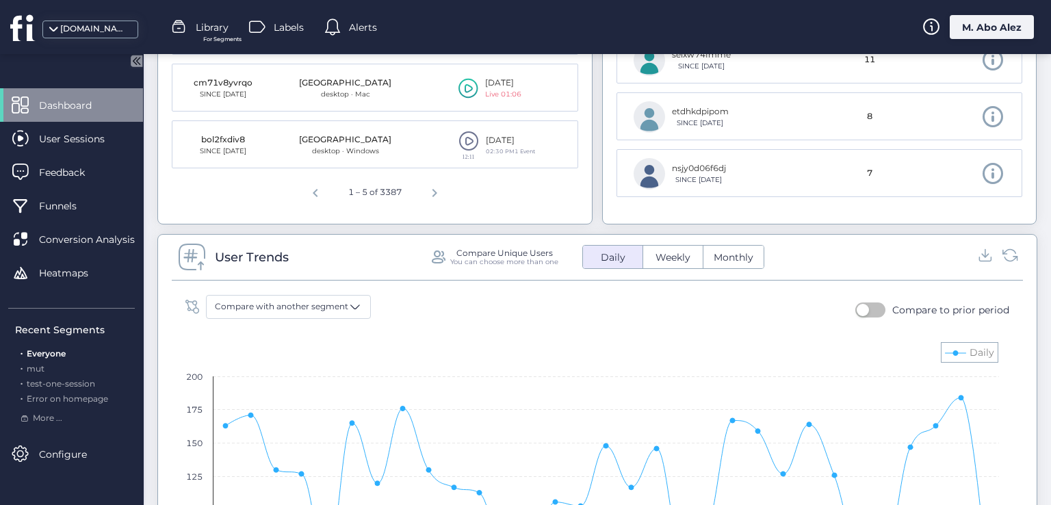
scroll to position [804, 0]
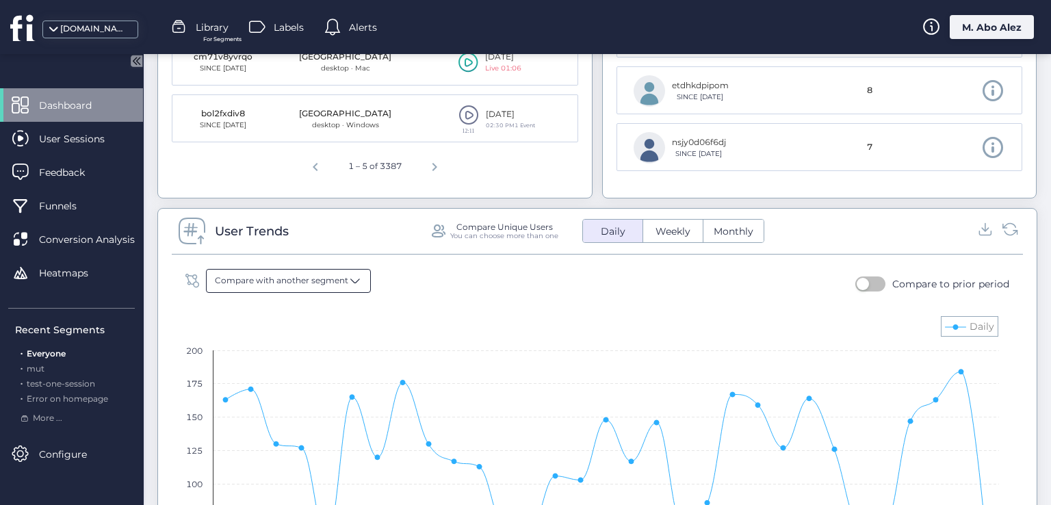
click at [315, 283] on span "Compare with another segment" at bounding box center [281, 280] width 133 height 13
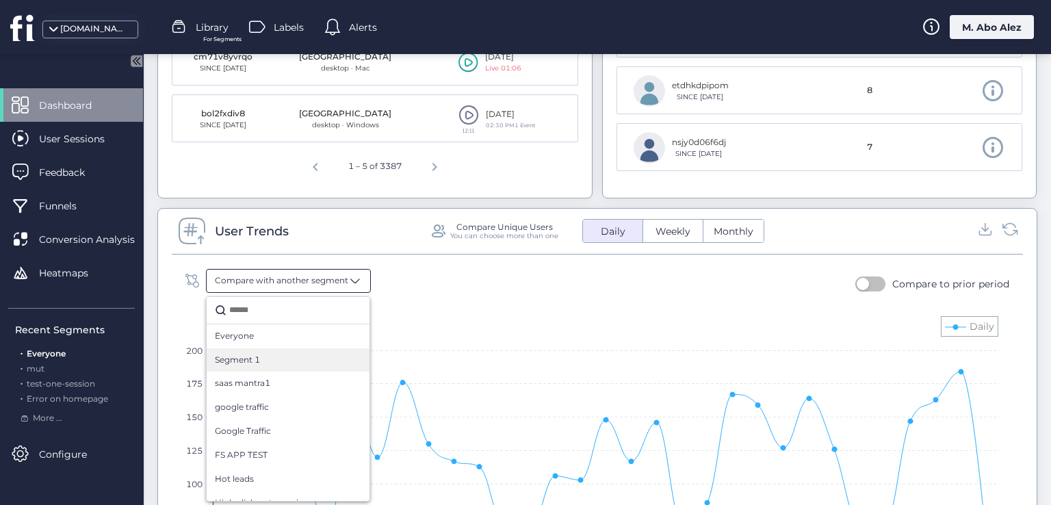
click at [280, 365] on div "Segment 1" at bounding box center [288, 360] width 163 height 24
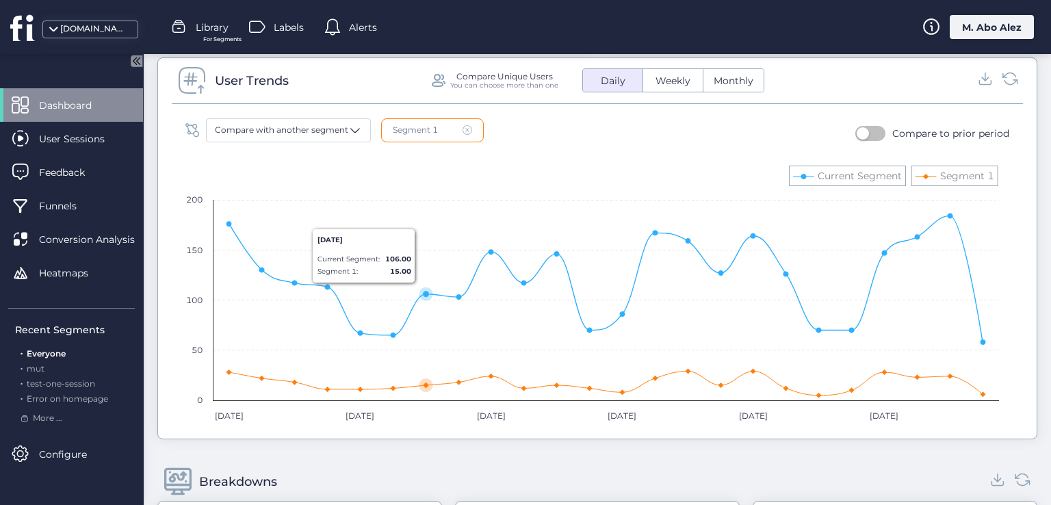
scroll to position [872, 0]
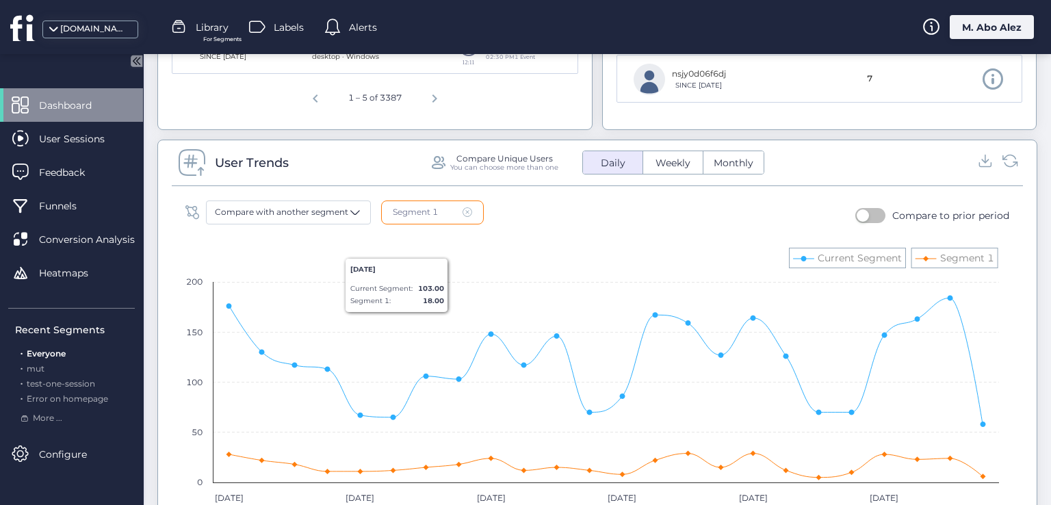
click at [466, 209] on span at bounding box center [467, 212] width 10 height 10
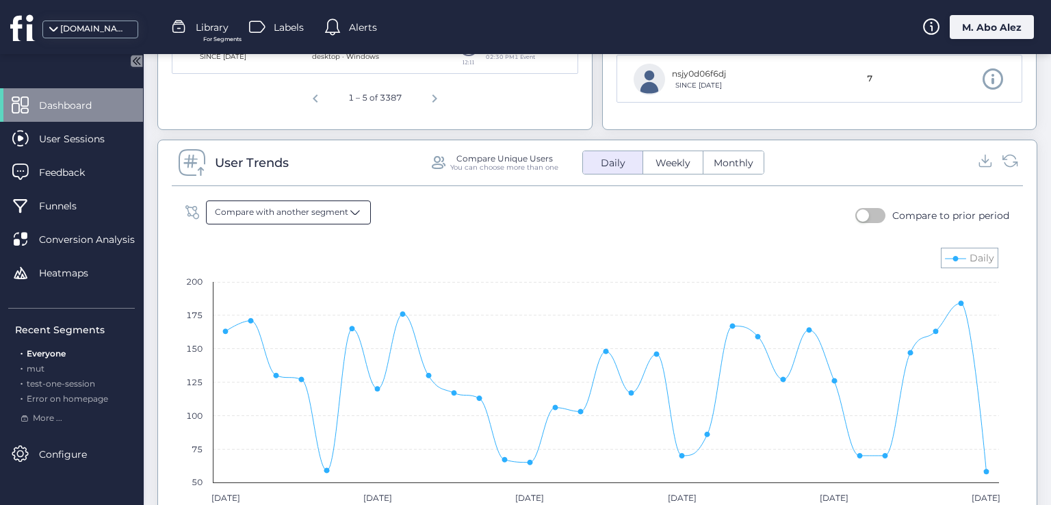
click at [350, 205] on span at bounding box center [355, 212] width 14 height 14
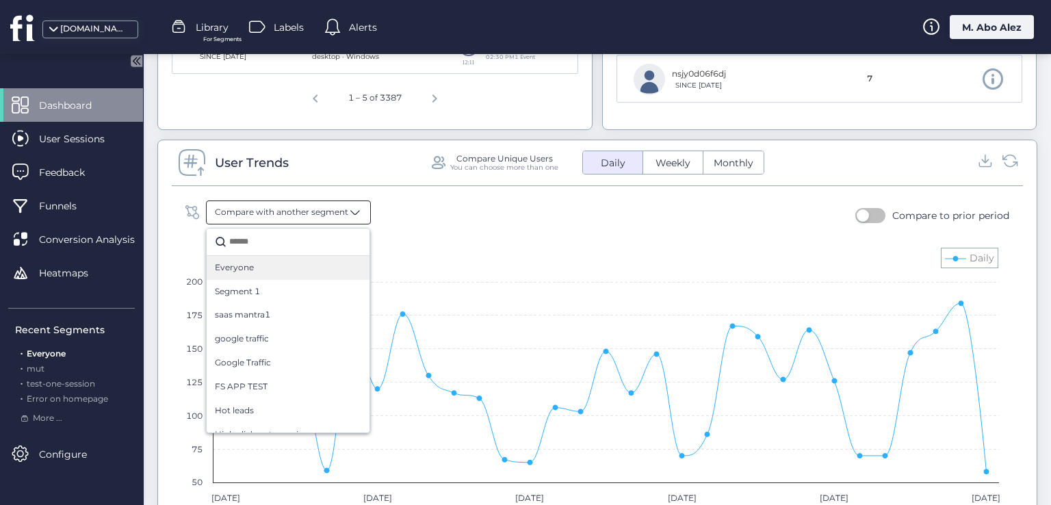
click at [351, 263] on div "Everyone" at bounding box center [288, 268] width 163 height 24
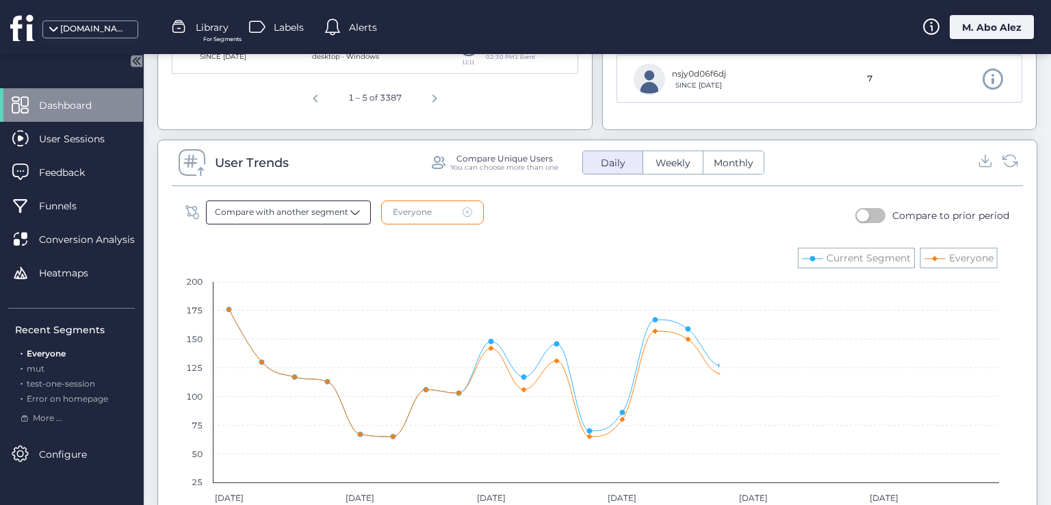
click at [328, 216] on span "Compare with another segment" at bounding box center [281, 212] width 133 height 13
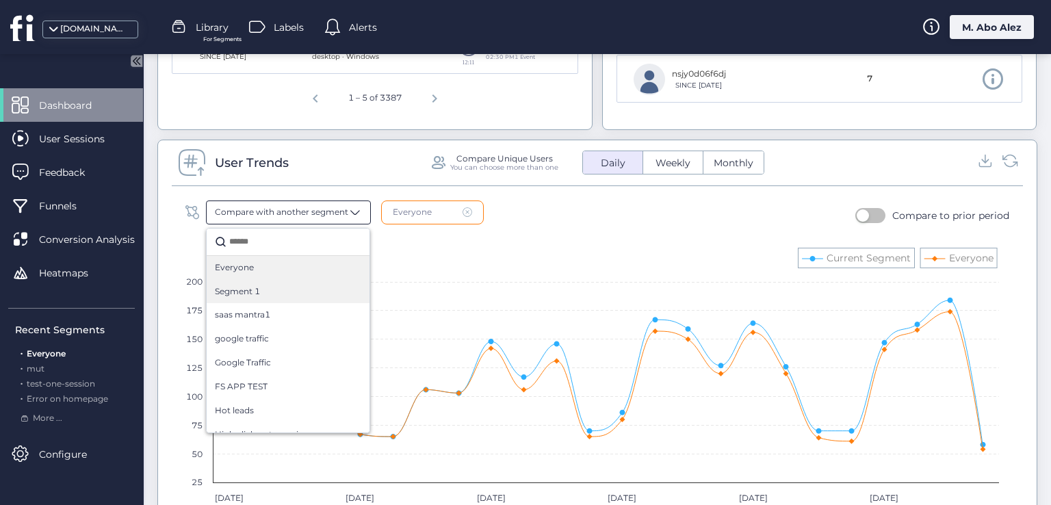
click at [298, 299] on div "Segment 1" at bounding box center [288, 292] width 163 height 24
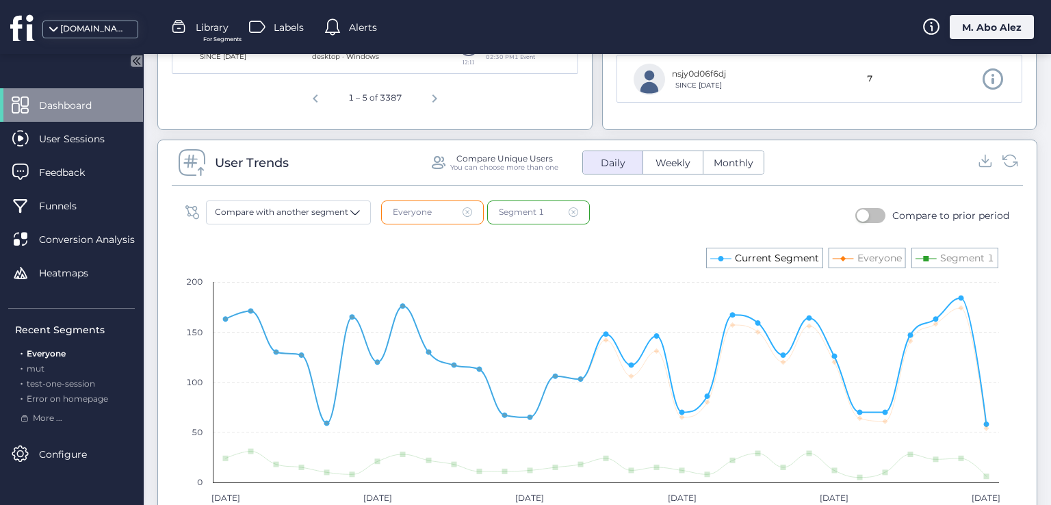
click at [719, 257] on icon at bounding box center [720, 258] width 5 height 5
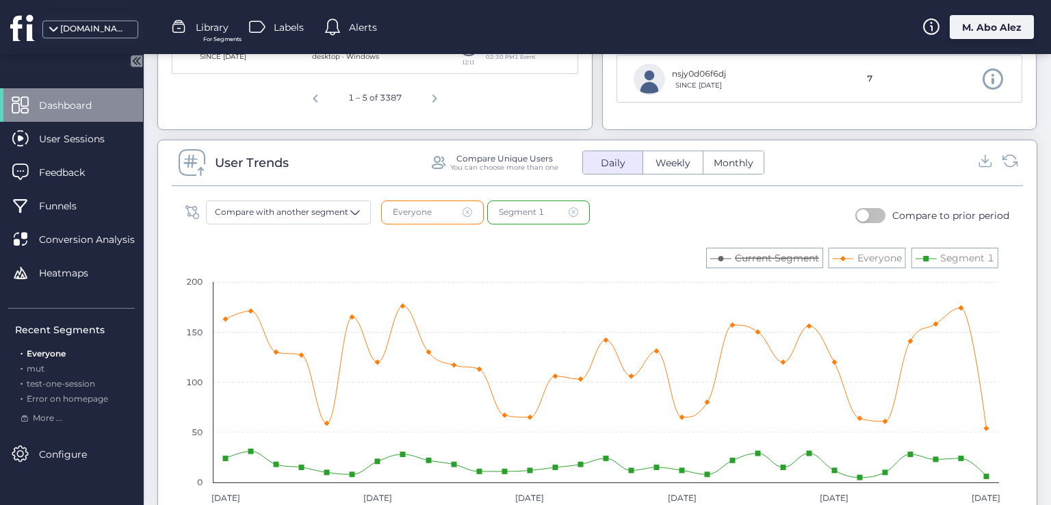
click at [720, 252] on rect at bounding box center [592, 376] width 827 height 274
click at [722, 256] on icon at bounding box center [720, 258] width 5 height 5
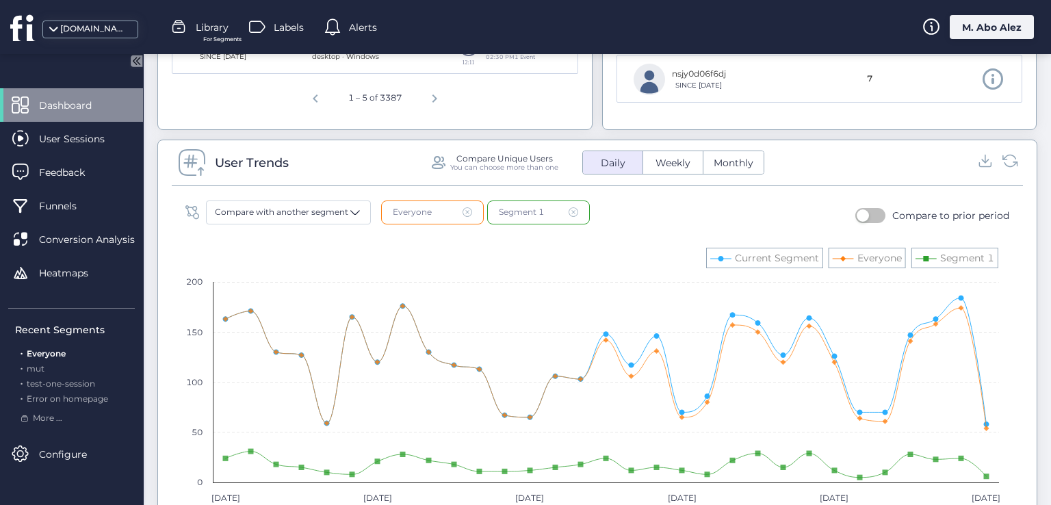
click at [720, 261] on rect at bounding box center [592, 376] width 827 height 274
click at [714, 255] on rect at bounding box center [592, 376] width 827 height 274
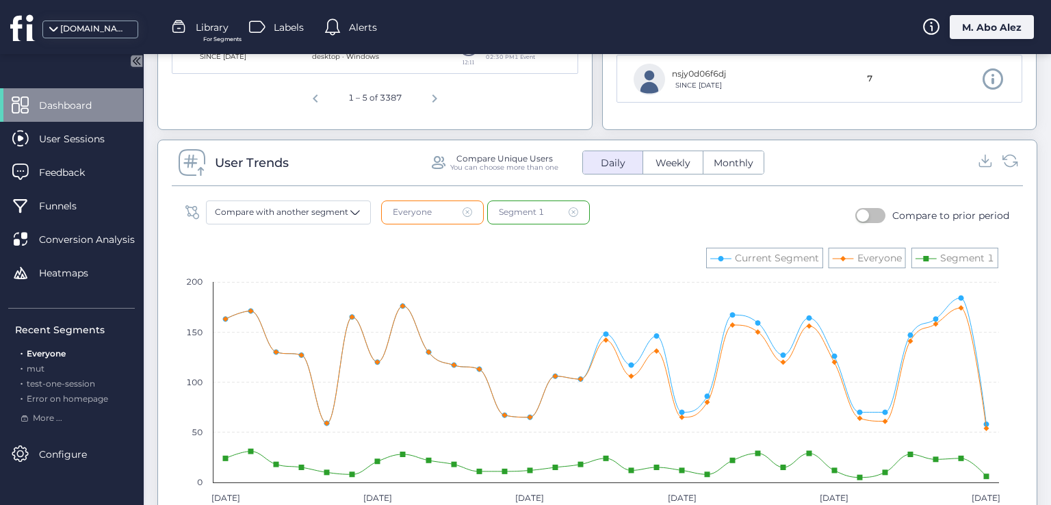
click at [720, 249] on rect at bounding box center [592, 376] width 827 height 274
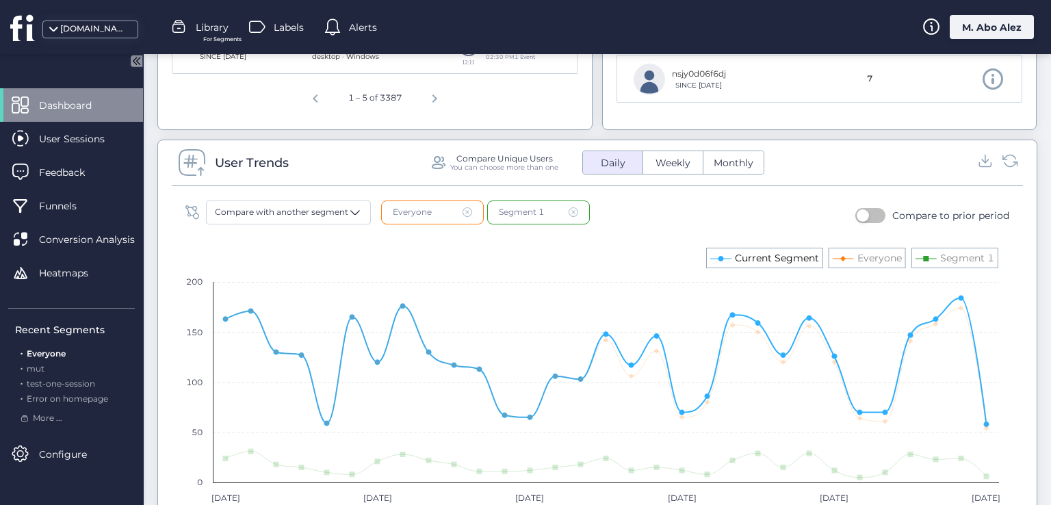
click at [720, 257] on icon at bounding box center [720, 258] width 5 height 5
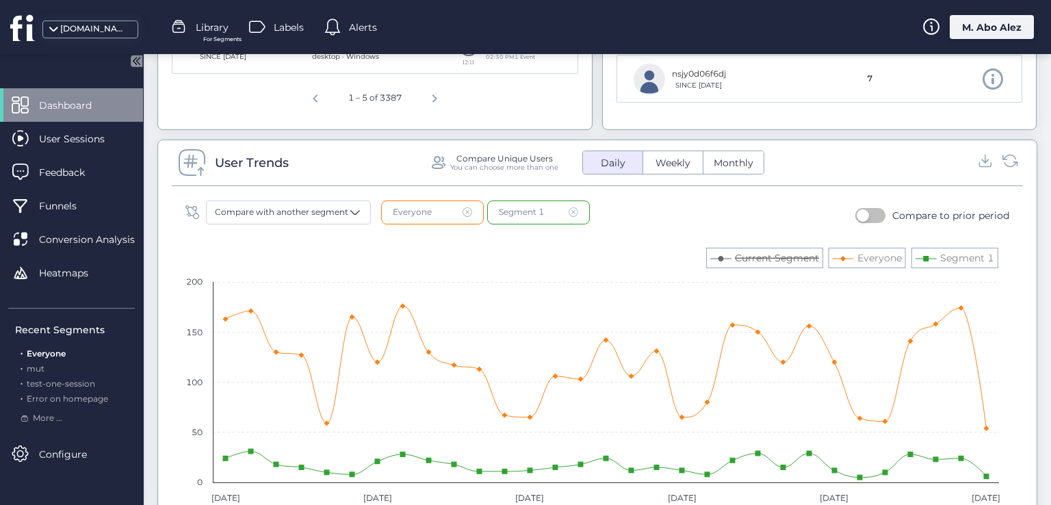
click at [720, 257] on icon at bounding box center [720, 258] width 5 height 5
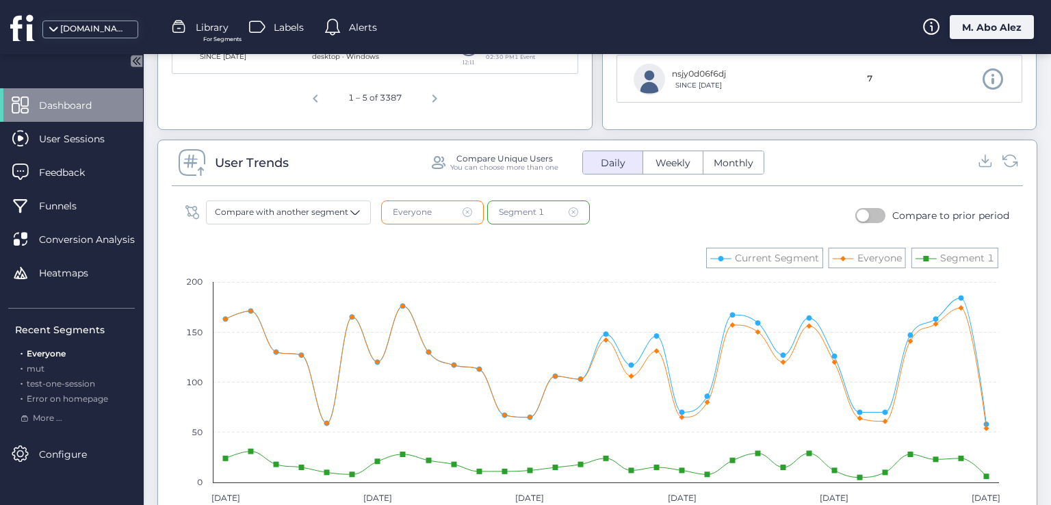
click at [760, 247] on rect at bounding box center [592, 376] width 827 height 274
click at [766, 248] on rect at bounding box center [592, 376] width 827 height 274
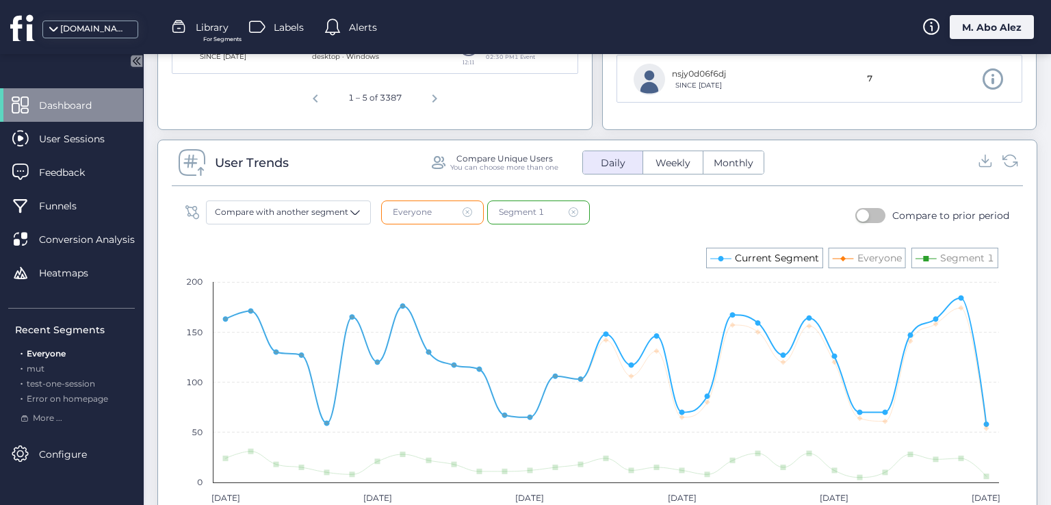
click at [769, 252] on text "Current Segment" at bounding box center [777, 258] width 84 height 12
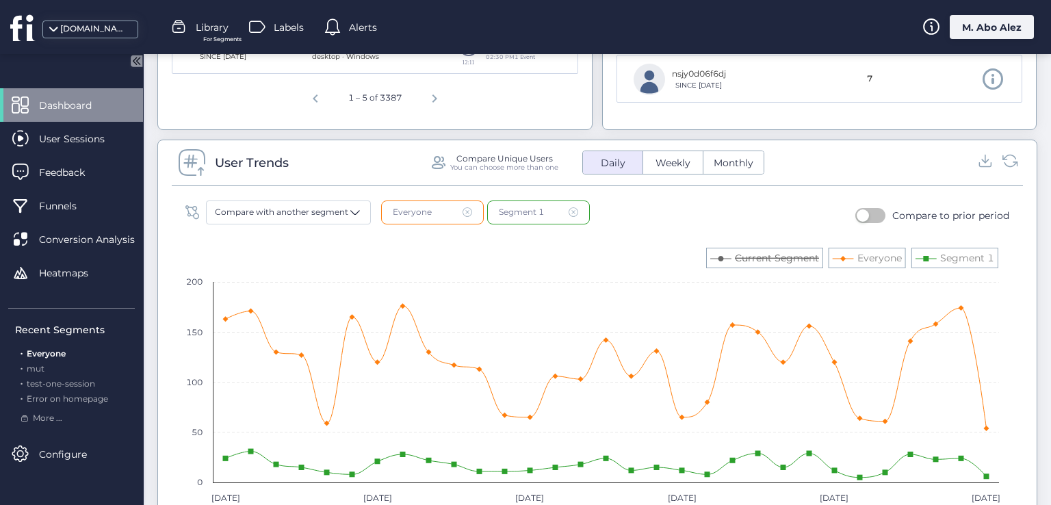
click at [775, 247] on rect at bounding box center [592, 376] width 827 height 274
click at [778, 247] on rect at bounding box center [592, 376] width 827 height 274
click at [776, 253] on text "Current Segment" at bounding box center [777, 258] width 84 height 12
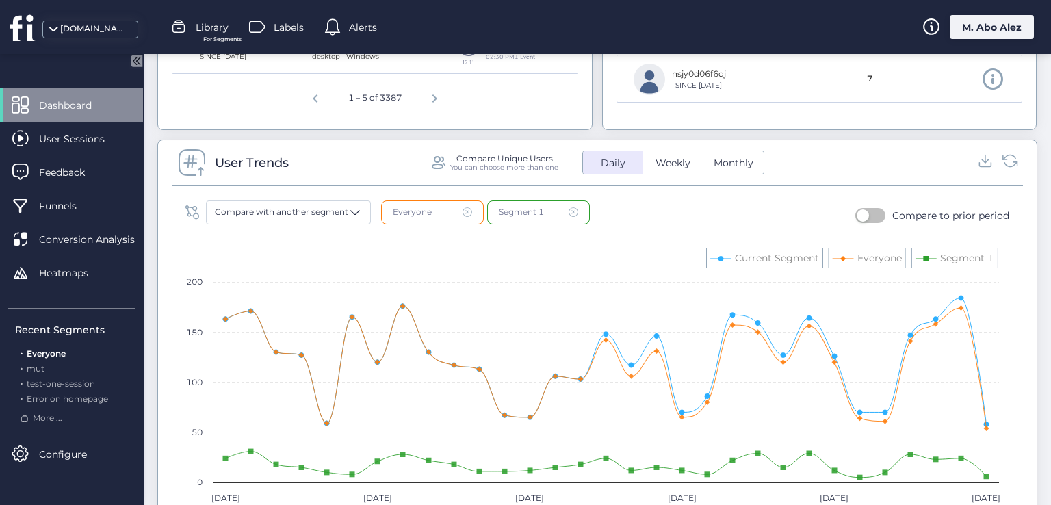
click at [837, 260] on rect at bounding box center [592, 376] width 827 height 274
click at [836, 250] on rect at bounding box center [592, 376] width 827 height 274
drag, startPoint x: 841, startPoint y: 250, endPoint x: 856, endPoint y: 247, distance: 15.3
click at [842, 250] on rect at bounding box center [592, 376] width 827 height 274
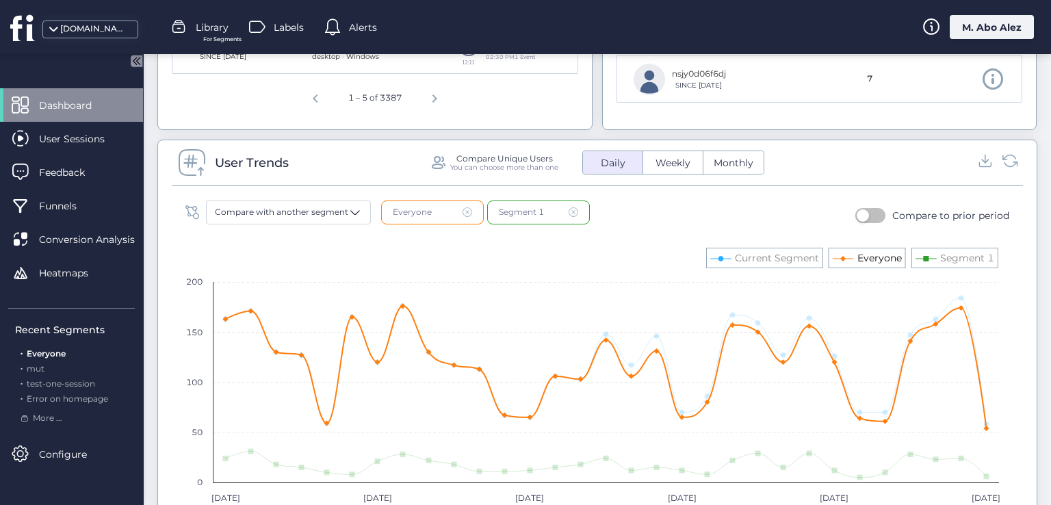
click at [872, 252] on text "Everyone" at bounding box center [879, 258] width 44 height 12
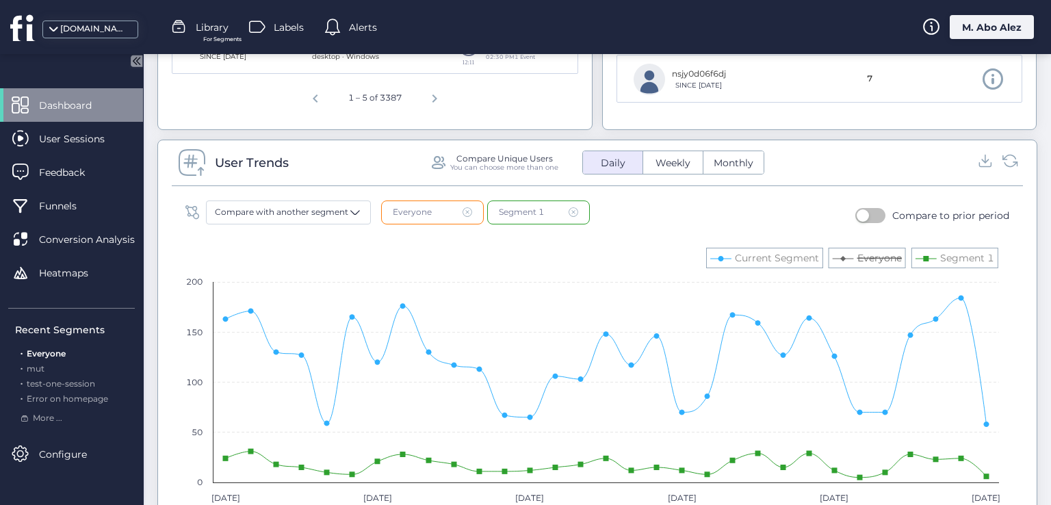
click at [878, 255] on text "Everyone" at bounding box center [879, 258] width 44 height 12
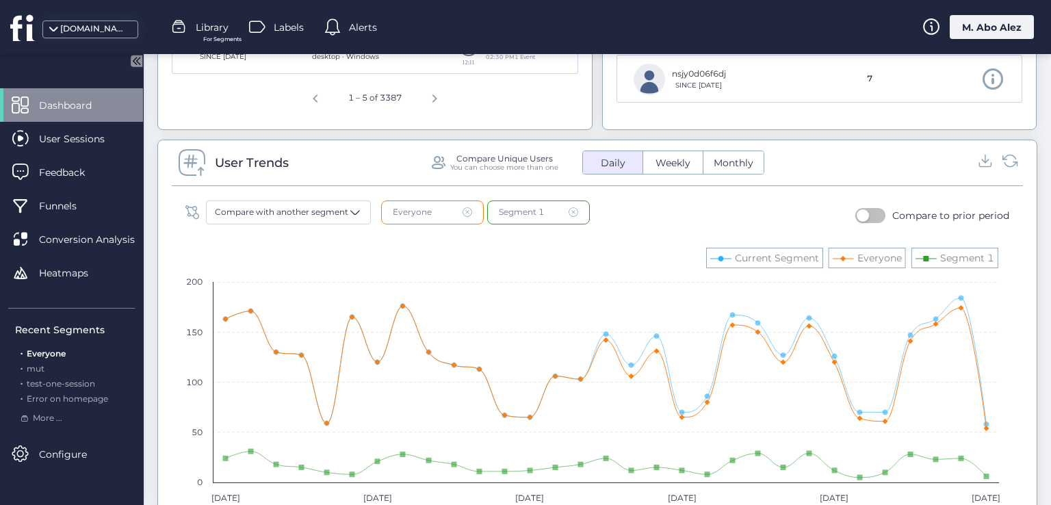
click at [868, 261] on rect at bounding box center [592, 376] width 827 height 274
click at [870, 261] on rect at bounding box center [592, 376] width 827 height 274
click at [926, 261] on rect at bounding box center [592, 376] width 827 height 274
click at [928, 244] on rect at bounding box center [592, 376] width 827 height 274
click at [930, 255] on rect at bounding box center [592, 376] width 827 height 274
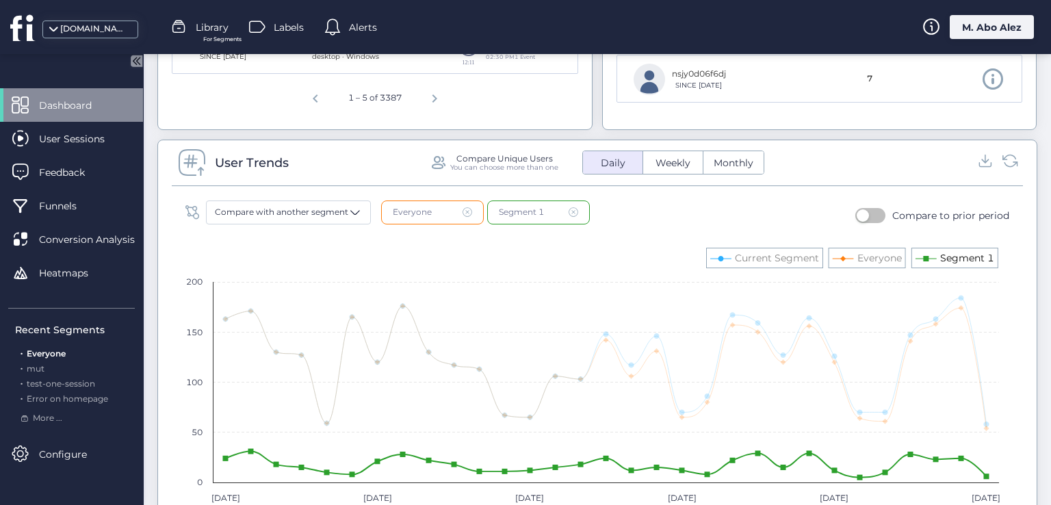
click at [926, 257] on icon at bounding box center [925, 258] width 5 height 5
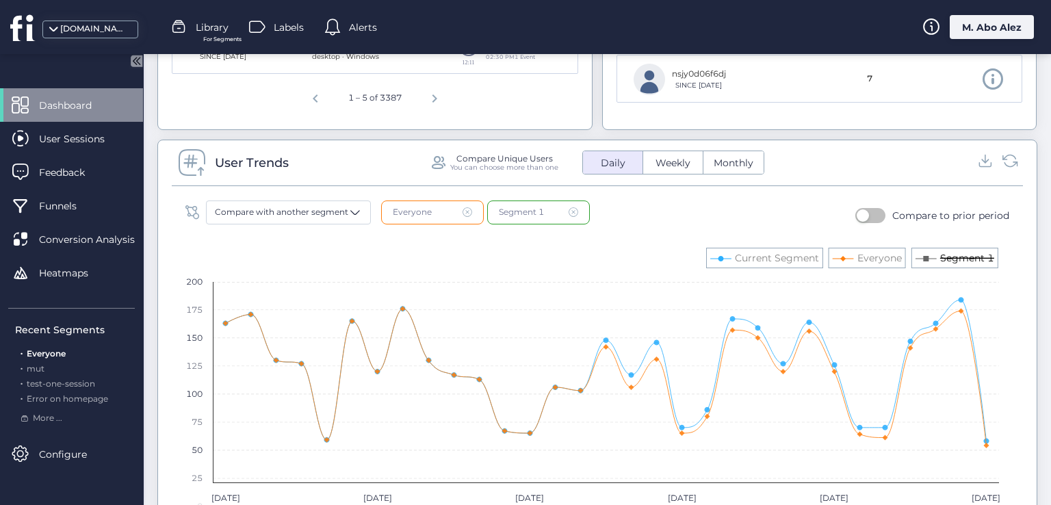
click at [943, 257] on text "Segment 1" at bounding box center [967, 258] width 54 height 12
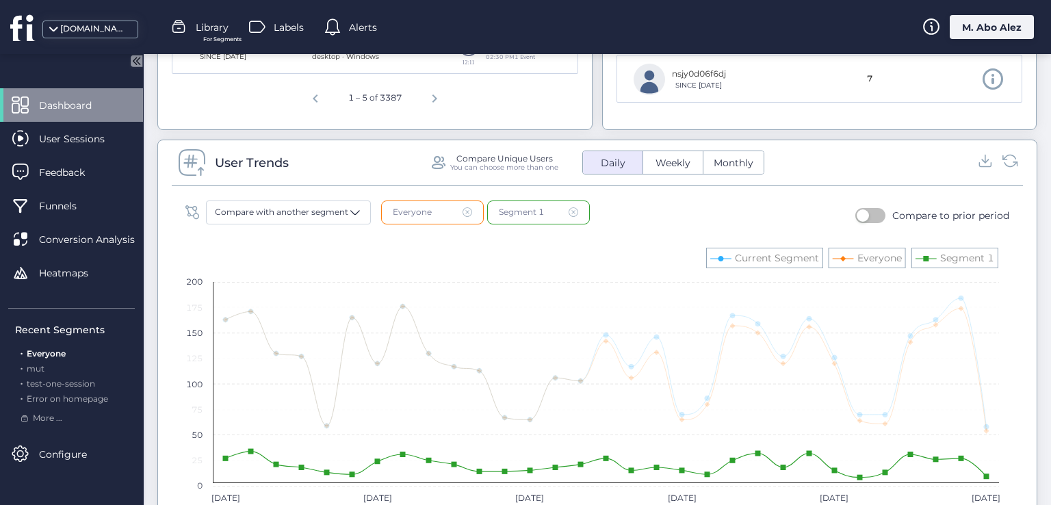
click at [943, 257] on text "Segment 1" at bounding box center [967, 258] width 54 height 12
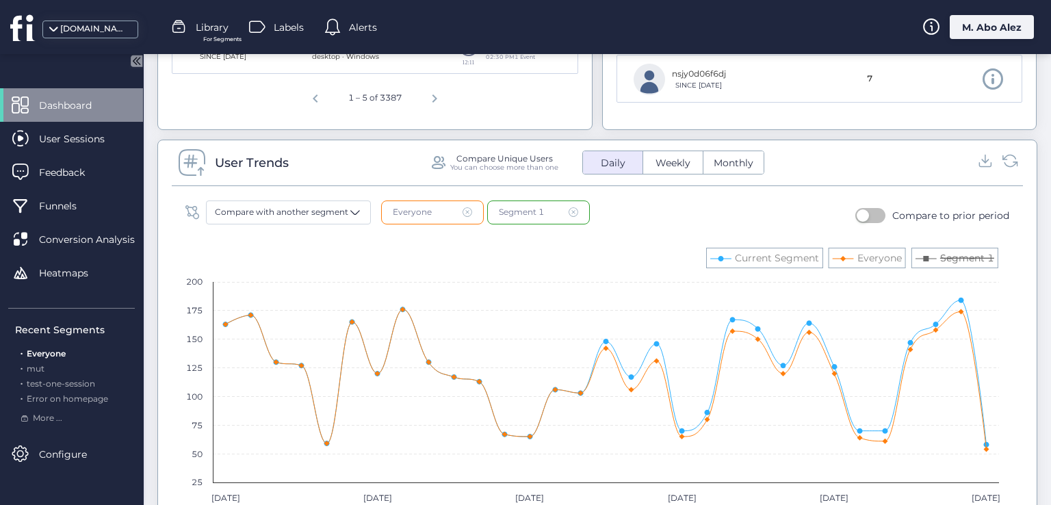
click at [930, 264] on rect at bounding box center [592, 376] width 827 height 274
click at [927, 256] on icon at bounding box center [925, 258] width 5 height 5
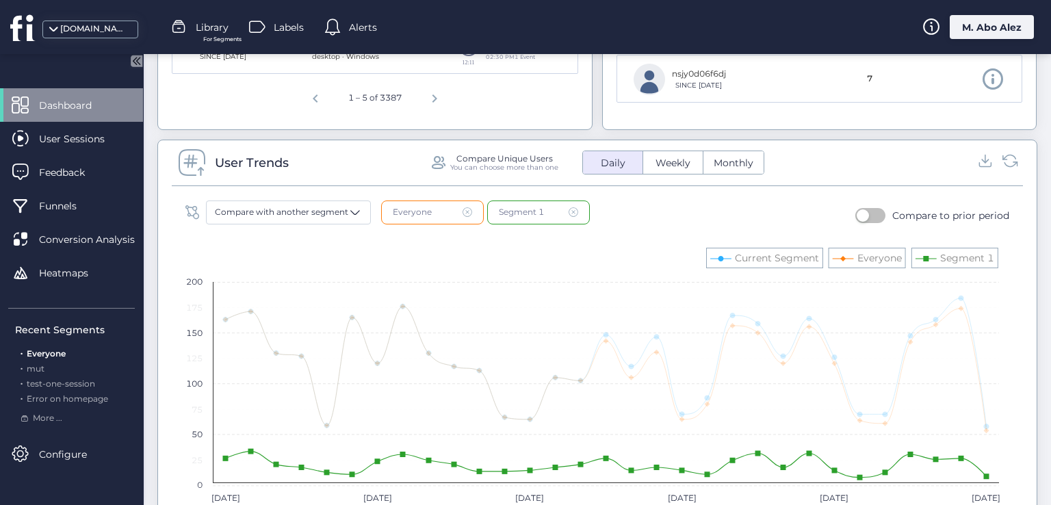
click at [927, 256] on icon at bounding box center [925, 258] width 5 height 5
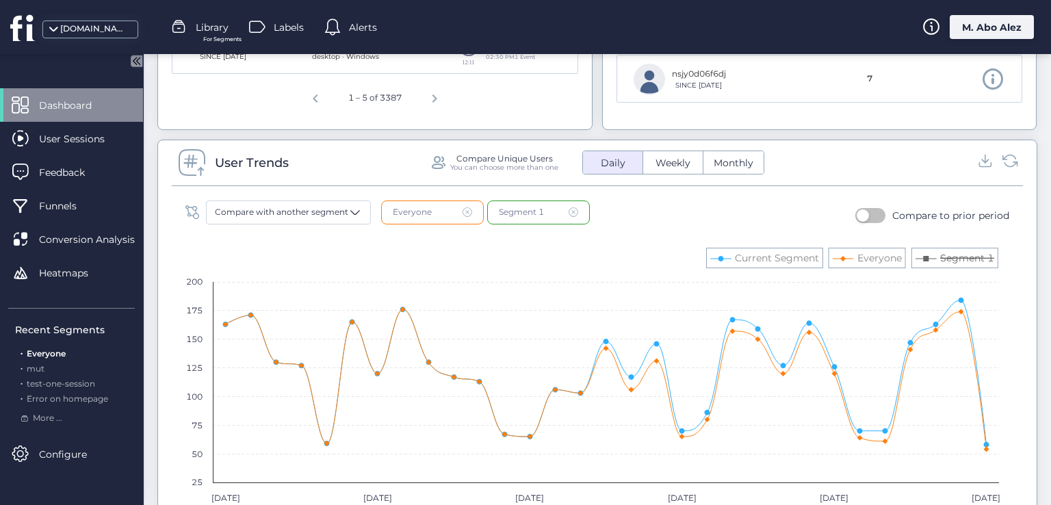
click at [927, 256] on icon at bounding box center [925, 258] width 5 height 5
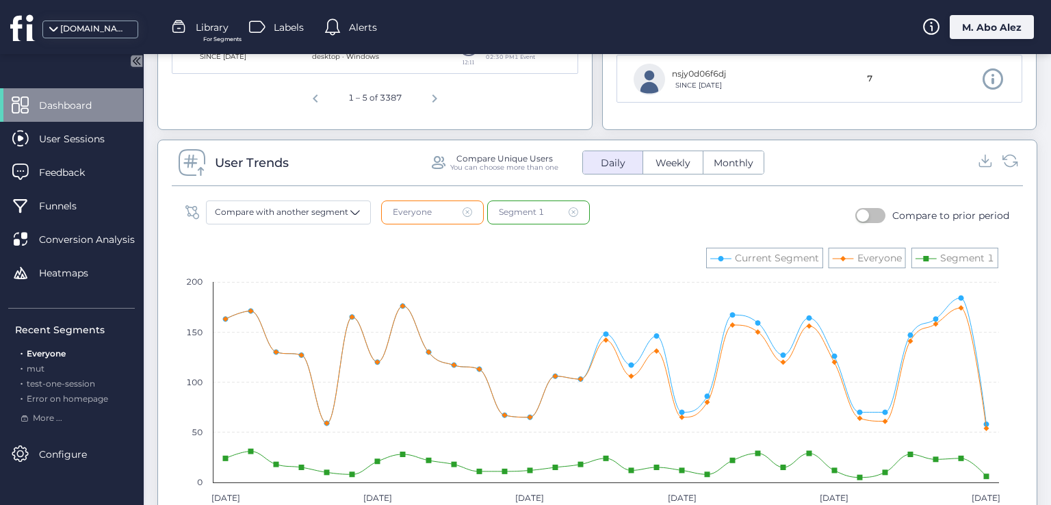
click at [627, 264] on rect at bounding box center [592, 376] width 827 height 274
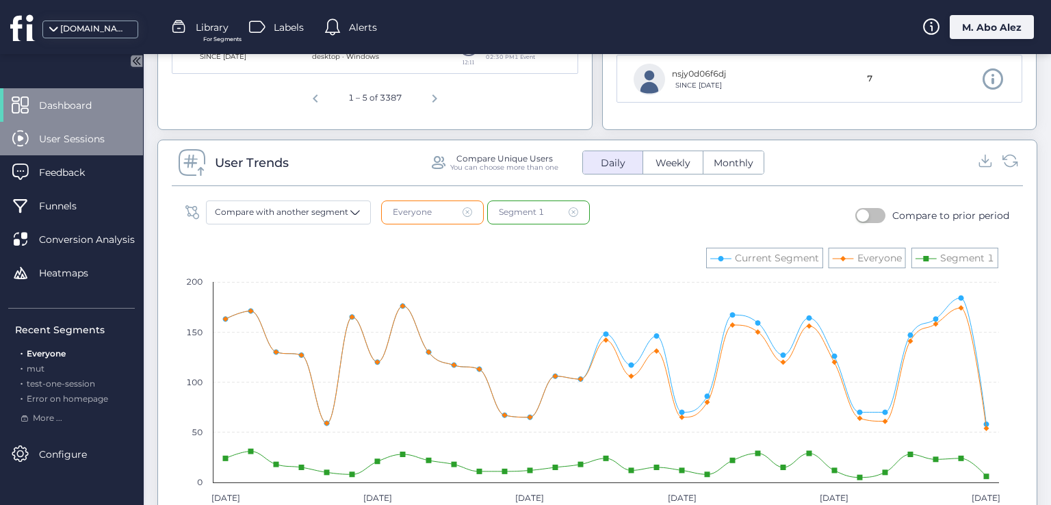
click at [80, 133] on span "User Sessions" at bounding box center [82, 138] width 86 height 15
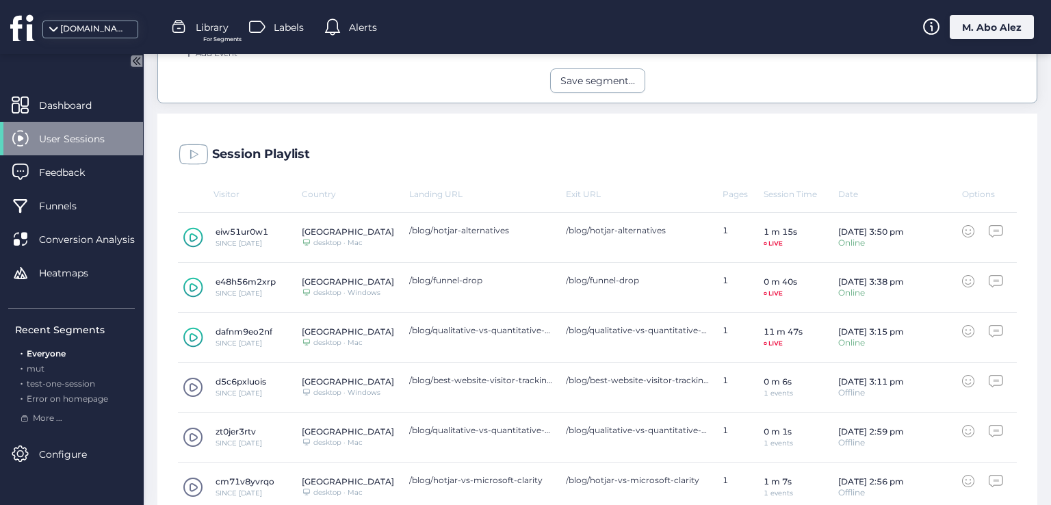
scroll to position [320, 0]
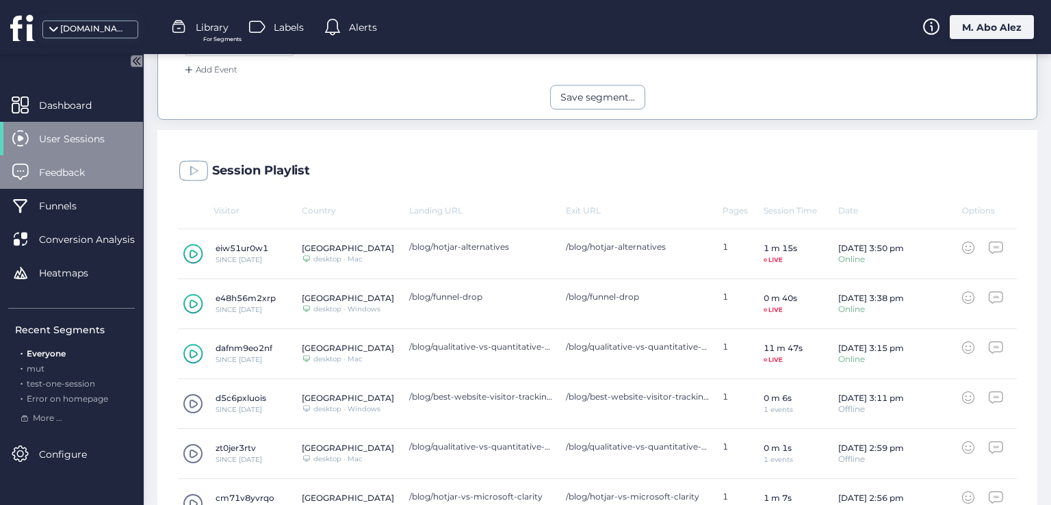
click at [99, 161] on div "Feedback" at bounding box center [71, 172] width 143 height 34
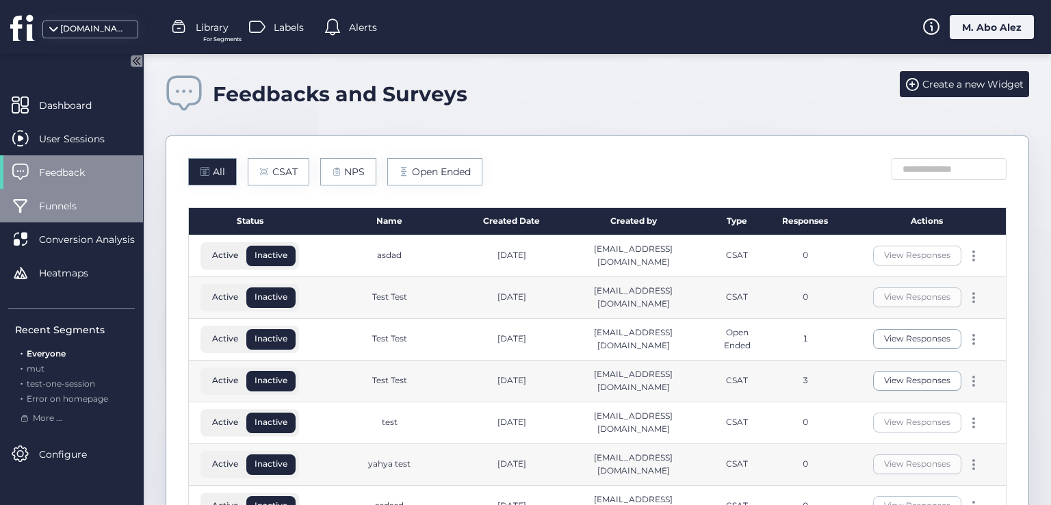
click at [105, 204] on div "Funnels" at bounding box center [71, 206] width 143 height 34
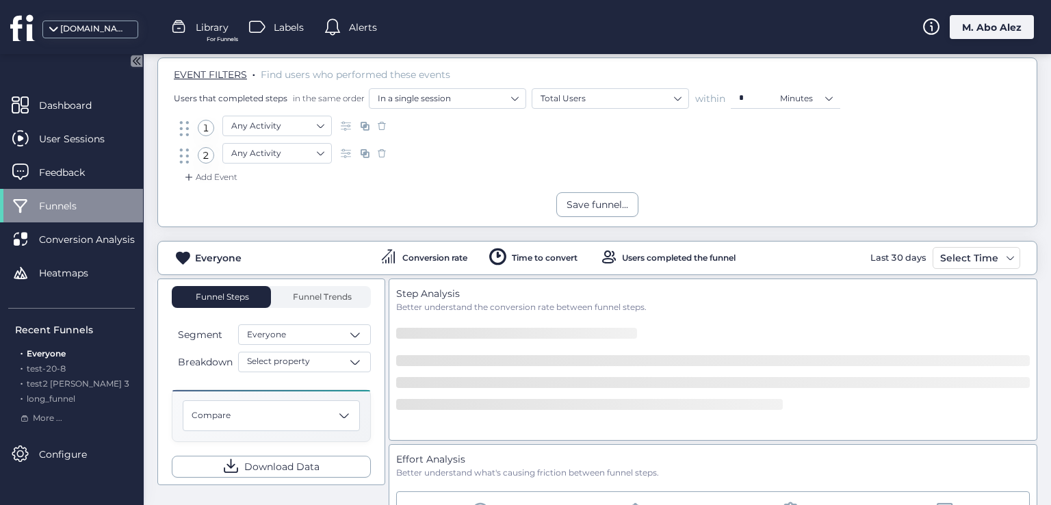
scroll to position [137, 0]
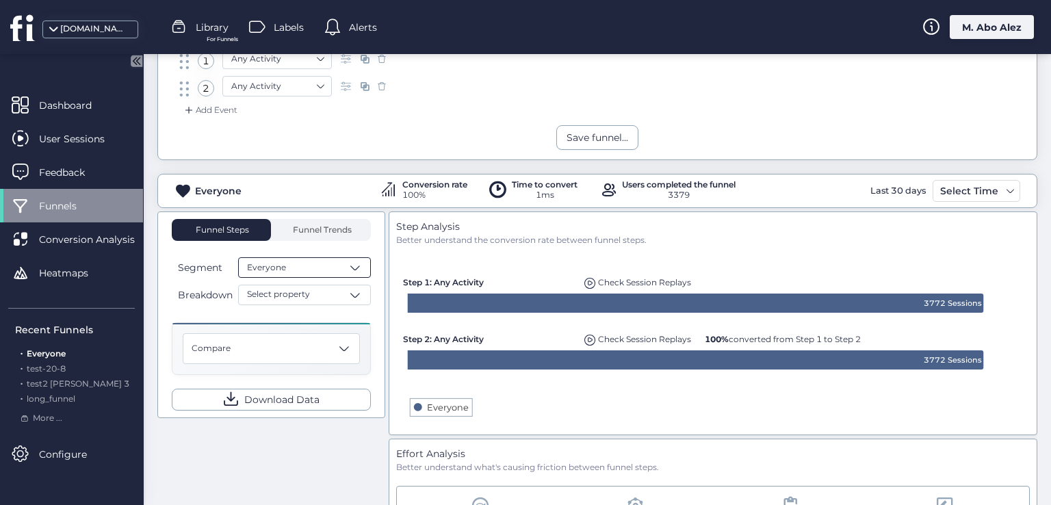
click at [339, 274] on div "Everyone" at bounding box center [304, 267] width 133 height 21
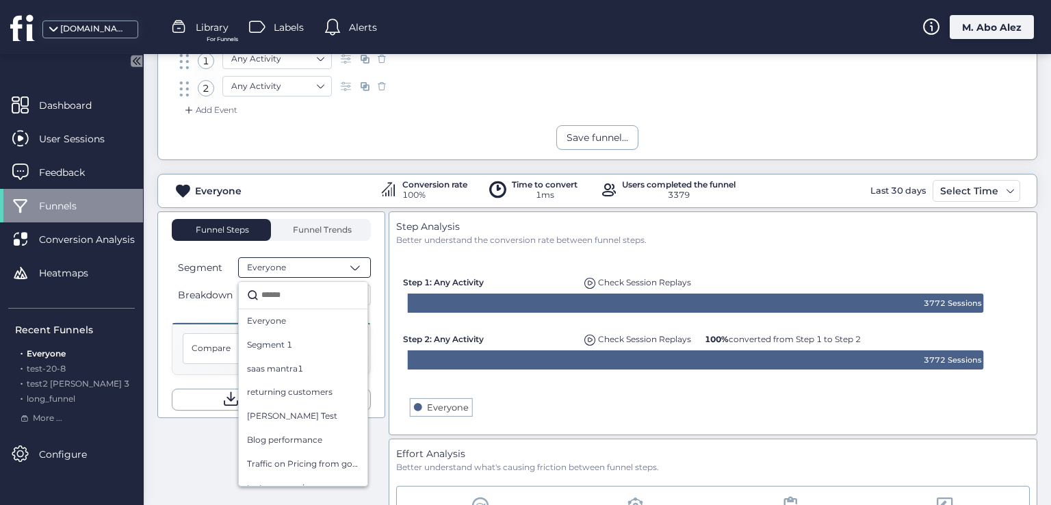
click at [339, 274] on div "Everyone" at bounding box center [304, 267] width 133 height 21
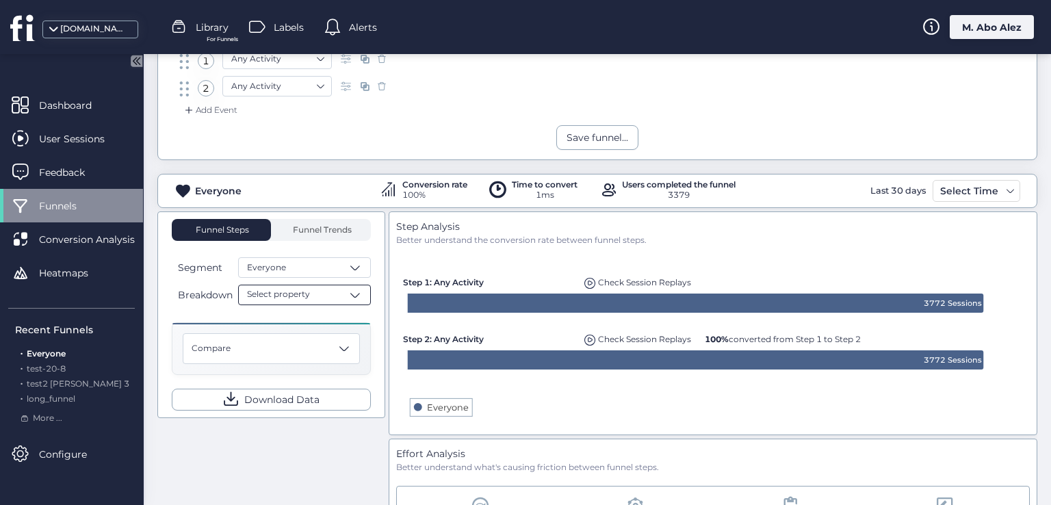
click at [343, 299] on div "Select property" at bounding box center [304, 295] width 133 height 21
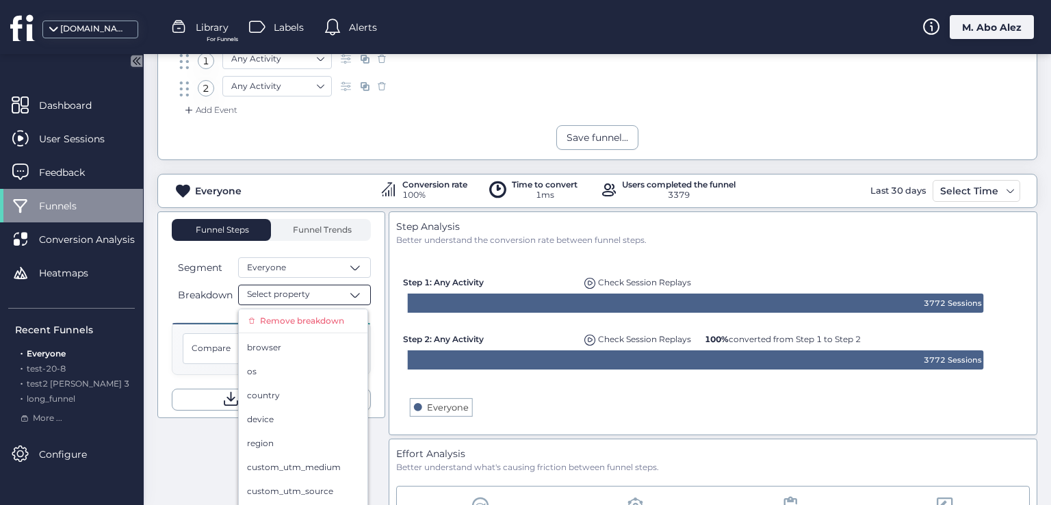
click at [343, 299] on div "Select property" at bounding box center [304, 295] width 133 height 21
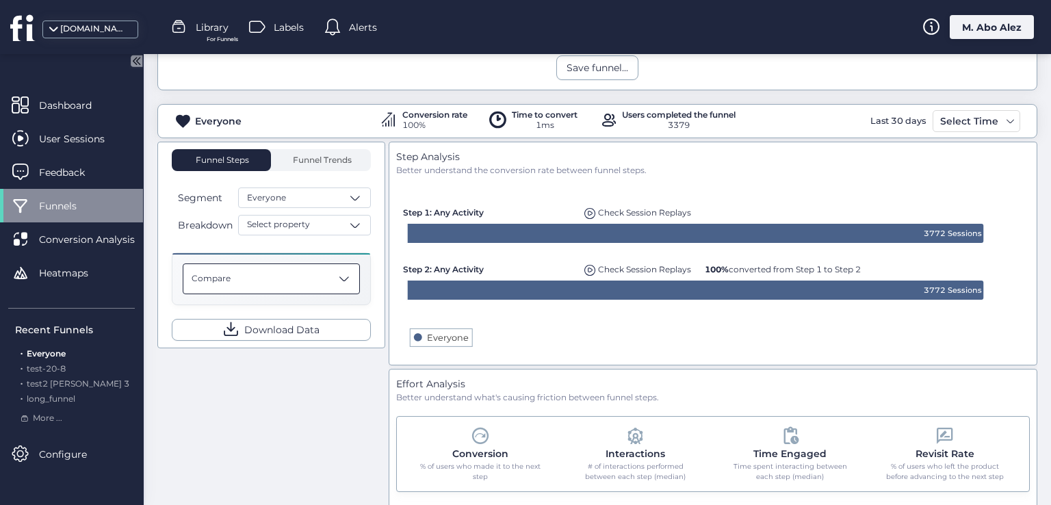
scroll to position [285, 0]
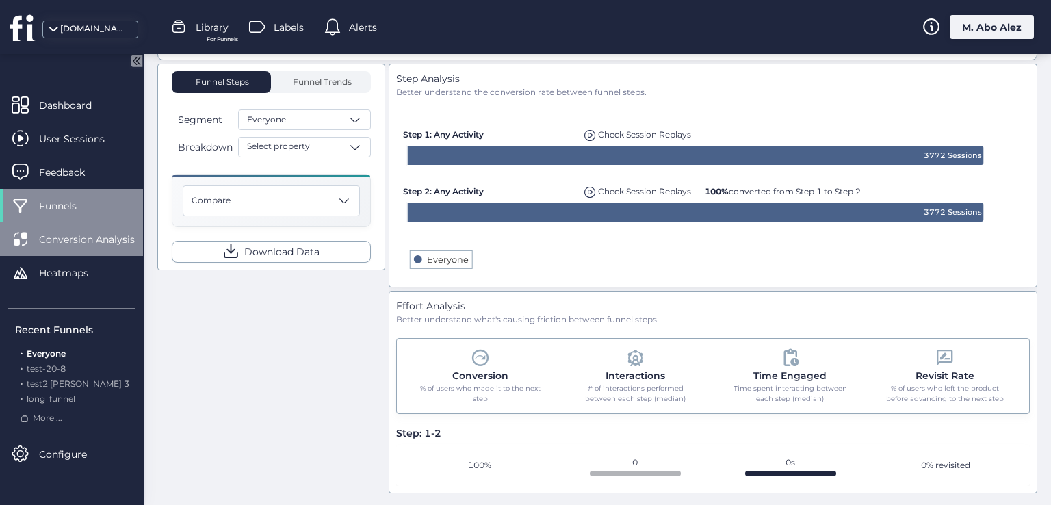
click at [106, 231] on div "Conversion Analysis" at bounding box center [71, 239] width 143 height 34
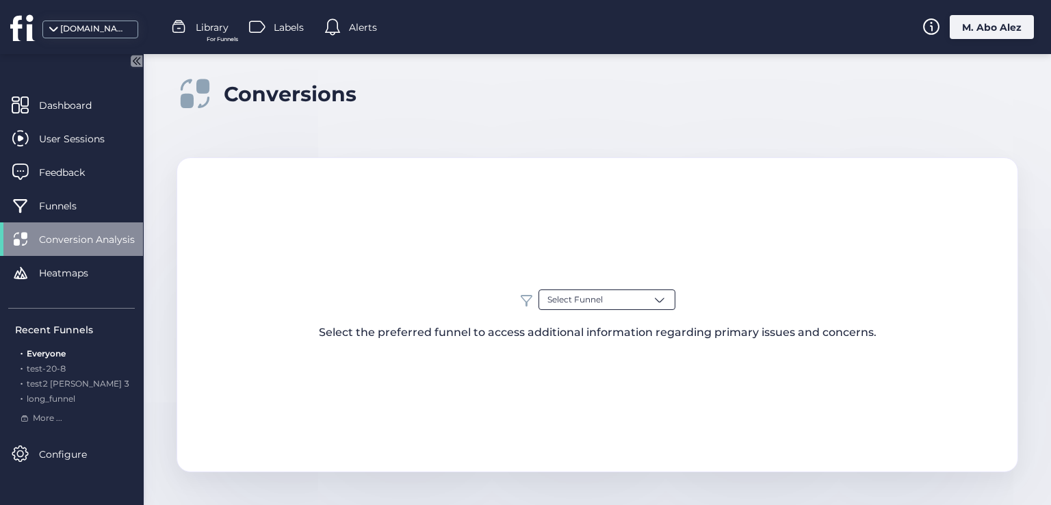
click at [553, 289] on div "Select Funnel" at bounding box center [606, 299] width 137 height 21
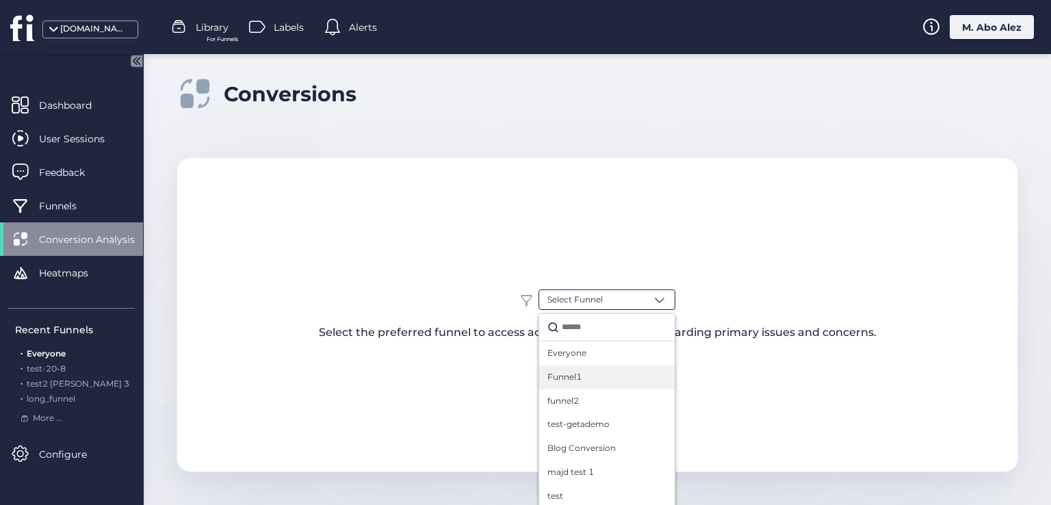
click at [539, 368] on div "Funnel1" at bounding box center [606, 377] width 135 height 24
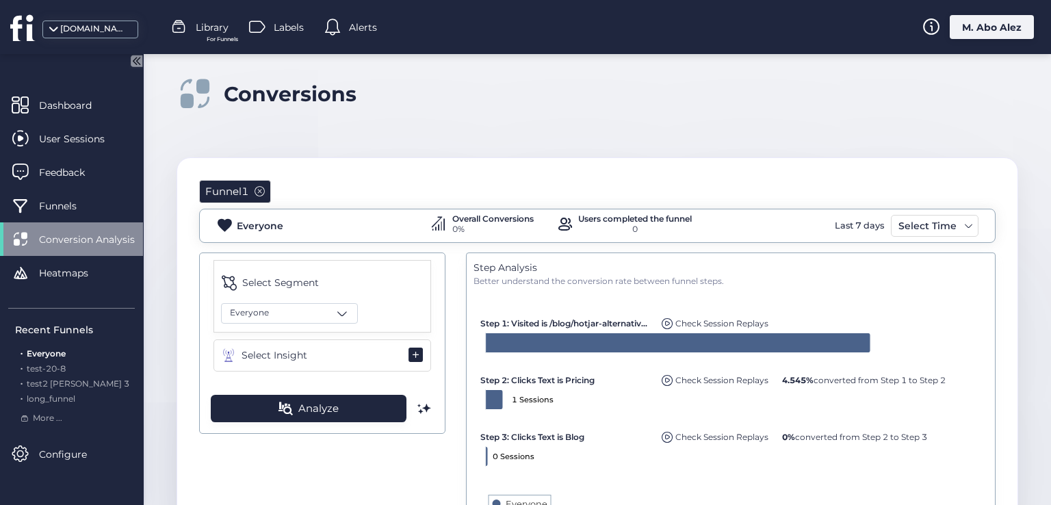
click at [320, 356] on button "Select Insight" at bounding box center [322, 355] width 218 height 32
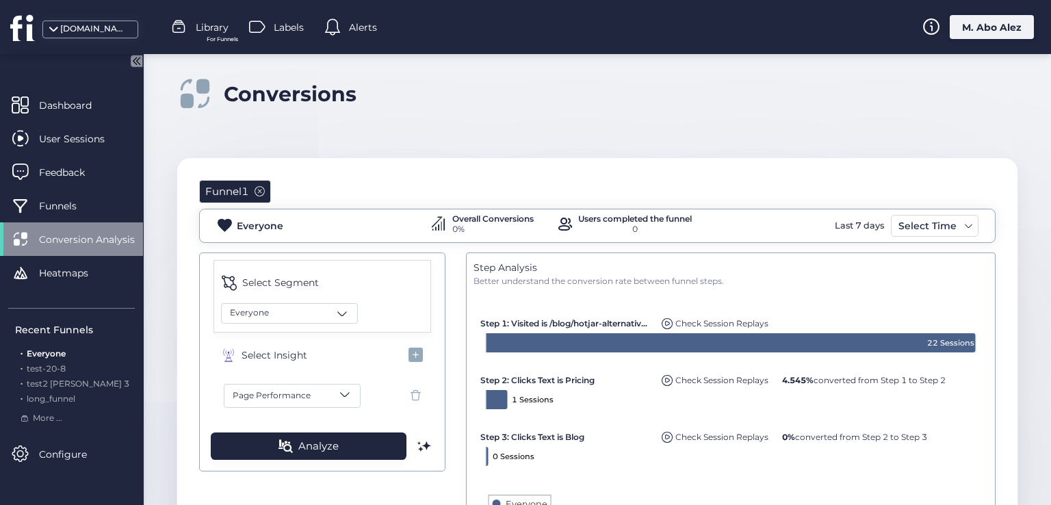
click at [322, 405] on div "Page Performance" at bounding box center [322, 396] width 218 height 38
click at [315, 395] on div "Page Performance" at bounding box center [277, 395] width 88 height 13
click at [321, 427] on div at bounding box center [525, 252] width 1051 height 505
click at [320, 397] on button "Page Performance" at bounding box center [292, 396] width 137 height 24
click at [271, 350] on button "Custom Event" at bounding box center [297, 358] width 133 height 33
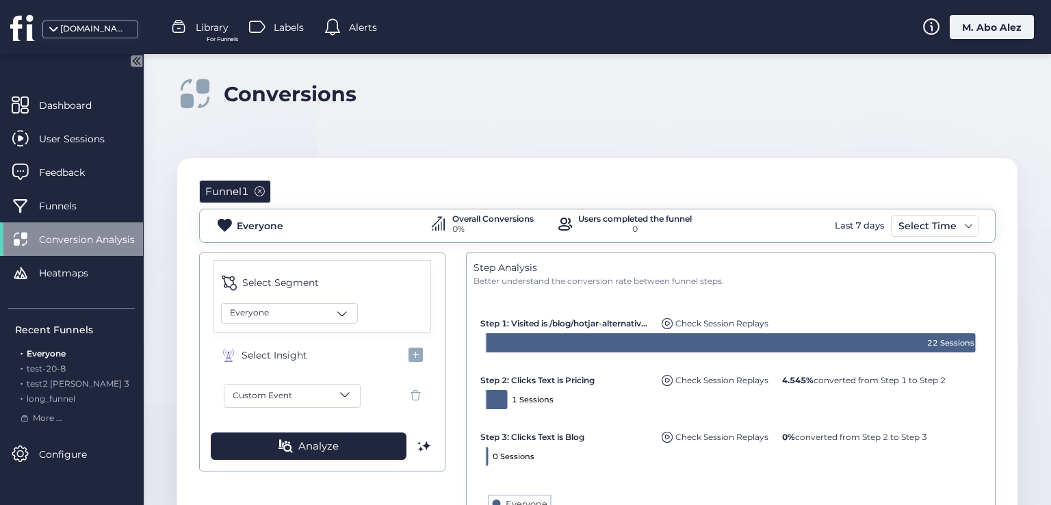
scroll to position [84, 0]
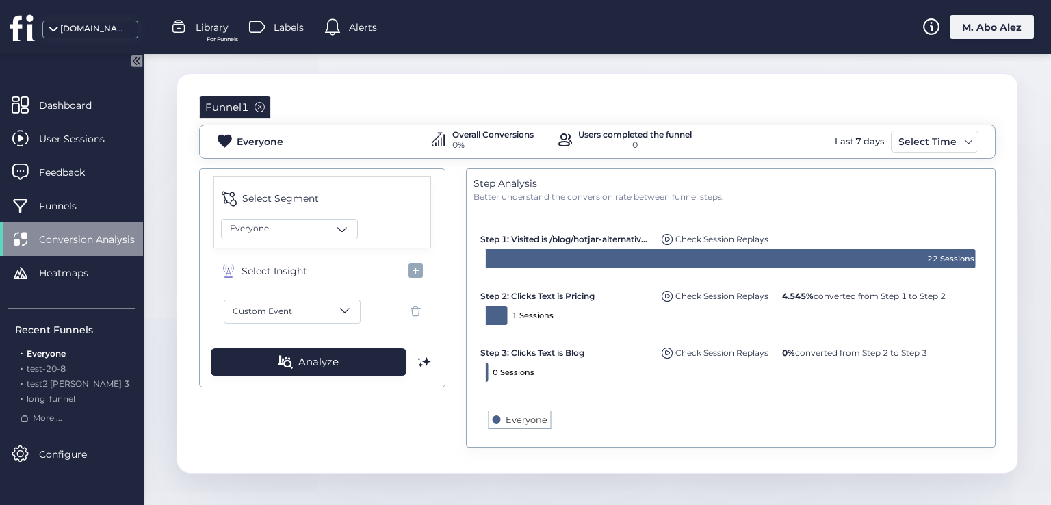
click at [506, 412] on rect at bounding box center [731, 321] width 504 height 237
click at [506, 422] on text "Everyone" at bounding box center [527, 420] width 42 height 10
click at [495, 422] on rect at bounding box center [731, 321] width 504 height 237
click at [490, 422] on rect at bounding box center [731, 321] width 504 height 237
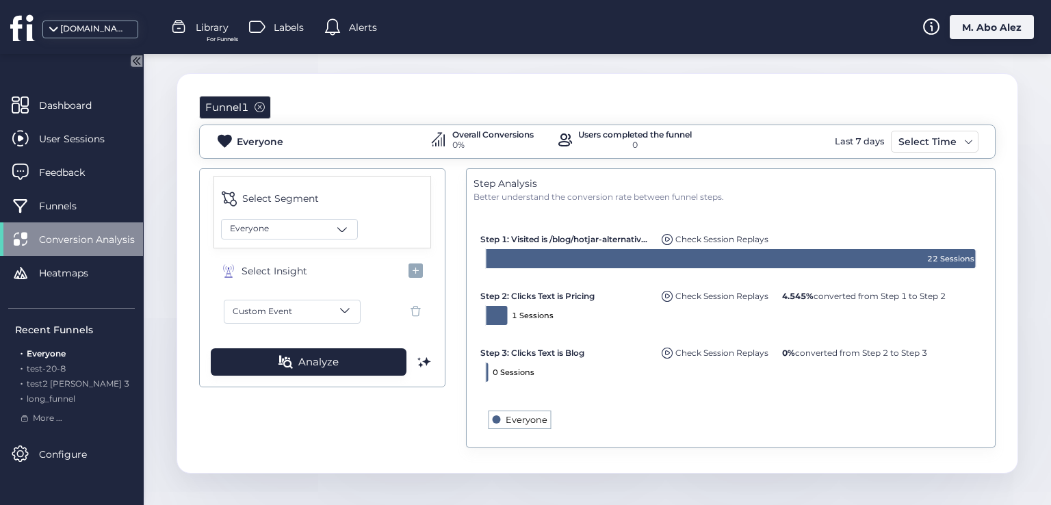
click at [514, 420] on text "Everyone" at bounding box center [527, 420] width 42 height 10
click at [532, 423] on text "Everyone" at bounding box center [527, 420] width 42 height 10
click at [519, 415] on text "Everyone" at bounding box center [527, 420] width 42 height 10
click at [523, 418] on text "Everyone" at bounding box center [527, 420] width 42 height 10
click at [495, 413] on rect at bounding box center [731, 321] width 504 height 237
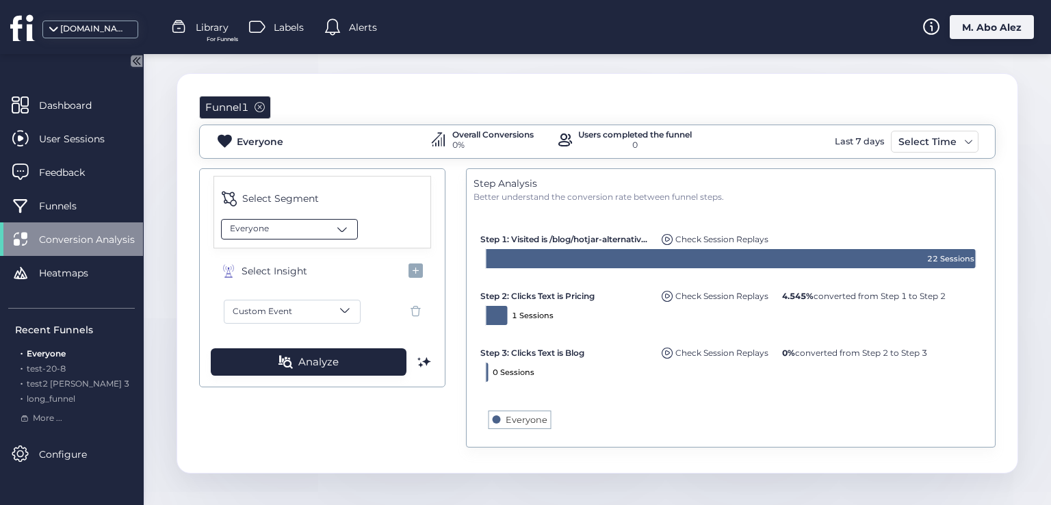
click at [312, 229] on div "Everyone" at bounding box center [289, 229] width 137 height 21
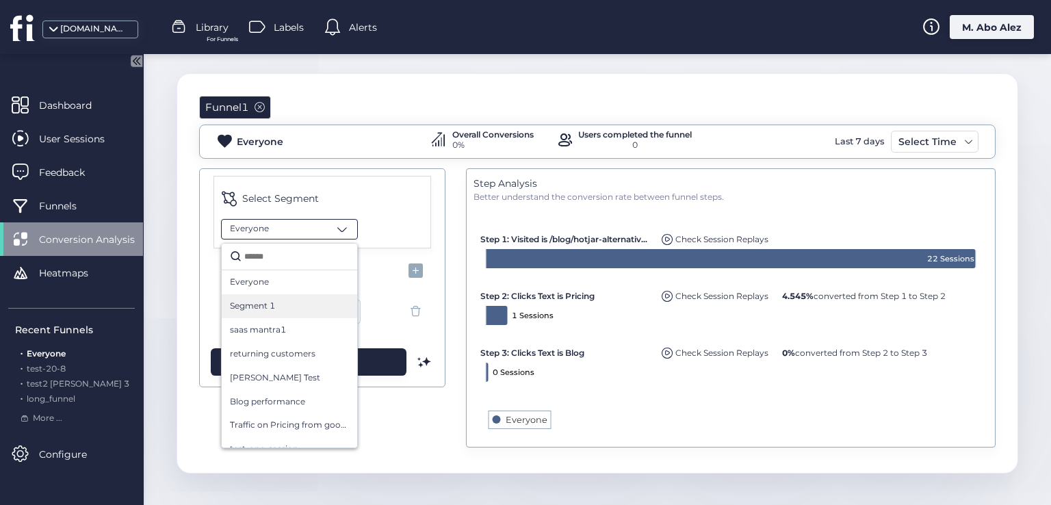
click at [311, 300] on div "Segment 1" at bounding box center [289, 306] width 119 height 13
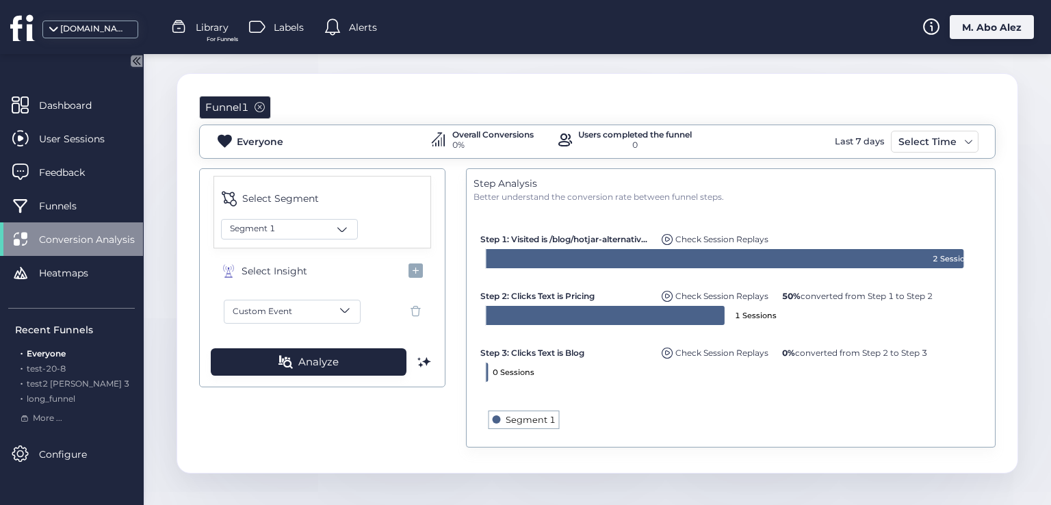
click at [521, 417] on text "Segment 1" at bounding box center [531, 420] width 50 height 10
click at [530, 417] on text "Segment 1" at bounding box center [531, 420] width 50 height 10
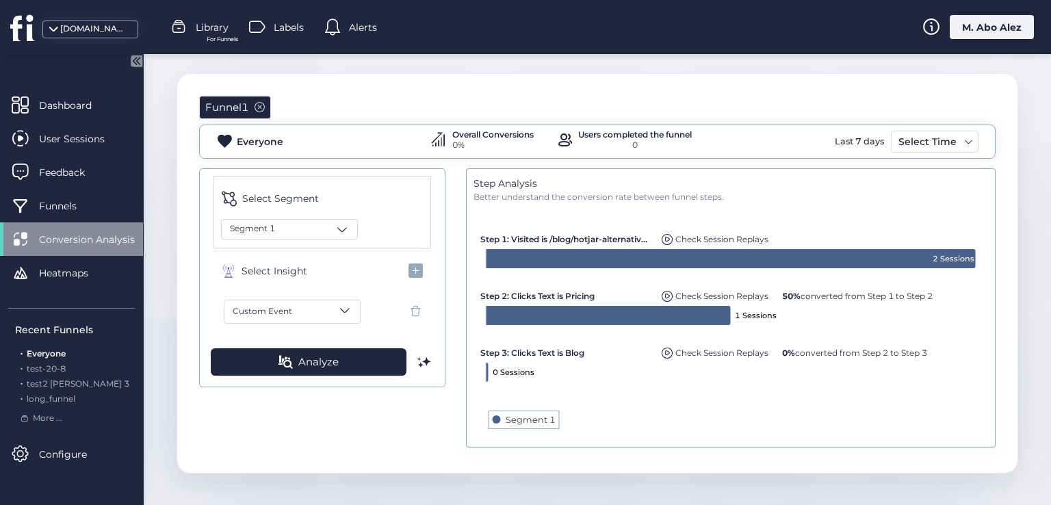
click at [530, 417] on text "Segment 1" at bounding box center [531, 420] width 50 height 10
click at [543, 426] on rect at bounding box center [731, 321] width 504 height 237
click at [542, 423] on text "Segment 1" at bounding box center [531, 420] width 50 height 10
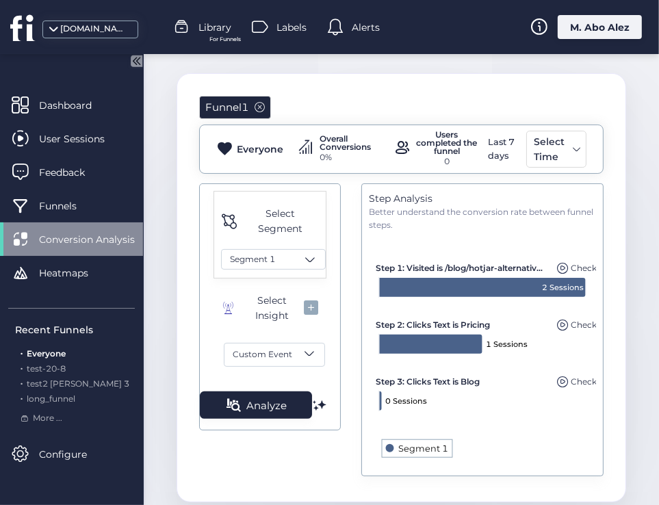
click at [420, 446] on text "Segment 1" at bounding box center [423, 448] width 50 height 10
click at [412, 447] on text "Segment 1" at bounding box center [423, 448] width 50 height 10
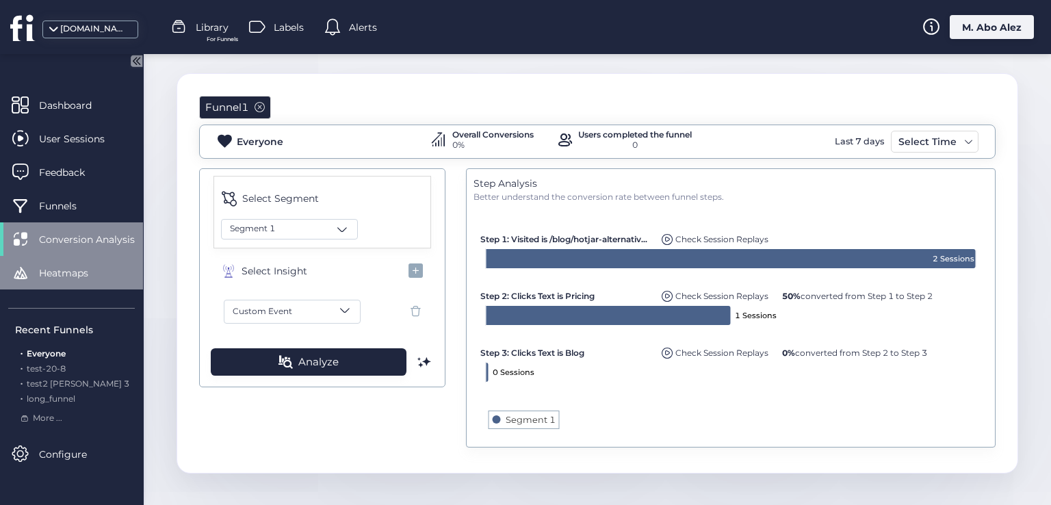
click at [92, 260] on div "Heatmaps" at bounding box center [71, 273] width 143 height 34
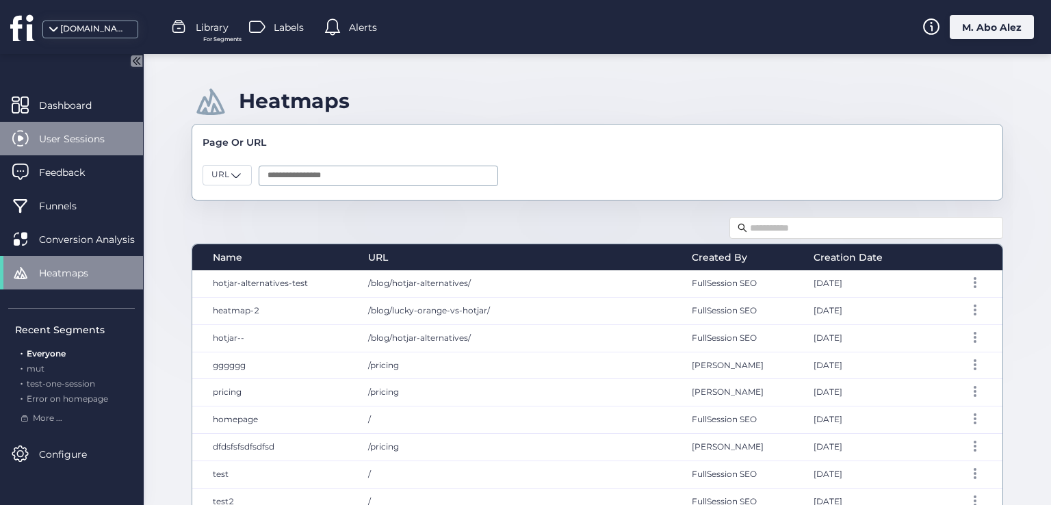
click at [86, 142] on span "User Sessions" at bounding box center [82, 138] width 86 height 15
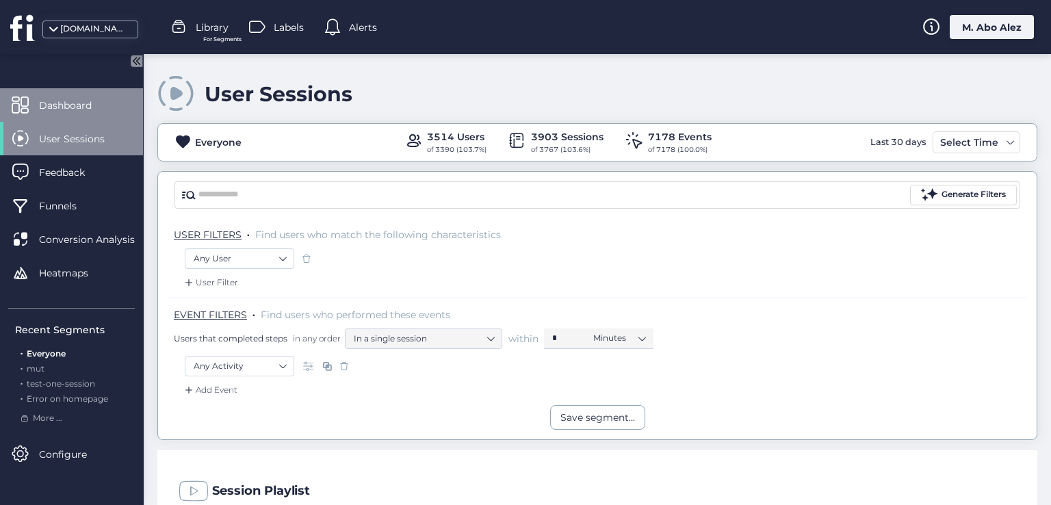
click at [83, 111] on span "Dashboard" at bounding box center [75, 105] width 73 height 15
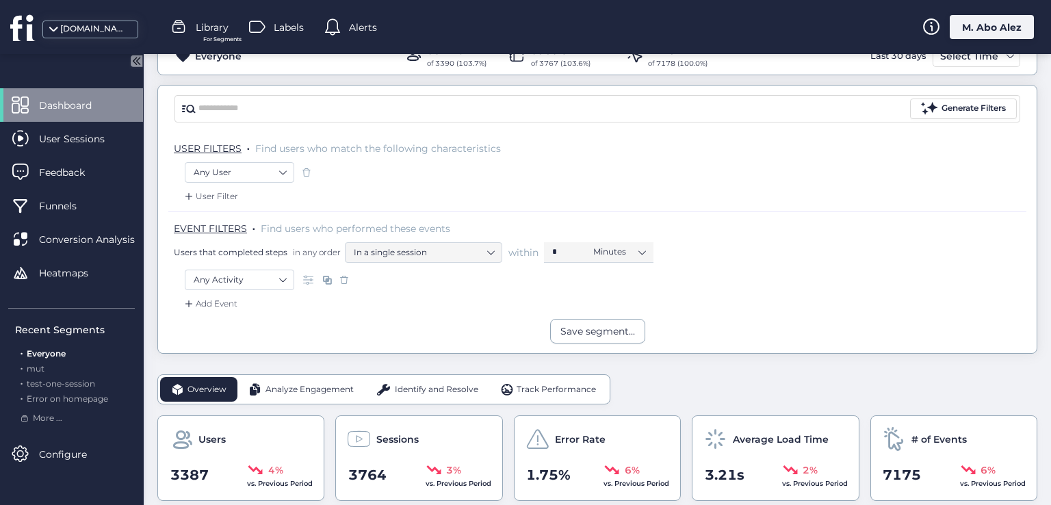
scroll to position [68, 0]
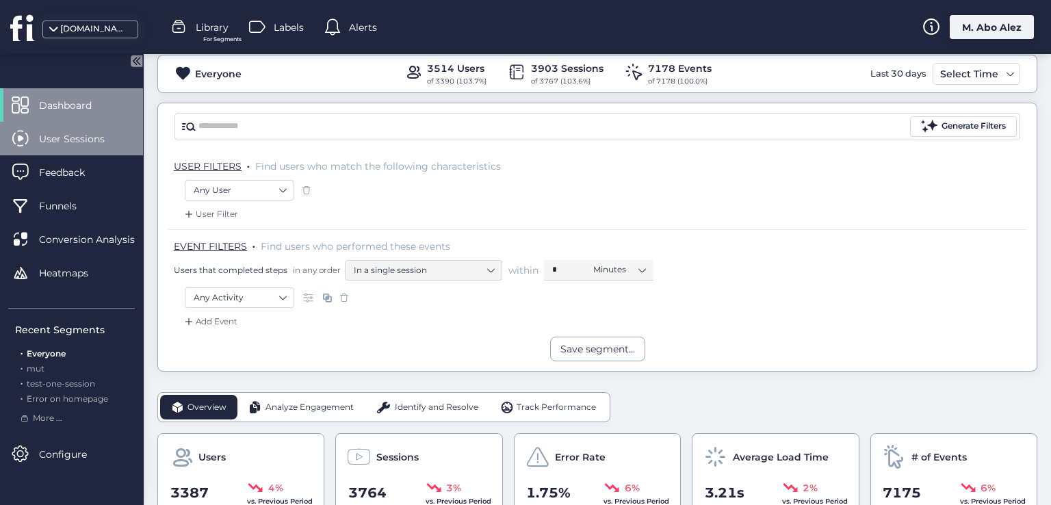
click at [80, 144] on span "User Sessions" at bounding box center [82, 138] width 86 height 15
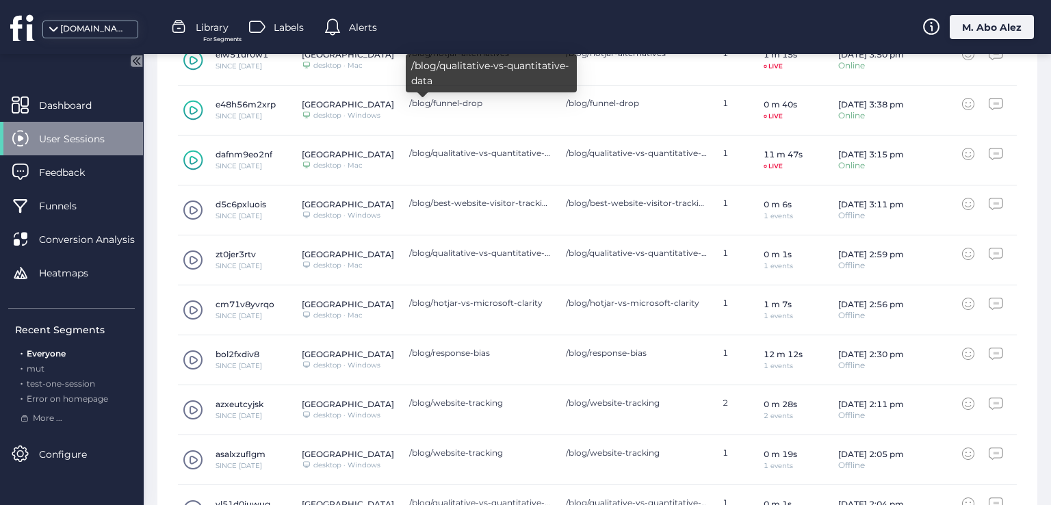
scroll to position [594, 0]
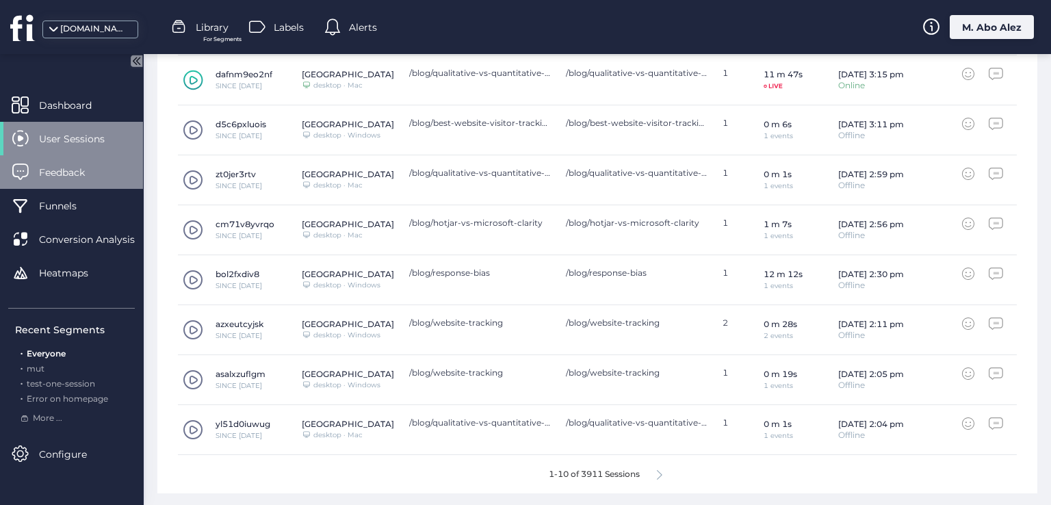
click at [88, 177] on span "Feedback" at bounding box center [72, 172] width 66 height 15
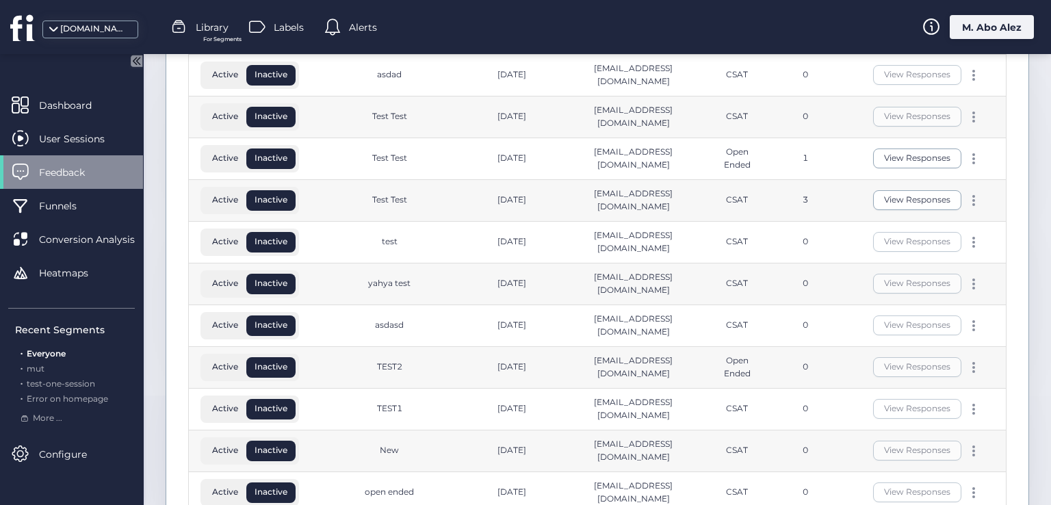
scroll to position [232, 0]
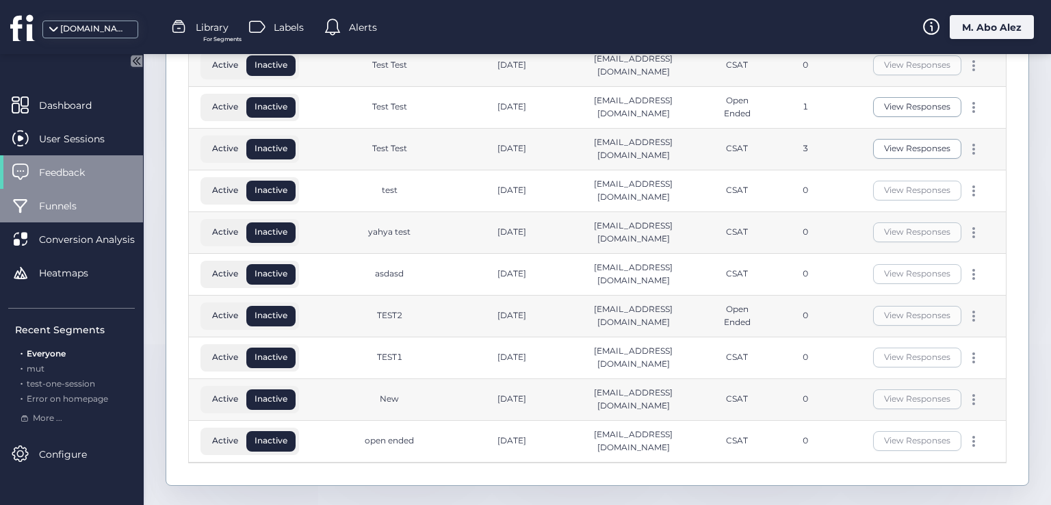
click at [79, 194] on div "Funnels" at bounding box center [71, 206] width 143 height 34
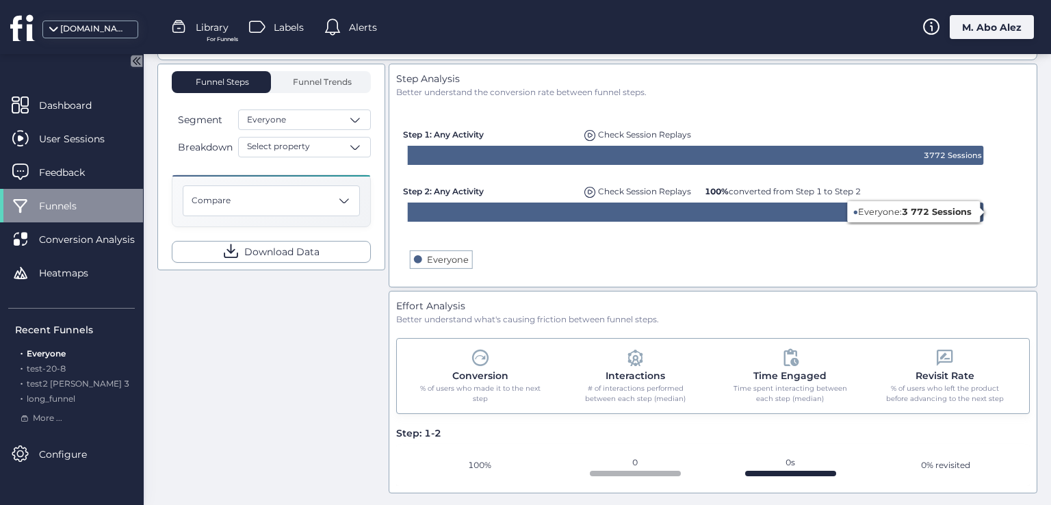
scroll to position [79, 0]
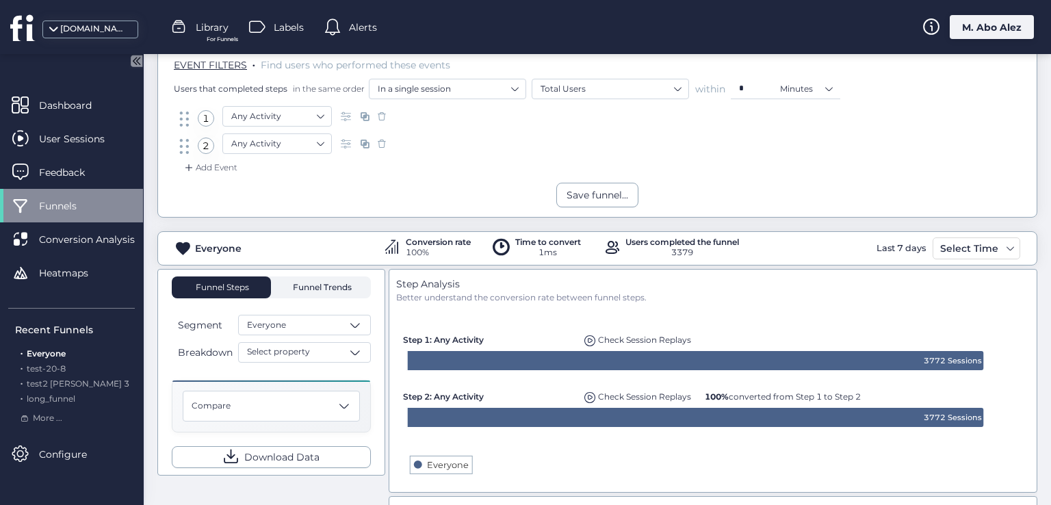
click at [328, 294] on span "Funnel Trends" at bounding box center [320, 287] width 62 height 22
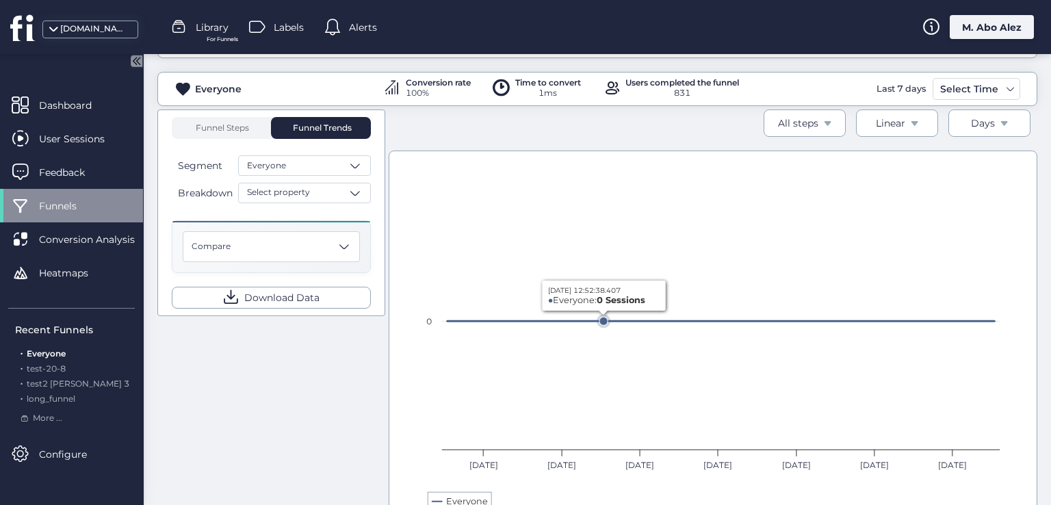
scroll to position [216, 0]
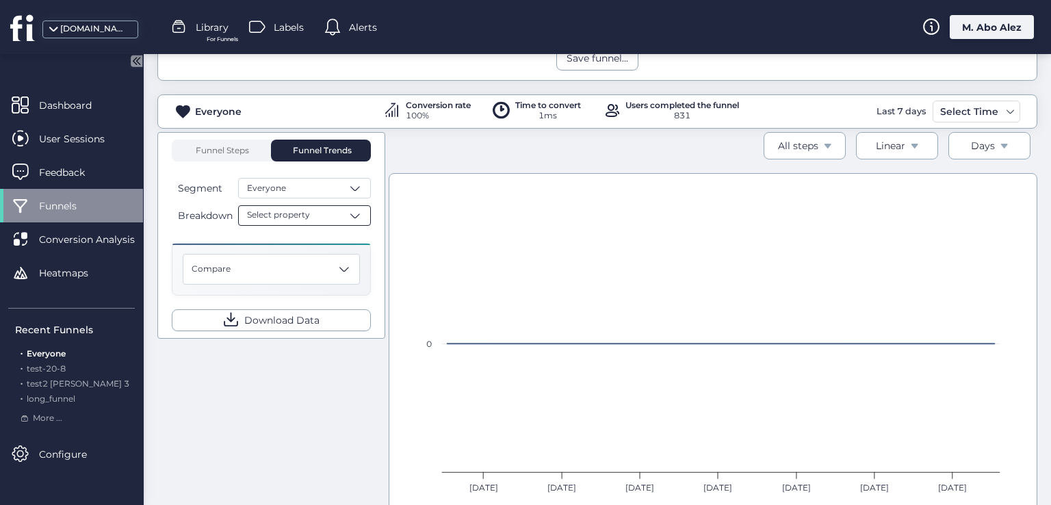
click at [323, 217] on div "Select property" at bounding box center [304, 215] width 133 height 21
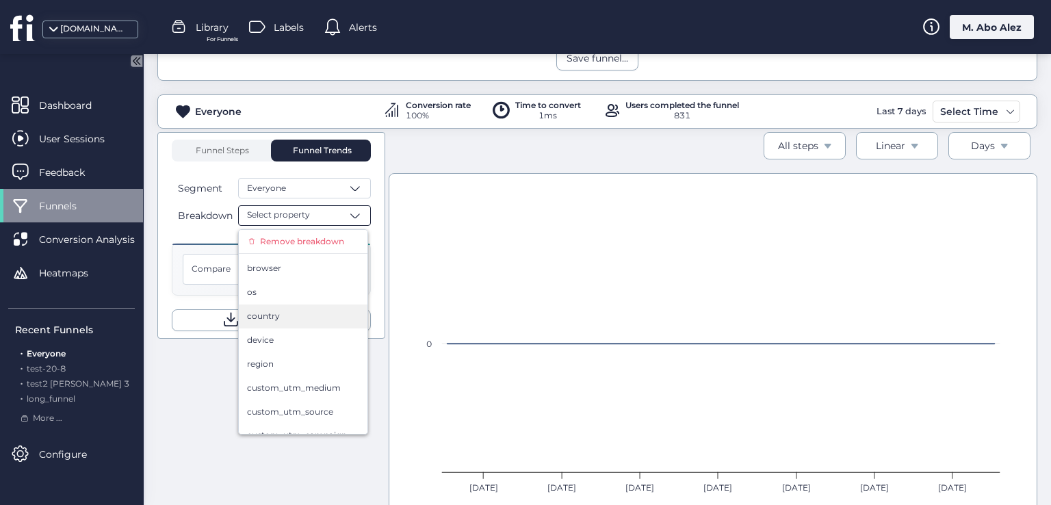
click at [305, 306] on div "country" at bounding box center [303, 316] width 129 height 24
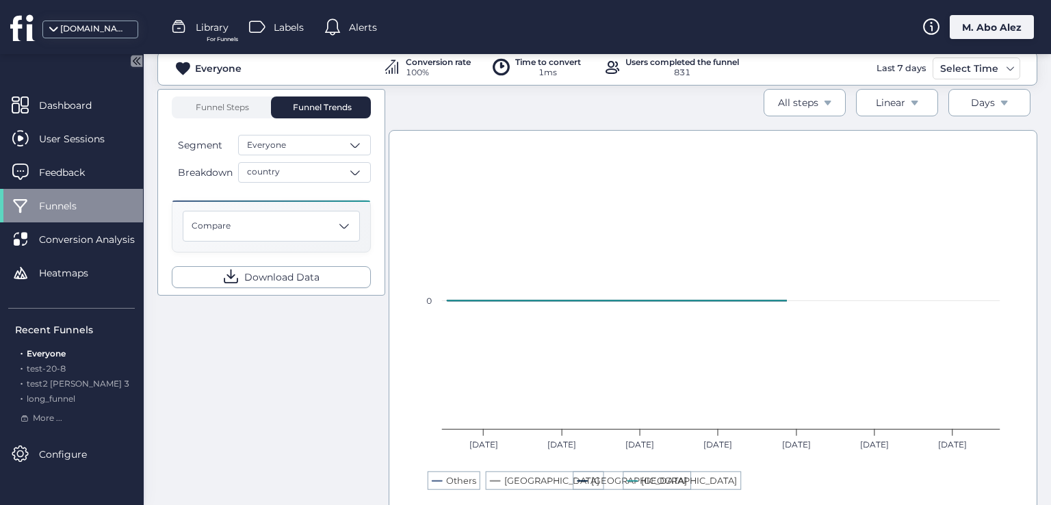
scroll to position [299, 0]
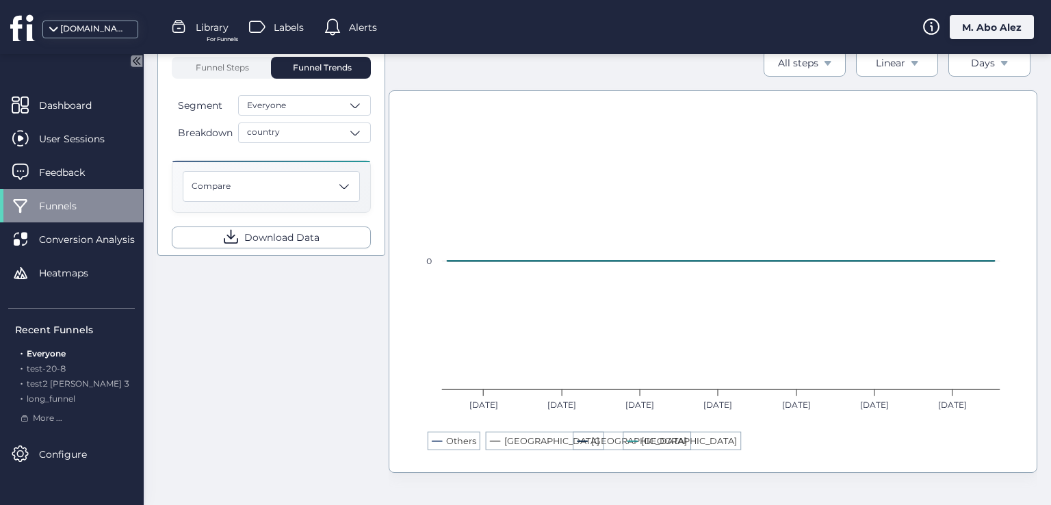
click at [498, 444] on rect at bounding box center [713, 283] width 588 height 356
click at [493, 444] on rect at bounding box center [713, 283] width 588 height 356
click at [489, 431] on rect at bounding box center [713, 283] width 588 height 356
click at [449, 445] on rect at bounding box center [713, 283] width 588 height 356
click at [574, 443] on rect at bounding box center [713, 283] width 588 height 356
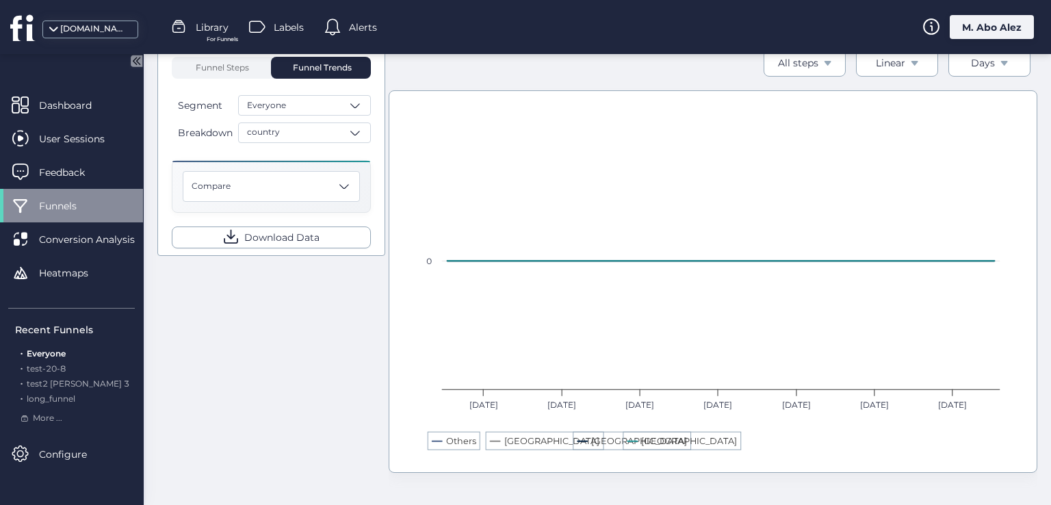
click at [579, 432] on rect at bounding box center [713, 283] width 588 height 356
click at [632, 442] on rect at bounding box center [713, 283] width 588 height 356
click at [631, 435] on rect at bounding box center [713, 283] width 588 height 356
click at [641, 439] on text "[GEOGRAPHIC_DATA]" at bounding box center [689, 441] width 96 height 10
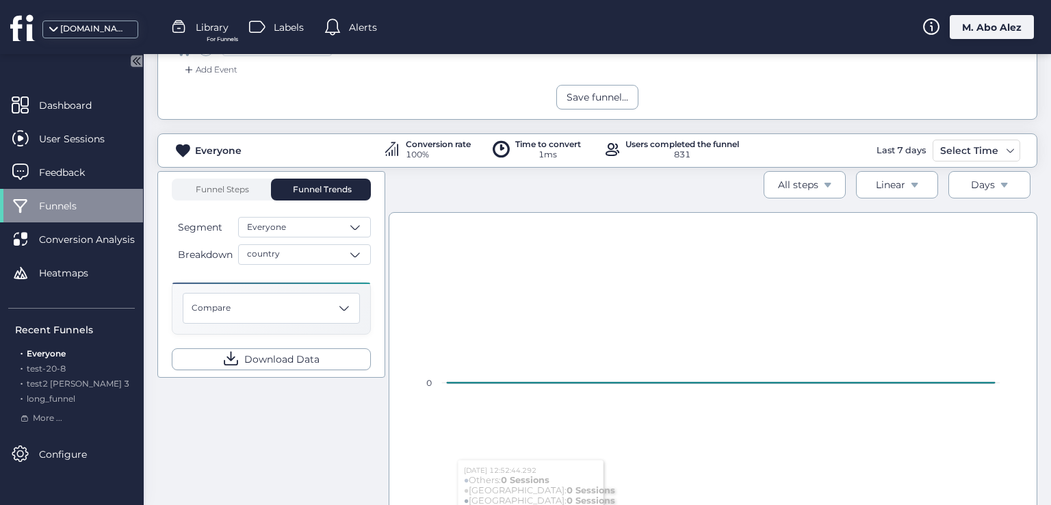
scroll to position [94, 0]
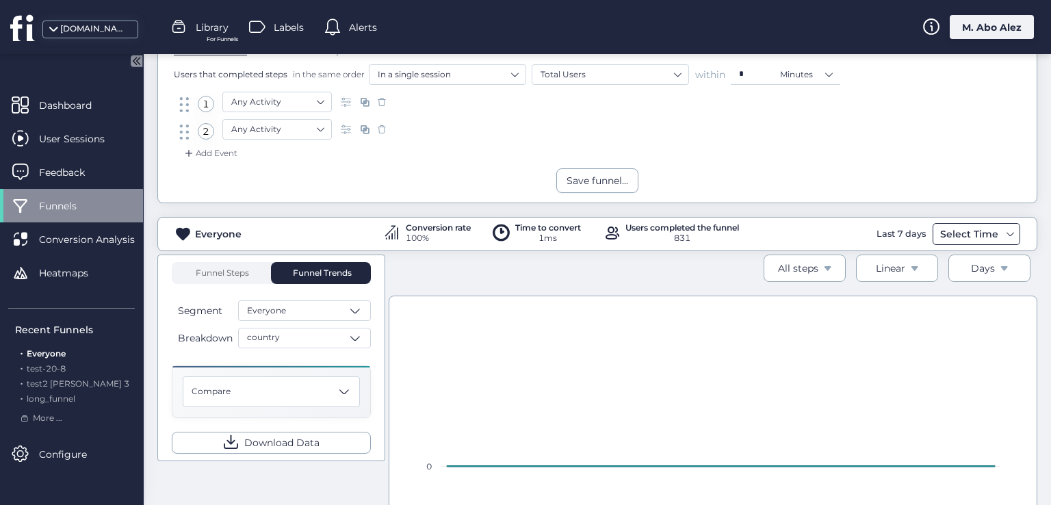
click at [978, 238] on div "Select Time" at bounding box center [969, 234] width 65 height 16
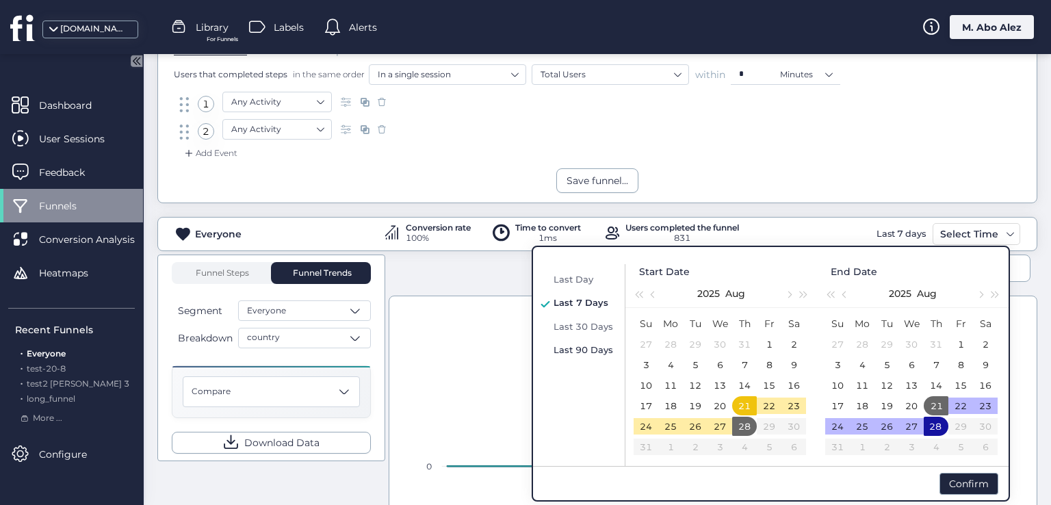
click at [610, 350] on span "Last 90 Days" at bounding box center [583, 349] width 60 height 11
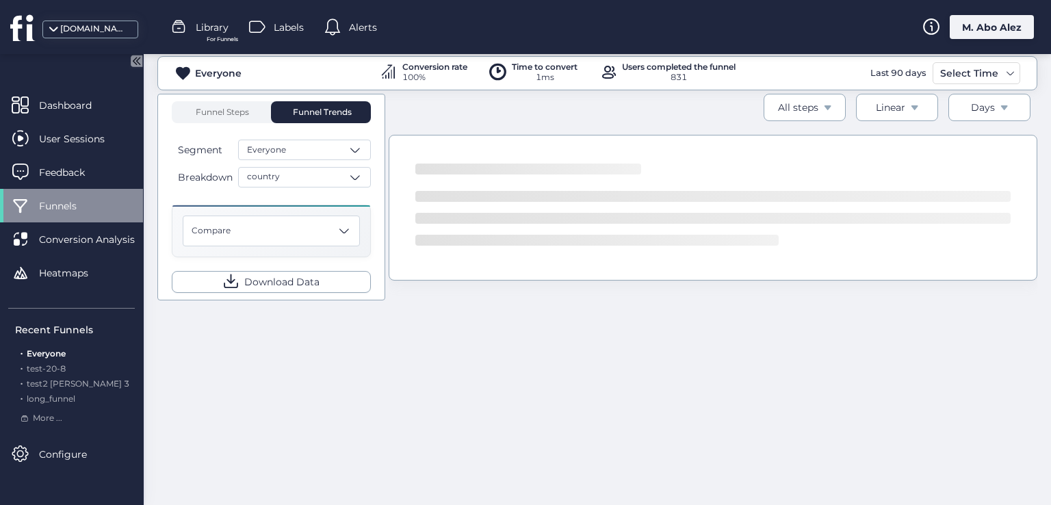
scroll to position [278, 0]
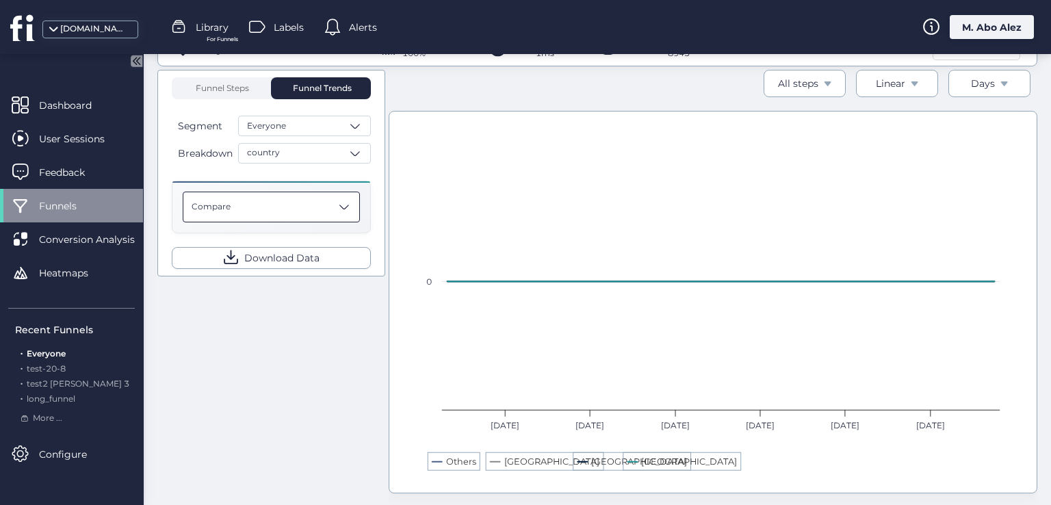
click at [326, 212] on div "Compare" at bounding box center [271, 207] width 177 height 31
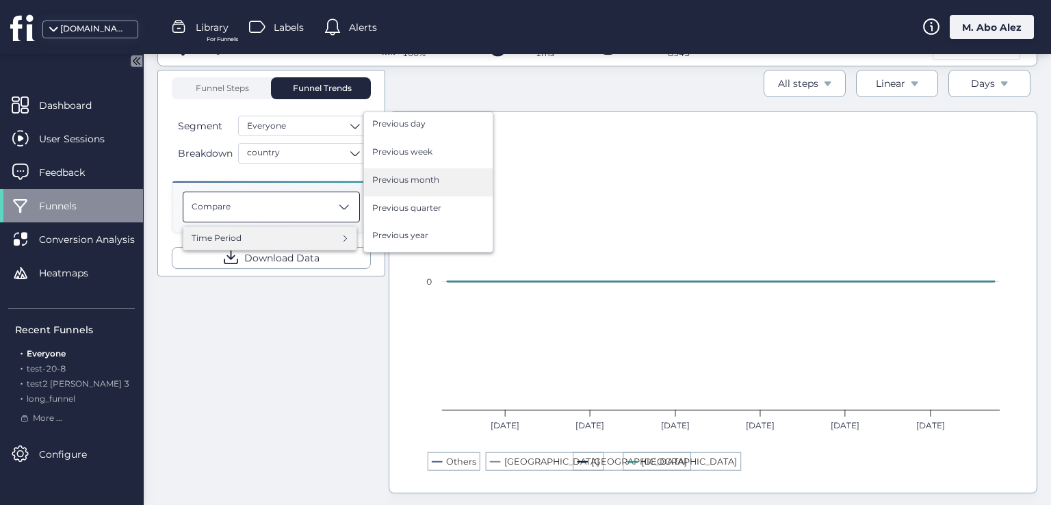
click at [397, 187] on div "Previous month" at bounding box center [428, 182] width 129 height 28
click at [400, 175] on span "Previous month" at bounding box center [405, 180] width 67 height 13
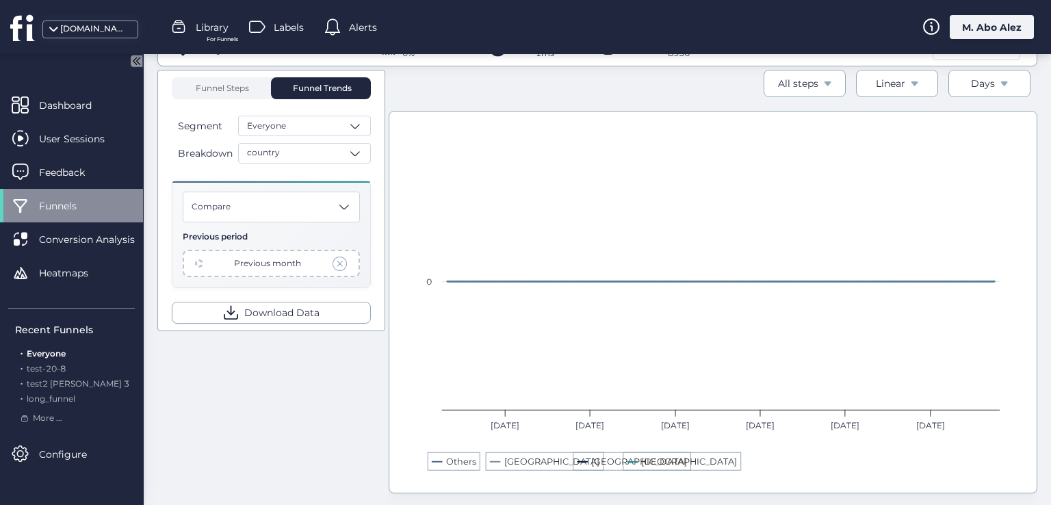
click at [898, 87] on button "Linear" at bounding box center [897, 83] width 82 height 27
click at [893, 88] on div at bounding box center [525, 252] width 1051 height 505
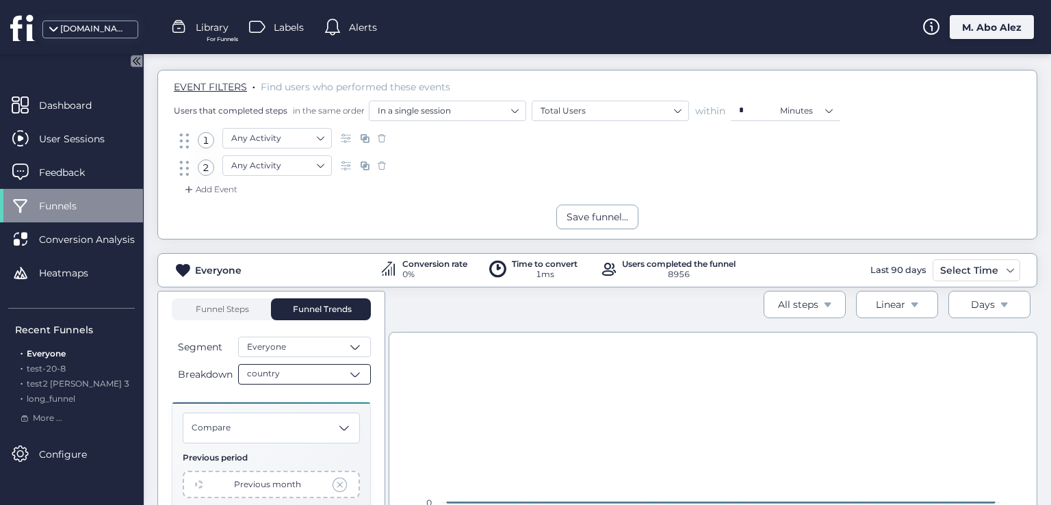
scroll to position [25, 0]
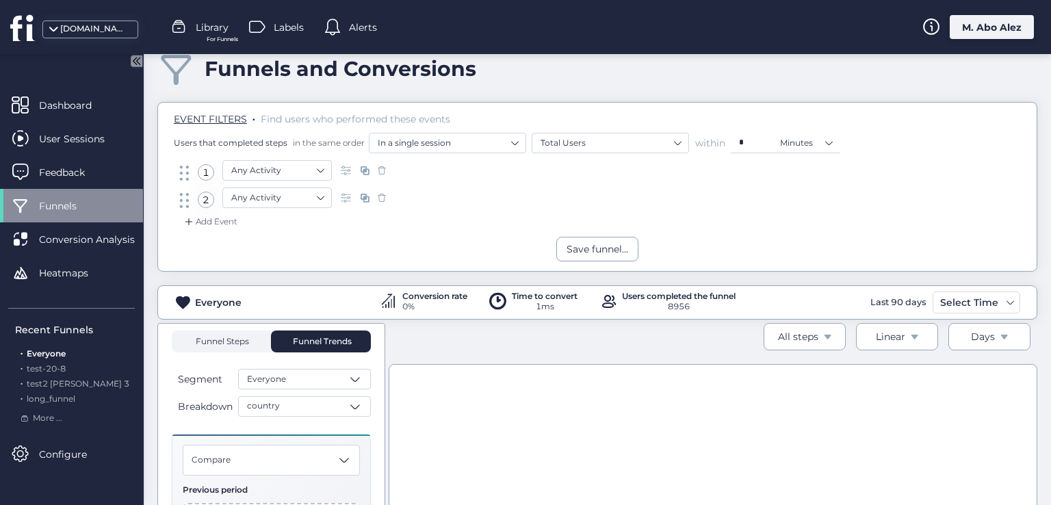
click at [226, 337] on span "Funnel Steps" at bounding box center [221, 341] width 55 height 8
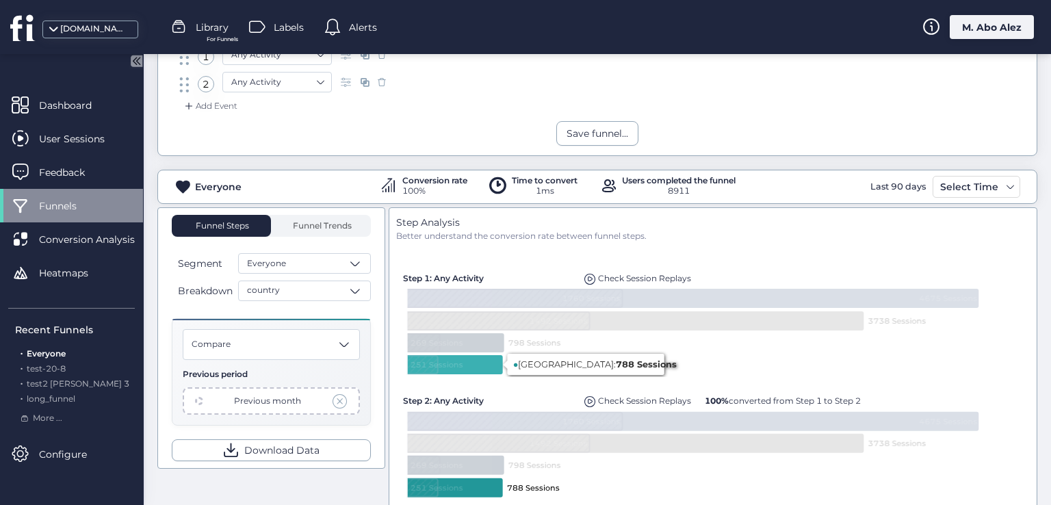
scroll to position [73, 0]
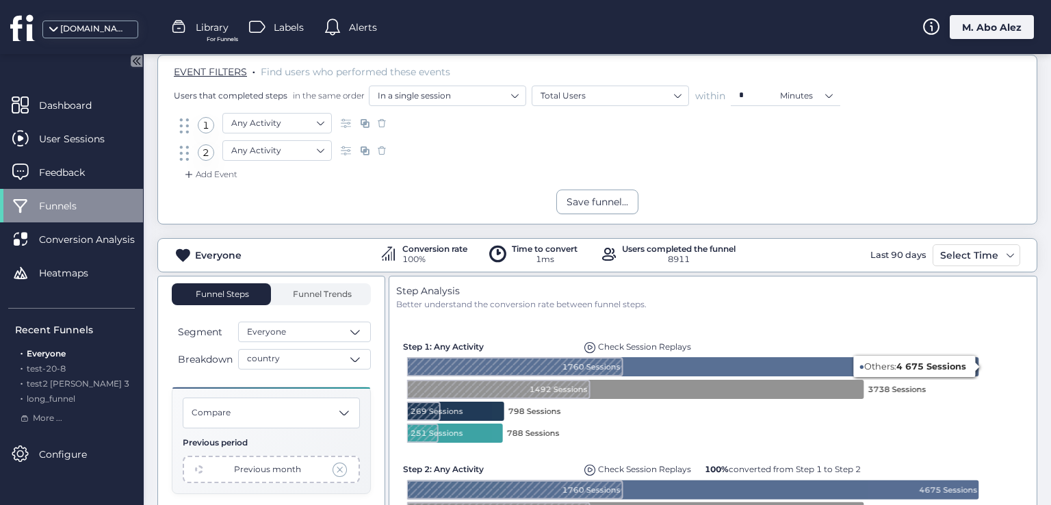
click at [902, 252] on div "Last 90 days" at bounding box center [898, 255] width 62 height 22
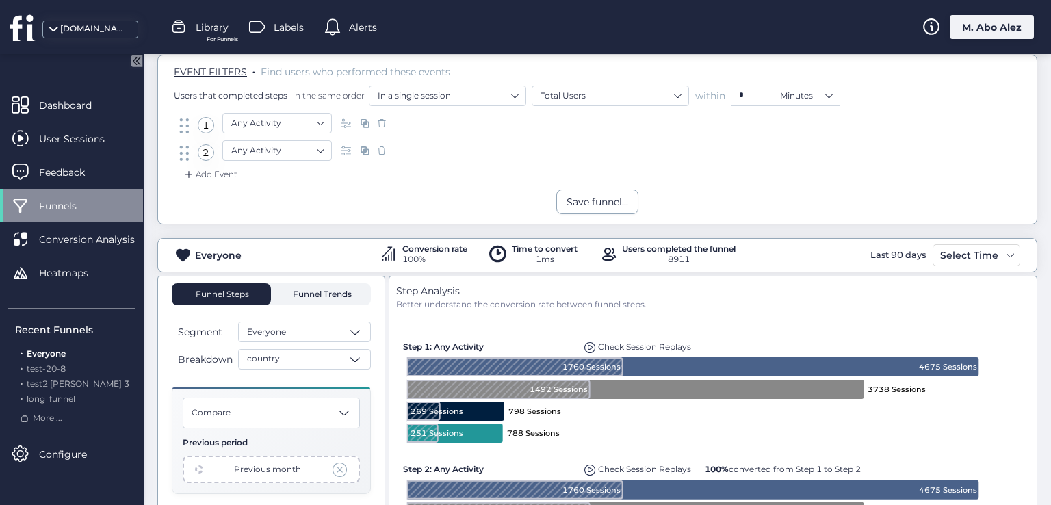
click at [342, 290] on span "Funnel Trends" at bounding box center [320, 294] width 62 height 8
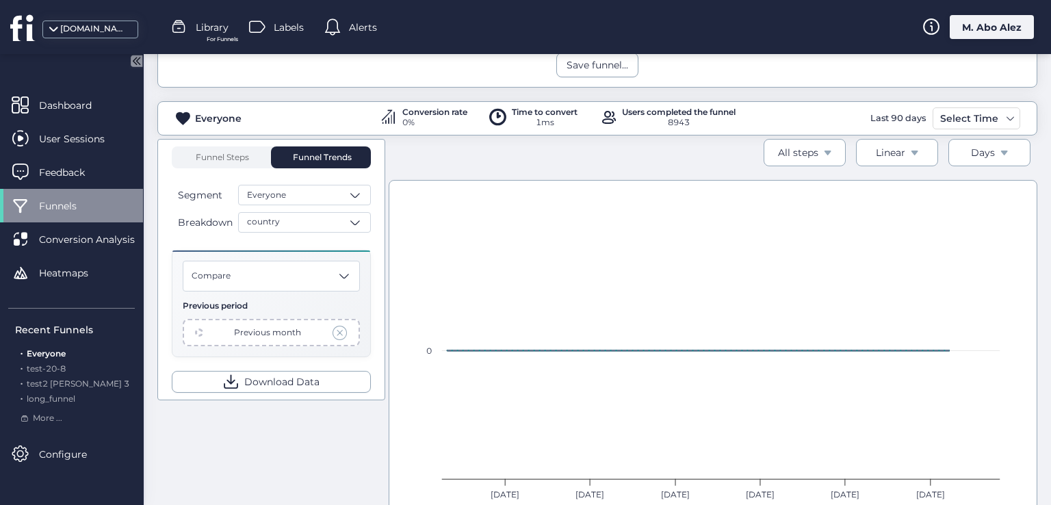
scroll to position [278, 0]
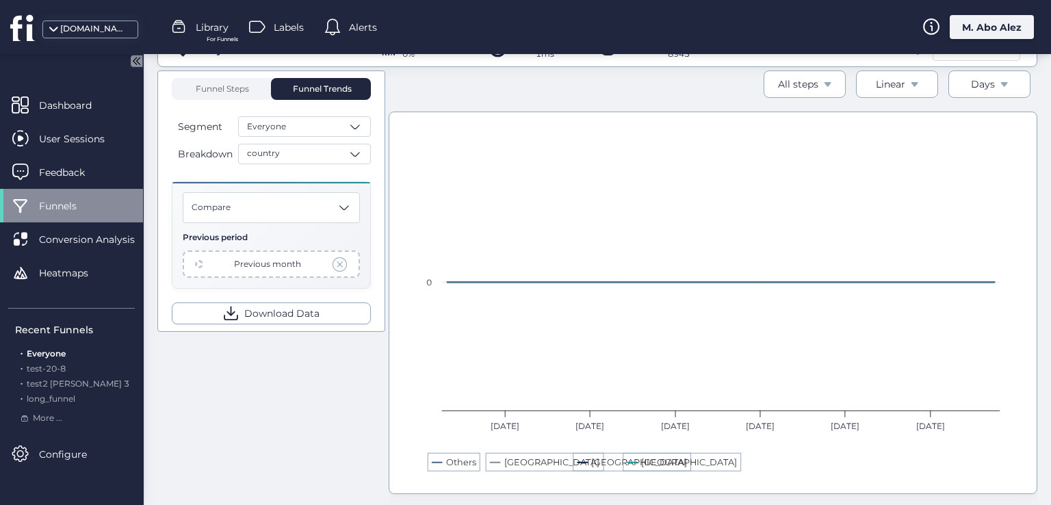
click at [335, 260] on span at bounding box center [340, 264] width 15 height 15
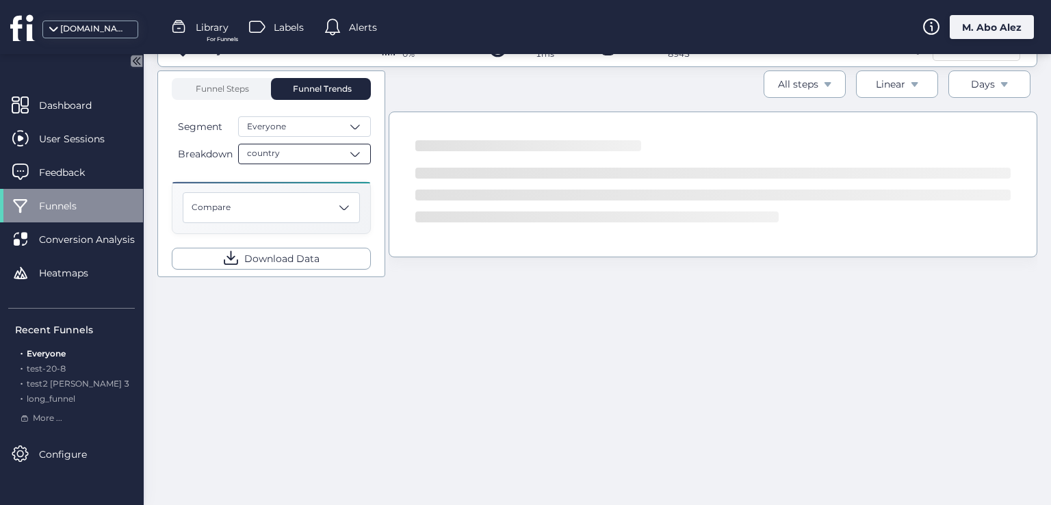
click at [348, 144] on div "country" at bounding box center [304, 154] width 133 height 21
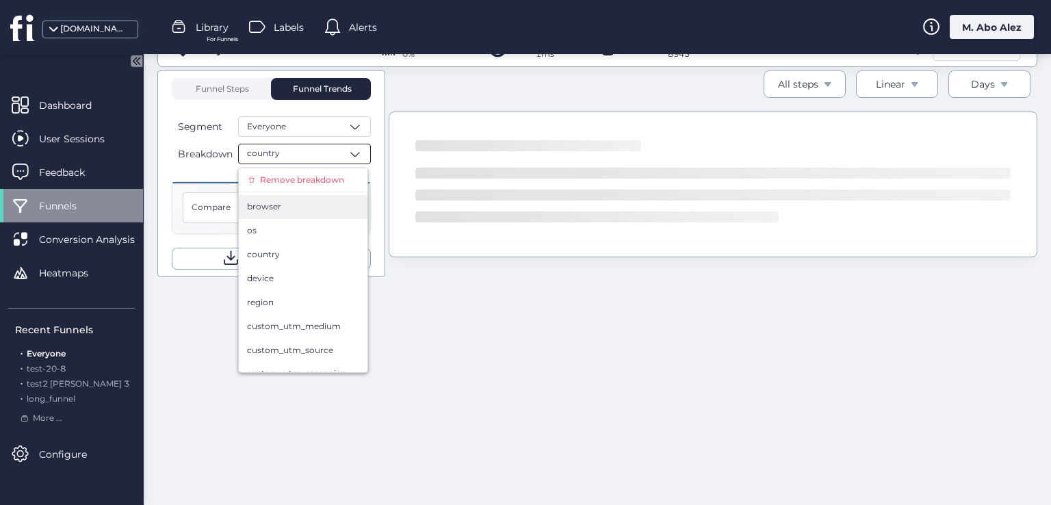
click at [307, 195] on div "browser" at bounding box center [303, 207] width 129 height 24
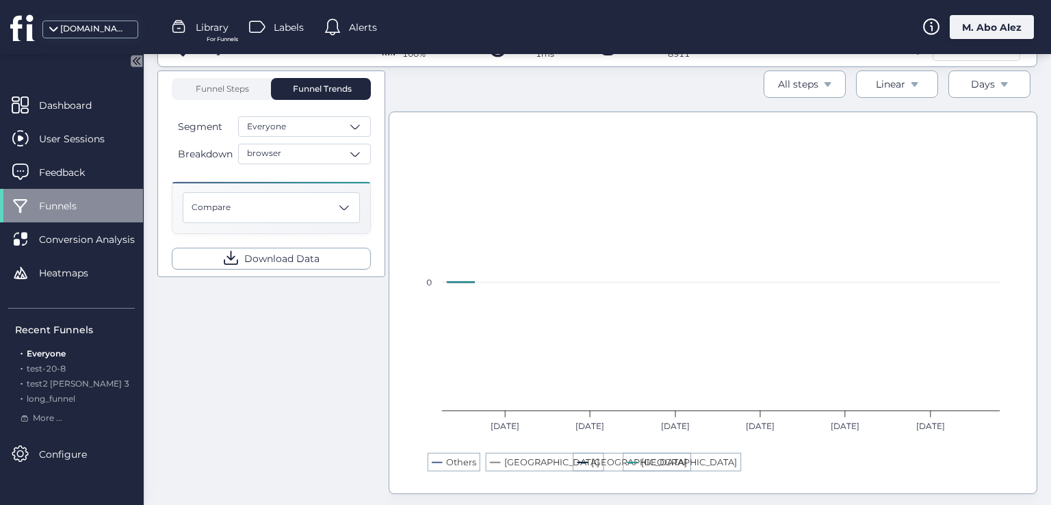
click at [307, 170] on div "Funnel Steps Funnel Trends Segment Everyone Breakdown browser Compare Download …" at bounding box center [271, 174] width 199 height 192
click at [340, 148] on div "browser" at bounding box center [304, 154] width 133 height 21
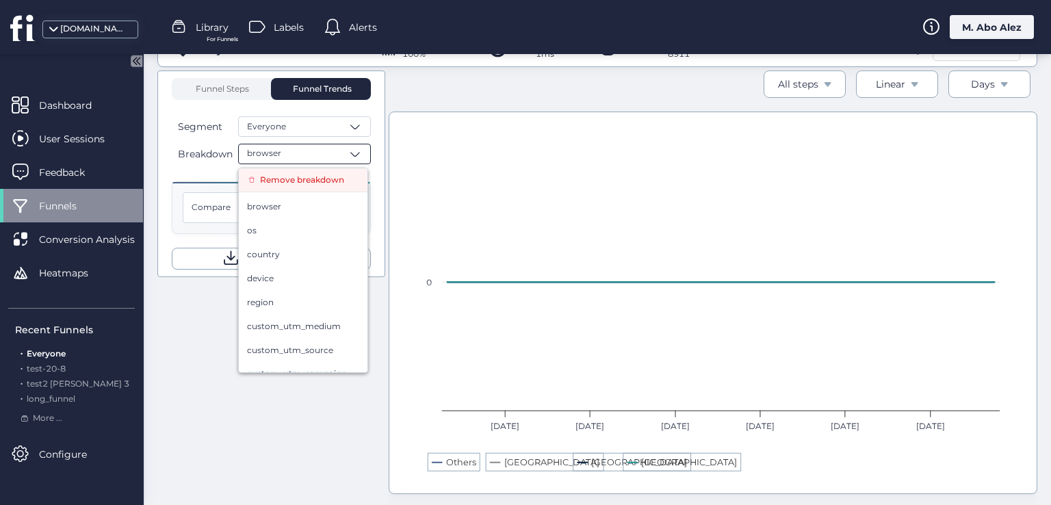
click at [314, 174] on span "Remove breakdown" at bounding box center [302, 180] width 84 height 13
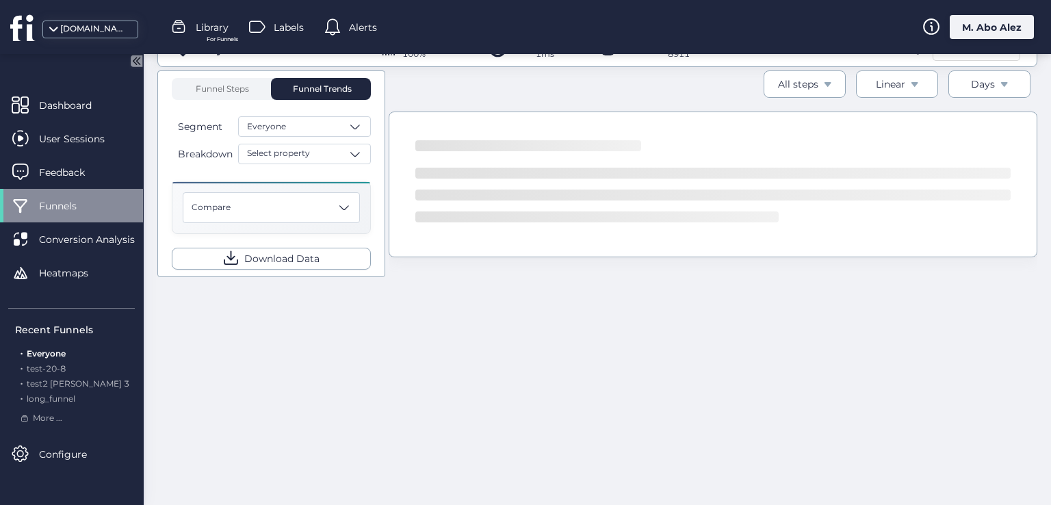
scroll to position [209, 0]
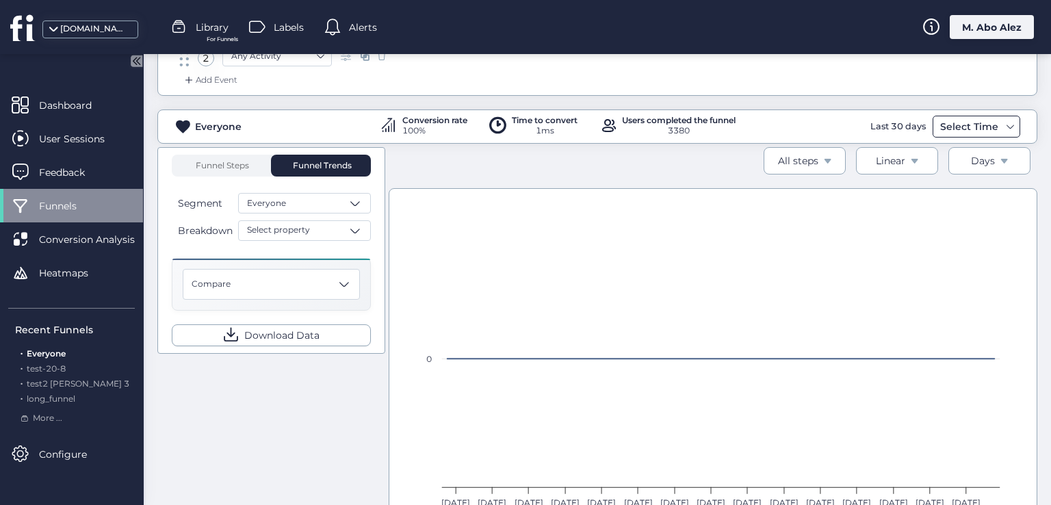
scroll to position [137, 0]
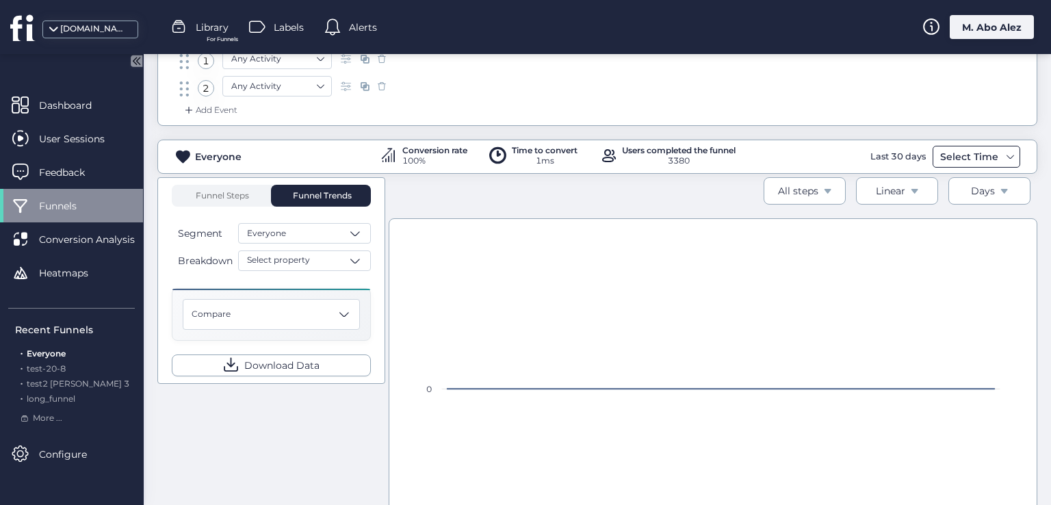
click at [950, 156] on div "Select Time" at bounding box center [969, 156] width 65 height 16
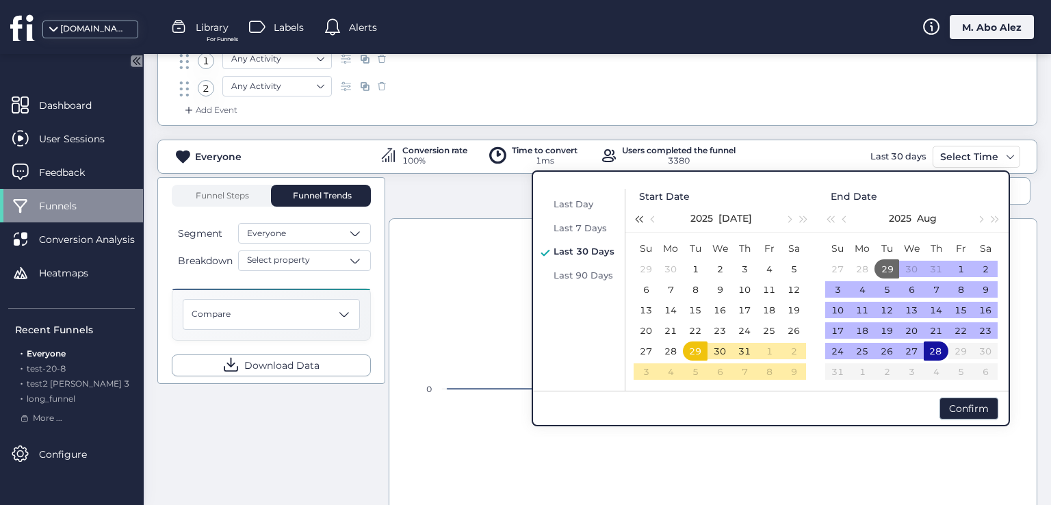
click at [642, 220] on span "button" at bounding box center [638, 219] width 7 height 7
click at [649, 218] on button "button" at bounding box center [653, 218] width 15 height 27
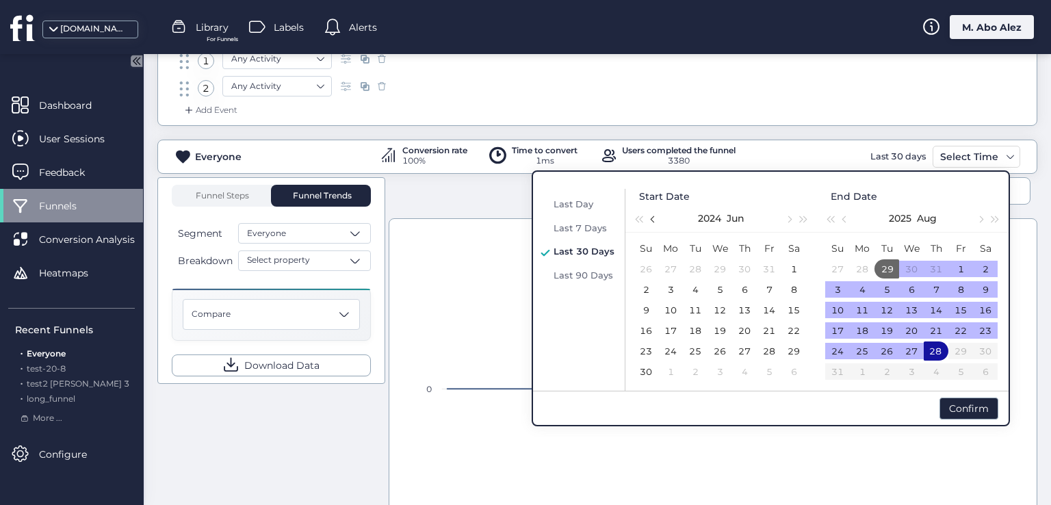
click at [649, 218] on button "button" at bounding box center [653, 218] width 15 height 27
click at [668, 283] on div "6" at bounding box center [670, 289] width 16 height 16
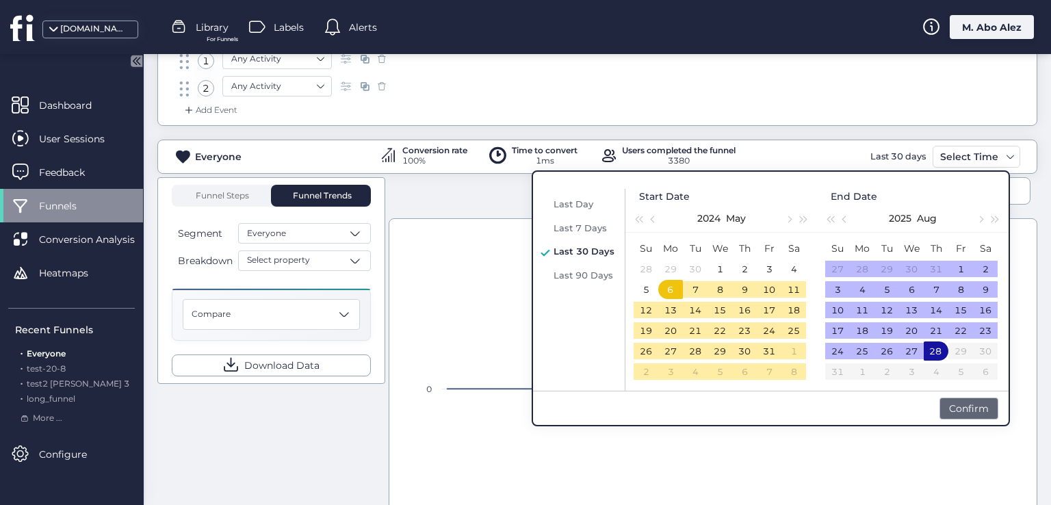
click at [982, 414] on div "Confirm" at bounding box center [968, 408] width 59 height 22
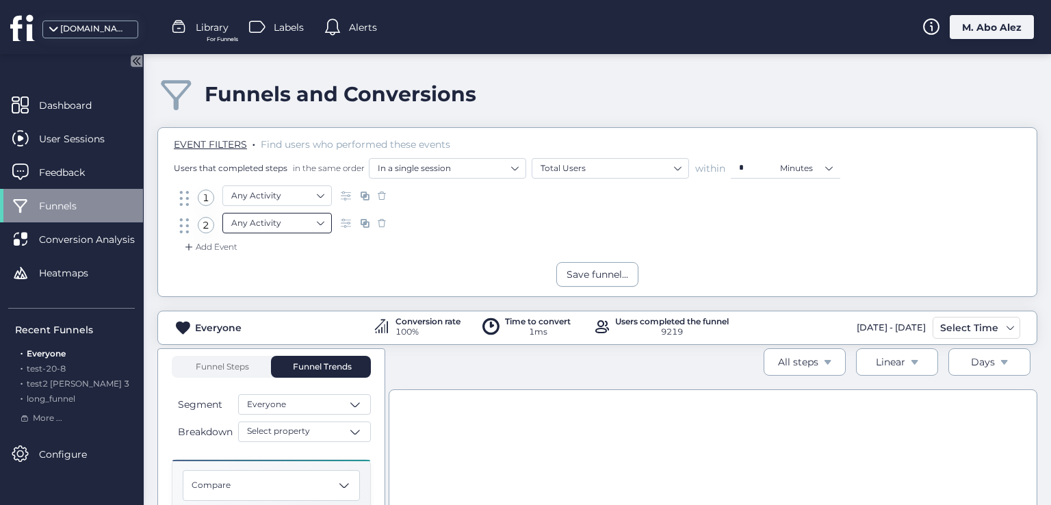
click at [308, 228] on nz-select-item "Any Activity" at bounding box center [277, 223] width 92 height 21
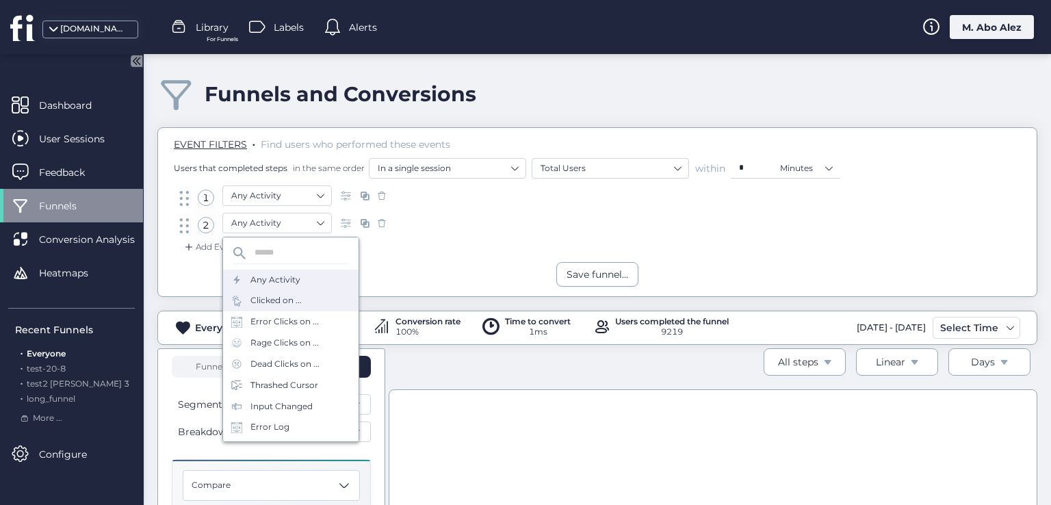
click at [272, 302] on div "Clicked on ..." at bounding box center [275, 300] width 51 height 13
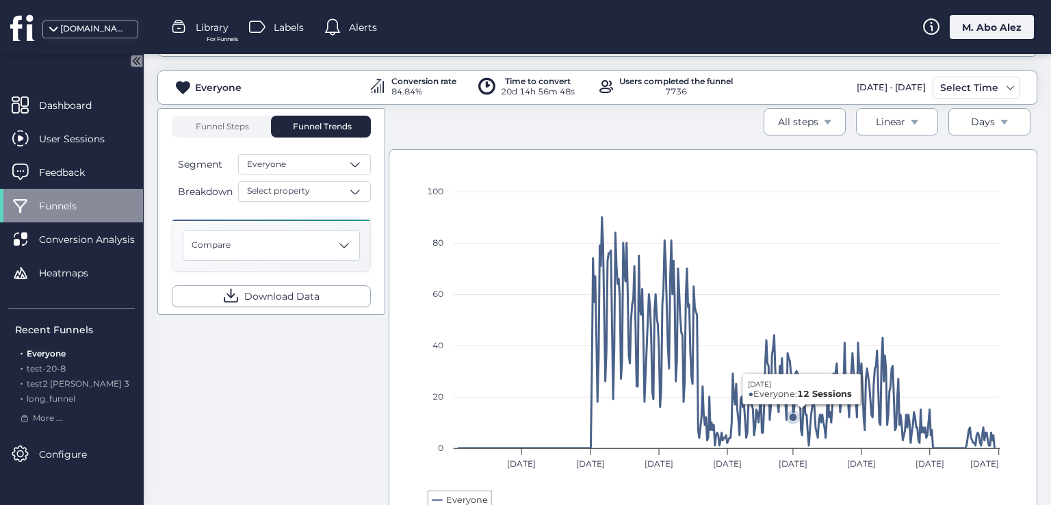
scroll to position [162, 0]
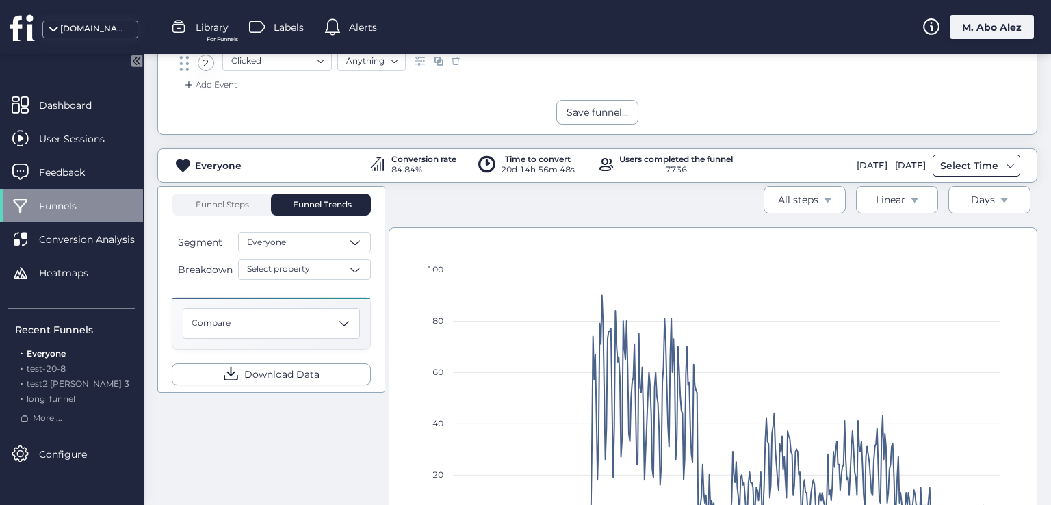
click at [980, 170] on div "Select Time" at bounding box center [969, 165] width 65 height 16
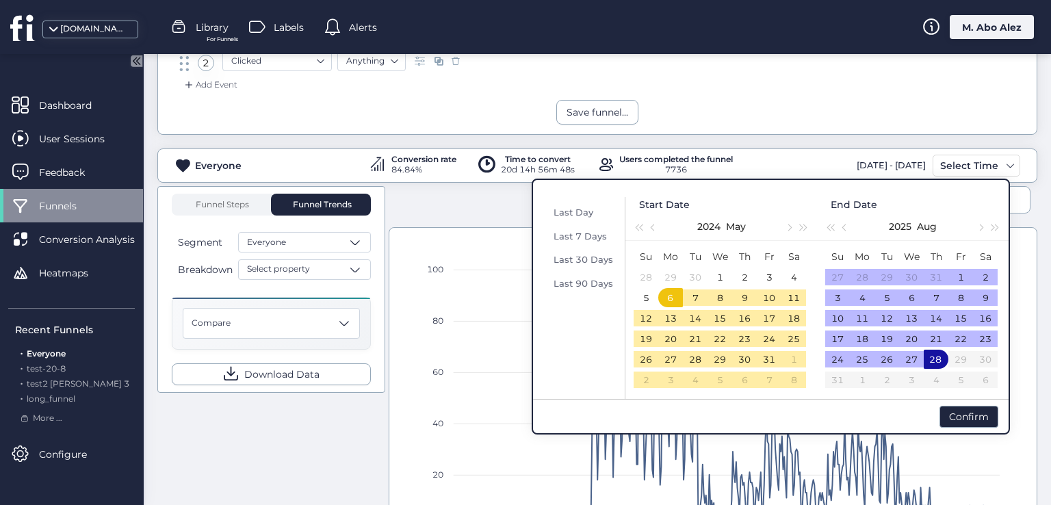
click at [590, 248] on div "Last Day Last 7 Days Last 30 Days Last 90 Days" at bounding box center [580, 298] width 89 height 202
click at [598, 254] on span "Last 30 Days" at bounding box center [583, 259] width 60 height 11
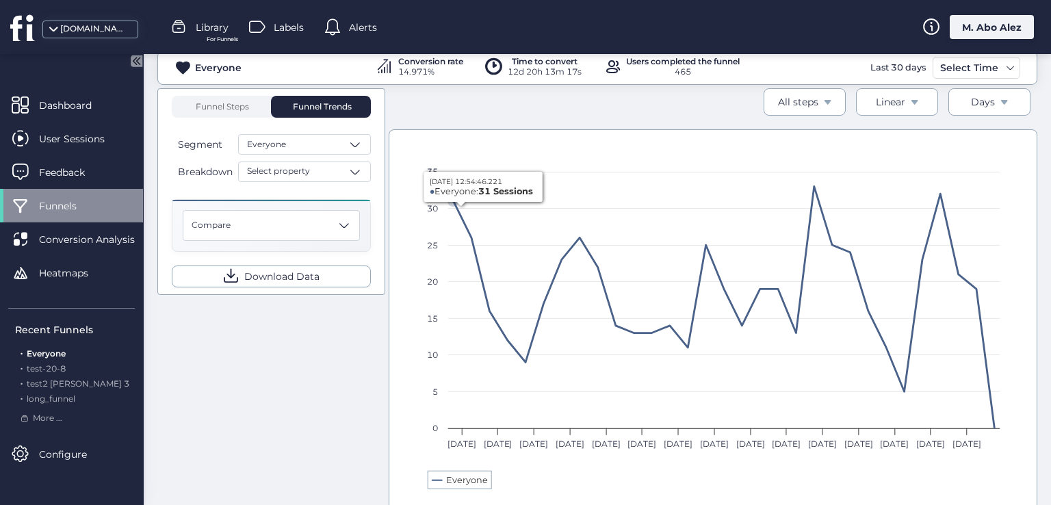
scroll to position [231, 0]
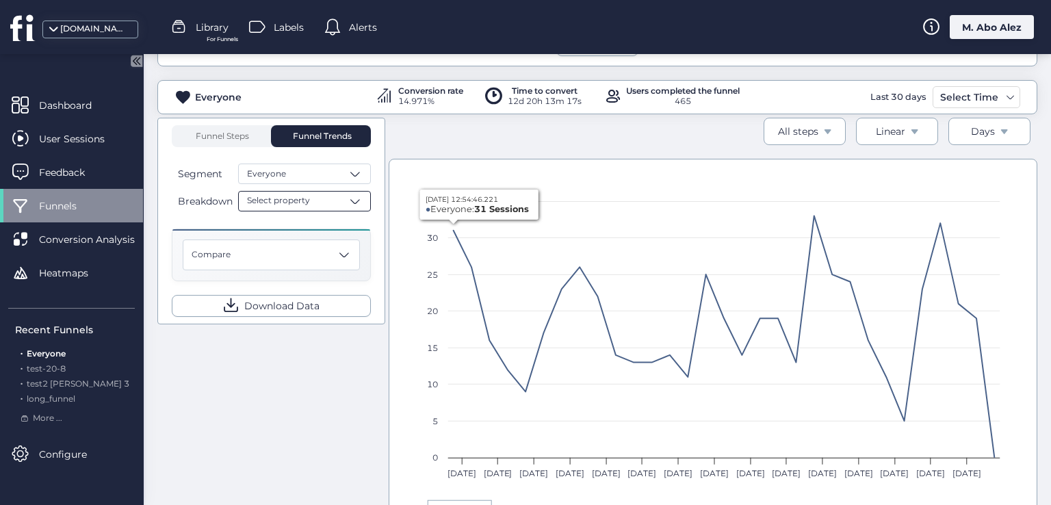
click at [312, 195] on div "Select property" at bounding box center [304, 201] width 133 height 21
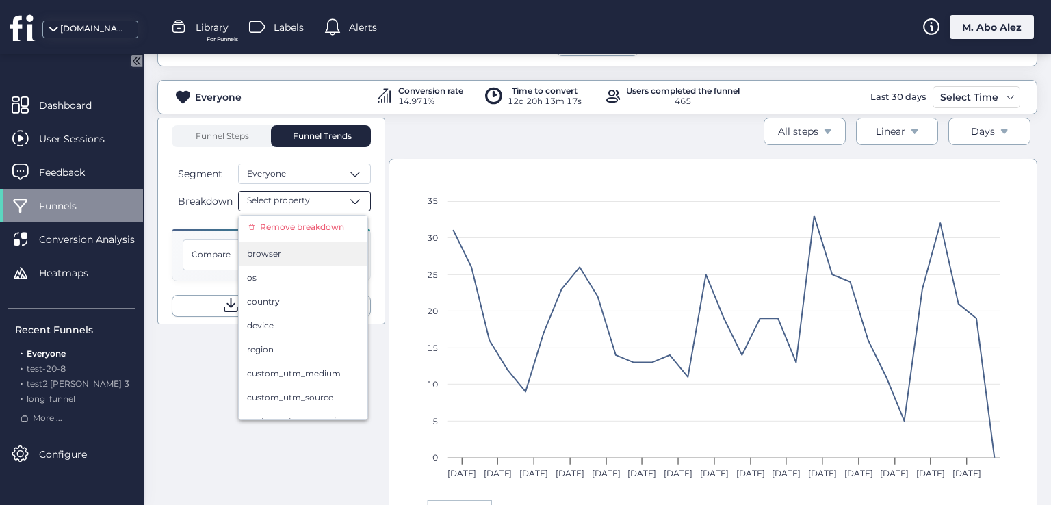
click at [282, 254] on div "browser" at bounding box center [303, 254] width 112 height 13
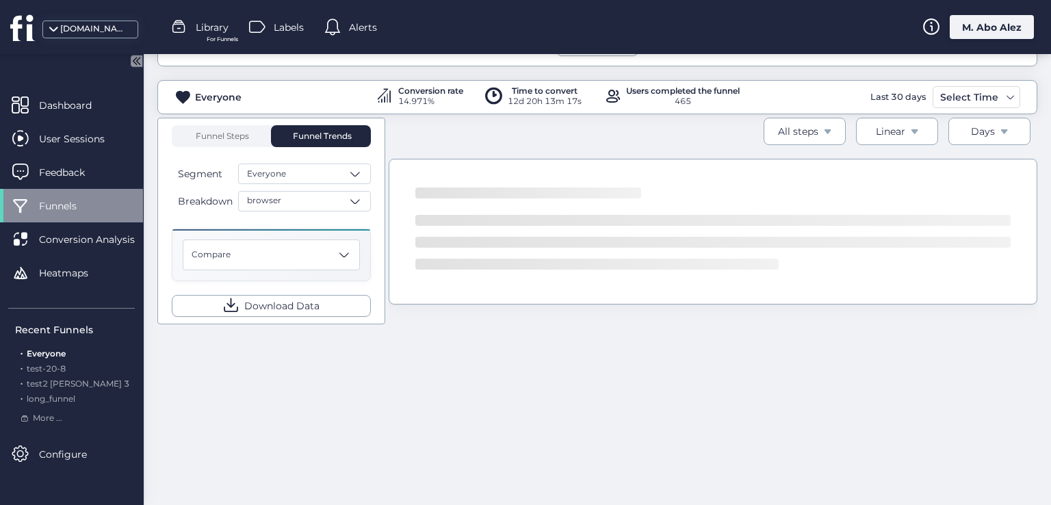
scroll to position [278, 0]
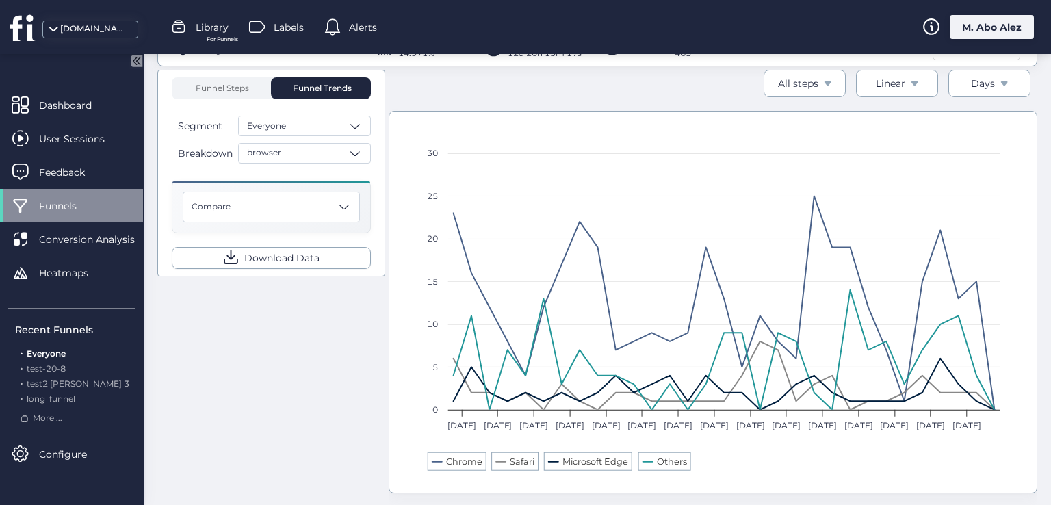
click at [729, 468] on rect at bounding box center [713, 304] width 588 height 356
click at [497, 463] on rect at bounding box center [713, 304] width 588 height 356
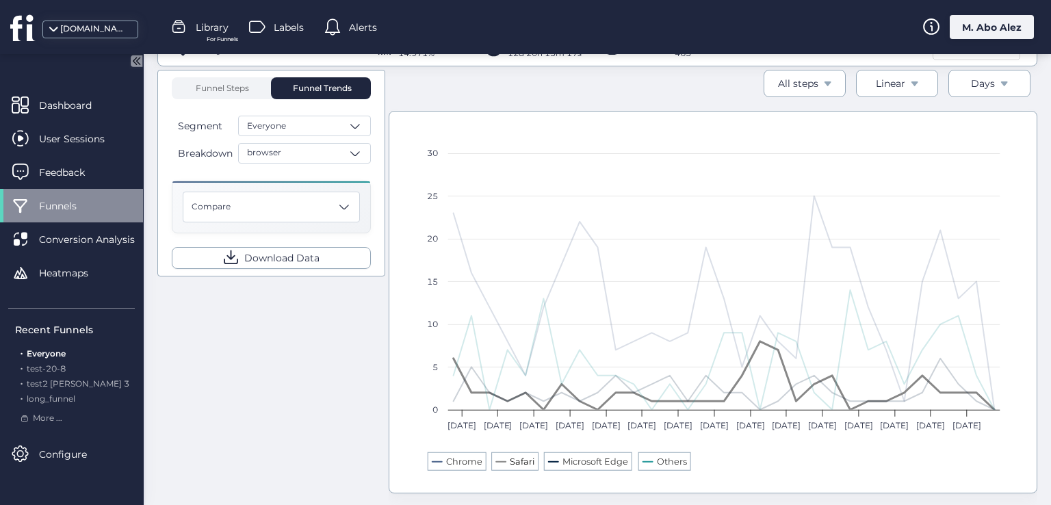
click at [510, 459] on text "Safari" at bounding box center [522, 461] width 25 height 10
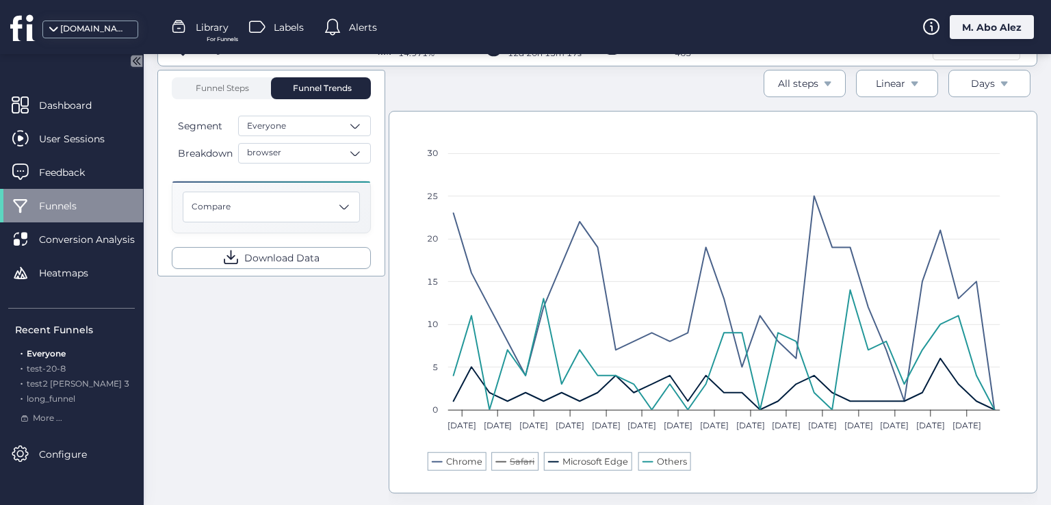
click at [510, 459] on text "Safari" at bounding box center [522, 461] width 25 height 10
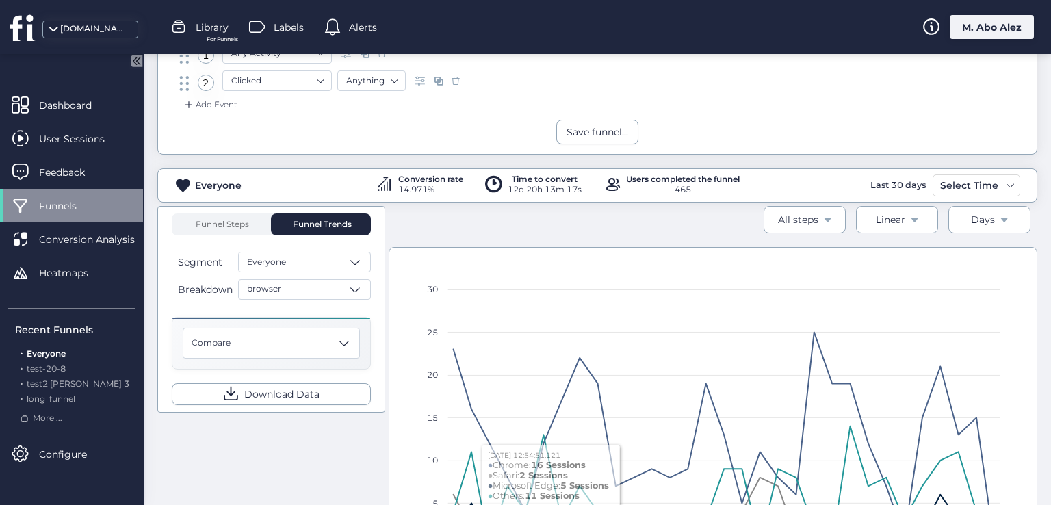
scroll to position [142, 0]
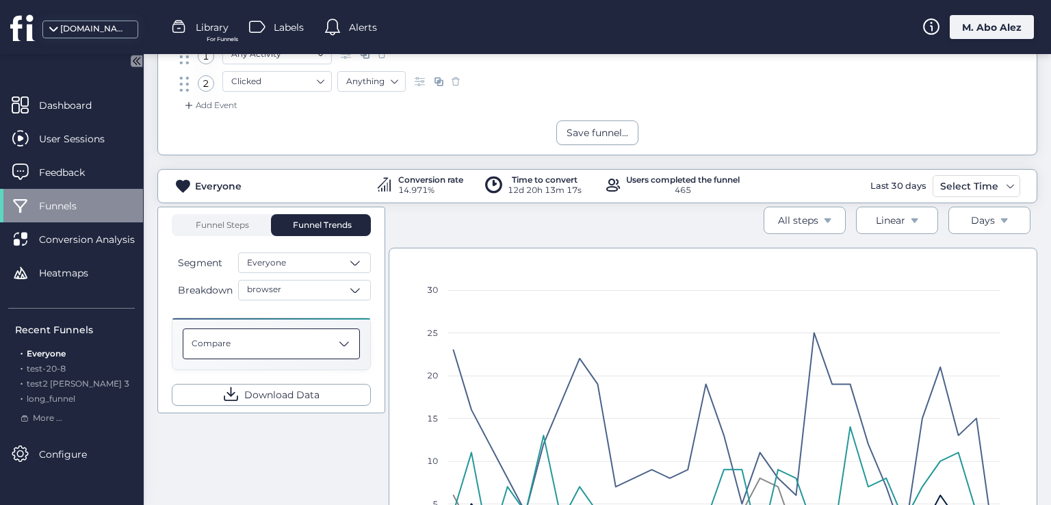
click at [322, 335] on div "Compare" at bounding box center [271, 343] width 177 height 31
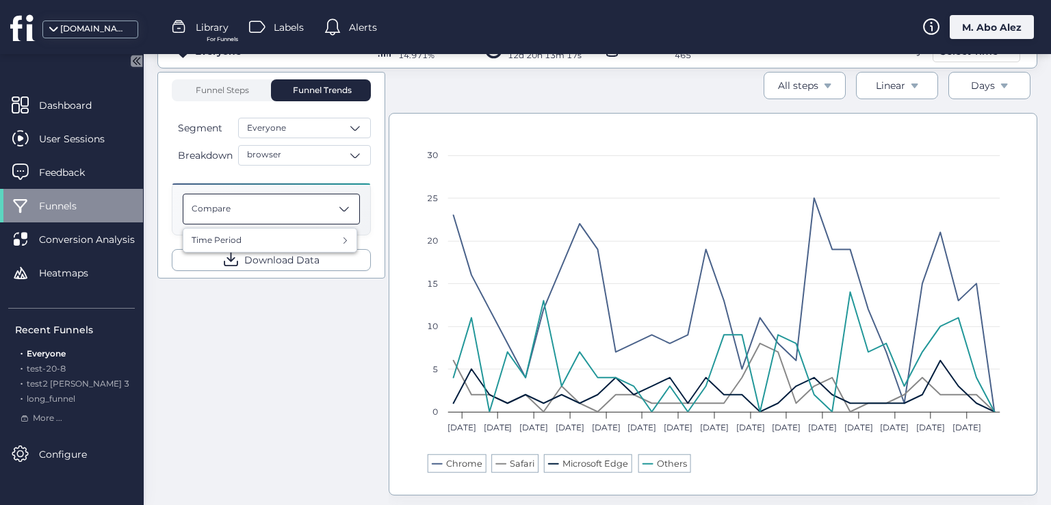
scroll to position [278, 0]
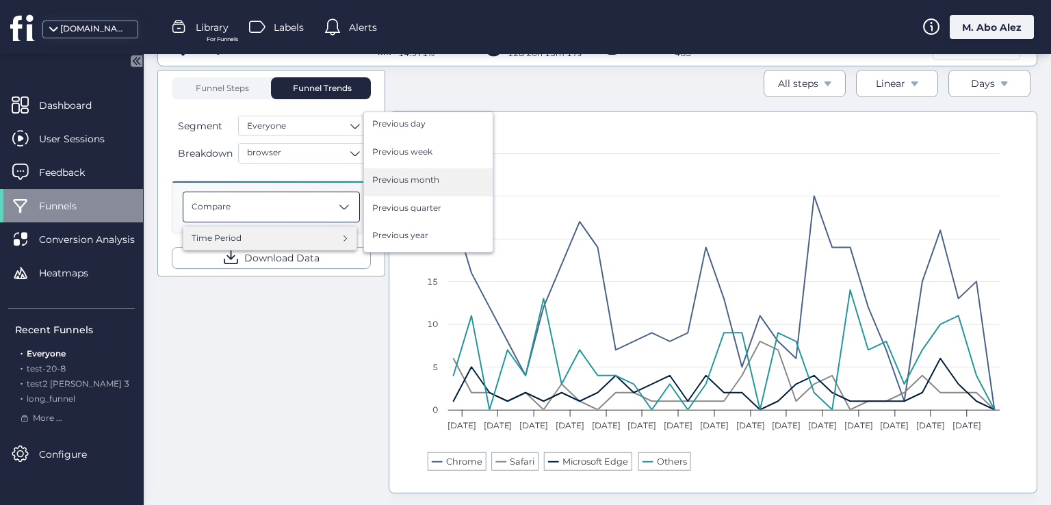
click at [417, 174] on span "Previous month" at bounding box center [405, 180] width 67 height 13
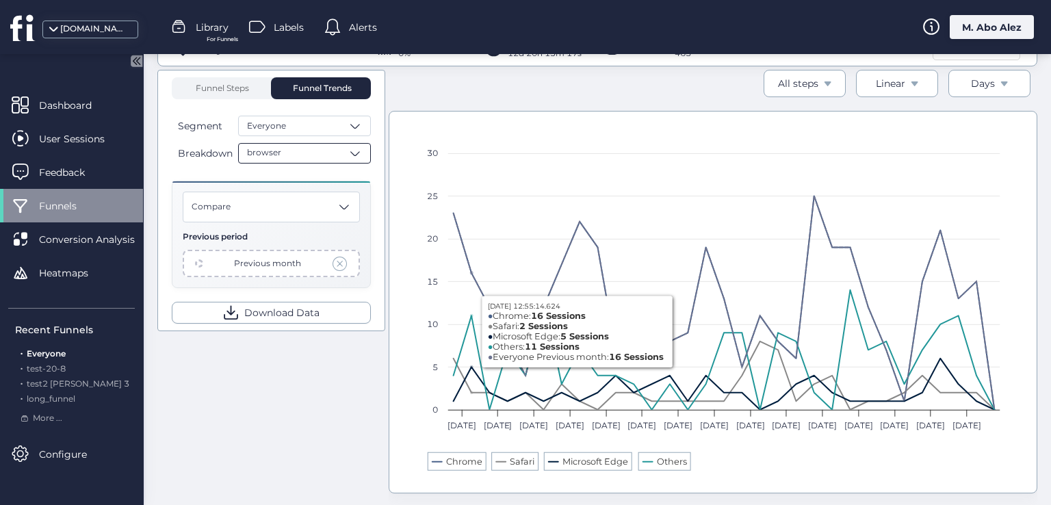
click at [330, 147] on div "browser" at bounding box center [304, 153] width 133 height 21
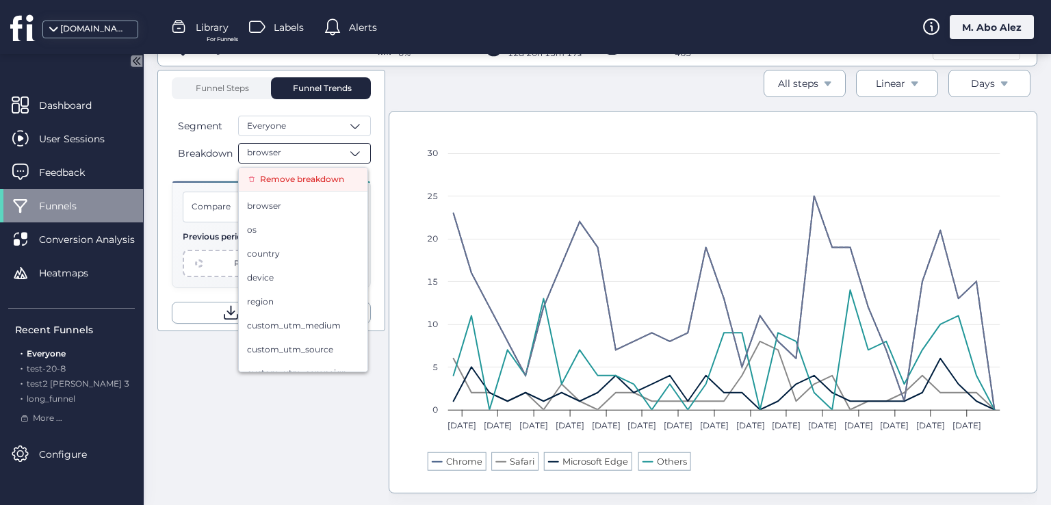
click at [309, 181] on span "Remove breakdown" at bounding box center [302, 179] width 84 height 13
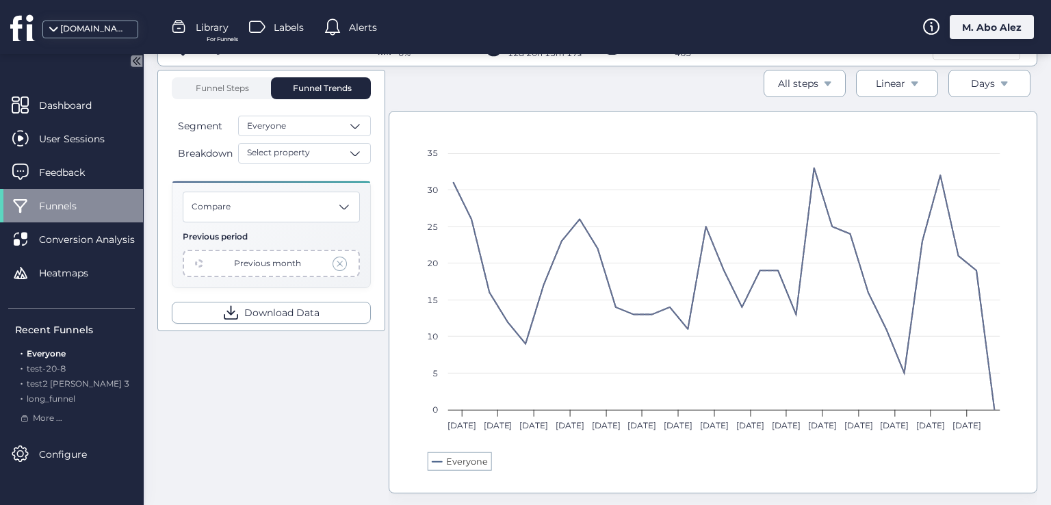
click at [333, 261] on span at bounding box center [340, 263] width 15 height 15
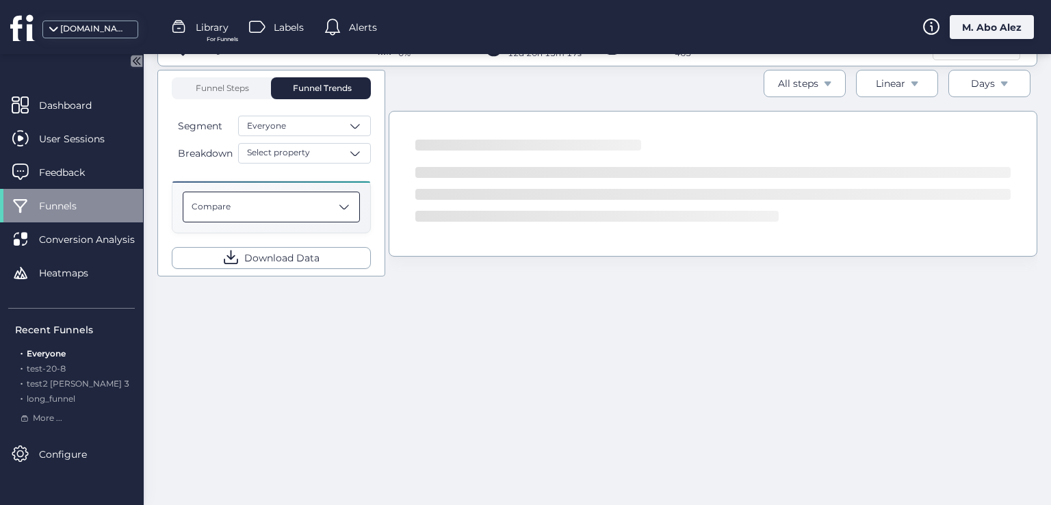
click at [328, 211] on div "Compare" at bounding box center [271, 207] width 177 height 31
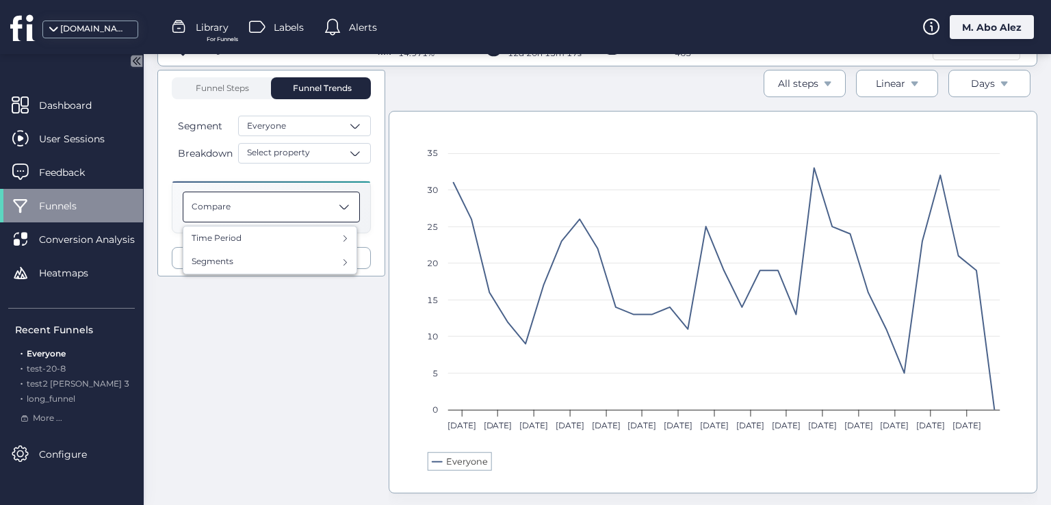
click at [307, 313] on div "Funnel Steps Funnel Trends Segment Everyone Breakdown Select property Compare T…" at bounding box center [597, 292] width 880 height 444
click at [302, 209] on div "Compare" at bounding box center [271, 207] width 177 height 31
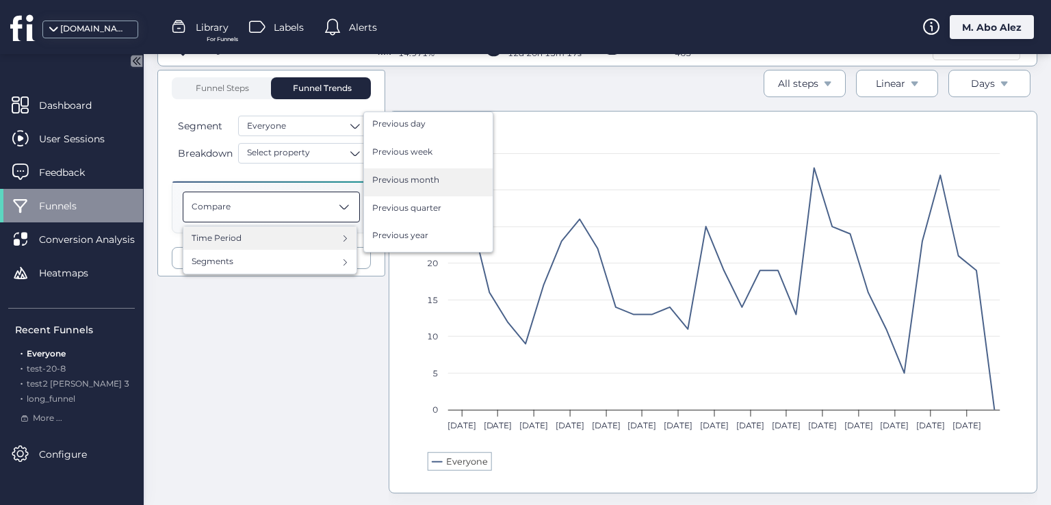
click at [430, 174] on span "Previous month" at bounding box center [405, 180] width 67 height 13
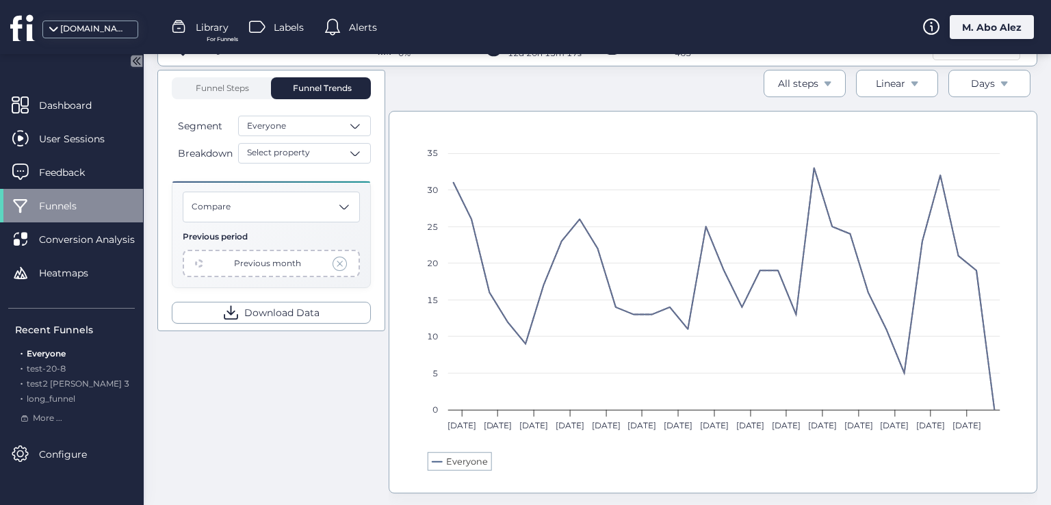
click at [276, 266] on div "Previous month" at bounding box center [267, 263] width 67 height 13
click at [181, 266] on div "Compare Previous period Previous month" at bounding box center [271, 235] width 199 height 108
click at [207, 262] on div "Previous month" at bounding box center [271, 263] width 177 height 27
click at [288, 213] on div "Compare" at bounding box center [271, 207] width 177 height 31
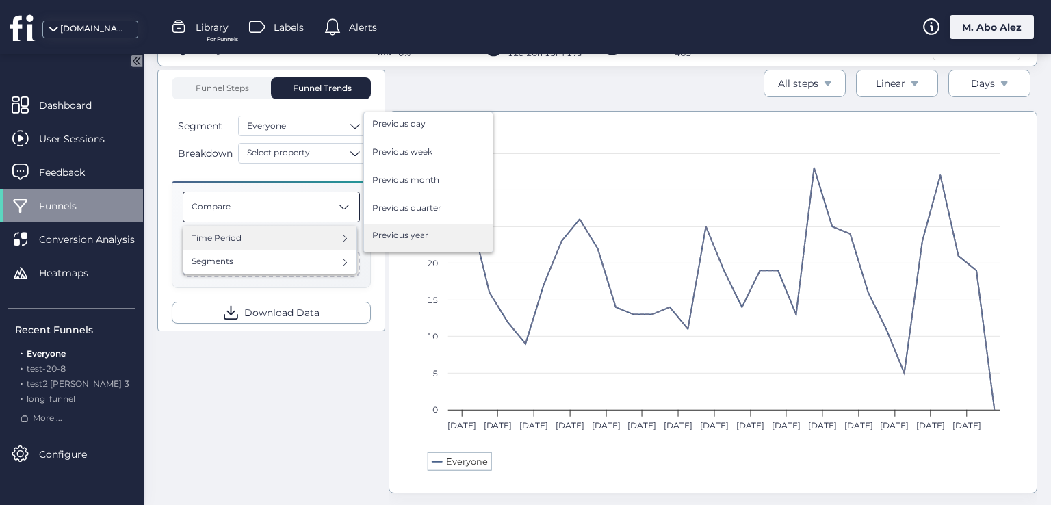
click at [425, 229] on span "Previous year" at bounding box center [400, 235] width 56 height 13
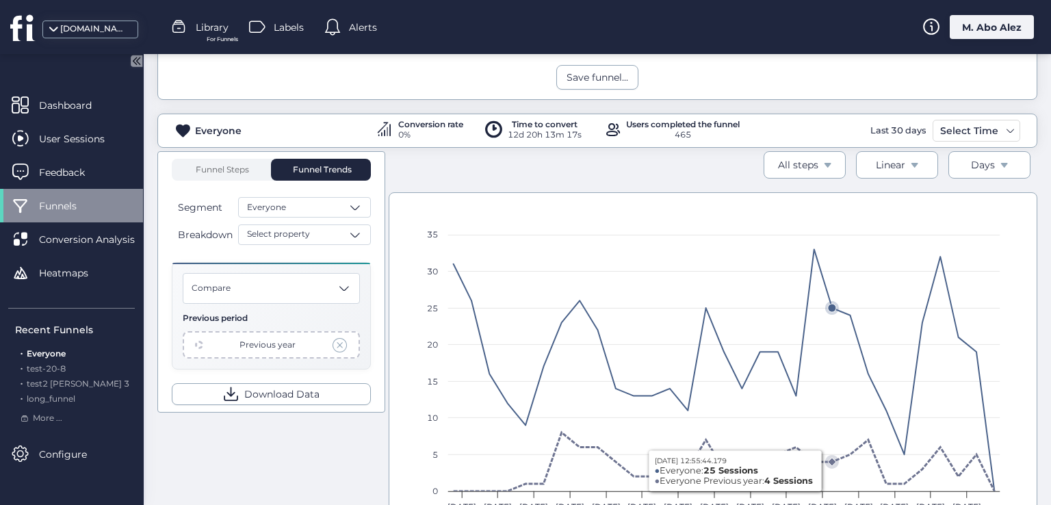
scroll to position [299, 0]
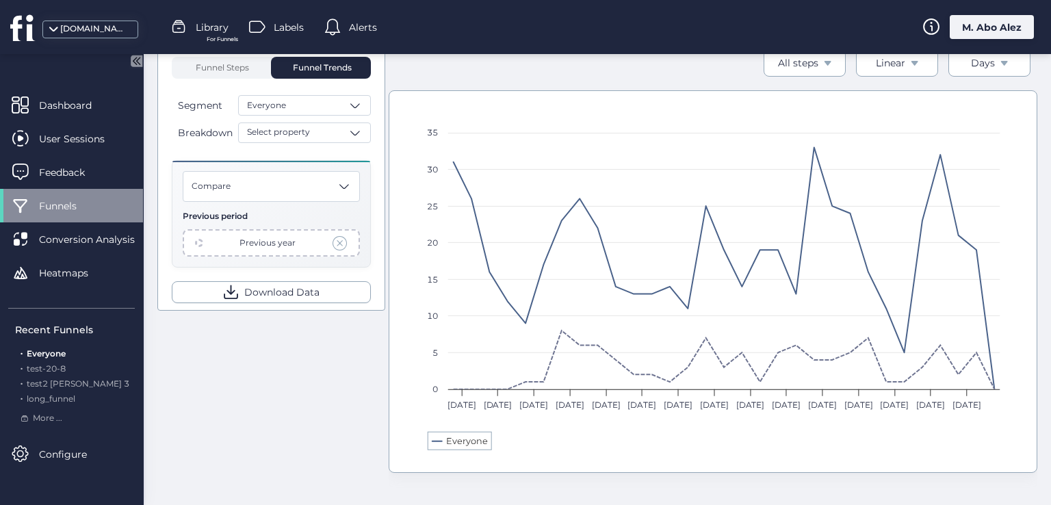
click at [338, 244] on span at bounding box center [340, 242] width 15 height 15
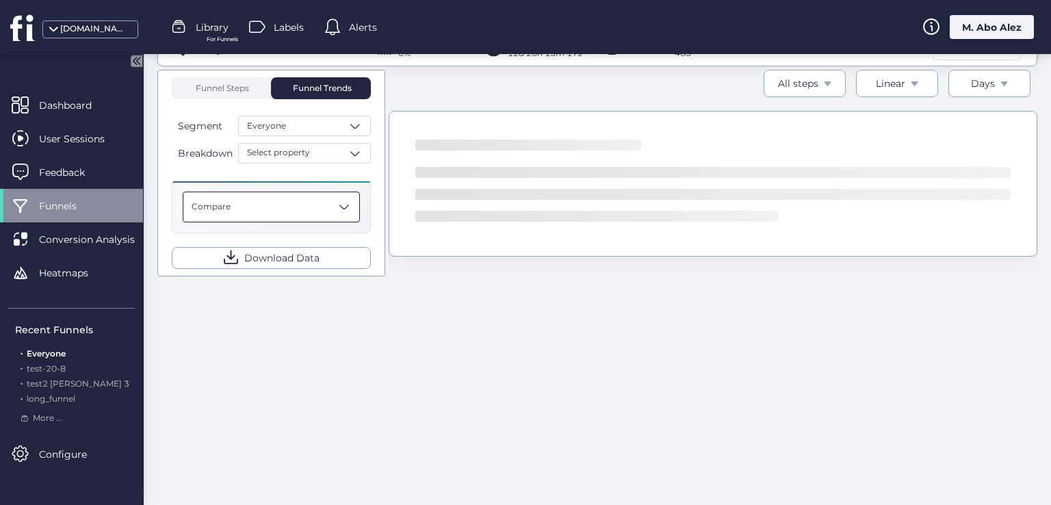
scroll to position [299, 0]
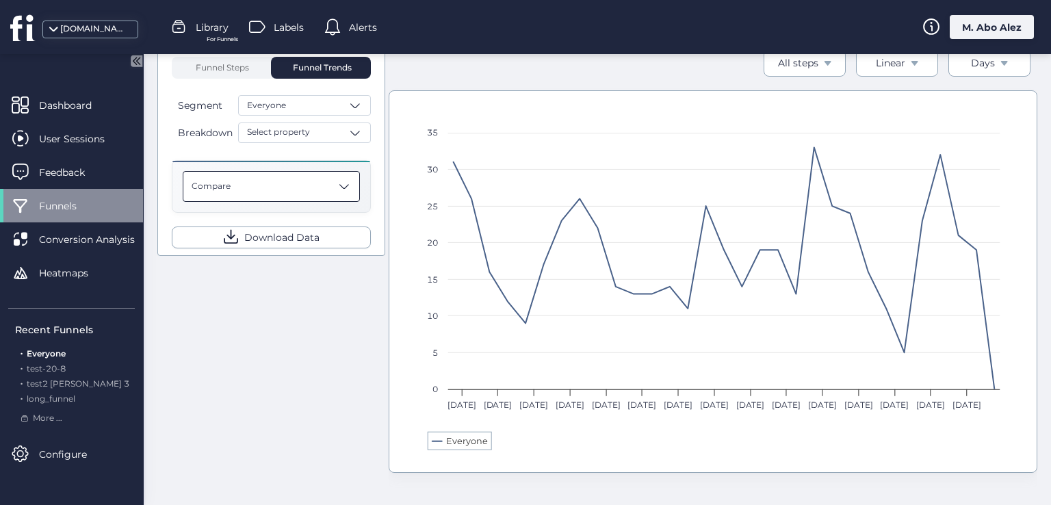
click at [324, 209] on div "Compare" at bounding box center [271, 186] width 199 height 53
click at [320, 195] on div "Compare" at bounding box center [271, 186] width 177 height 31
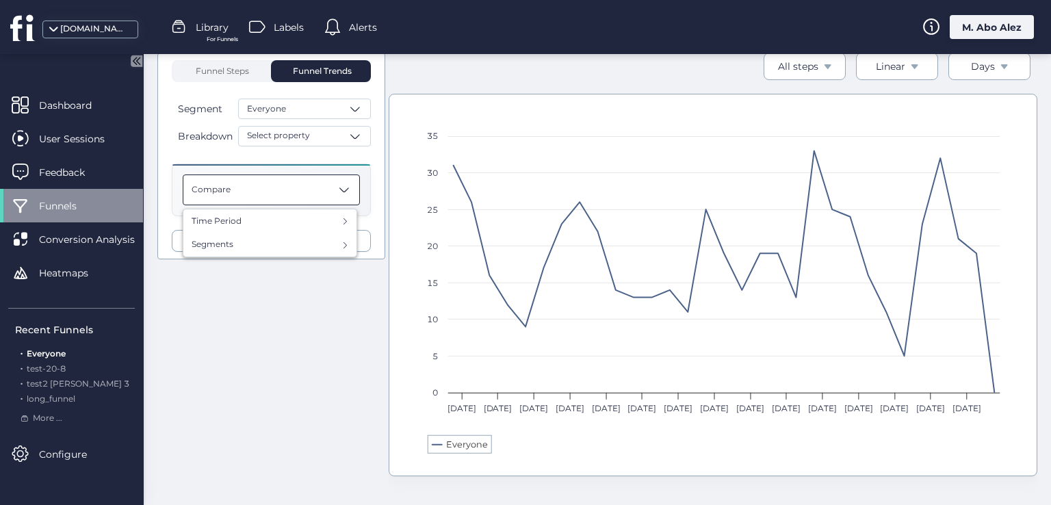
click at [244, 318] on div "Funnel Steps Funnel Trends Segment Everyone Breakdown Select property Compare T…" at bounding box center [597, 275] width 880 height 444
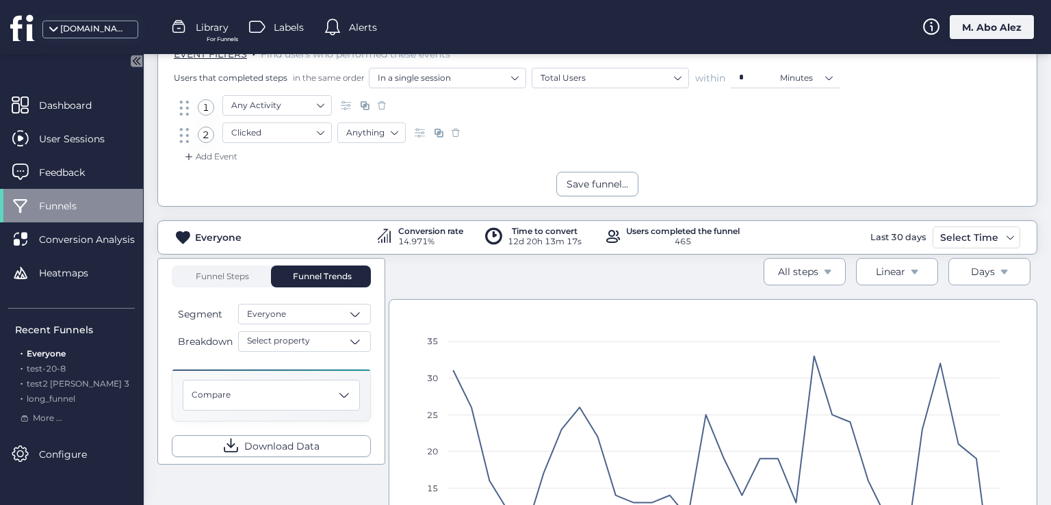
scroll to position [0, 0]
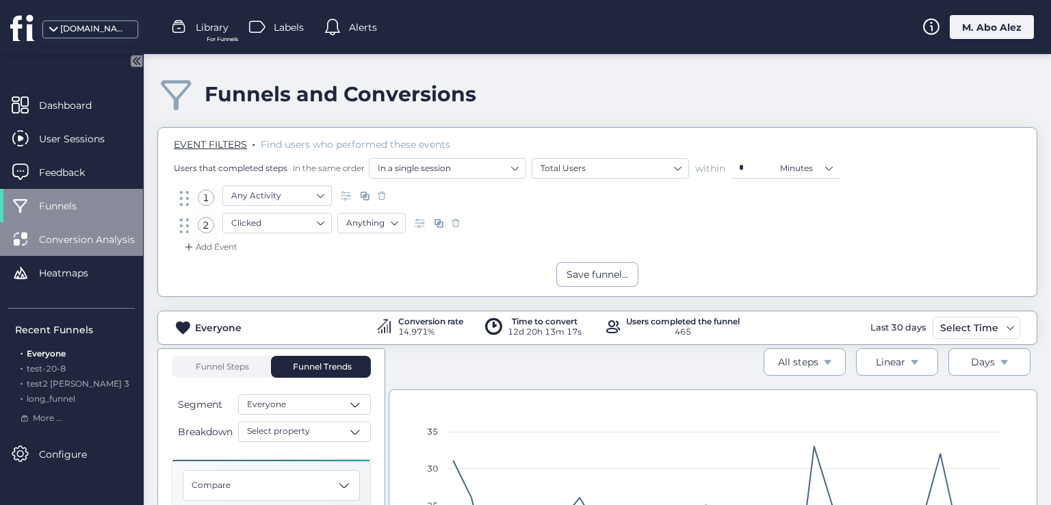
click at [100, 235] on span "Conversion Analysis" at bounding box center [97, 239] width 116 height 15
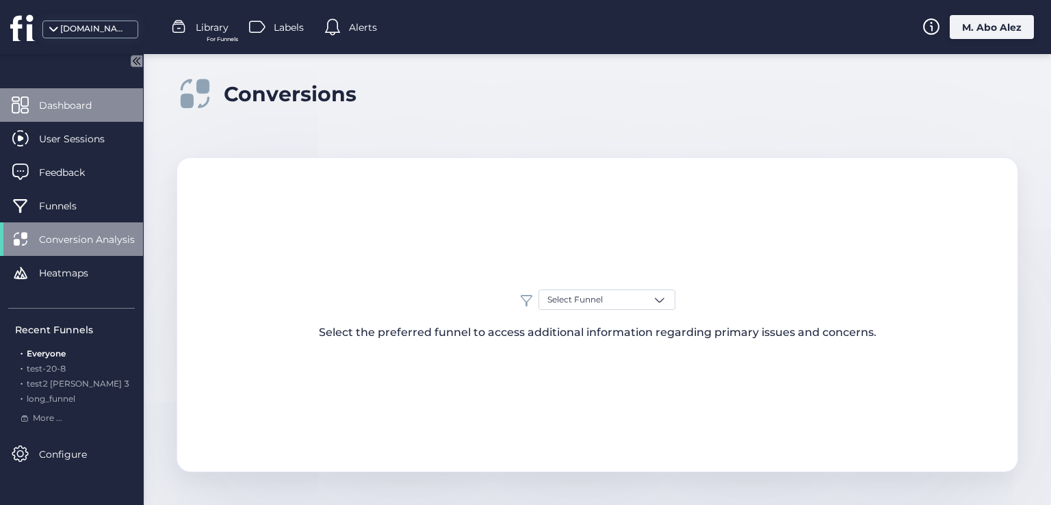
click at [80, 96] on div "Dashboard" at bounding box center [71, 105] width 143 height 34
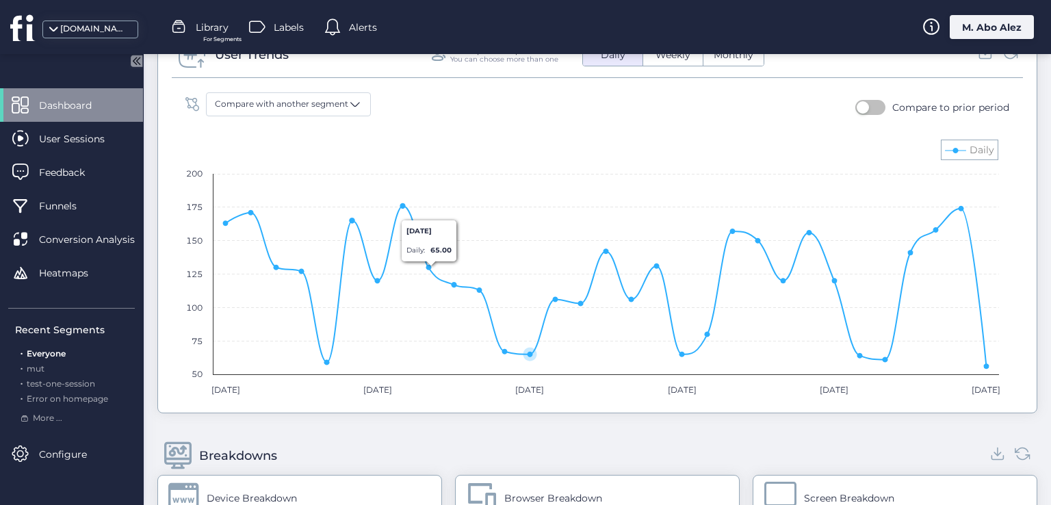
scroll to position [874, 0]
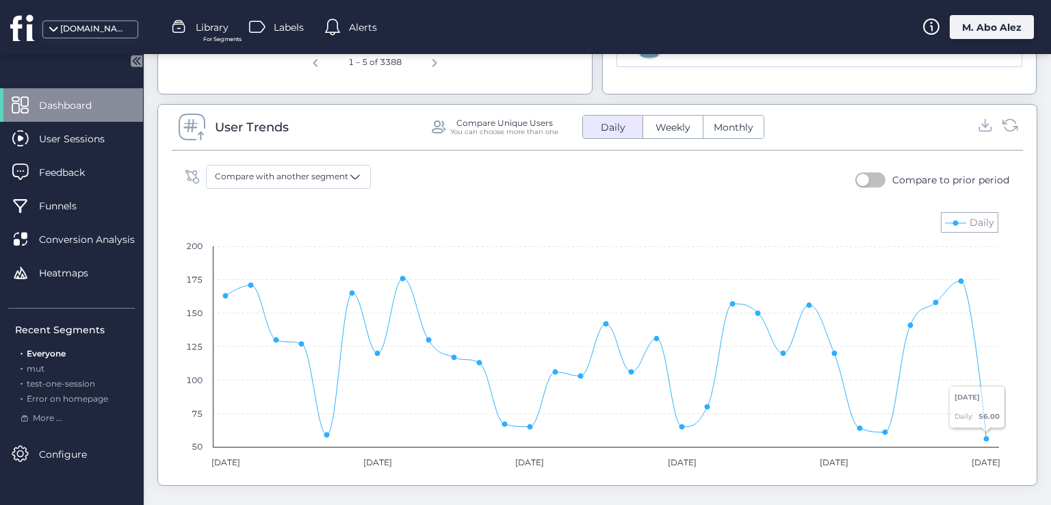
click at [961, 224] on rect at bounding box center [592, 341] width 827 height 274
click at [961, 216] on rect at bounding box center [592, 341] width 827 height 274
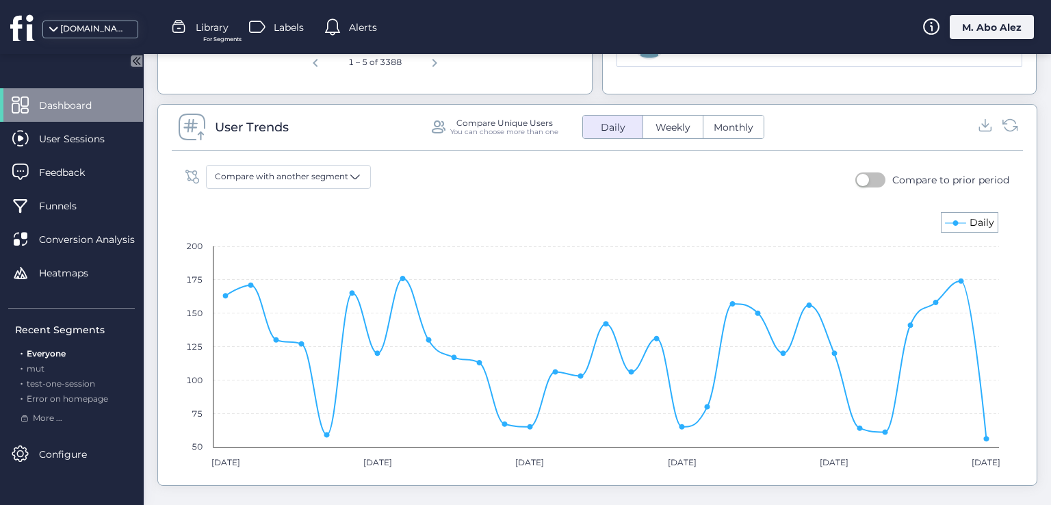
click at [969, 221] on text "Daily" at bounding box center [981, 222] width 25 height 12
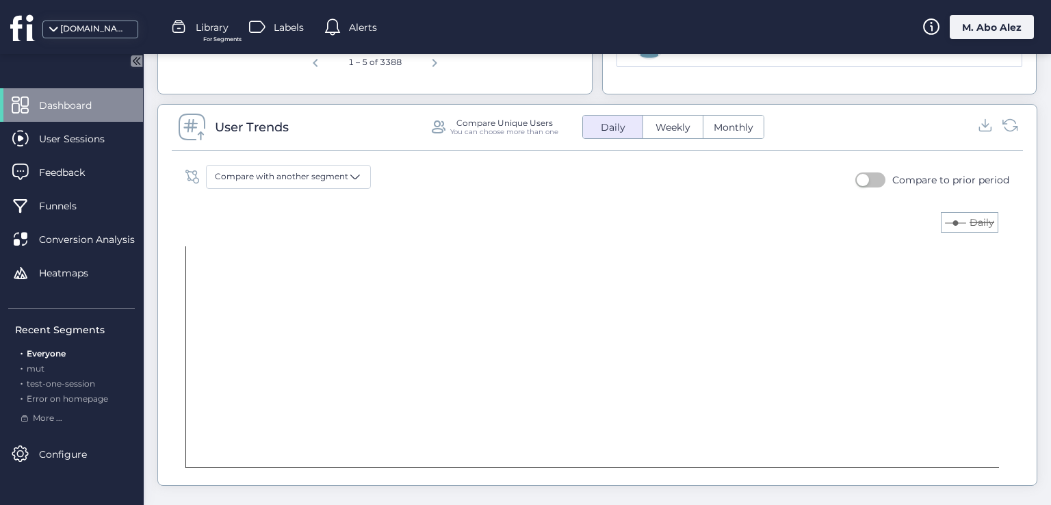
click at [969, 221] on text "Daily" at bounding box center [981, 222] width 25 height 12
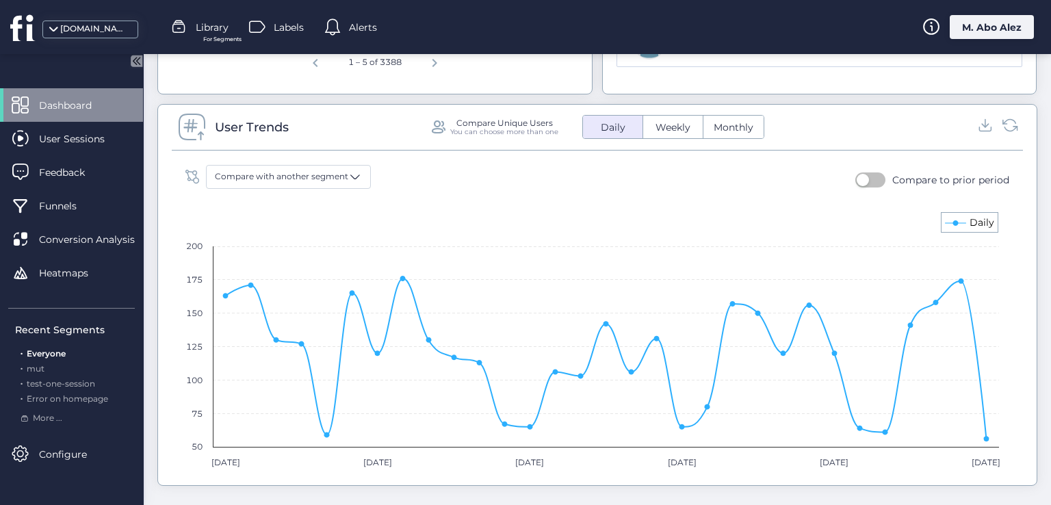
click at [955, 220] on icon at bounding box center [955, 222] width 5 height 5
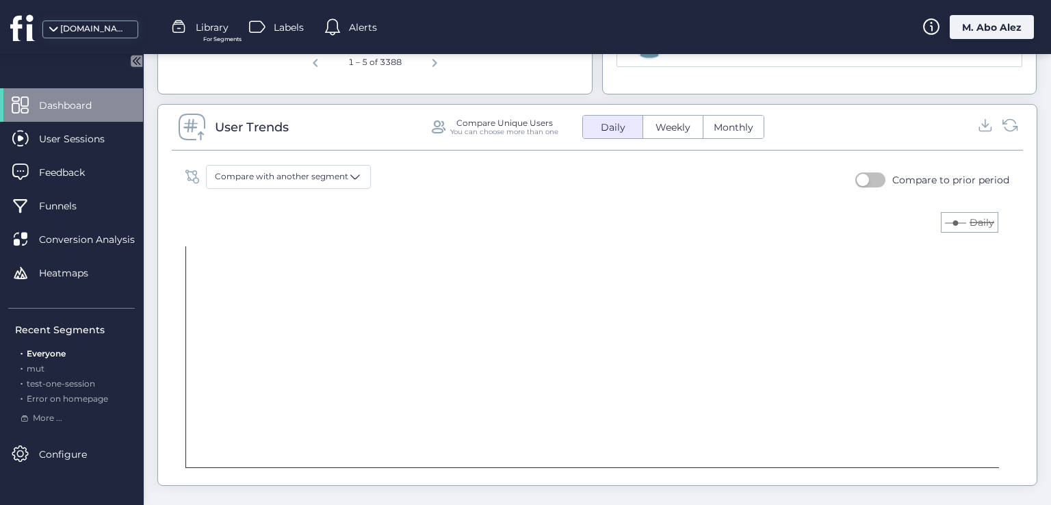
click at [955, 220] on icon at bounding box center [955, 222] width 5 height 5
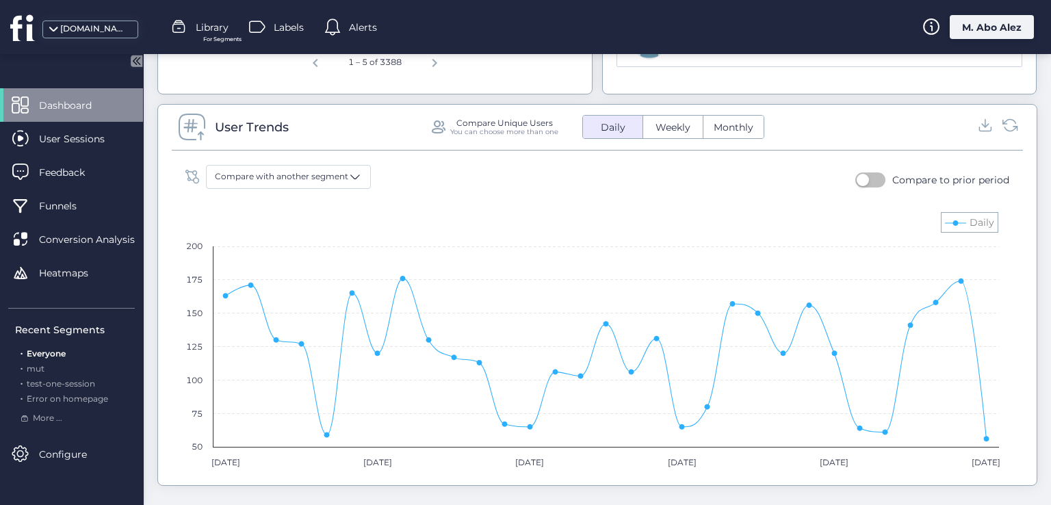
click at [962, 213] on rect at bounding box center [592, 341] width 827 height 274
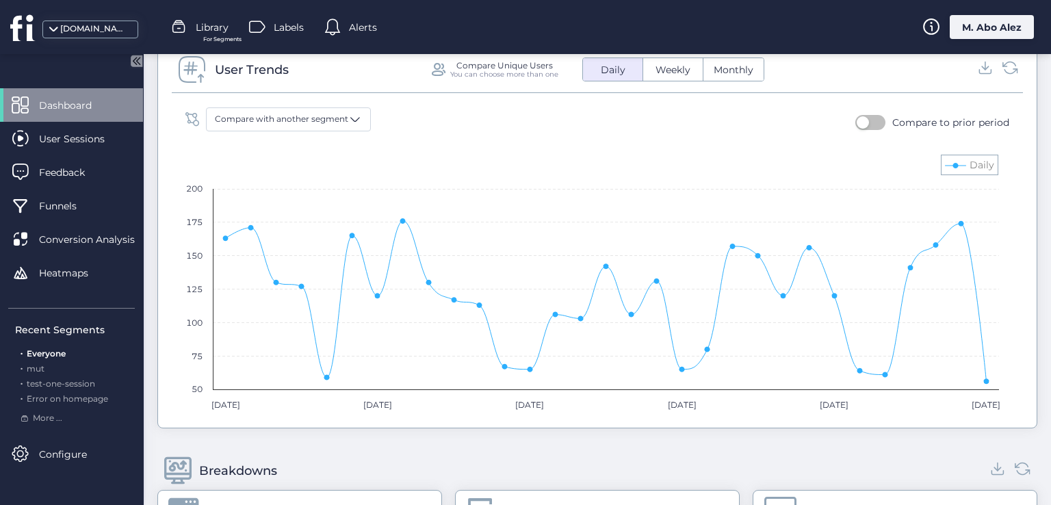
scroll to position [930, 0]
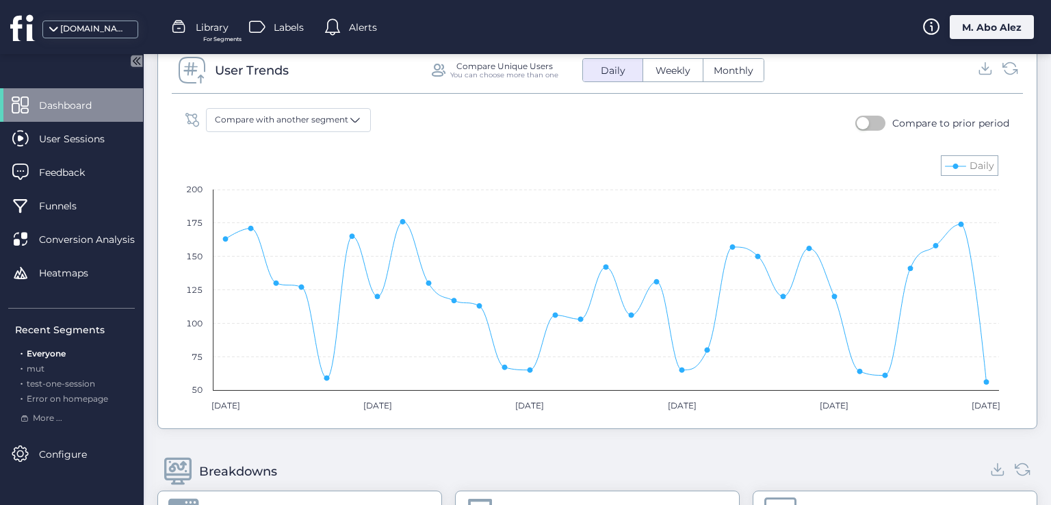
click at [958, 168] on rect at bounding box center [592, 284] width 827 height 274
click at [951, 160] on rect at bounding box center [592, 284] width 827 height 274
click at [868, 125] on button "button" at bounding box center [870, 123] width 30 height 15
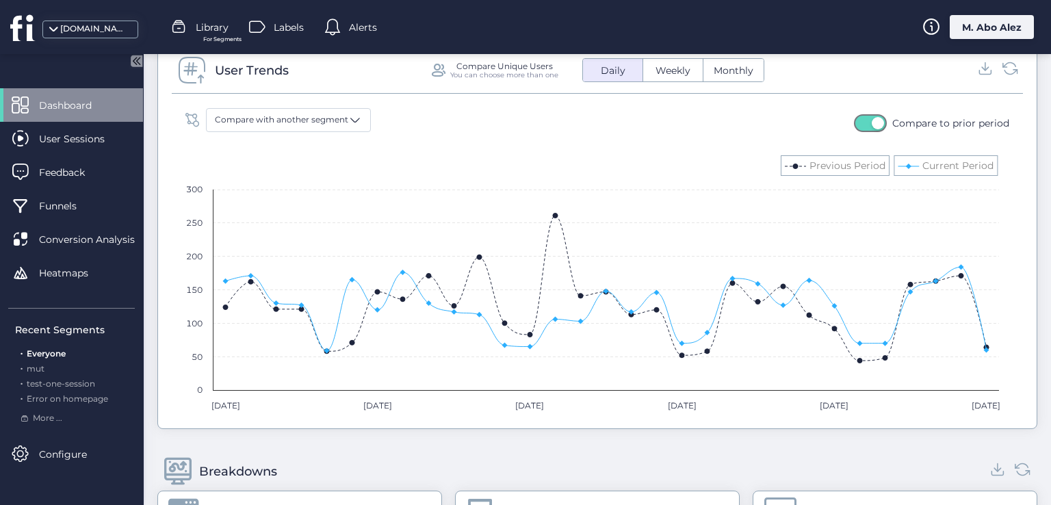
click at [747, 151] on rect at bounding box center [592, 284] width 827 height 274
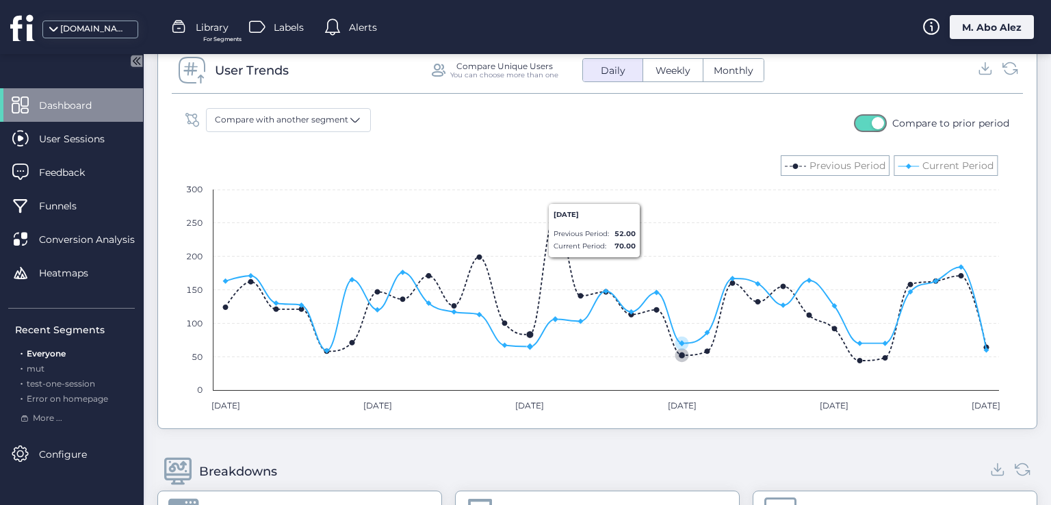
click at [676, 218] on rect at bounding box center [592, 284] width 827 height 274
